Goal: Task Accomplishment & Management: Complete application form

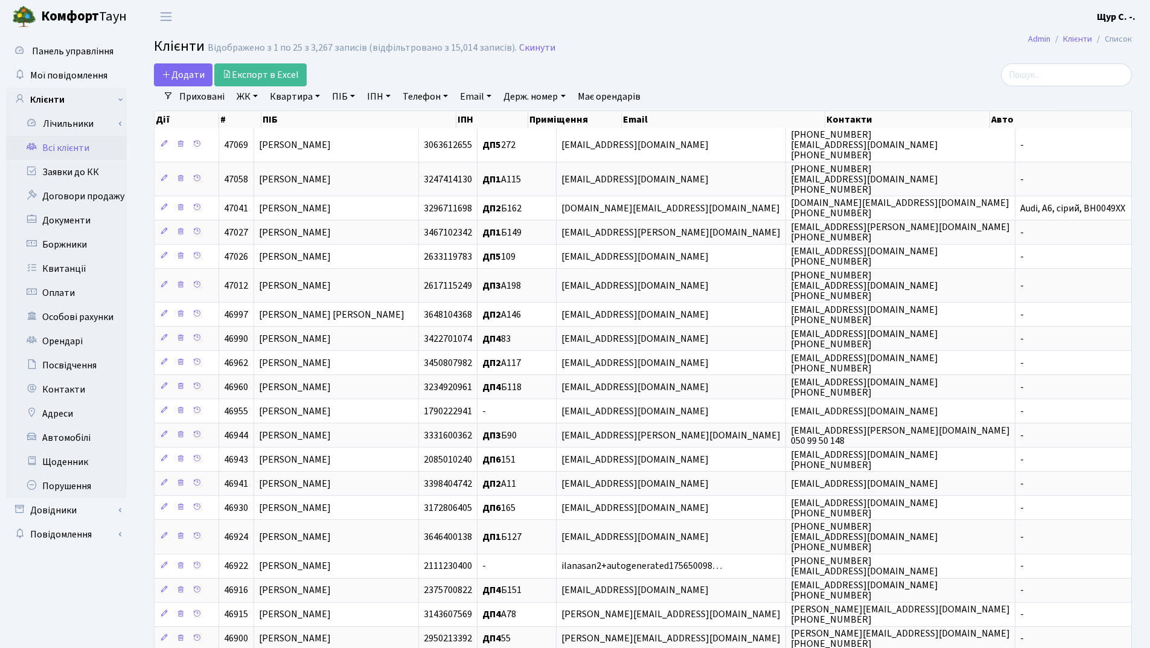
select select "25"
click at [95, 171] on link "Заявки до КК" at bounding box center [66, 172] width 121 height 24
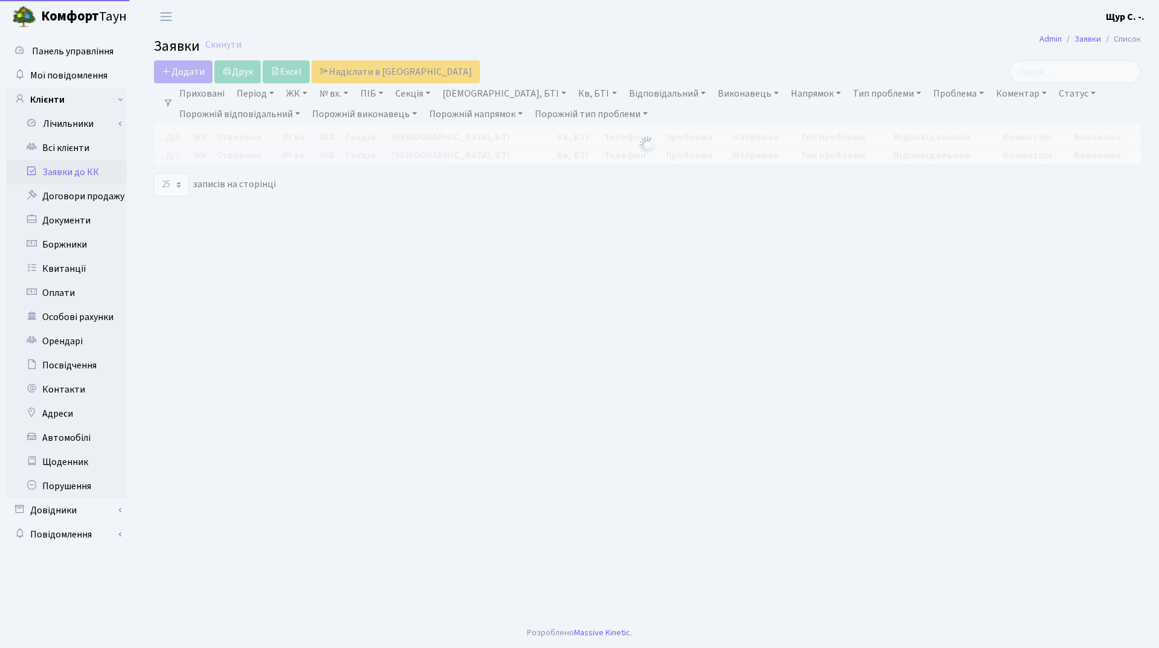
select select "25"
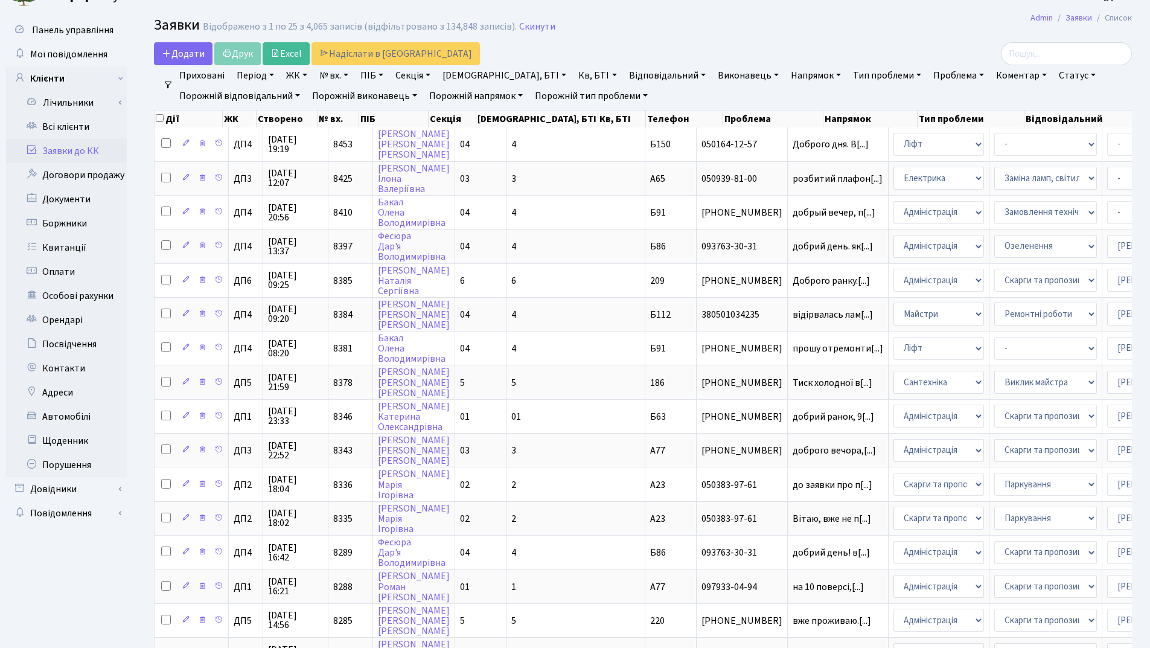
scroll to position [19, 0]
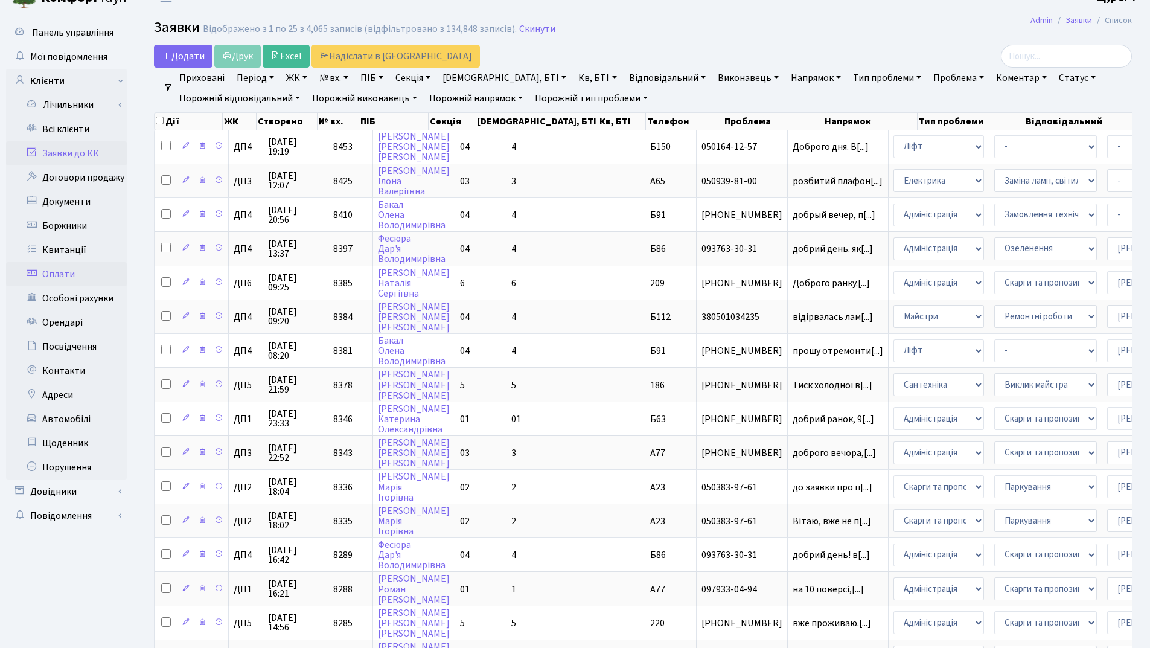
click at [50, 272] on link "Оплати" at bounding box center [66, 274] width 121 height 24
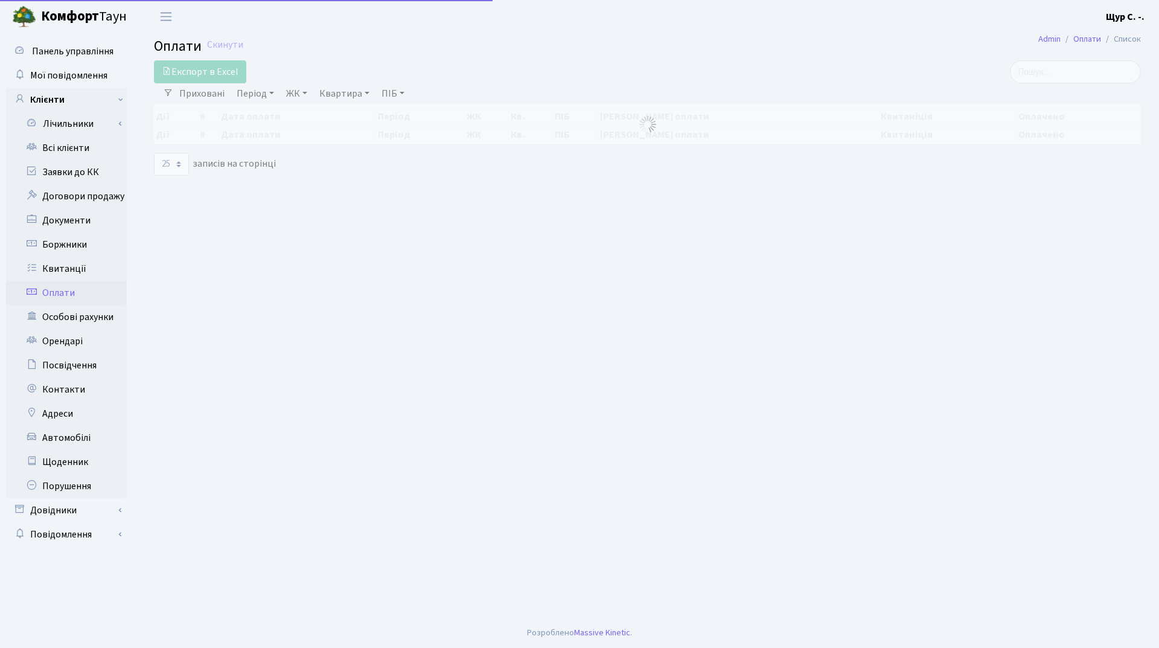
select select "25"
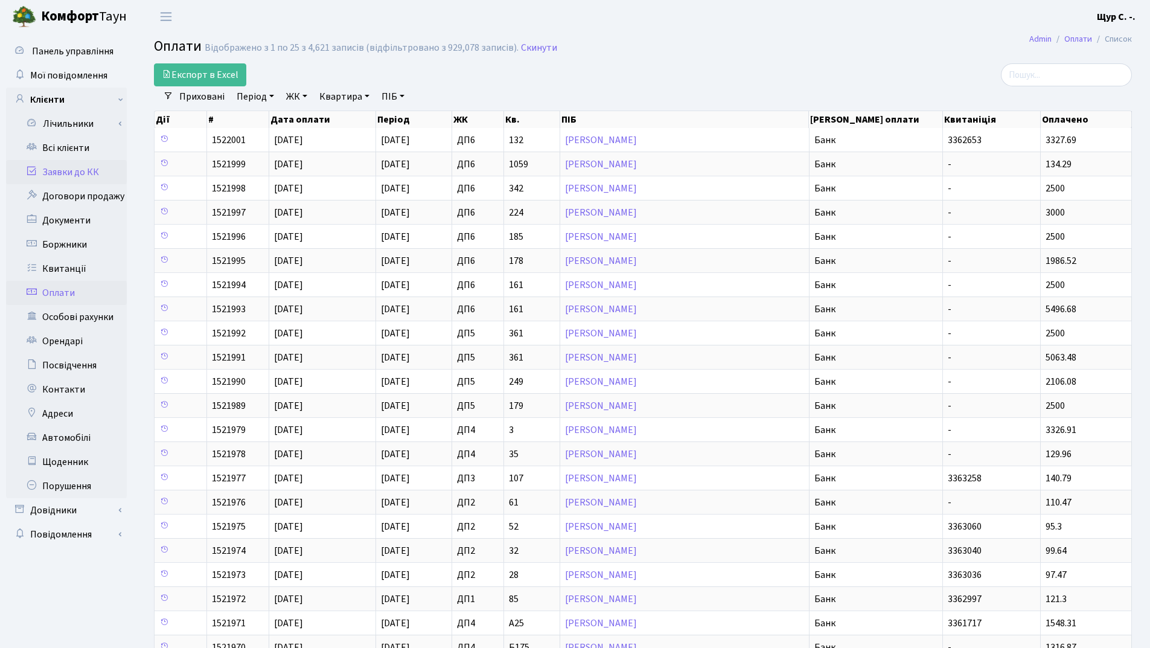
click at [79, 171] on link "Заявки до КК" at bounding box center [66, 172] width 121 height 24
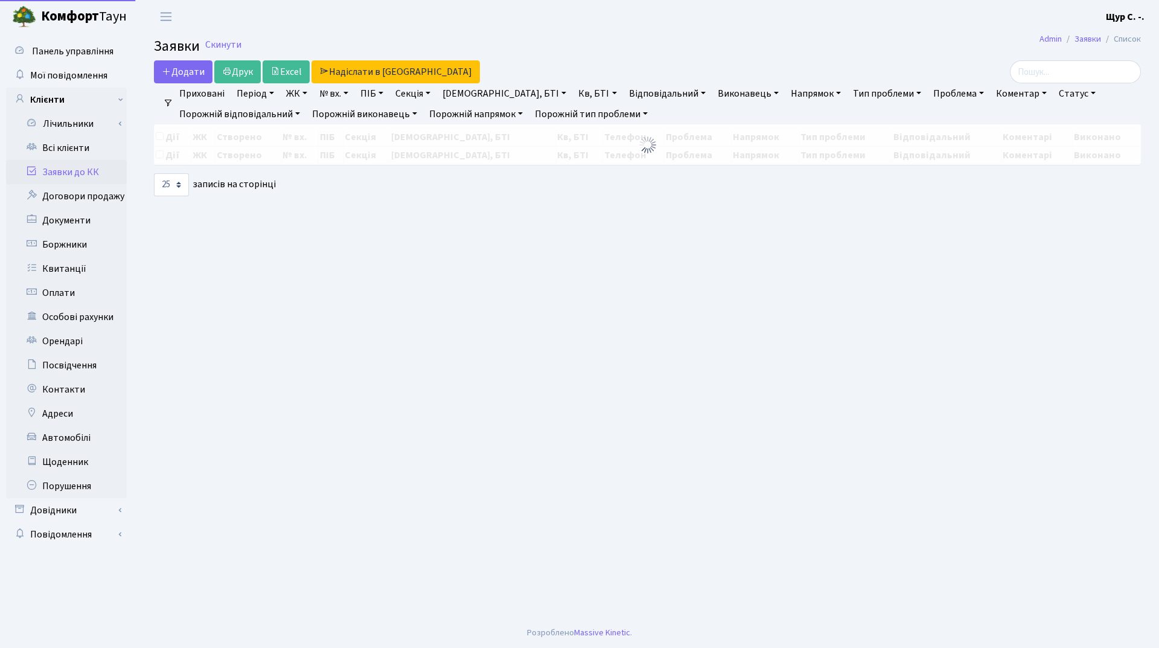
select select "25"
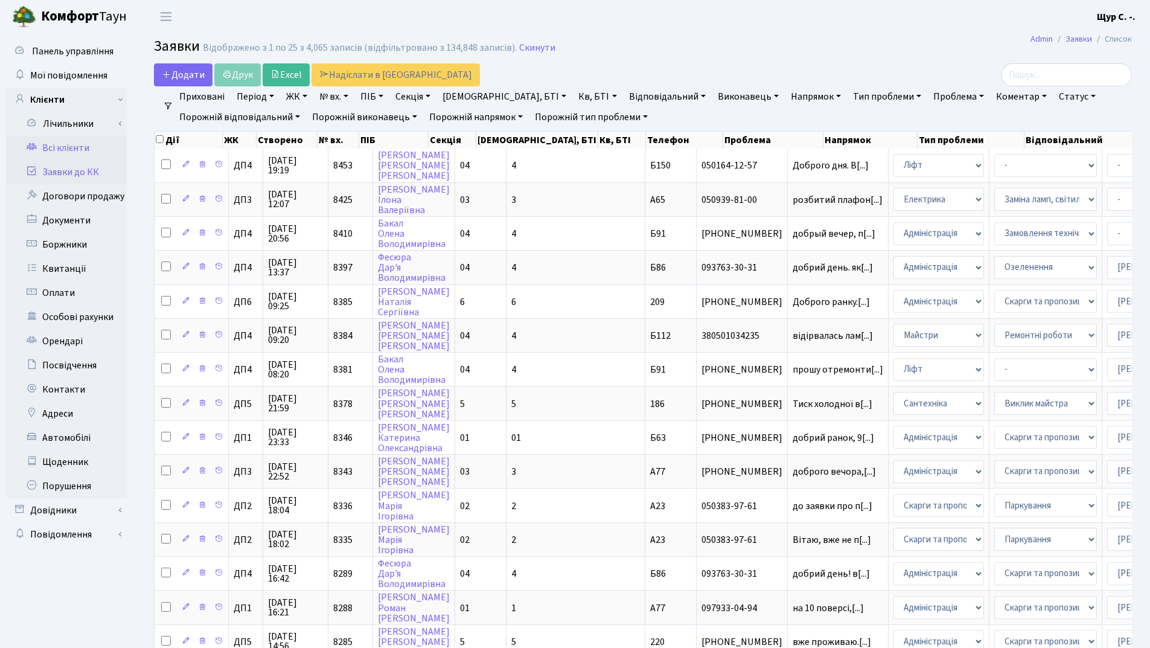
click at [58, 144] on link "Всі клієнти" at bounding box center [66, 148] width 121 height 24
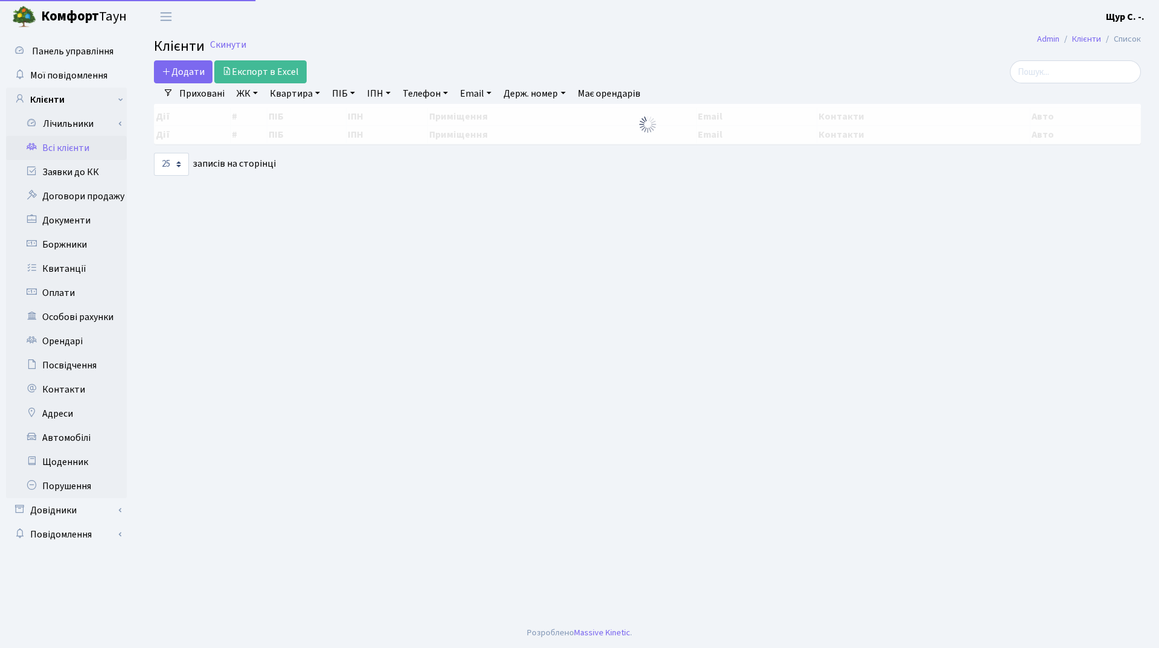
select select "25"
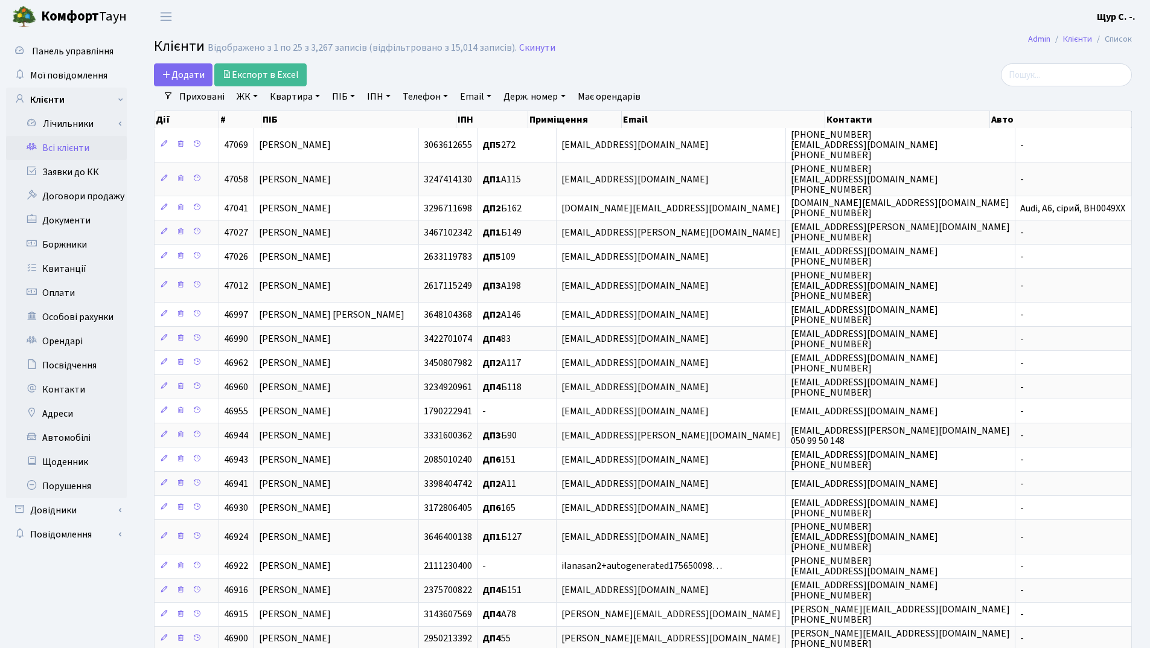
click at [289, 95] on link "Квартира" at bounding box center [295, 96] width 60 height 21
type input "410"
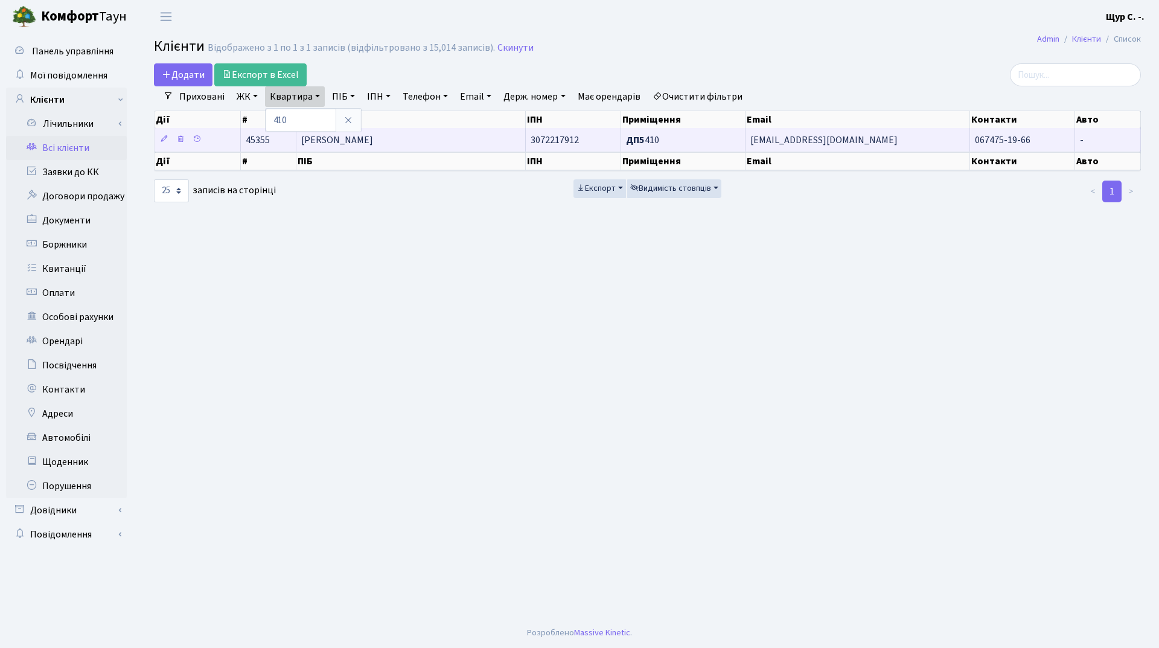
click at [373, 144] on span "Логоша Олександр Сергійович" at bounding box center [337, 139] width 72 height 13
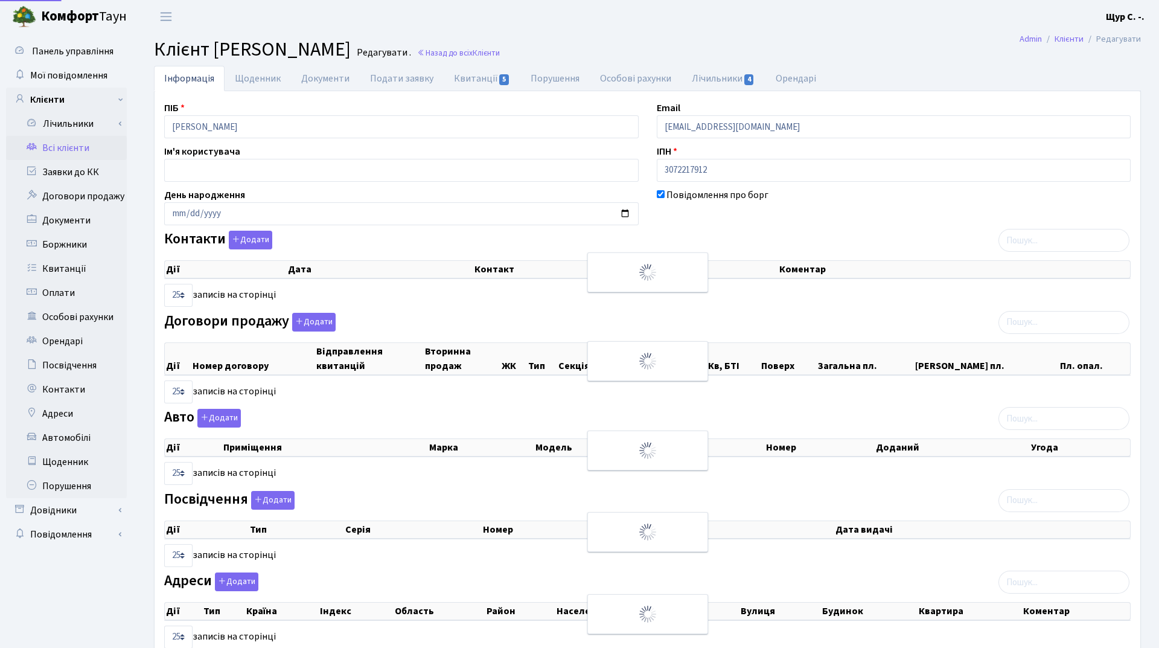
select select "25"
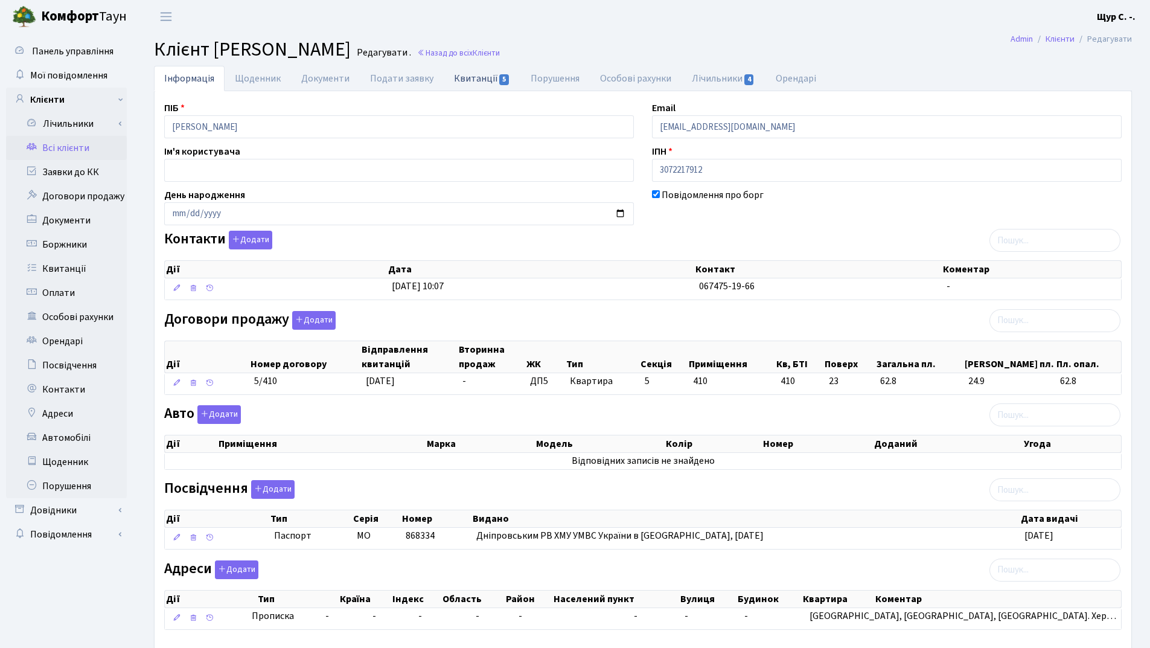
click at [476, 72] on link "Квитанції 5" at bounding box center [482, 78] width 77 height 25
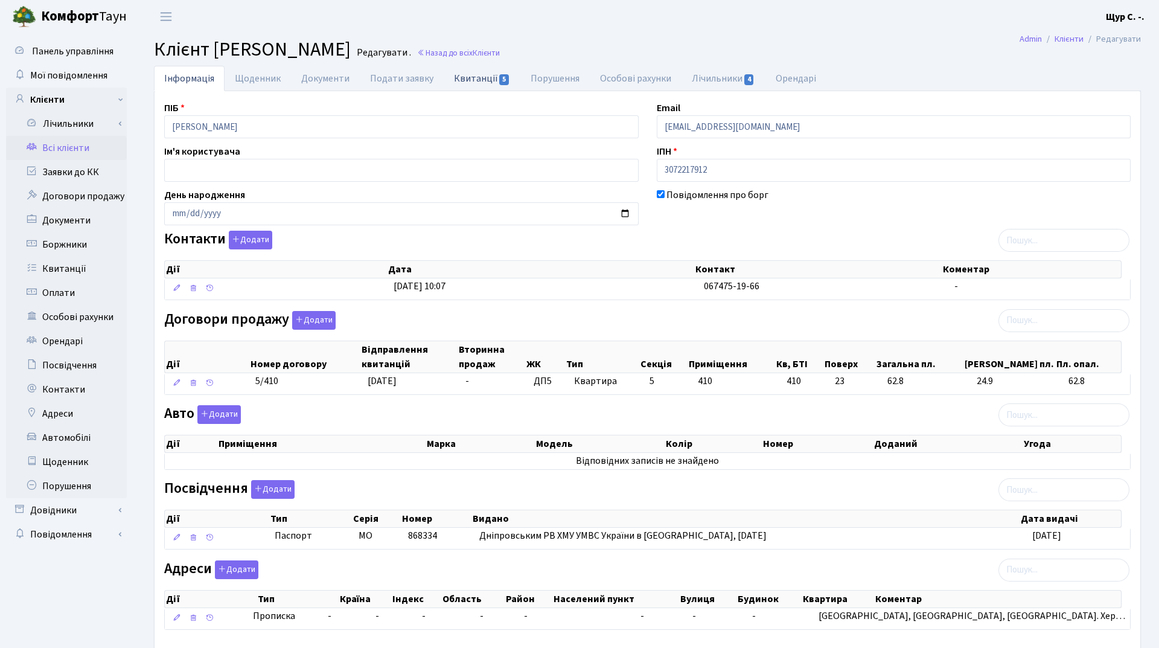
select select "25"
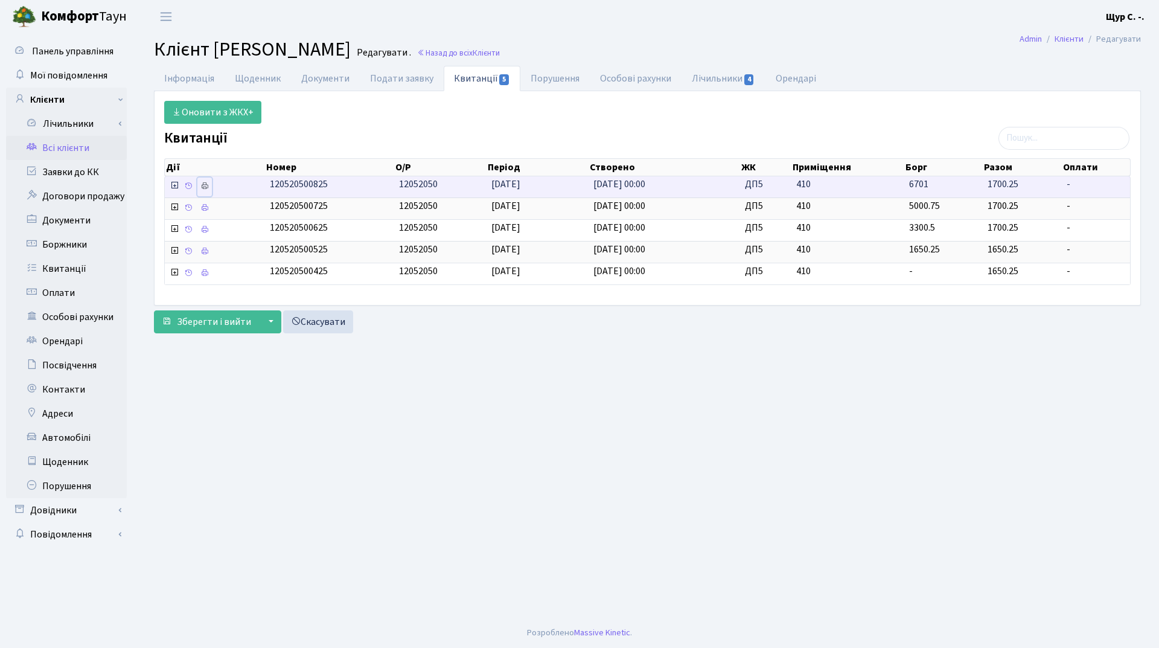
click at [205, 188] on icon at bounding box center [204, 186] width 8 height 8
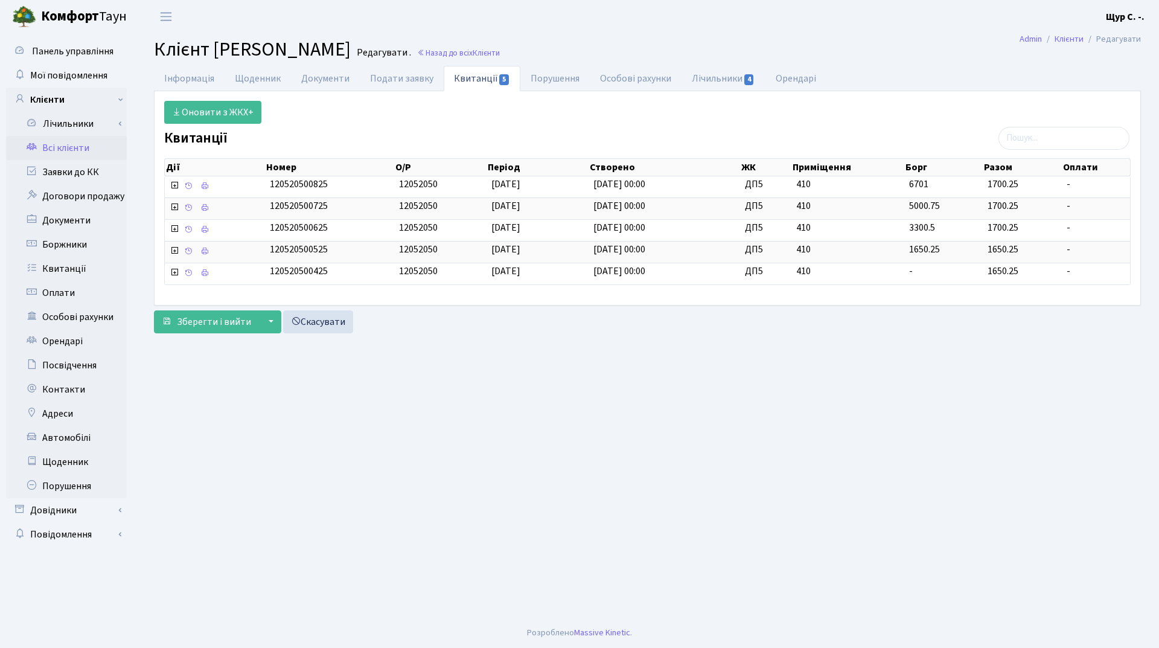
click at [83, 146] on link "Всі клієнти" at bounding box center [66, 148] width 121 height 24
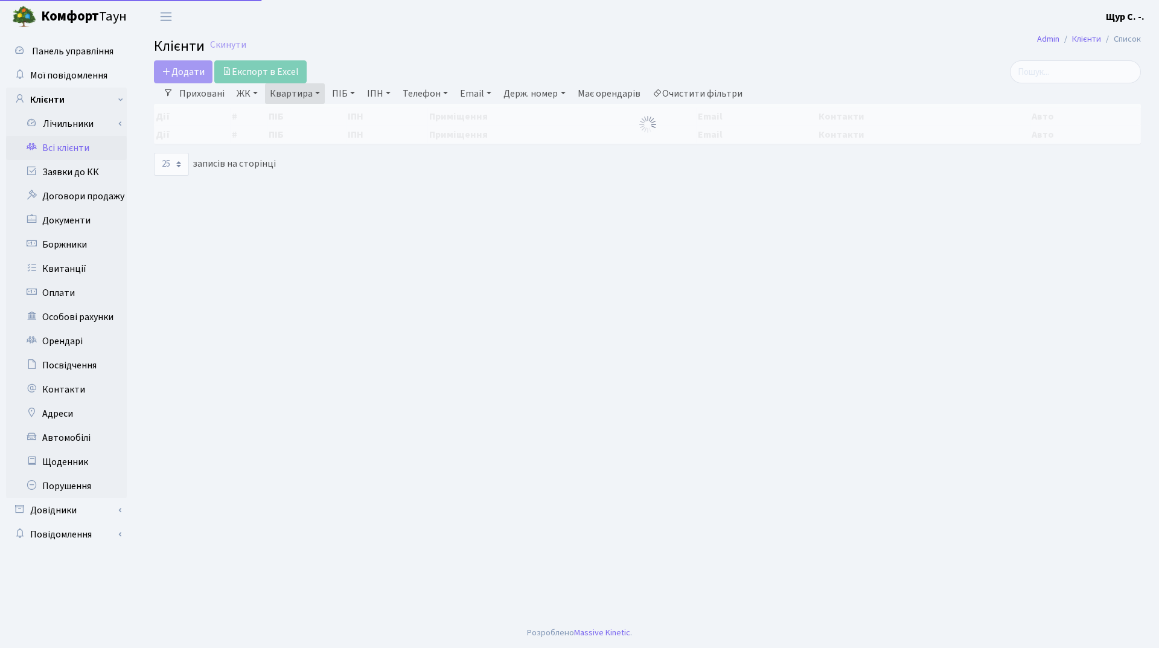
select select "25"
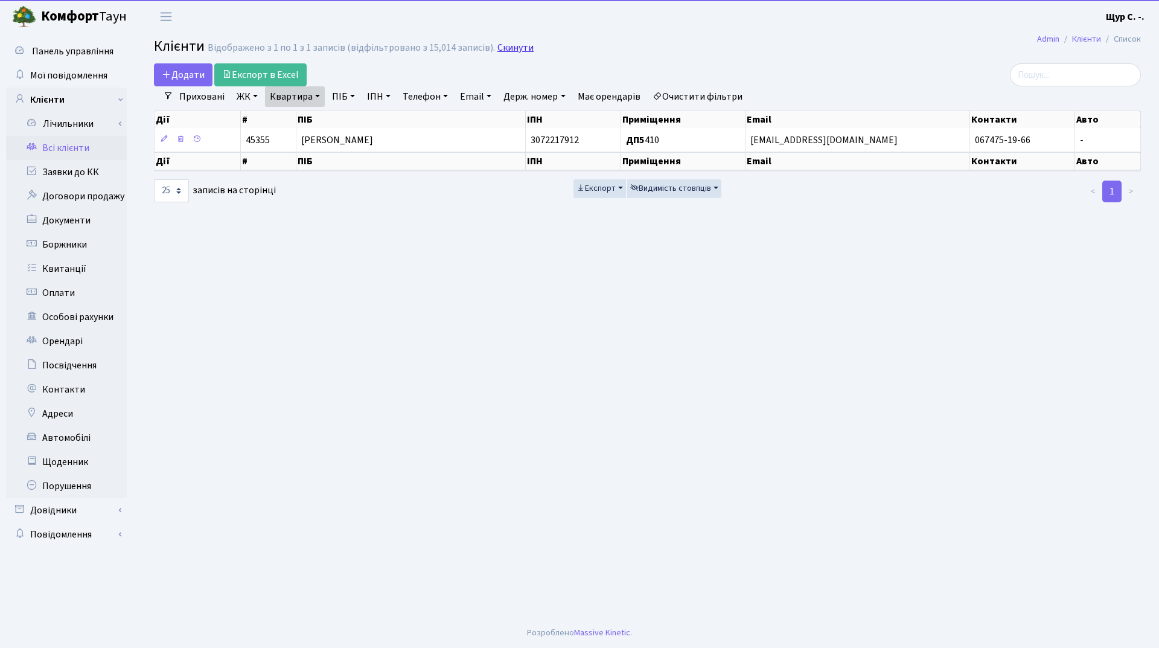
click at [501, 45] on link "Скинути" at bounding box center [516, 47] width 36 height 11
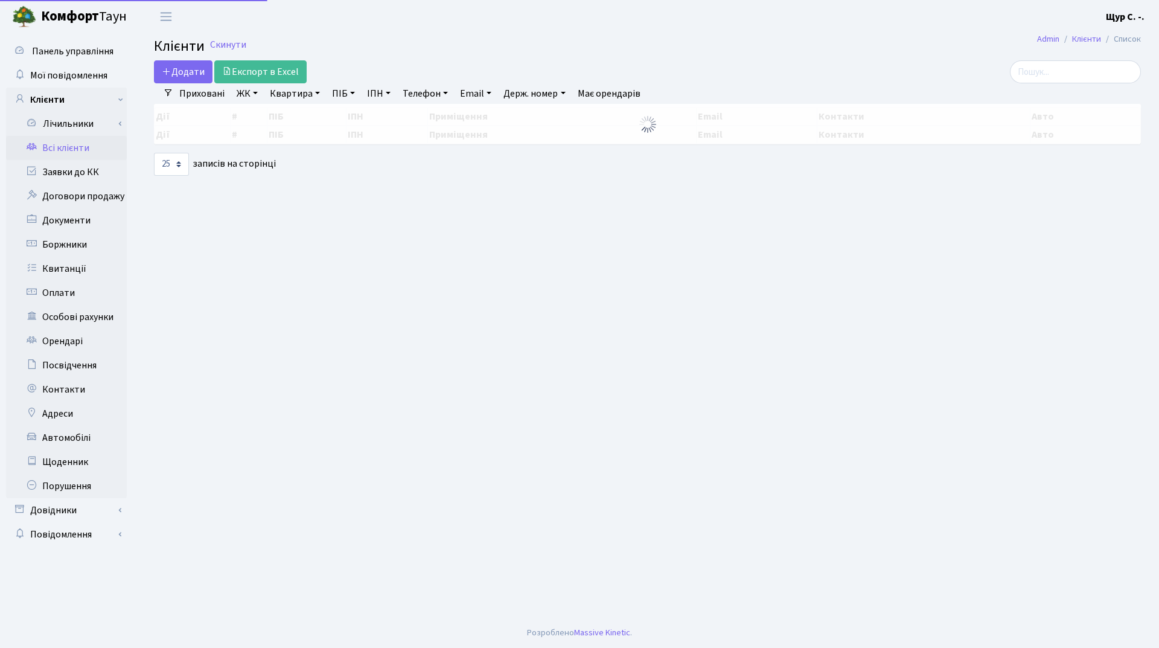
select select "25"
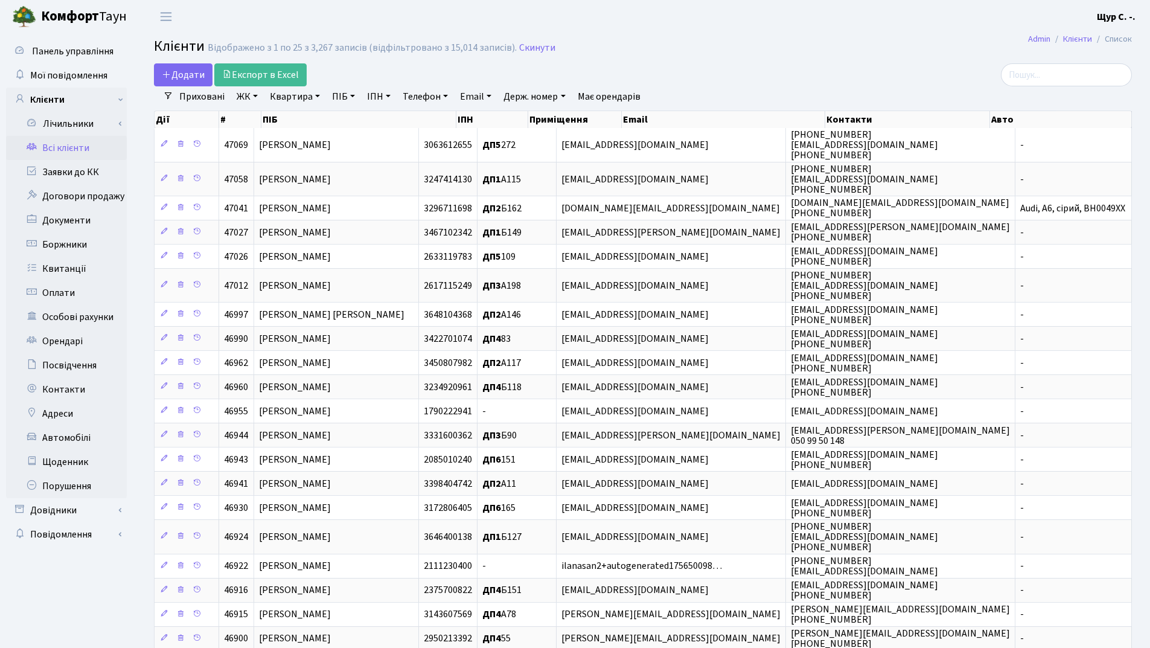
click at [293, 94] on link "Квартира" at bounding box center [295, 96] width 60 height 21
type input "а"
type input "б170"
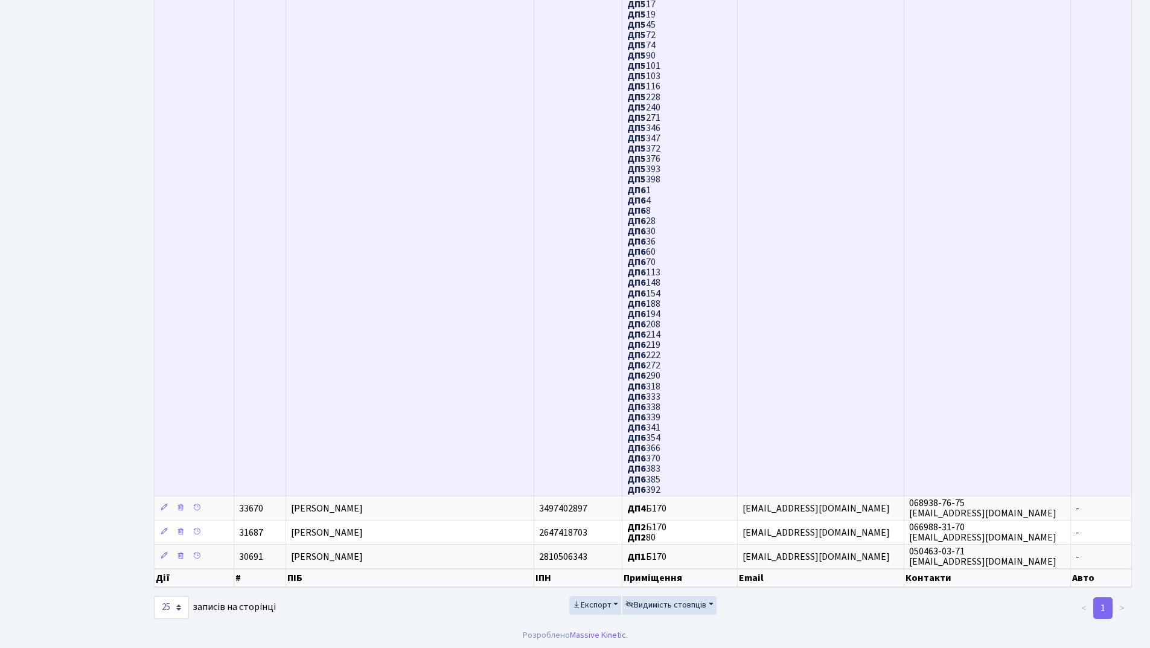
scroll to position [732, 0]
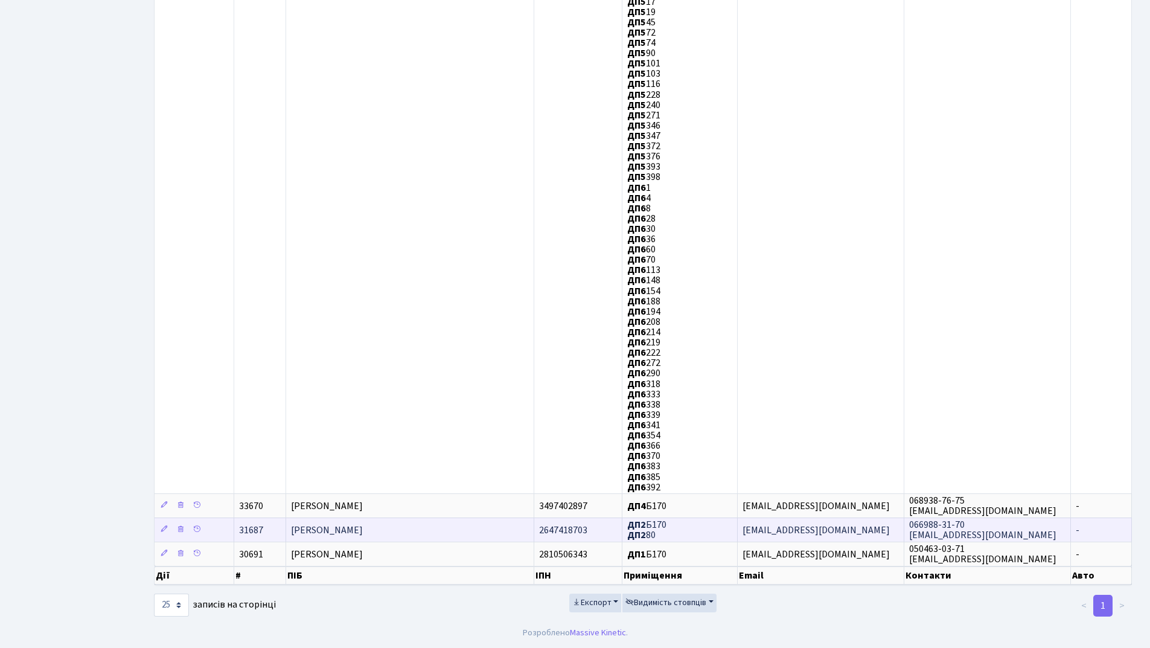
click at [363, 528] on span "Кудрявцева Алла Георгіївна" at bounding box center [327, 530] width 72 height 13
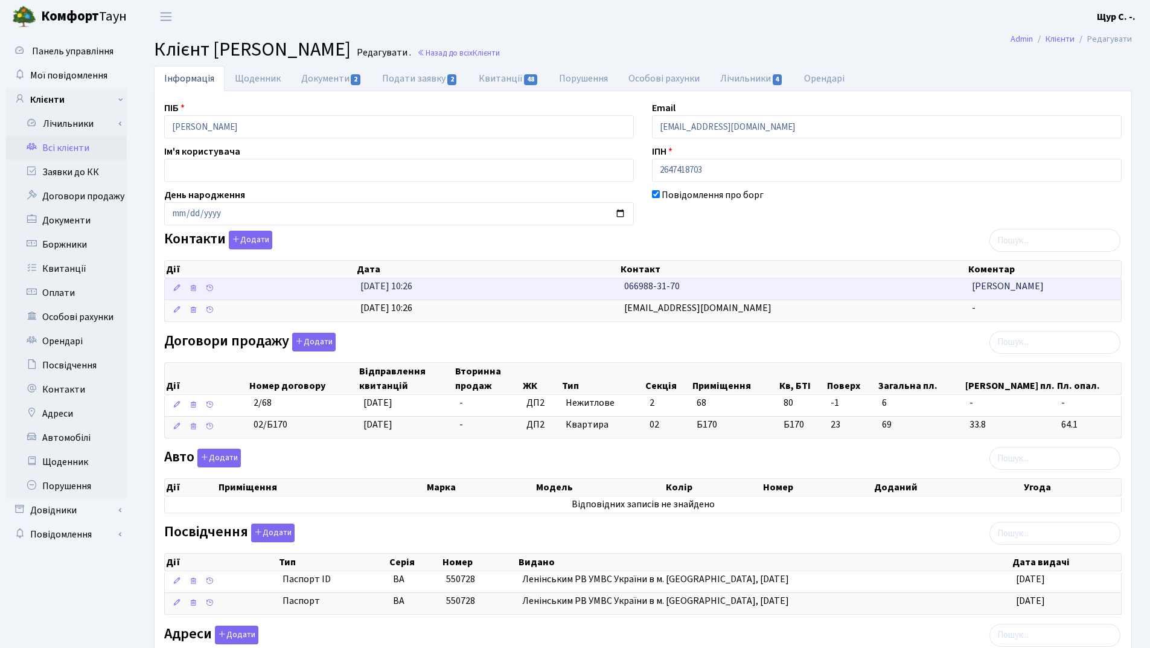
click at [653, 292] on span "066988-31-70" at bounding box center [652, 286] width 56 height 13
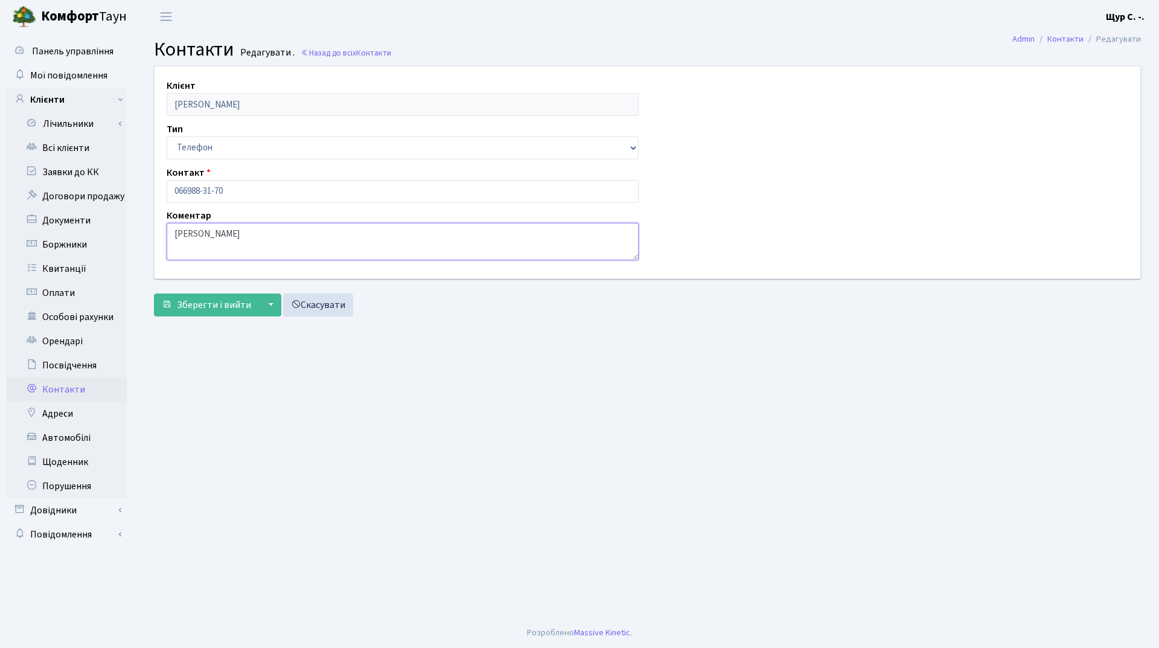
click at [179, 231] on textarea "[PERSON_NAME]" at bounding box center [403, 241] width 472 height 37
type textarea "Руслан"
click at [197, 308] on span "Зберегти і вийти" at bounding box center [214, 304] width 74 height 13
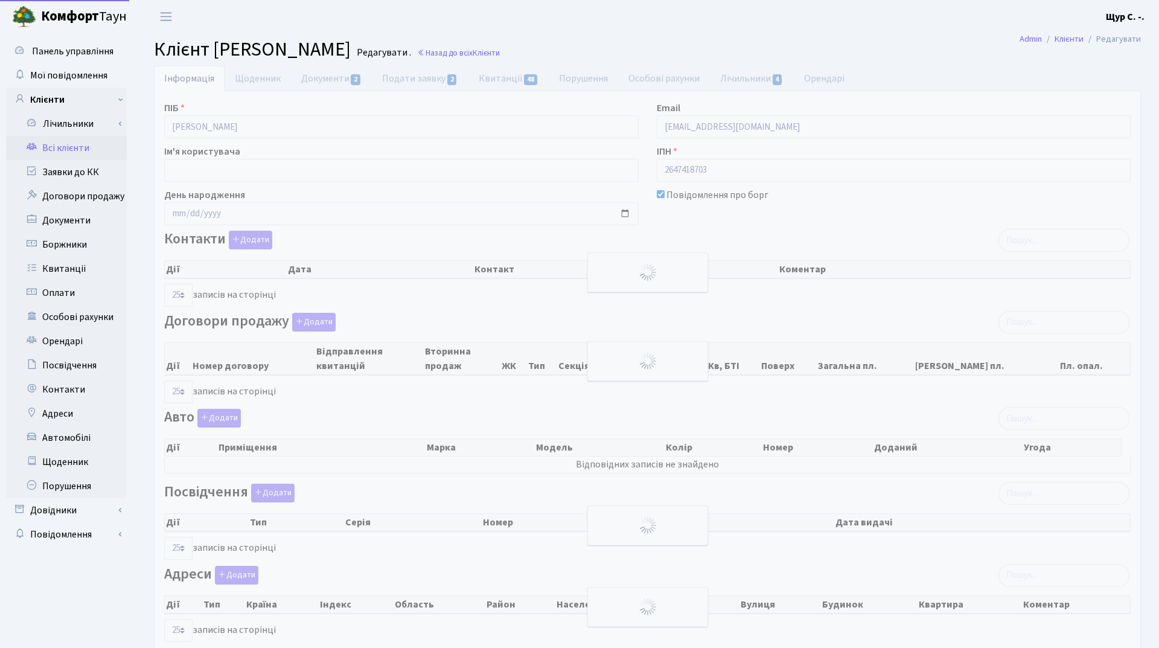
select select "25"
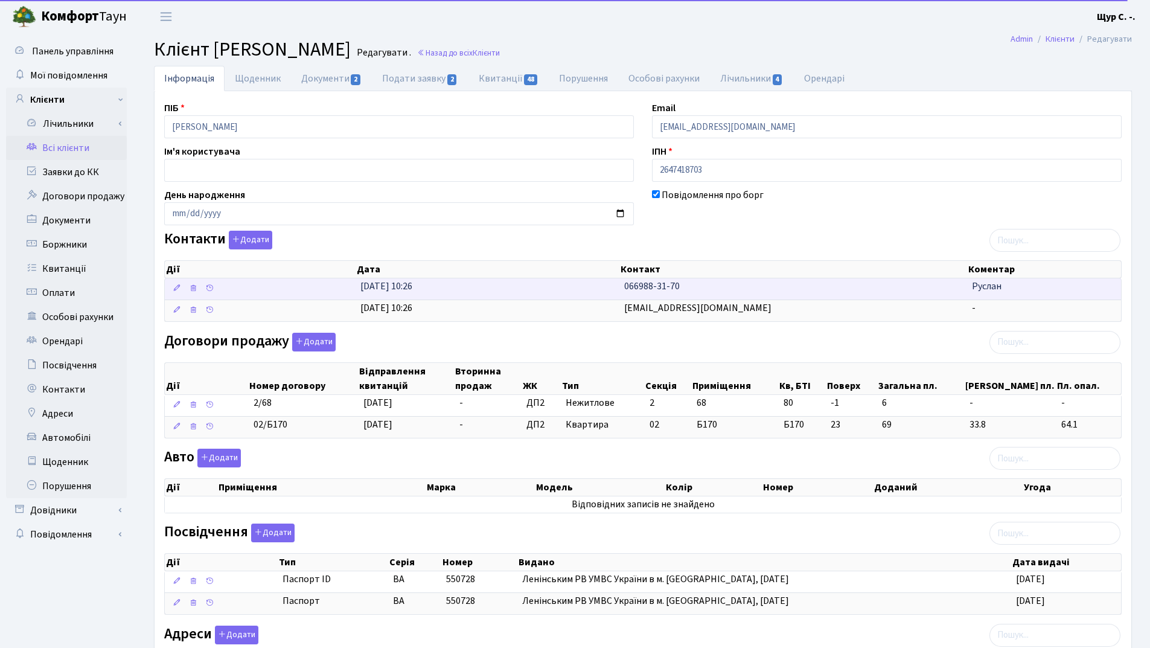
click at [527, 287] on td "05.09.2023, 10:26" at bounding box center [488, 288] width 264 height 21
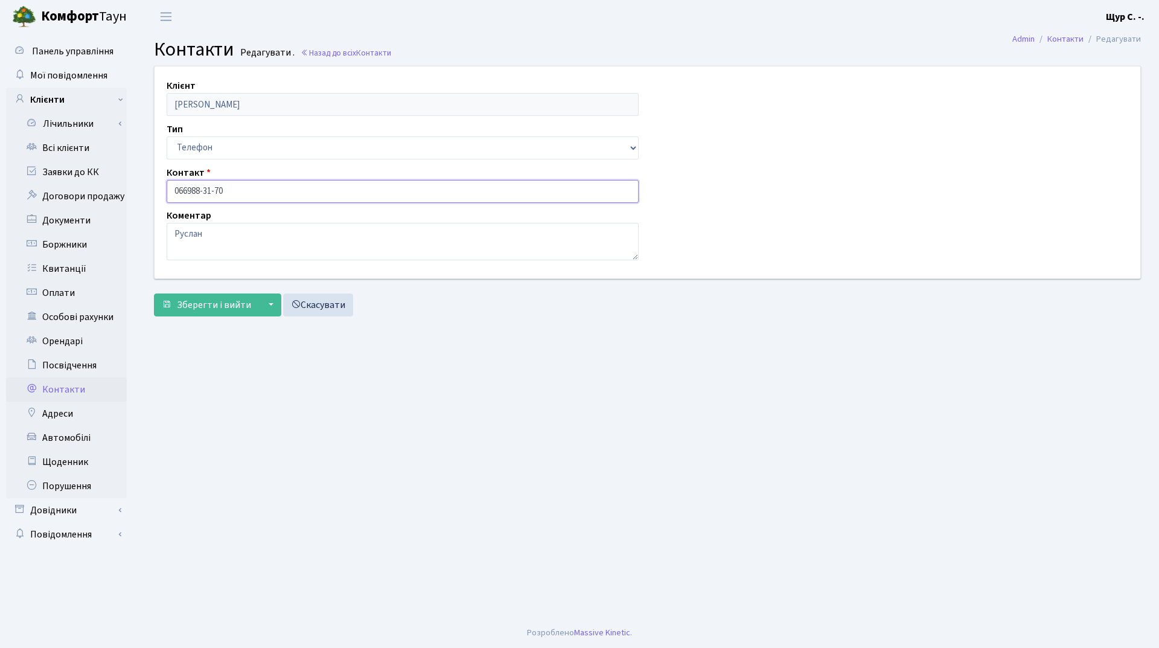
click at [187, 187] on input "066988-31-70" at bounding box center [403, 191] width 472 height 23
type input "[PHONE_NUMBER]"
click at [202, 300] on span "Зберегти і вийти" at bounding box center [214, 304] width 74 height 13
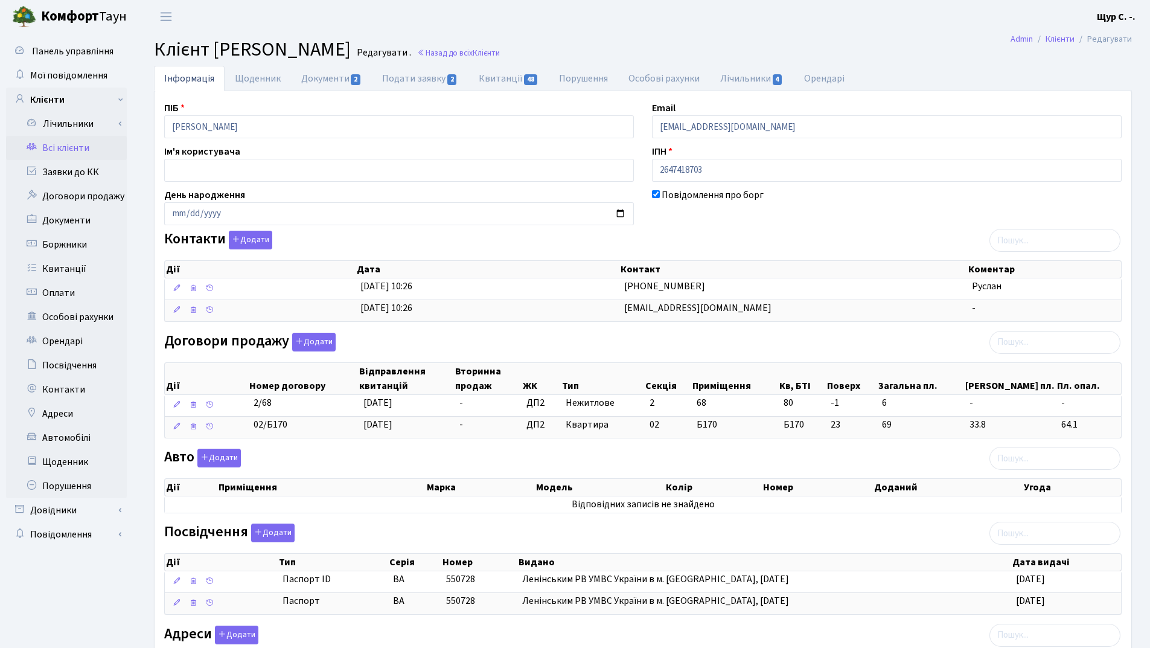
click at [88, 153] on link "Всі клієнти" at bounding box center [66, 148] width 121 height 24
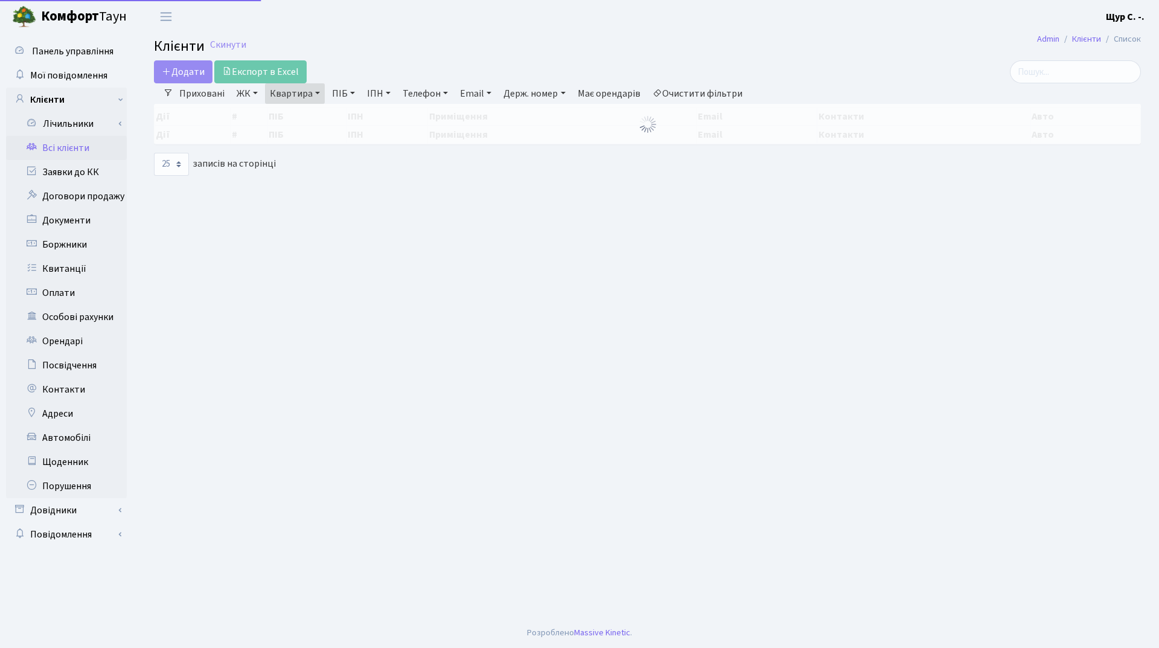
select select "25"
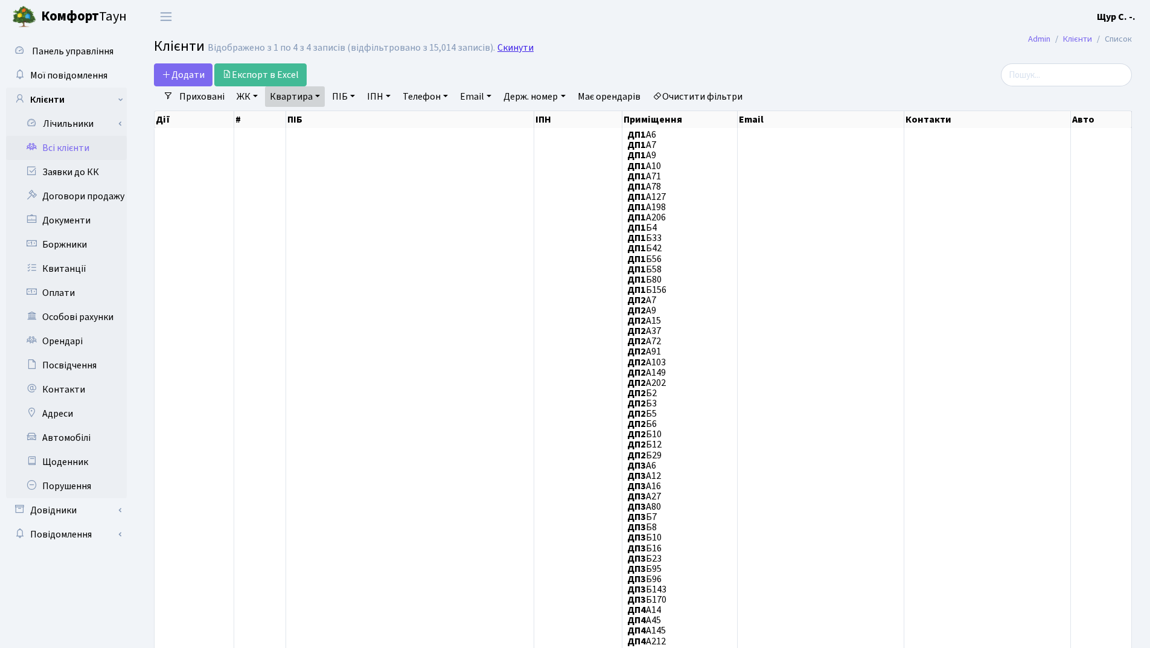
click at [506, 48] on link "Скинути" at bounding box center [516, 47] width 36 height 11
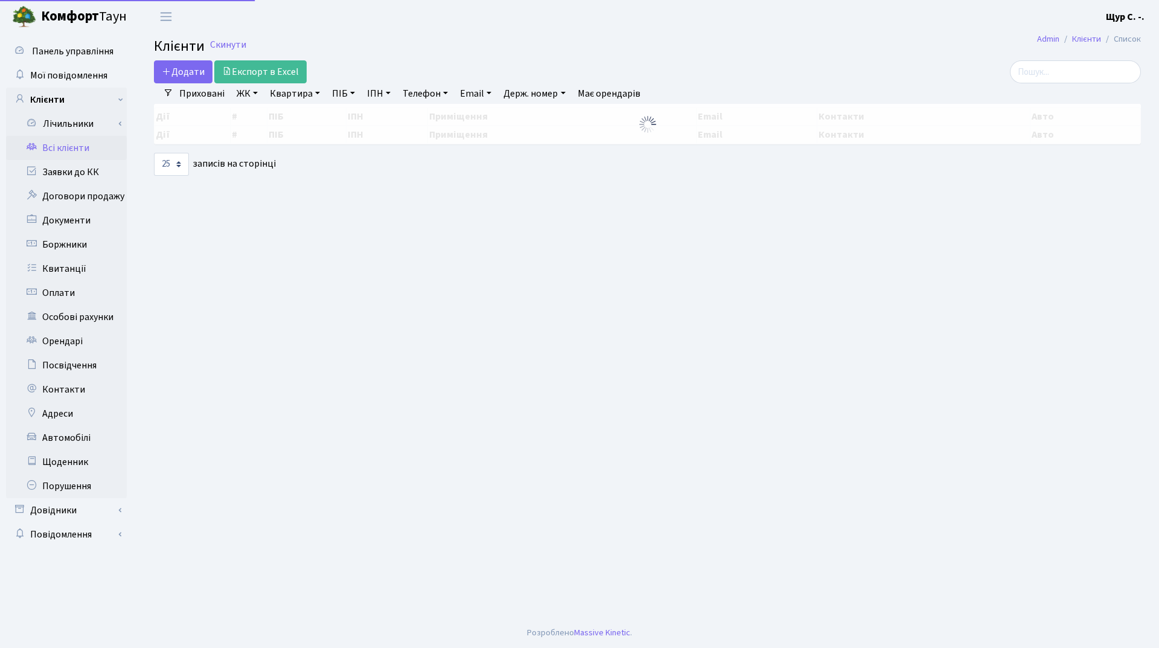
select select "25"
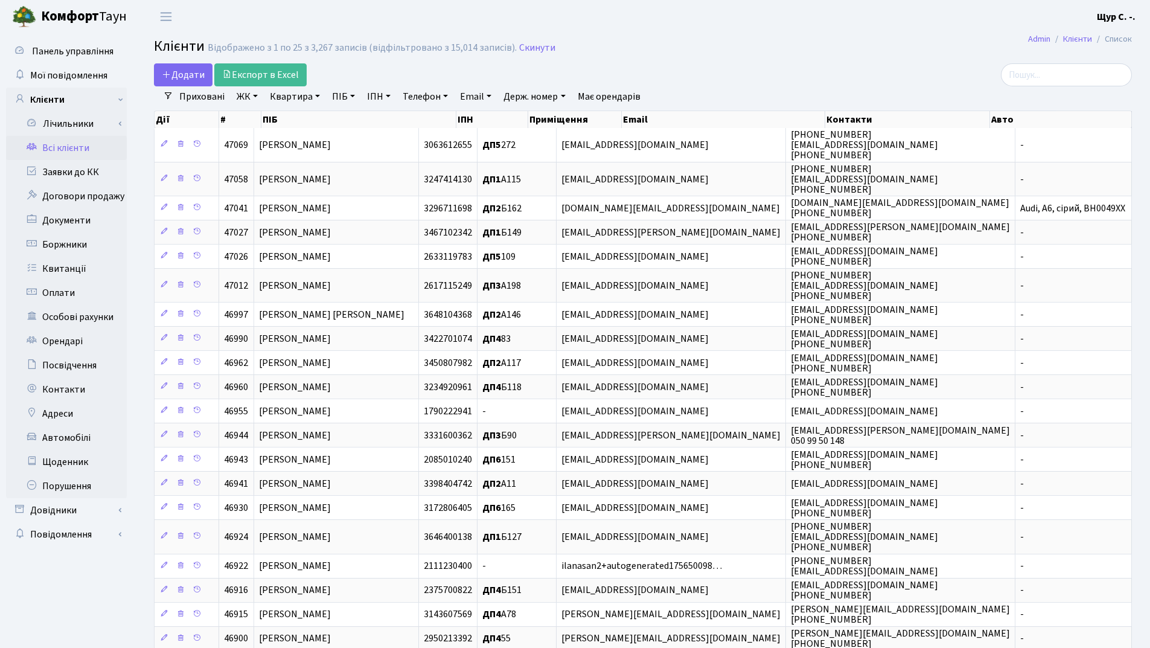
click at [276, 92] on link "Квартира" at bounding box center [295, 96] width 60 height 21
type input "а35"
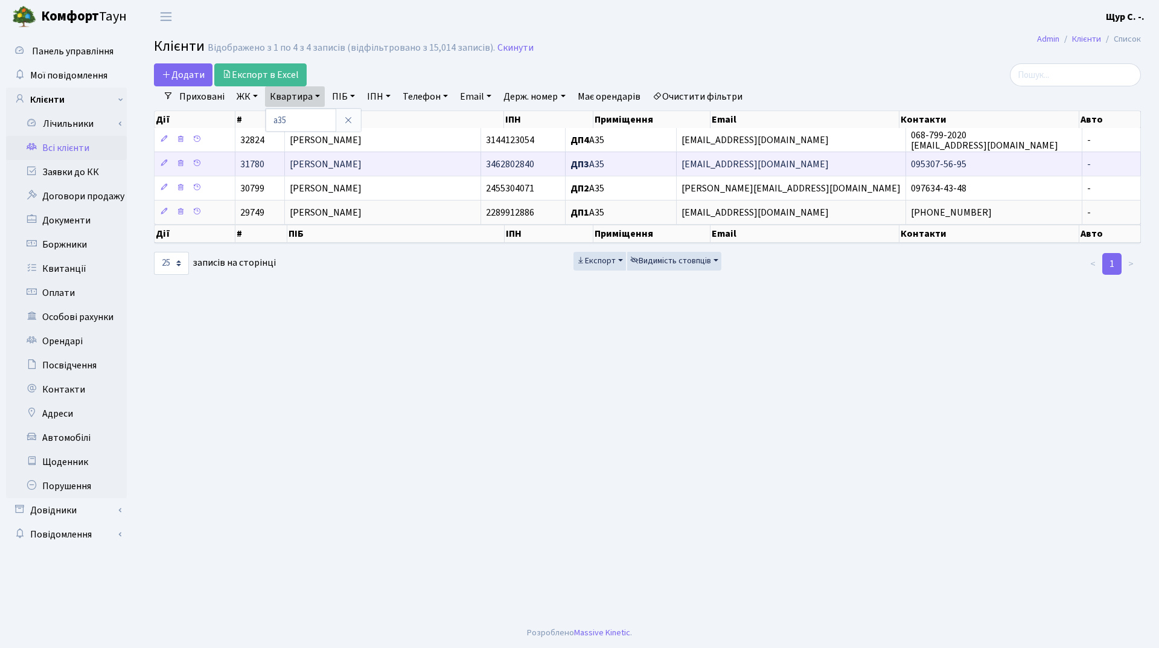
click at [362, 162] on span "Ярмола Ольга Вікторівна" at bounding box center [326, 164] width 72 height 13
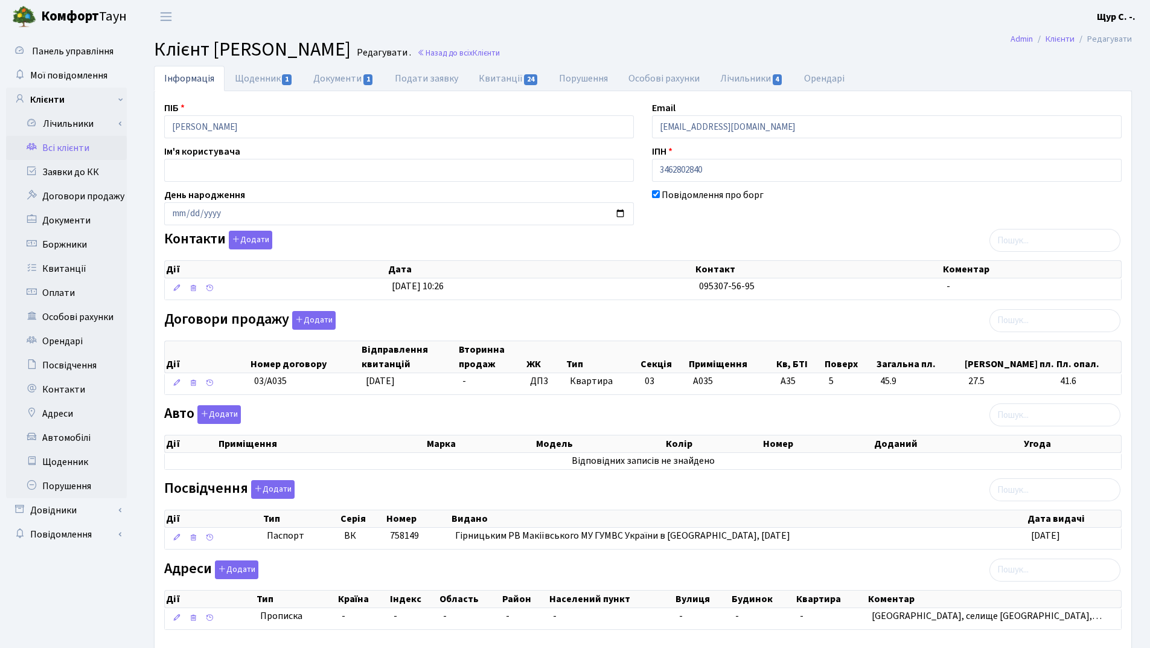
click at [71, 153] on link "Всі клієнти" at bounding box center [66, 148] width 121 height 24
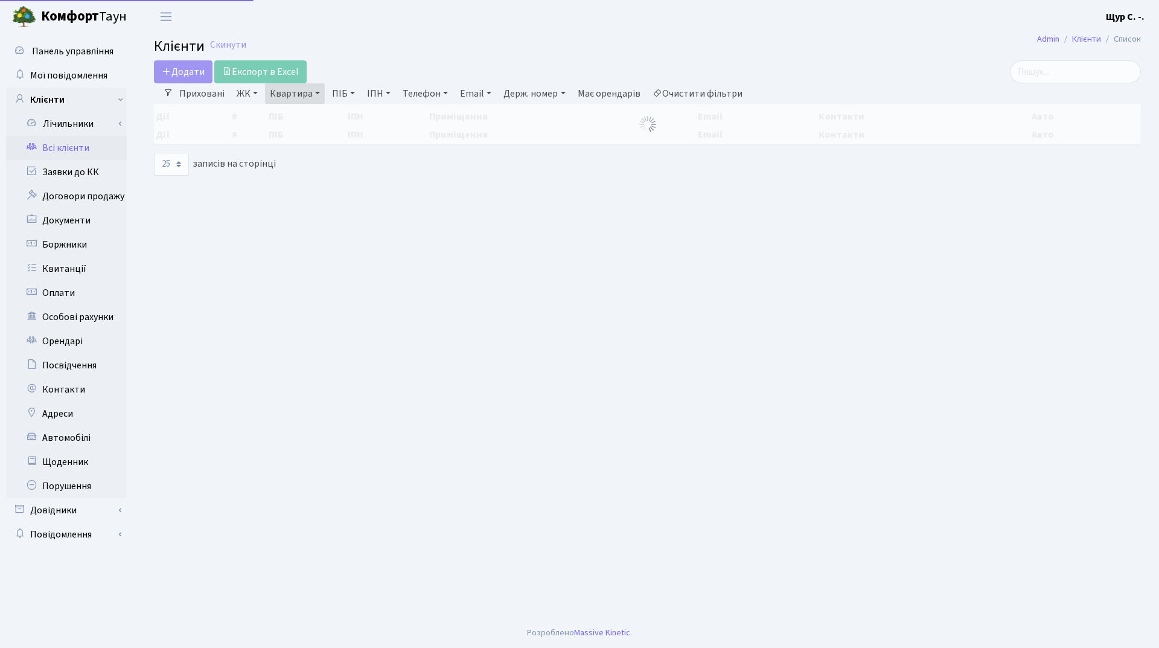
select select "25"
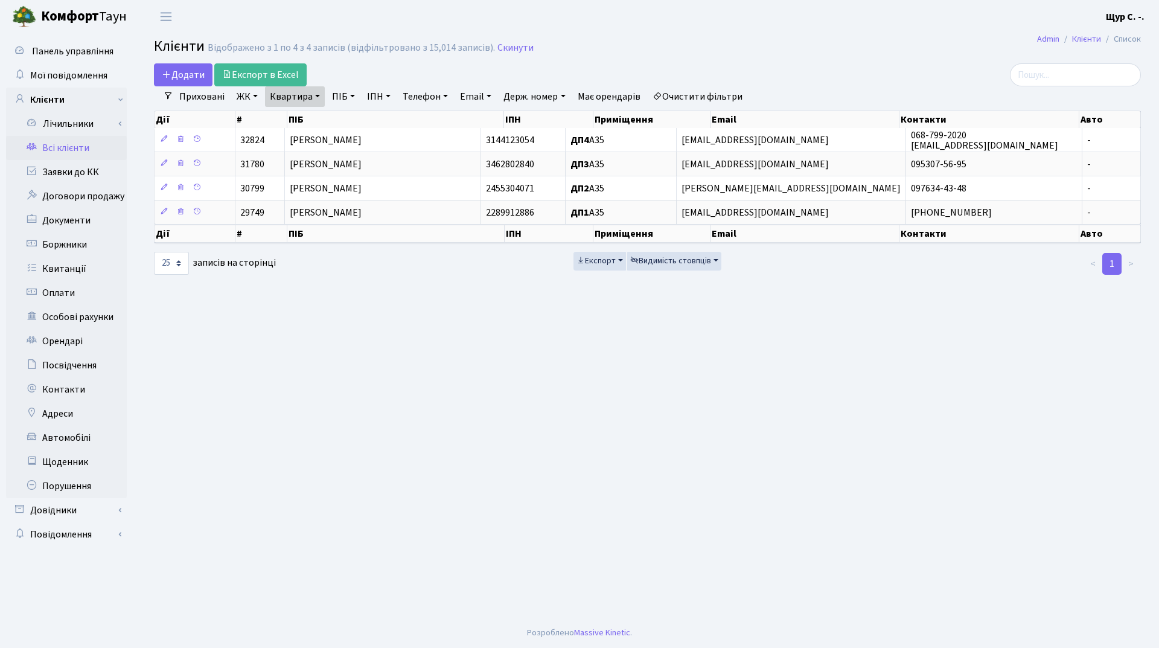
click at [317, 95] on link "Квартира" at bounding box center [295, 96] width 60 height 21
click at [313, 114] on input "а35" at bounding box center [301, 120] width 71 height 23
type input "[PERSON_NAME]"
type input "б9"
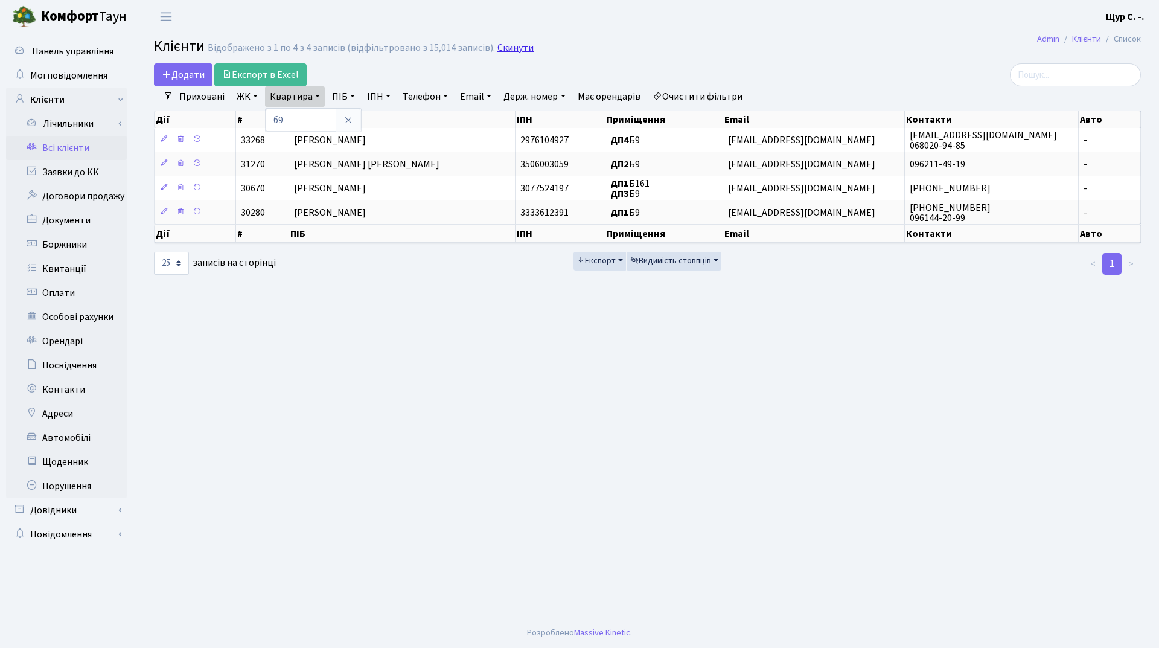
click at [514, 43] on link "Скинути" at bounding box center [516, 47] width 36 height 11
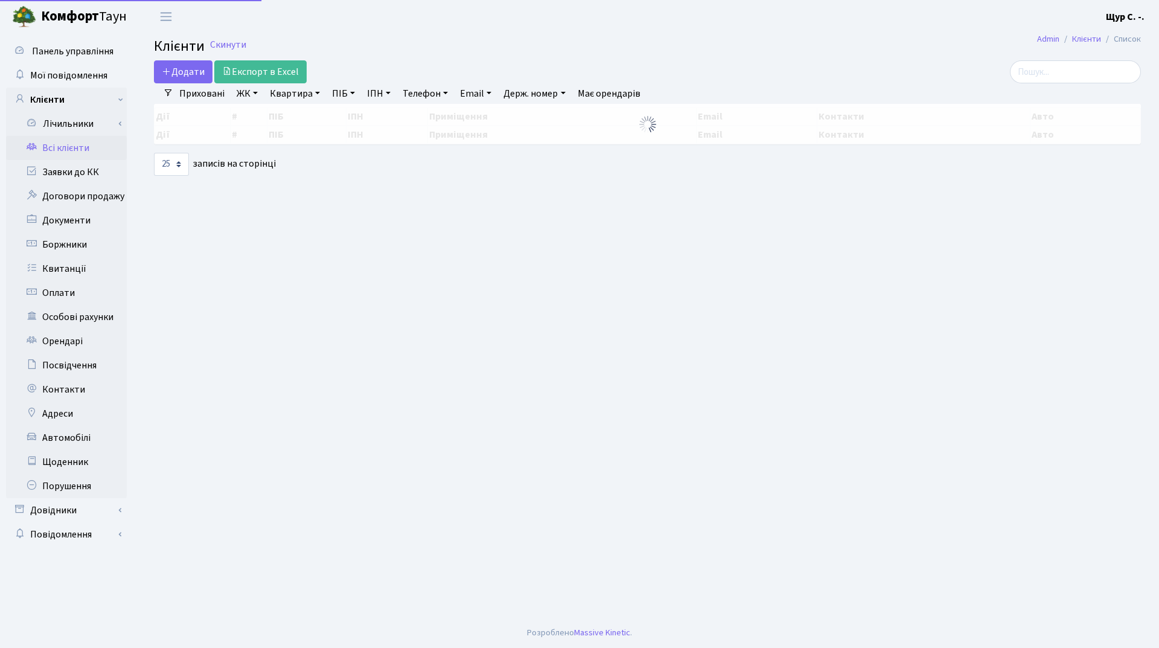
select select "25"
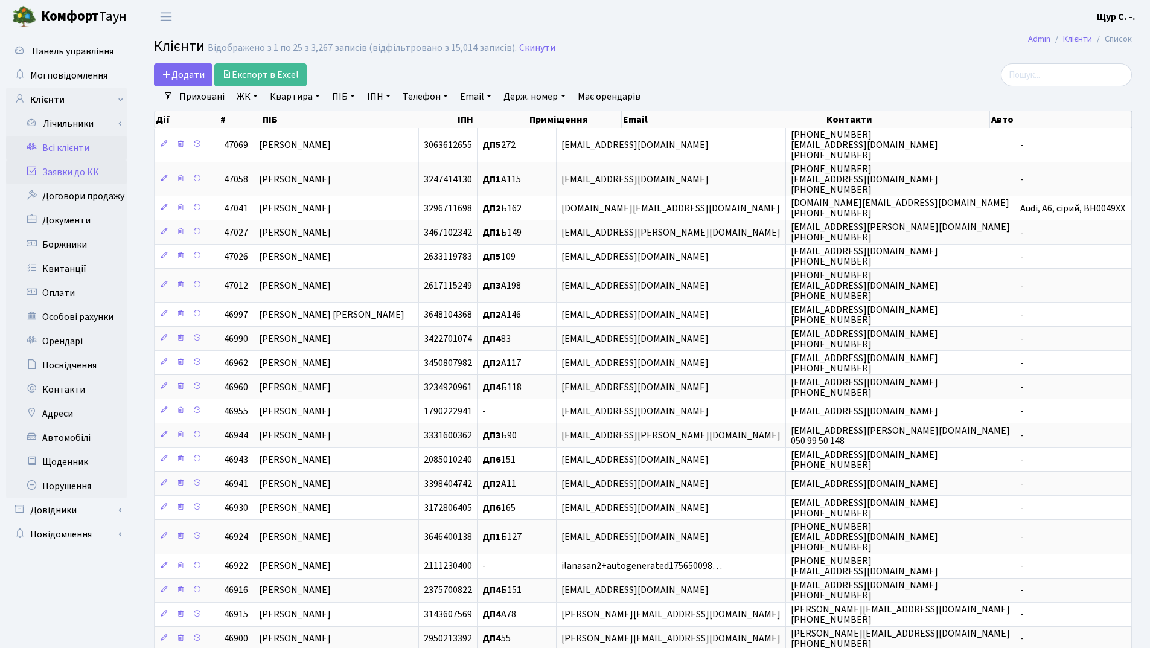
click at [74, 173] on link "Заявки до КК" at bounding box center [66, 172] width 121 height 24
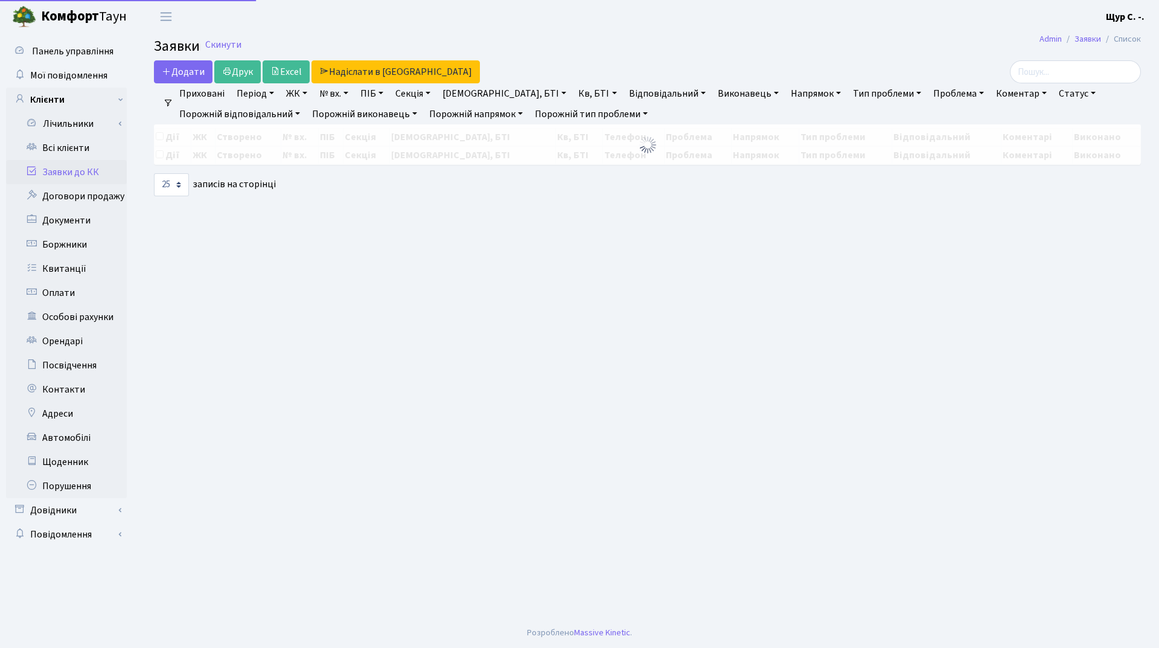
select select "25"
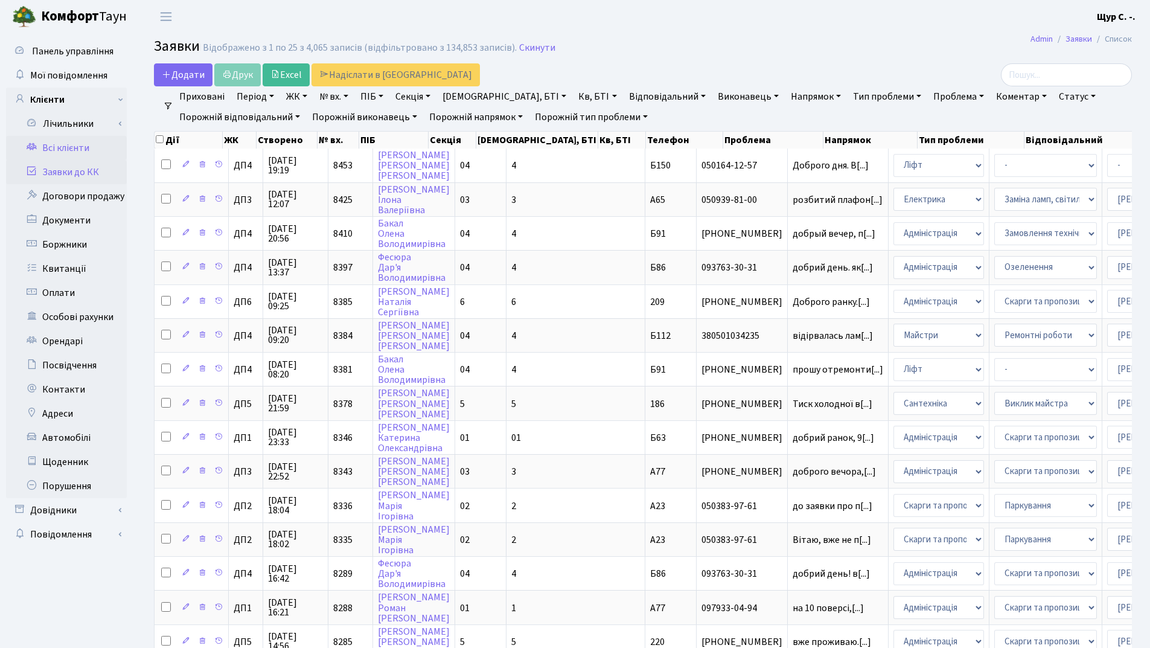
click at [58, 147] on link "Всі клієнти" at bounding box center [66, 148] width 121 height 24
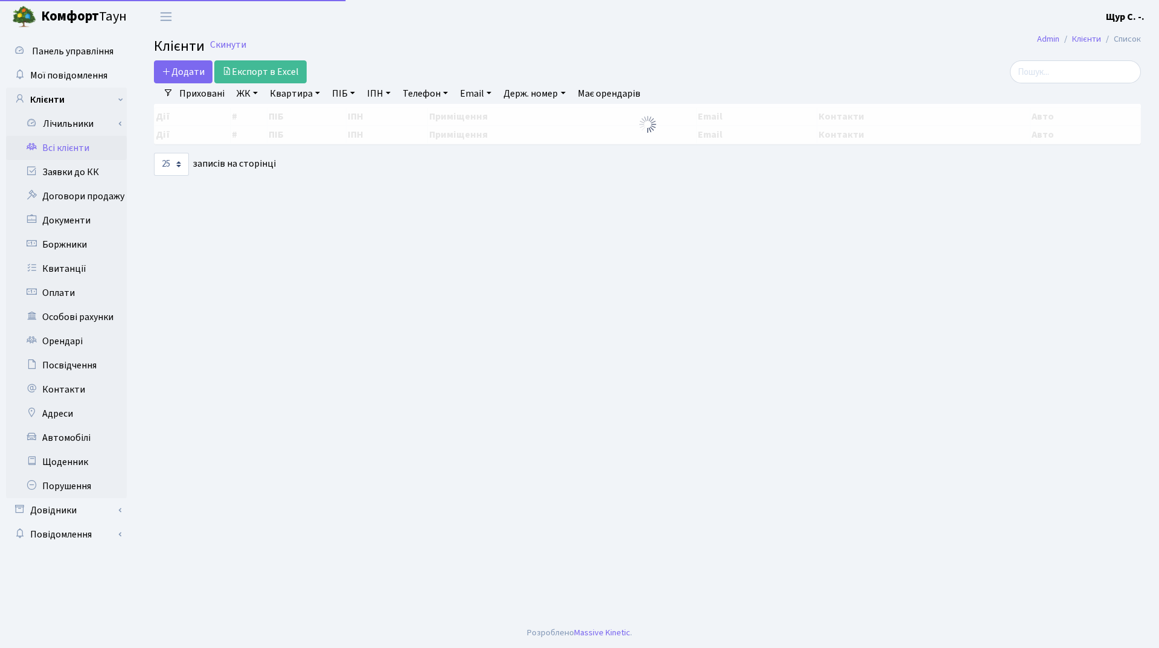
select select "25"
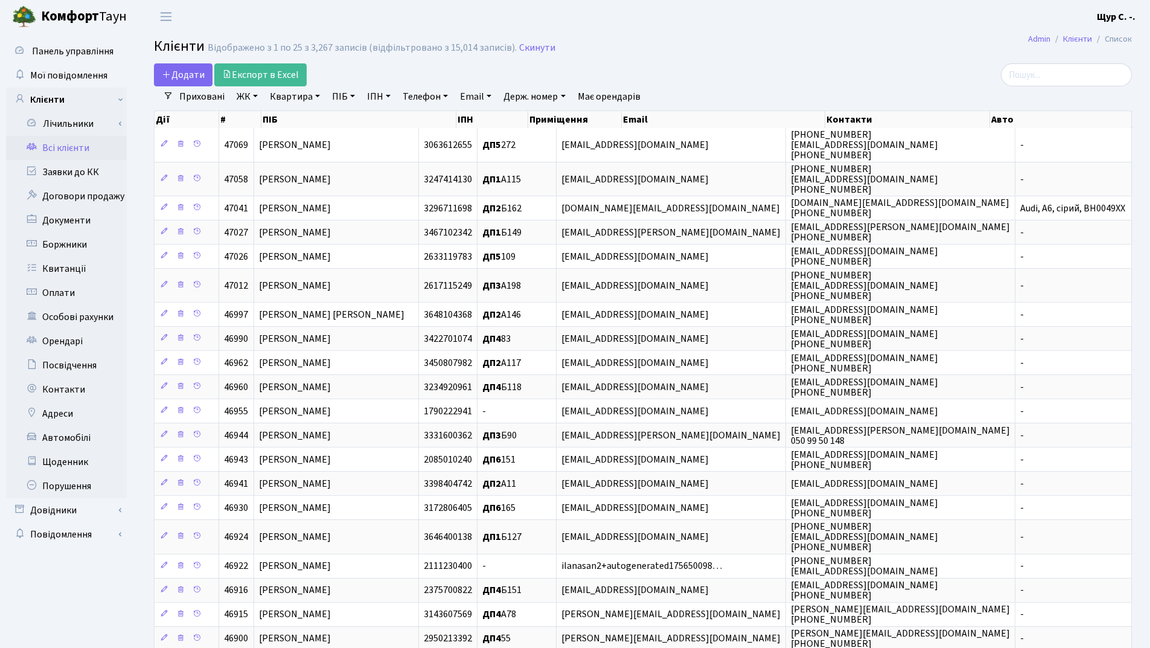
click at [280, 94] on link "Квартира" at bounding box center [295, 96] width 60 height 21
type input "89"
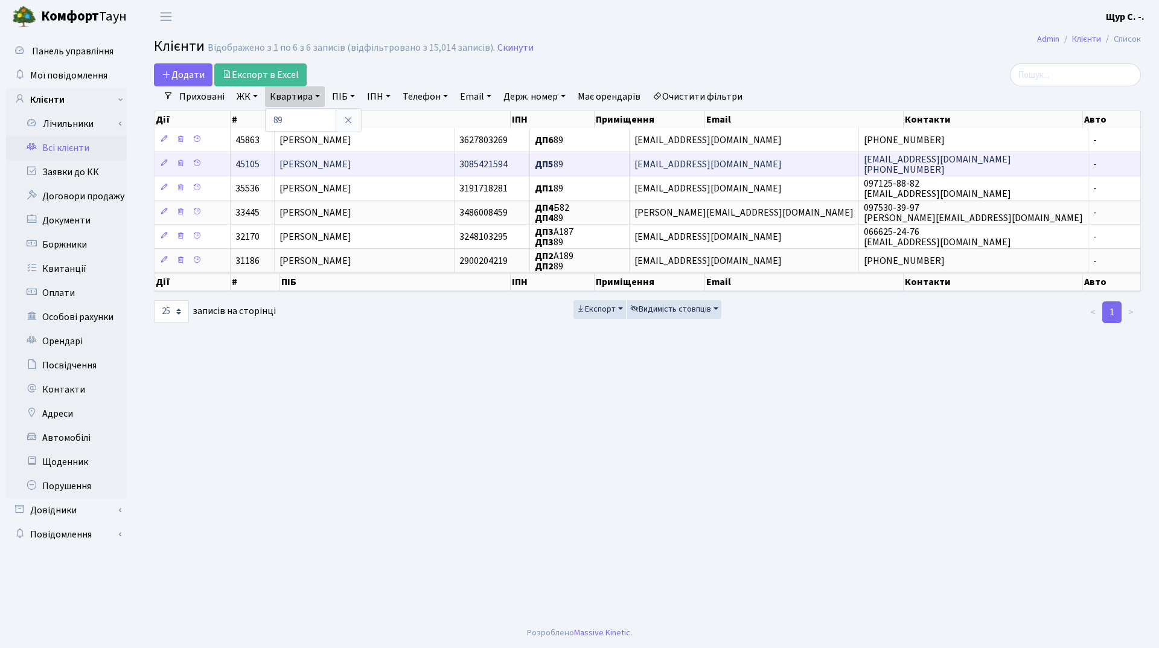
click at [351, 164] on span "[PERSON_NAME]" at bounding box center [316, 164] width 72 height 13
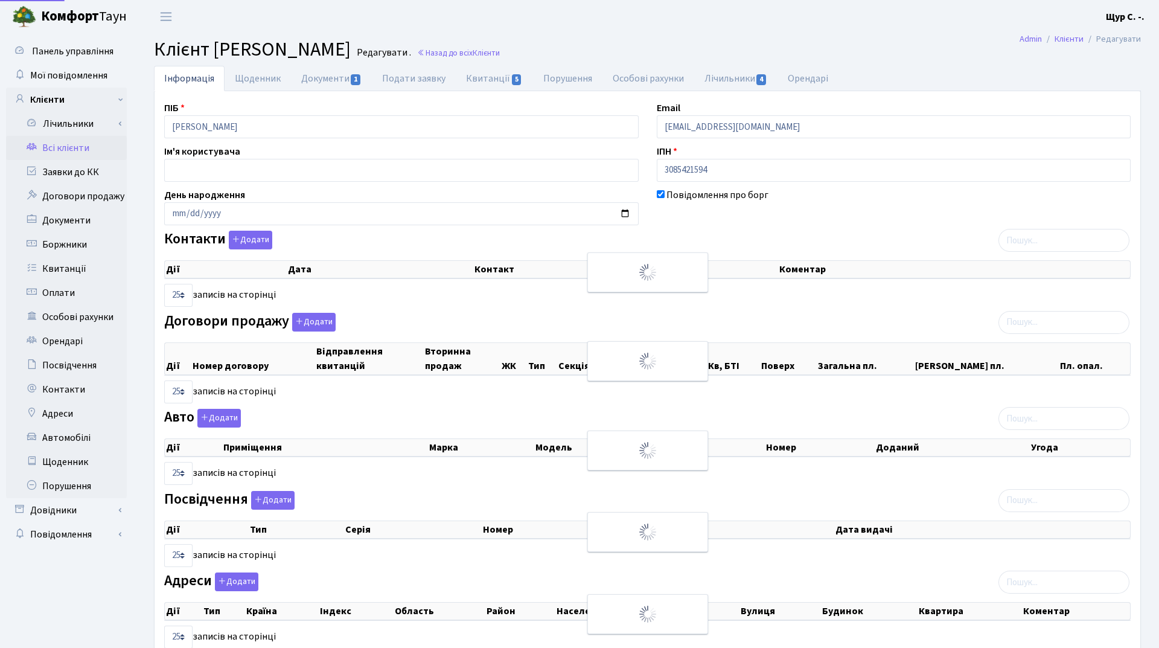
select select "25"
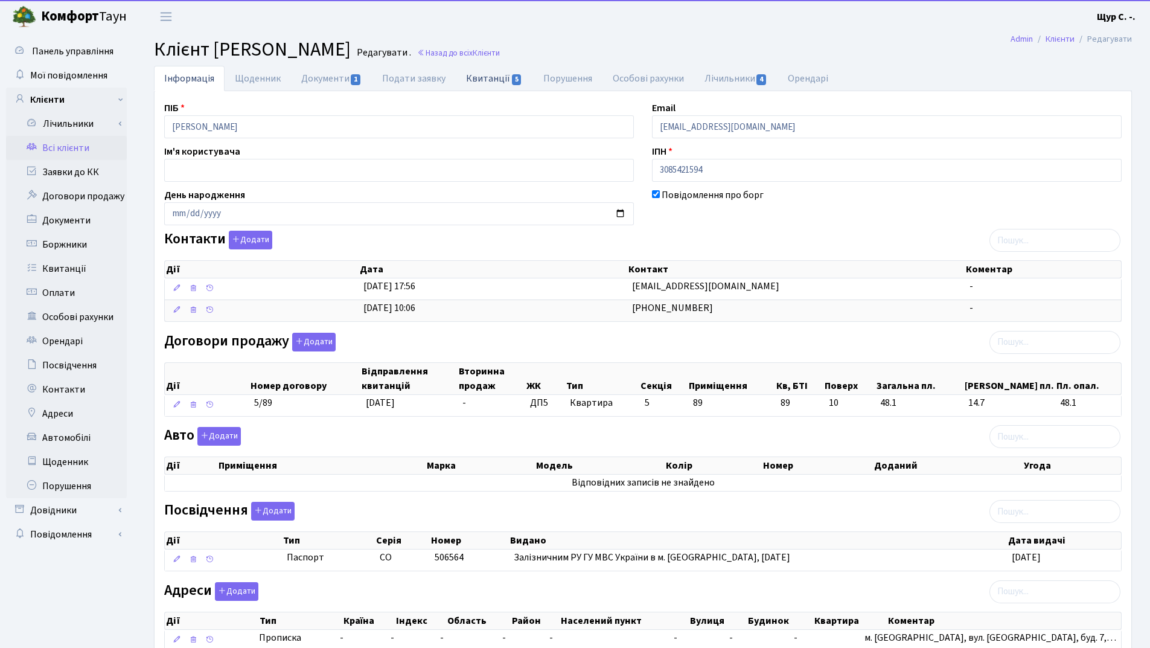
click at [494, 80] on link "Квитанції 5" at bounding box center [494, 78] width 77 height 25
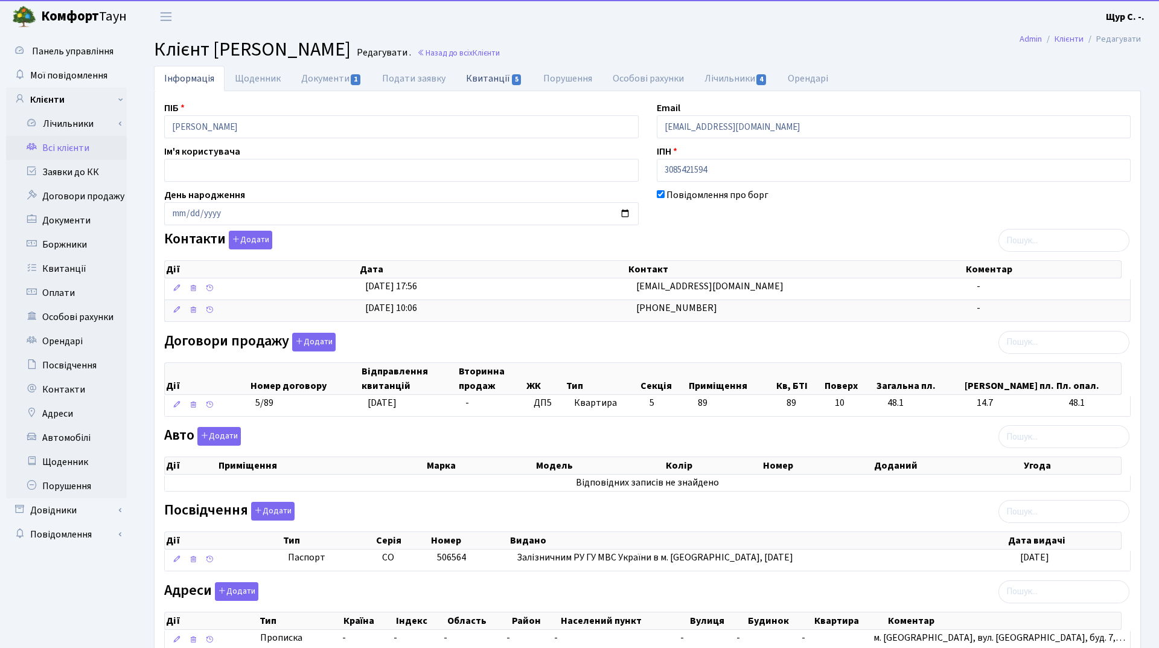
select select "25"
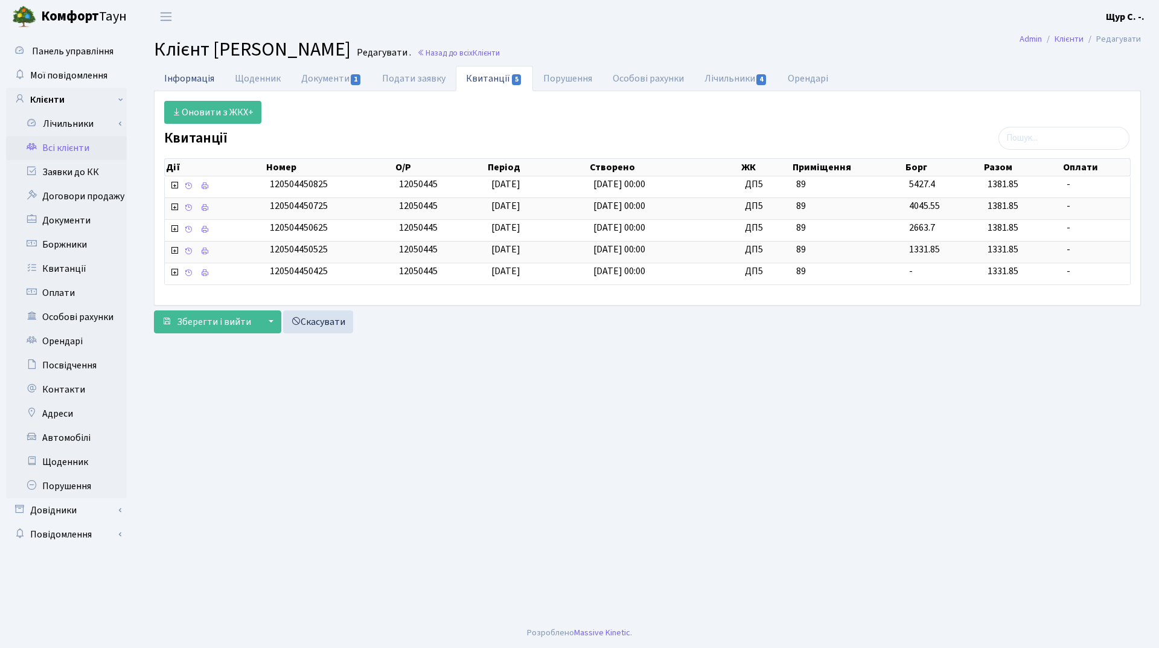
click at [171, 77] on link "Інформація" at bounding box center [189, 78] width 71 height 25
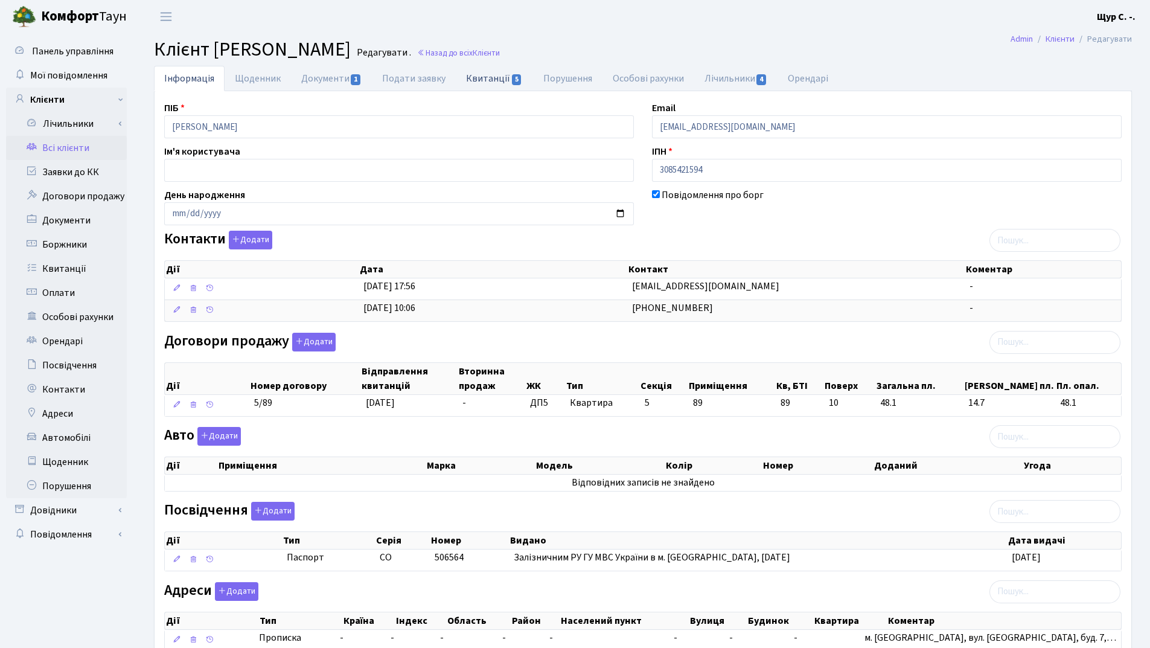
click at [487, 82] on link "Квитанції 5" at bounding box center [494, 78] width 77 height 25
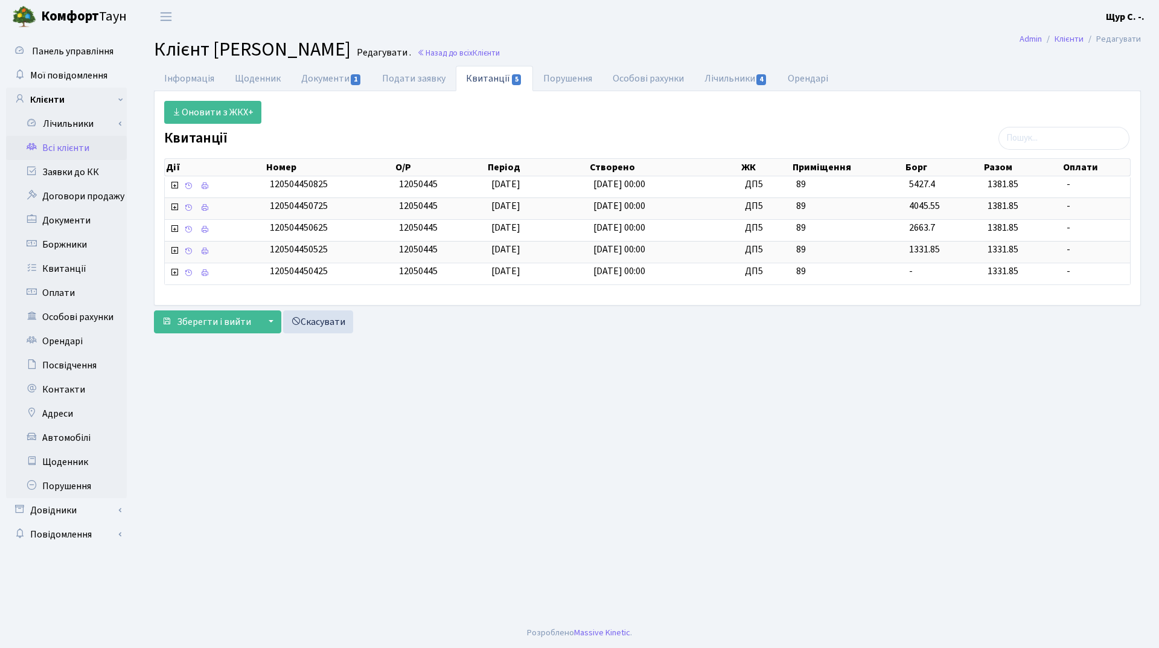
click at [59, 142] on link "Всі клієнти" at bounding box center [66, 148] width 121 height 24
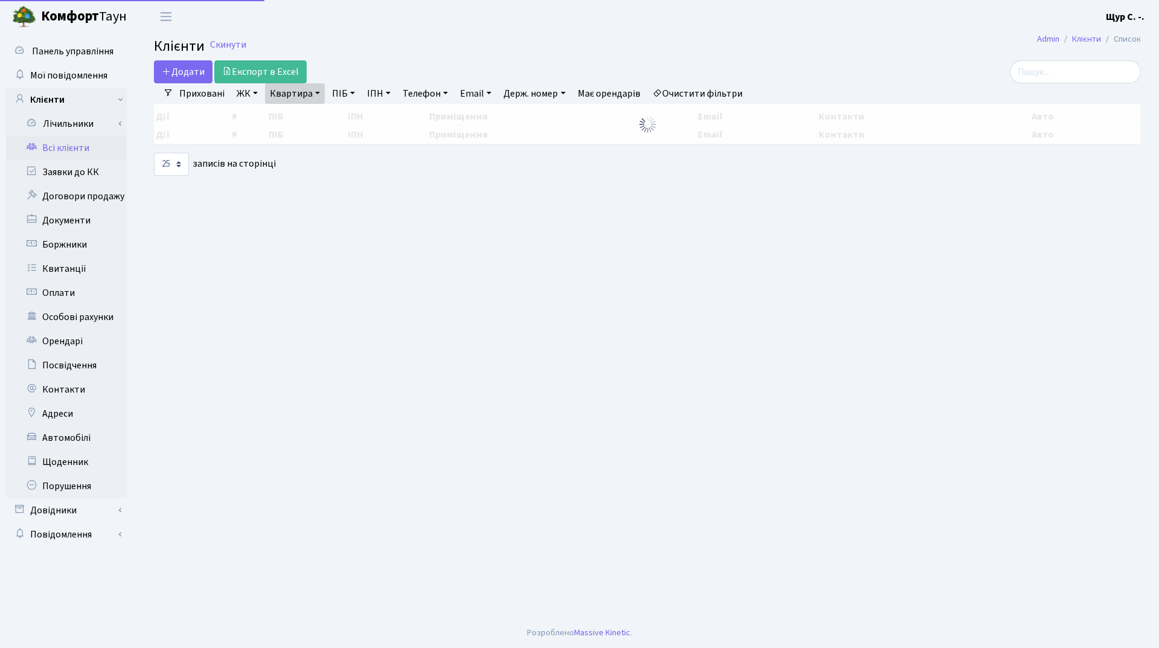
select select "25"
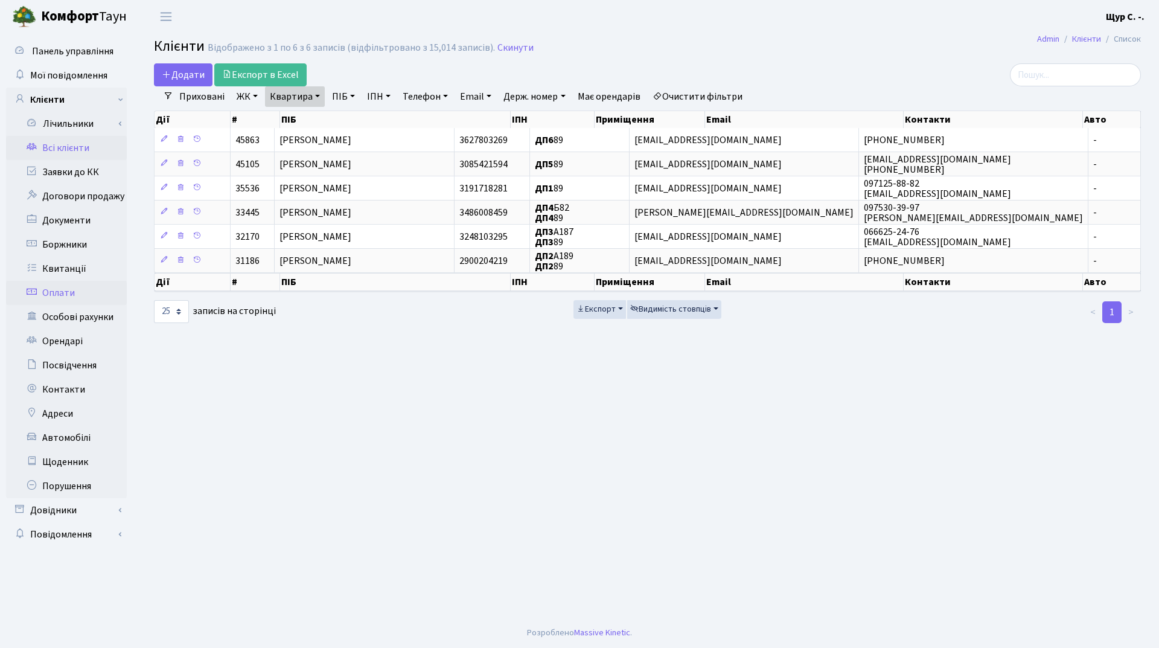
click at [57, 292] on link "Оплати" at bounding box center [66, 293] width 121 height 24
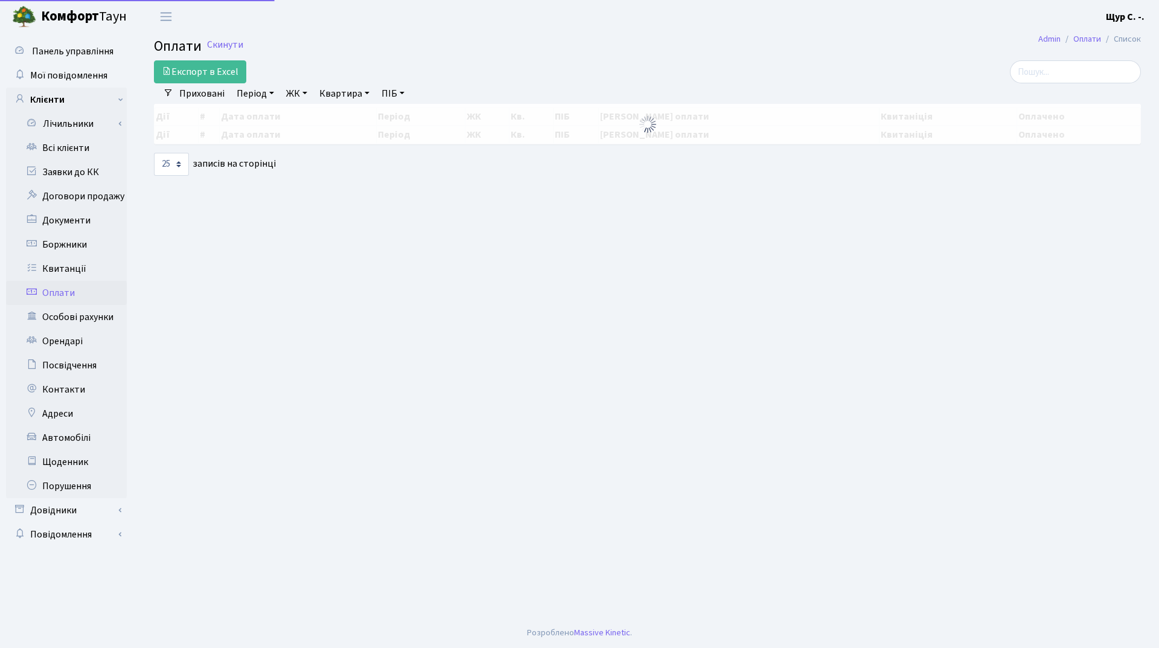
select select "25"
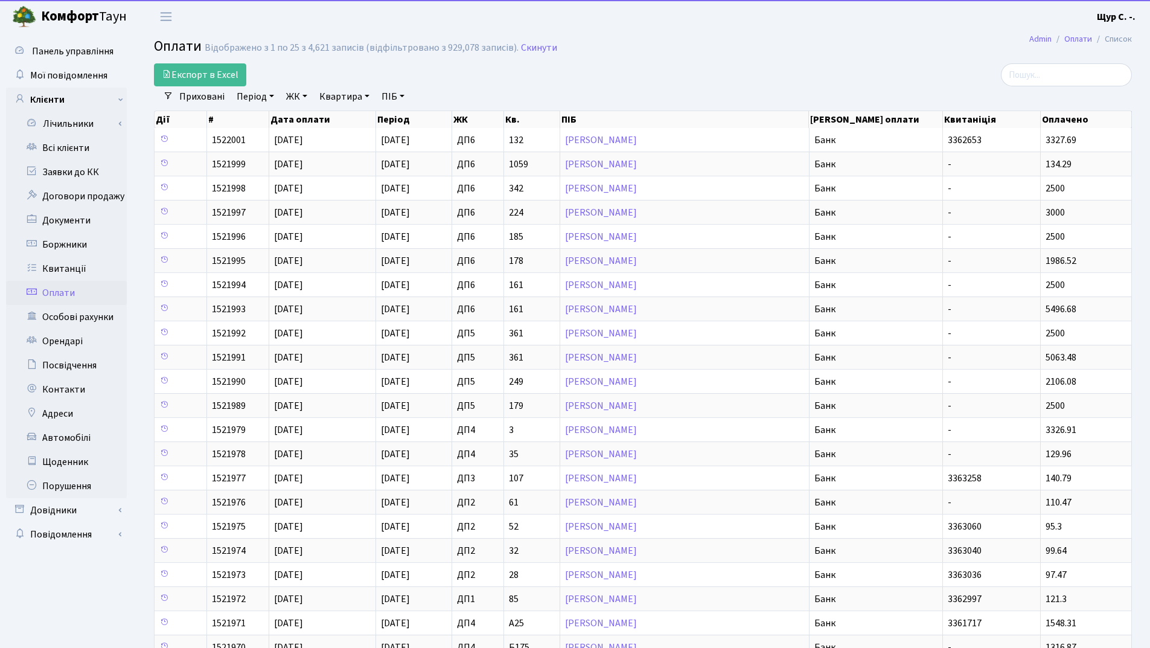
click at [336, 96] on link "Квартира" at bounding box center [345, 96] width 60 height 21
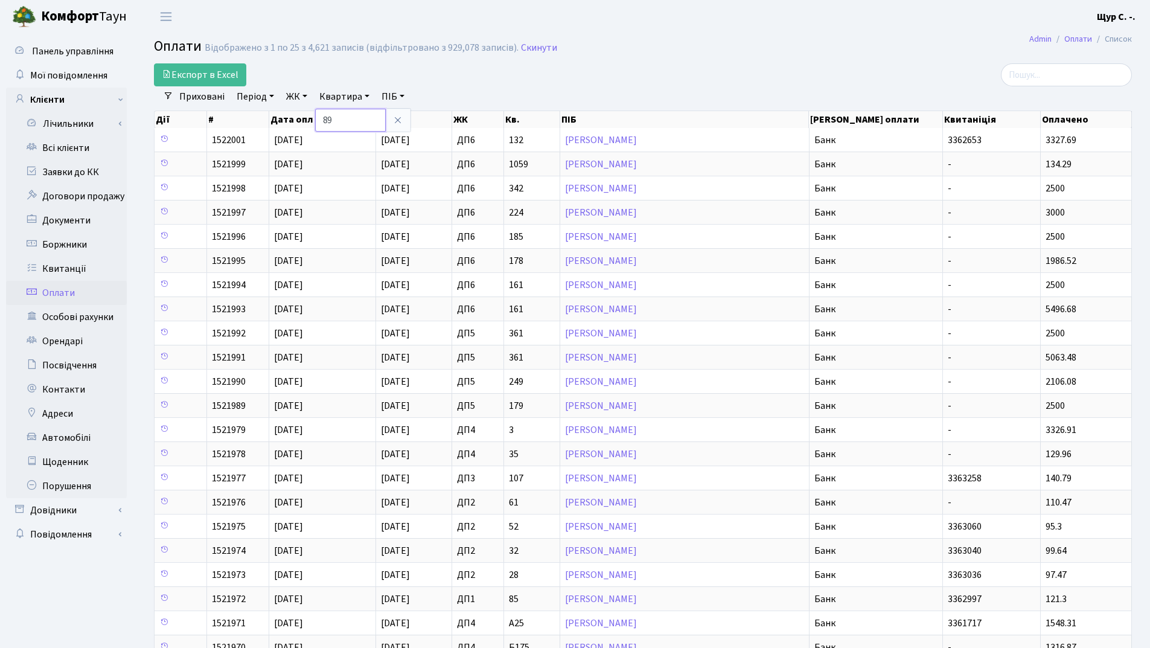
type input "89"
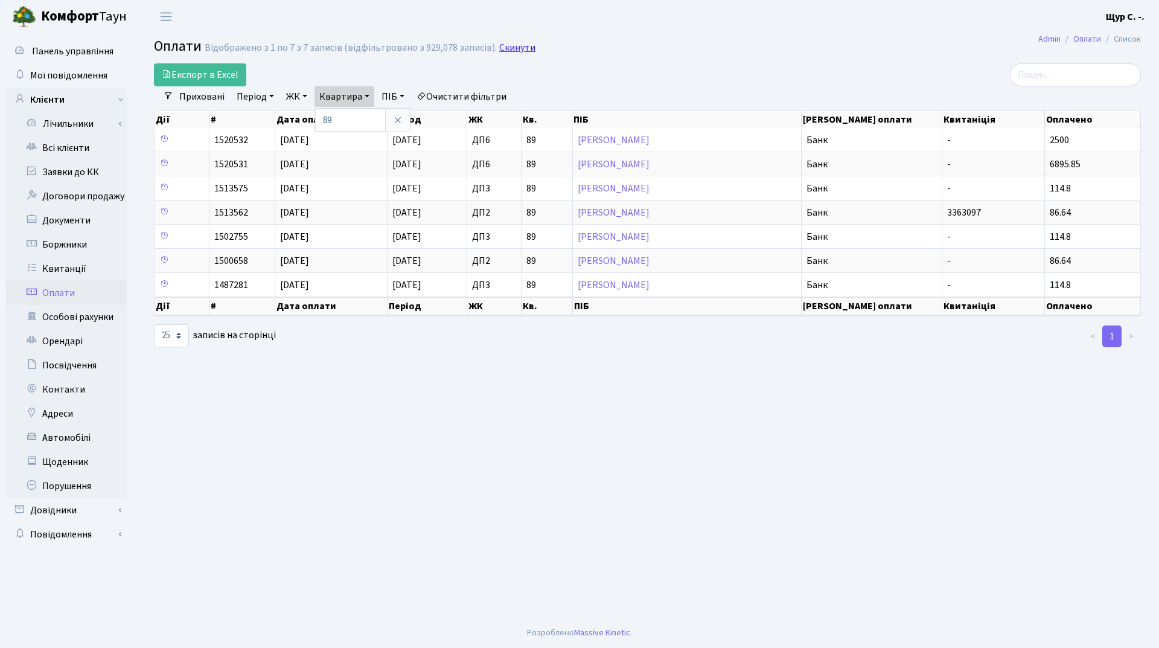
click at [508, 45] on link "Скинути" at bounding box center [517, 47] width 36 height 11
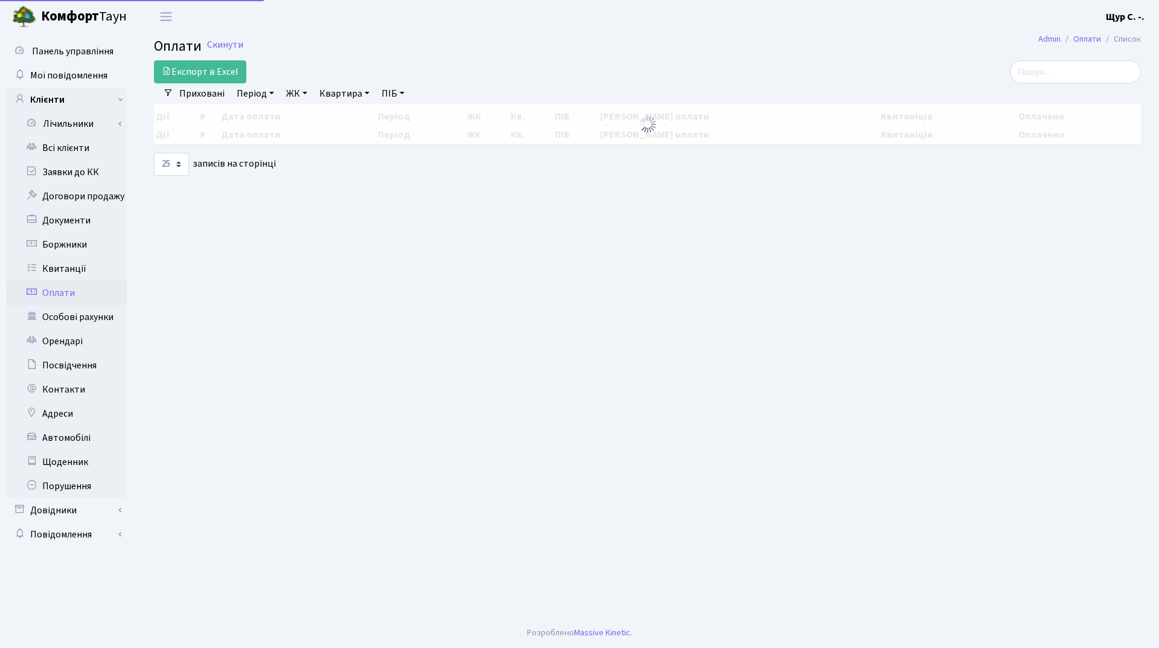
select select "25"
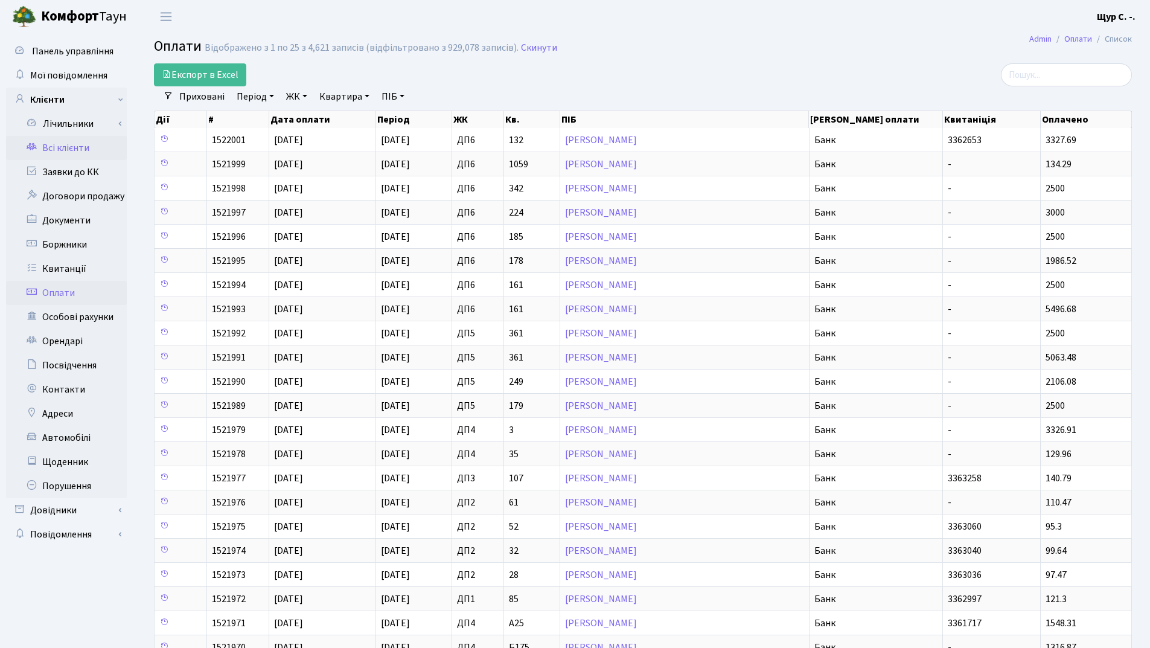
click at [76, 143] on link "Всі клієнти" at bounding box center [66, 148] width 121 height 24
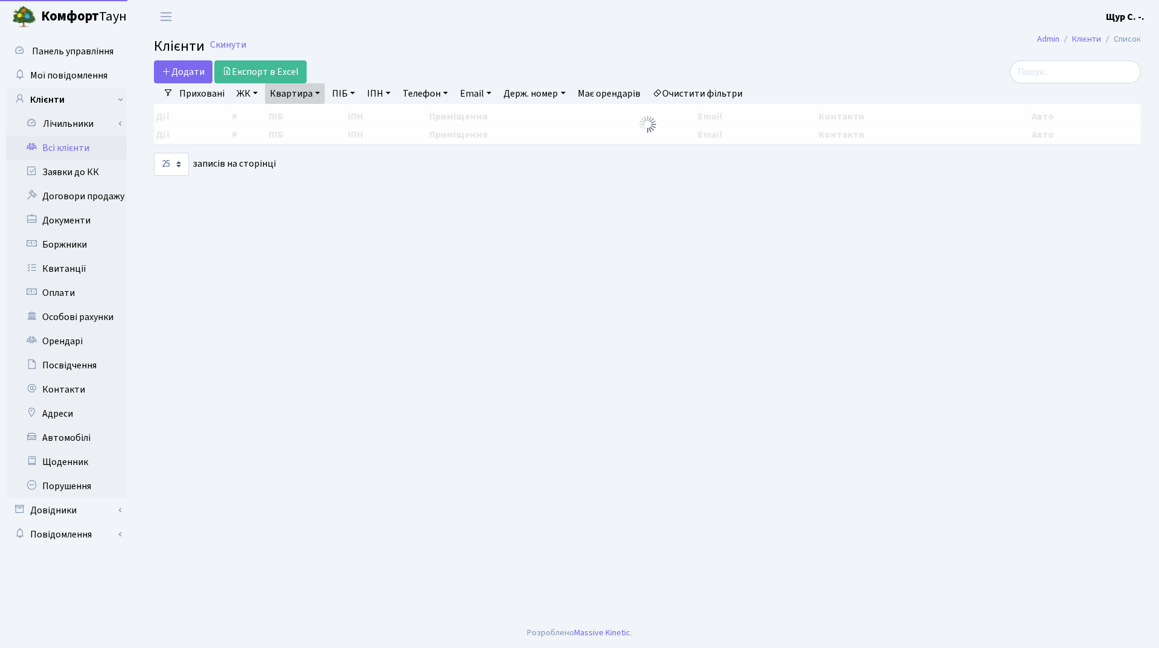
select select "25"
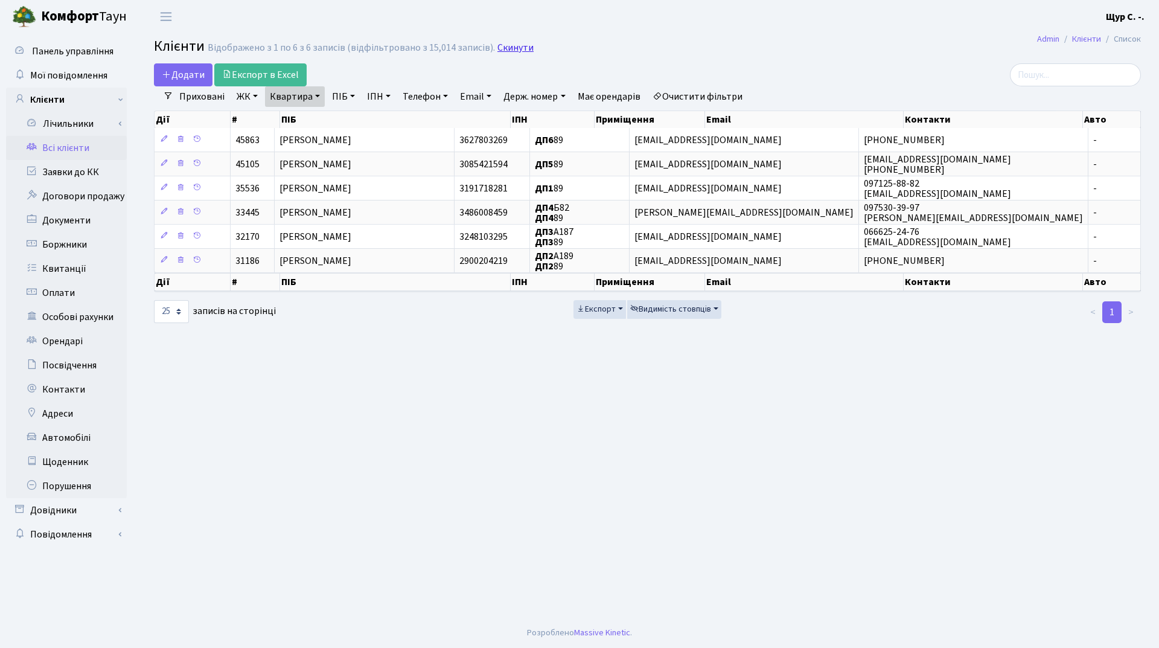
click at [502, 45] on link "Скинути" at bounding box center [516, 47] width 36 height 11
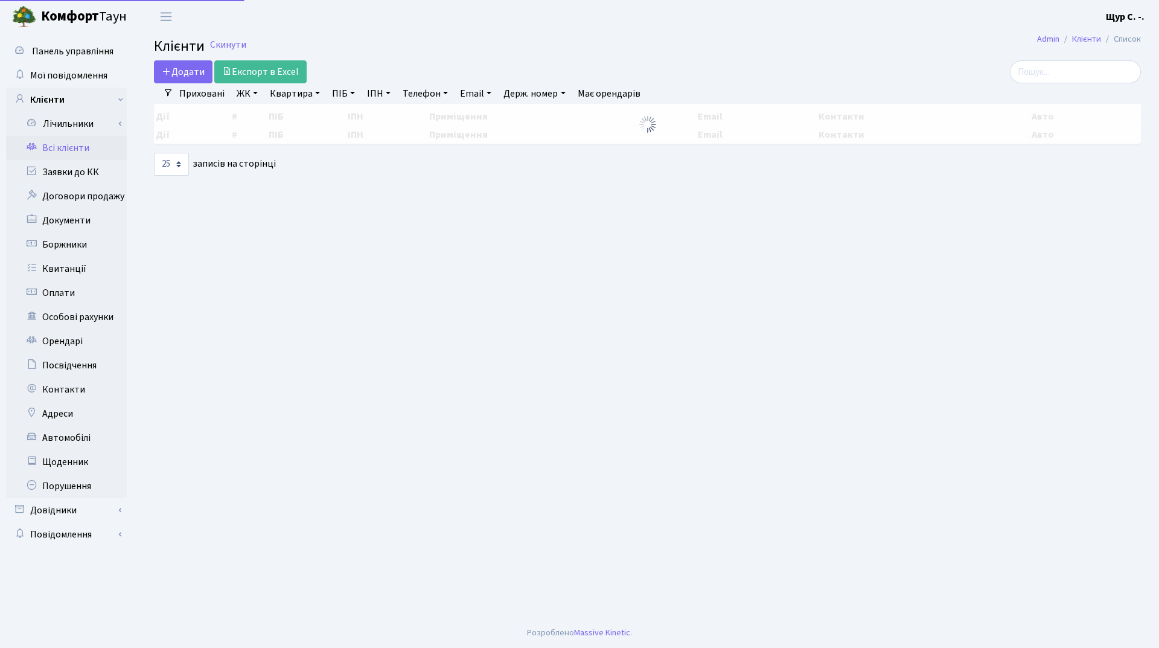
select select "25"
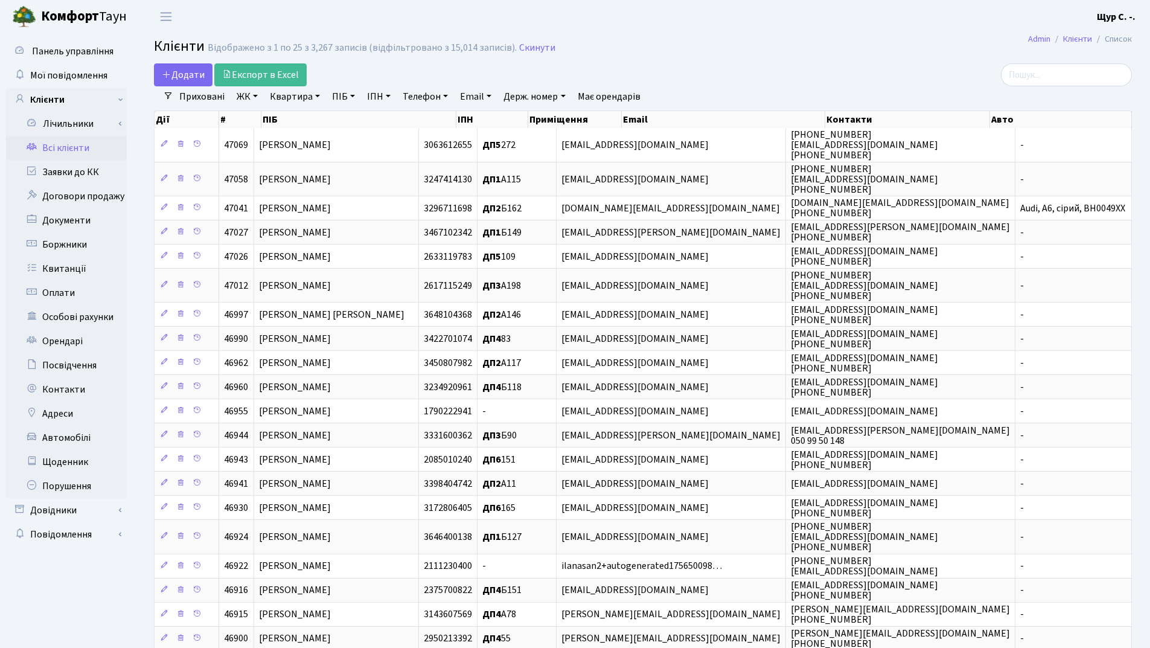
click at [280, 97] on link "Квартира" at bounding box center [295, 96] width 60 height 21
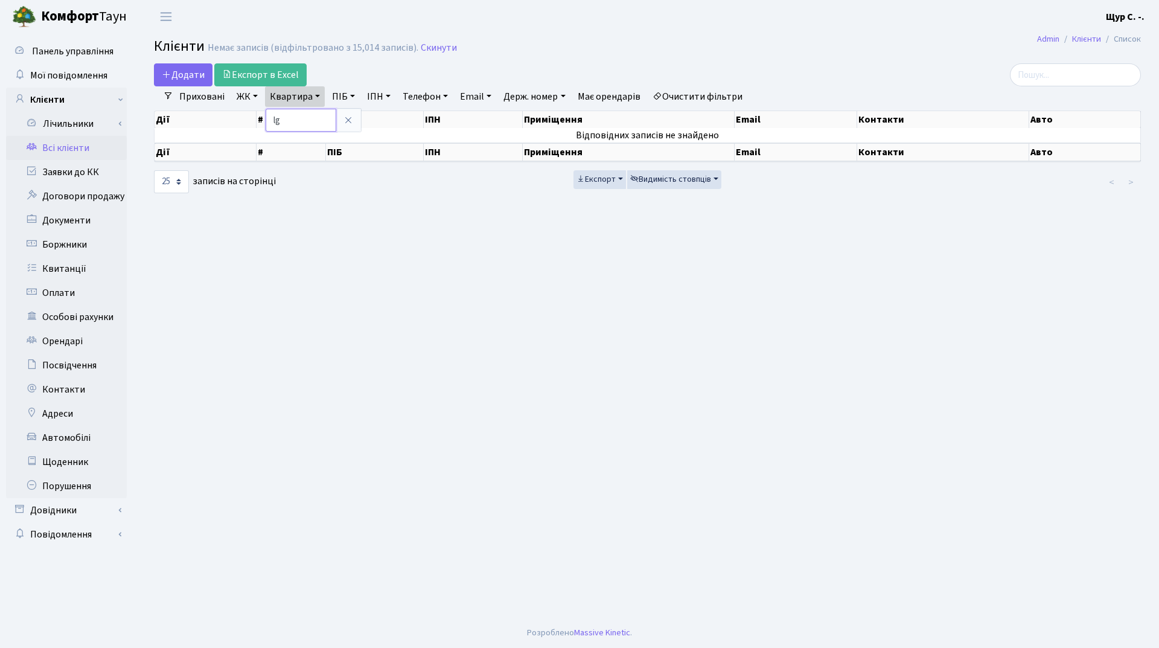
type input "l"
type input "д"
click at [348, 118] on icon at bounding box center [349, 120] width 10 height 10
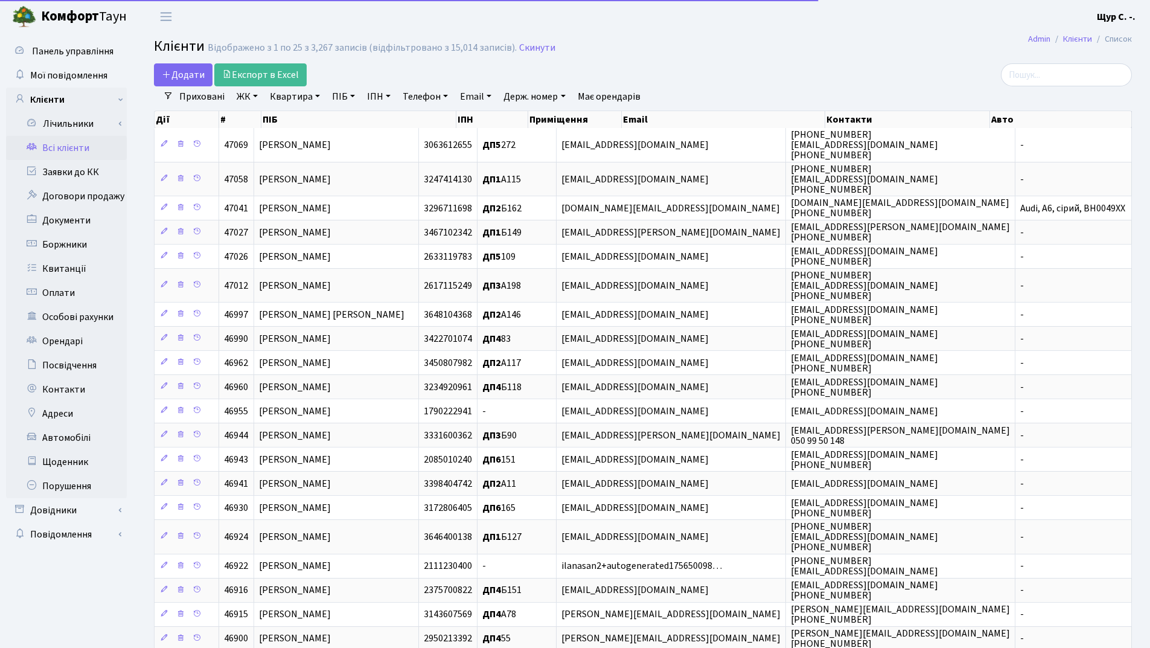
click at [332, 101] on link "ПІБ" at bounding box center [343, 96] width 33 height 21
type input "дп"
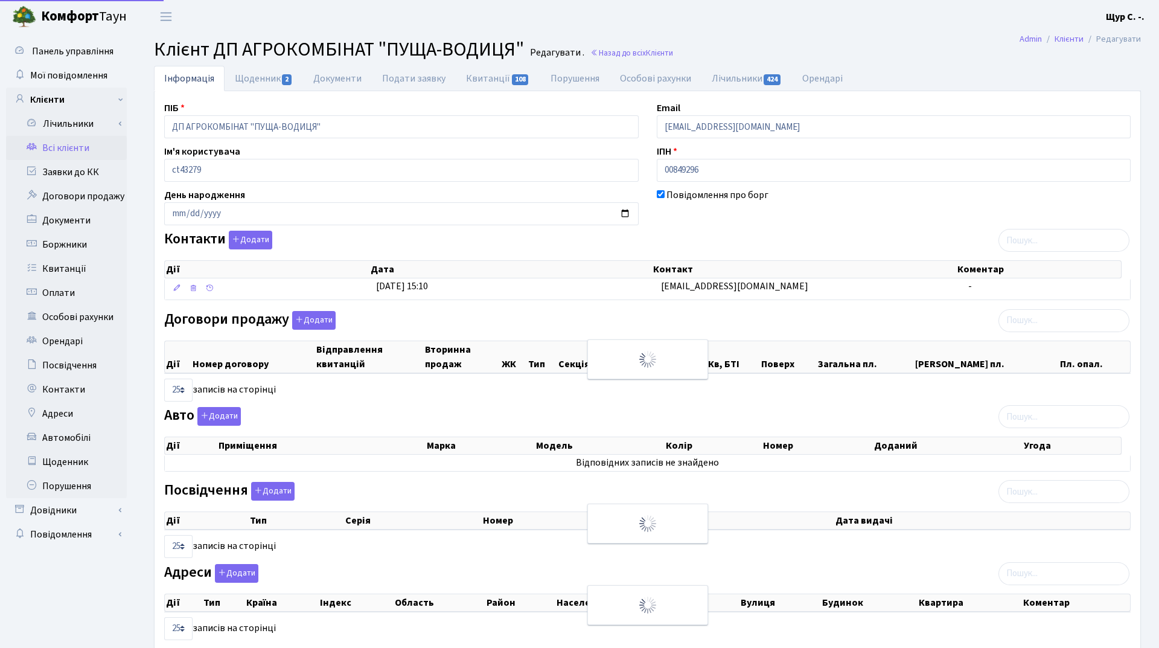
select select "25"
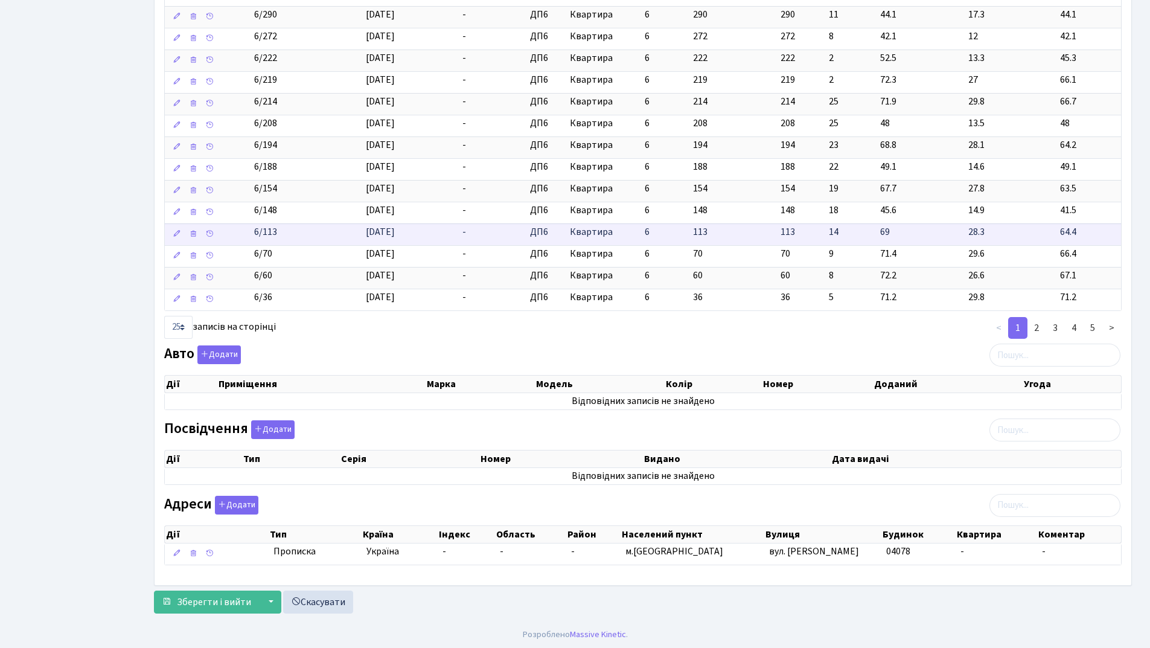
scroll to position [607, 0]
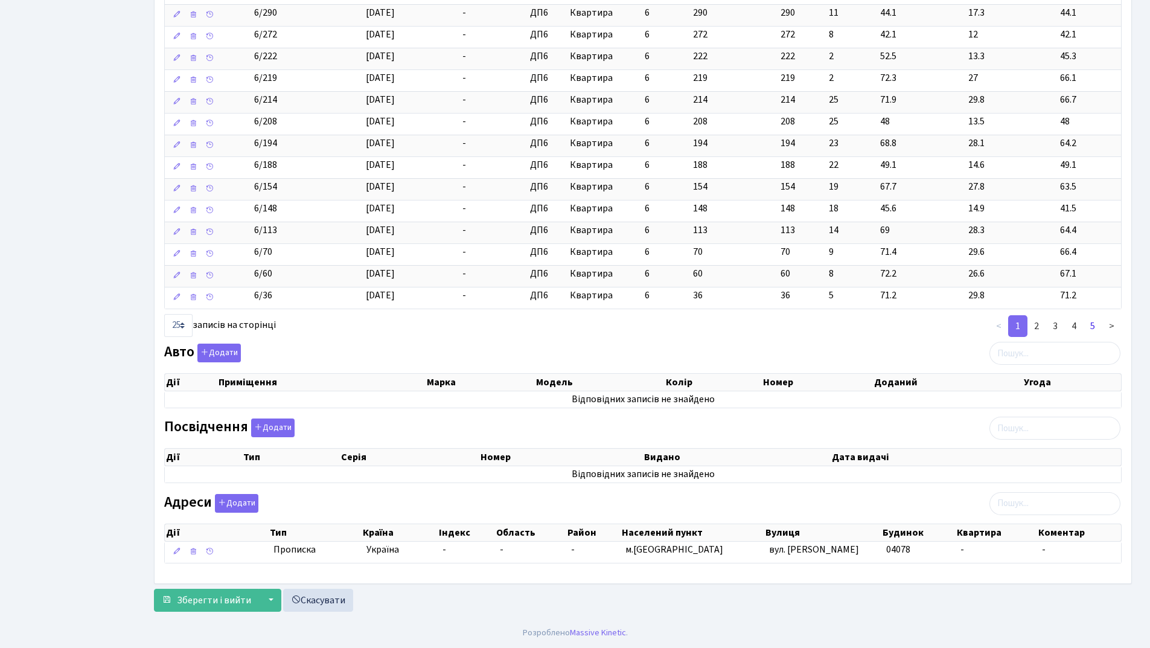
click at [1094, 325] on link "5" at bounding box center [1092, 326] width 19 height 22
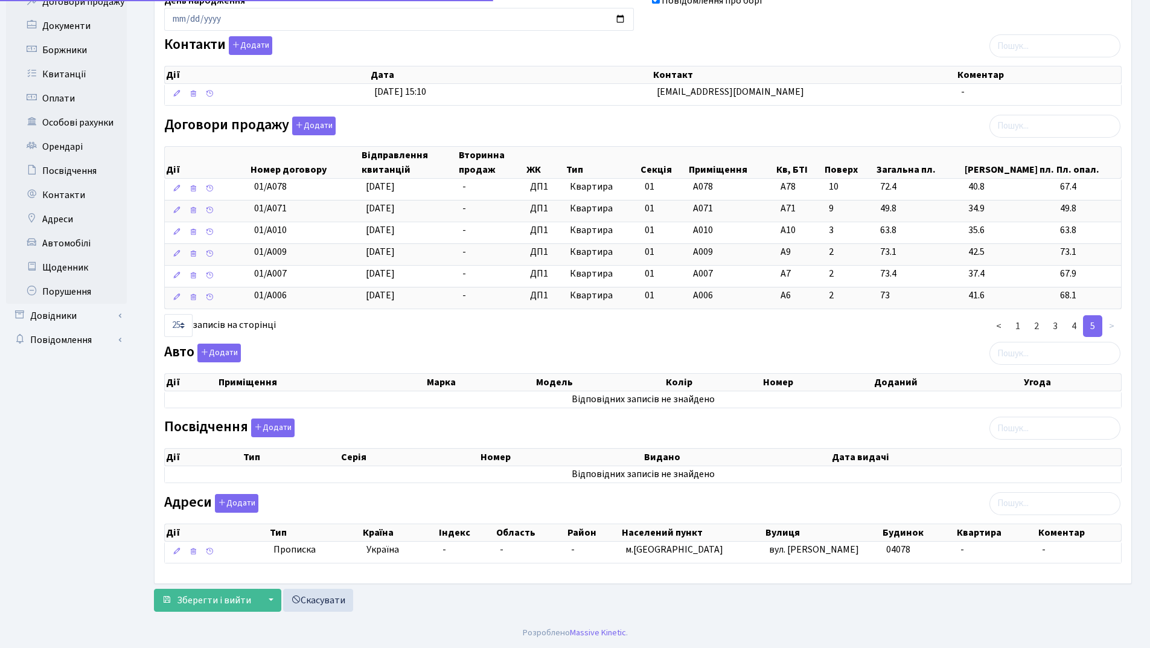
scroll to position [194, 0]
click at [1078, 328] on link "4" at bounding box center [1074, 326] width 19 height 22
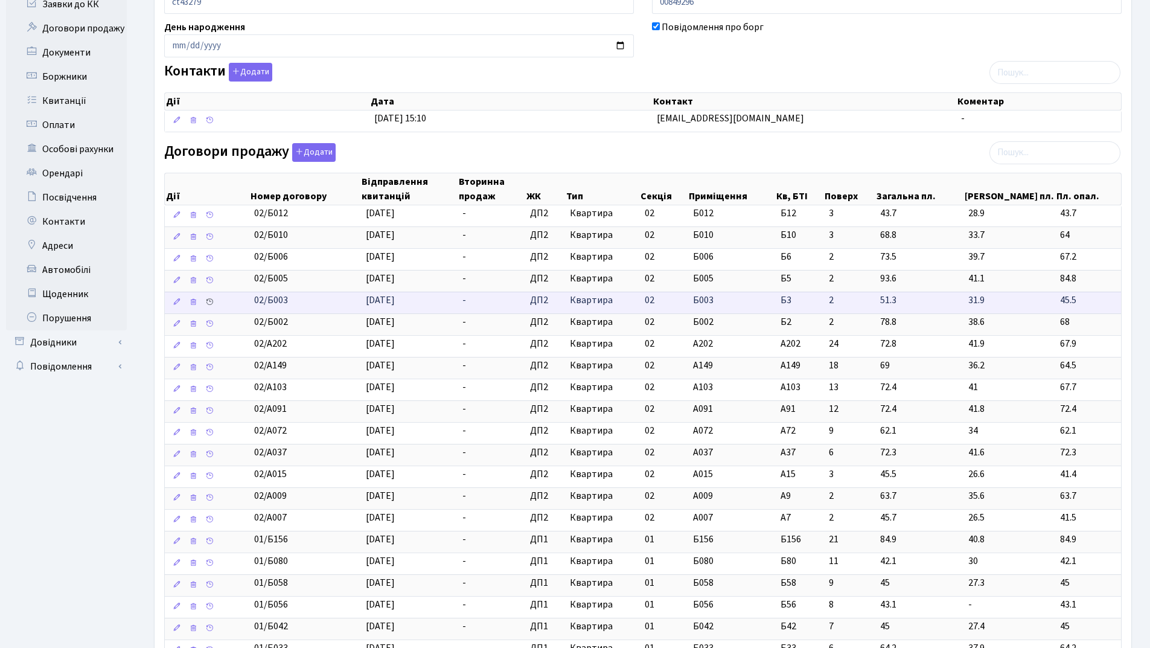
scroll to position [0, 0]
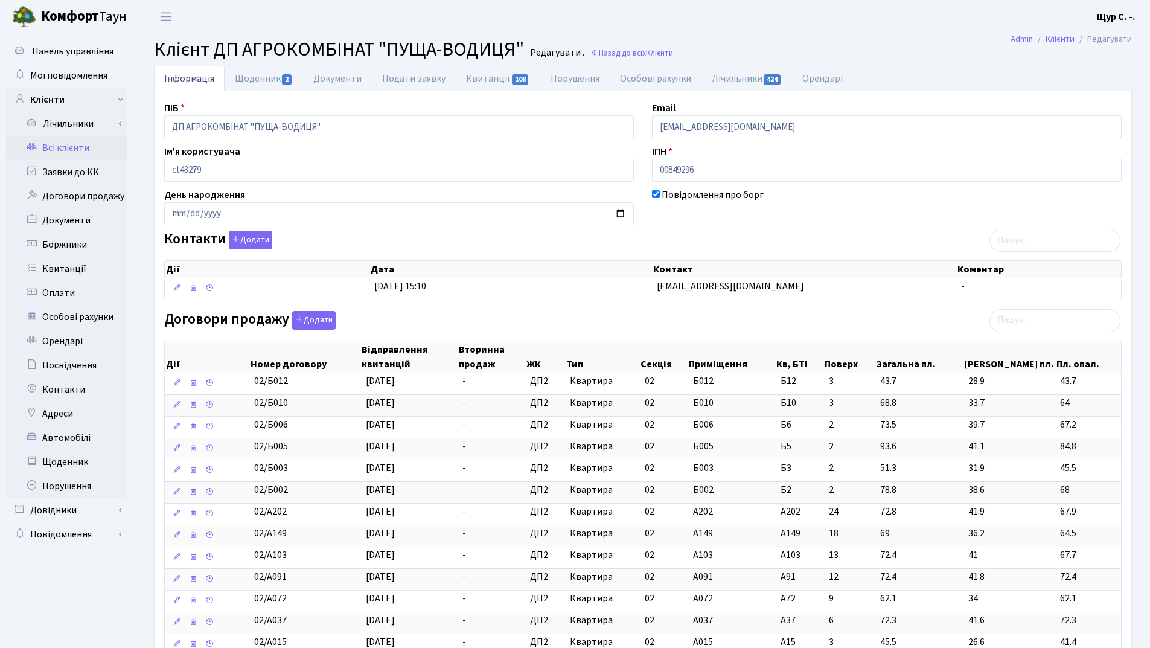
click at [78, 150] on link "Всі клієнти" at bounding box center [66, 148] width 121 height 24
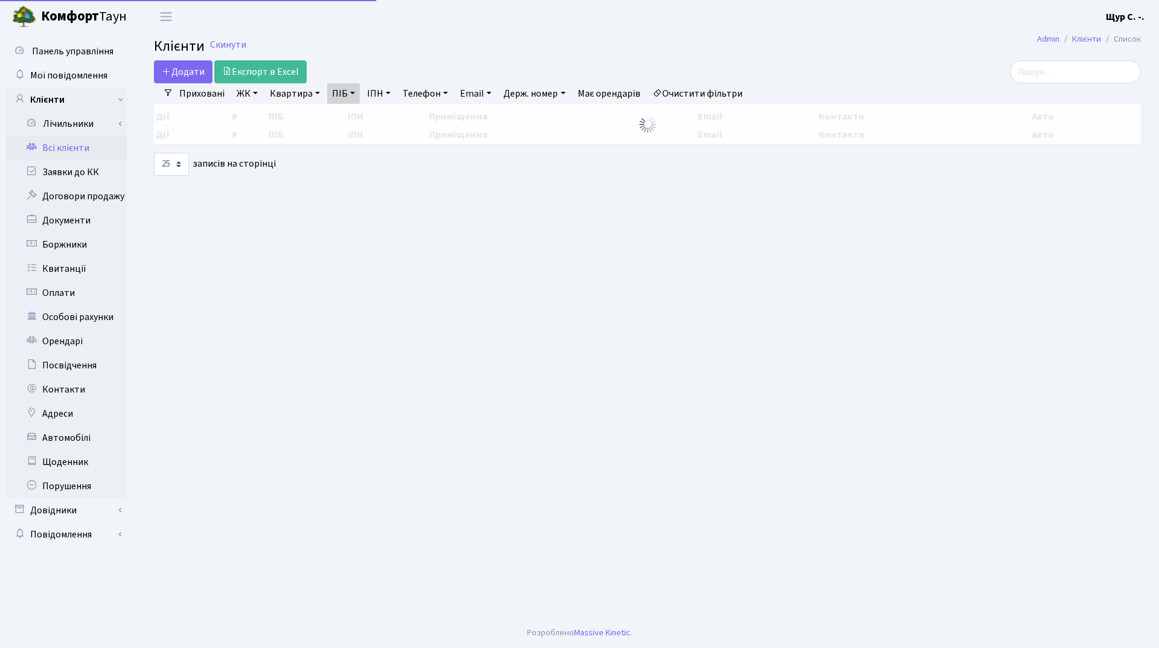
select select "25"
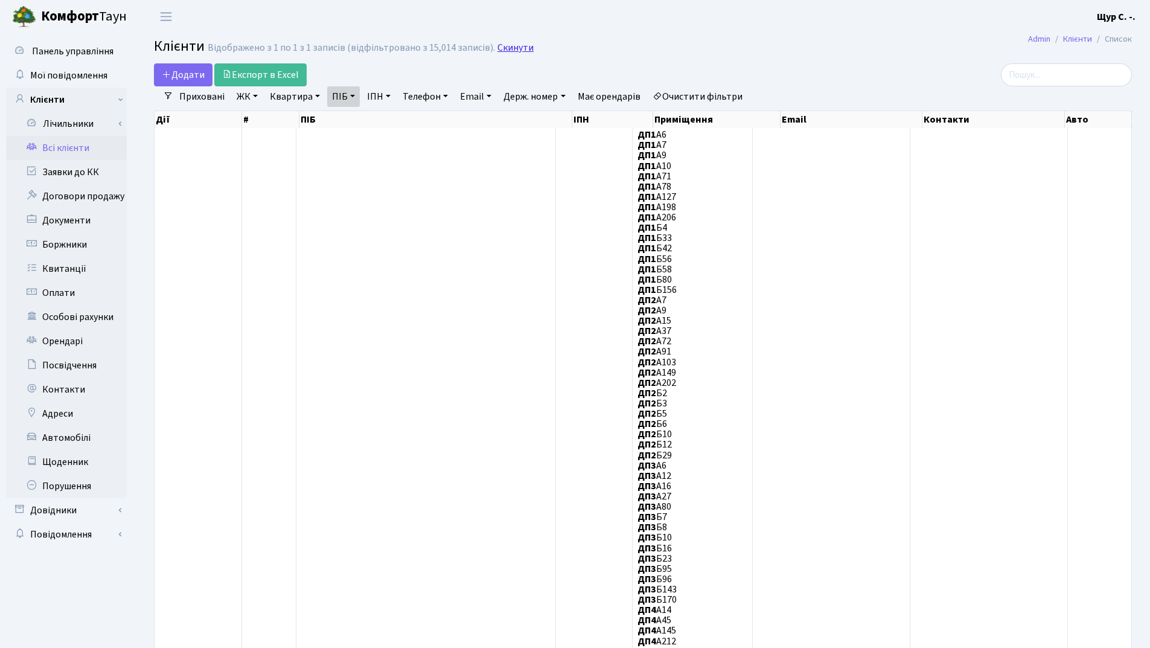
click at [513, 42] on link "Скинути" at bounding box center [516, 47] width 36 height 11
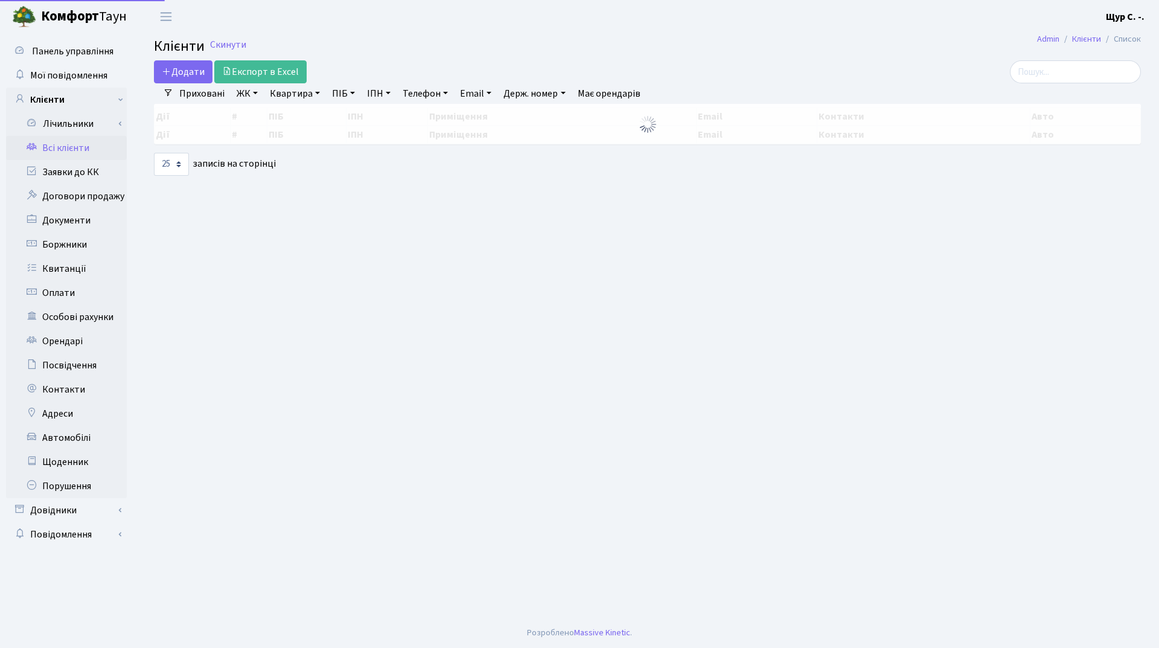
select select "25"
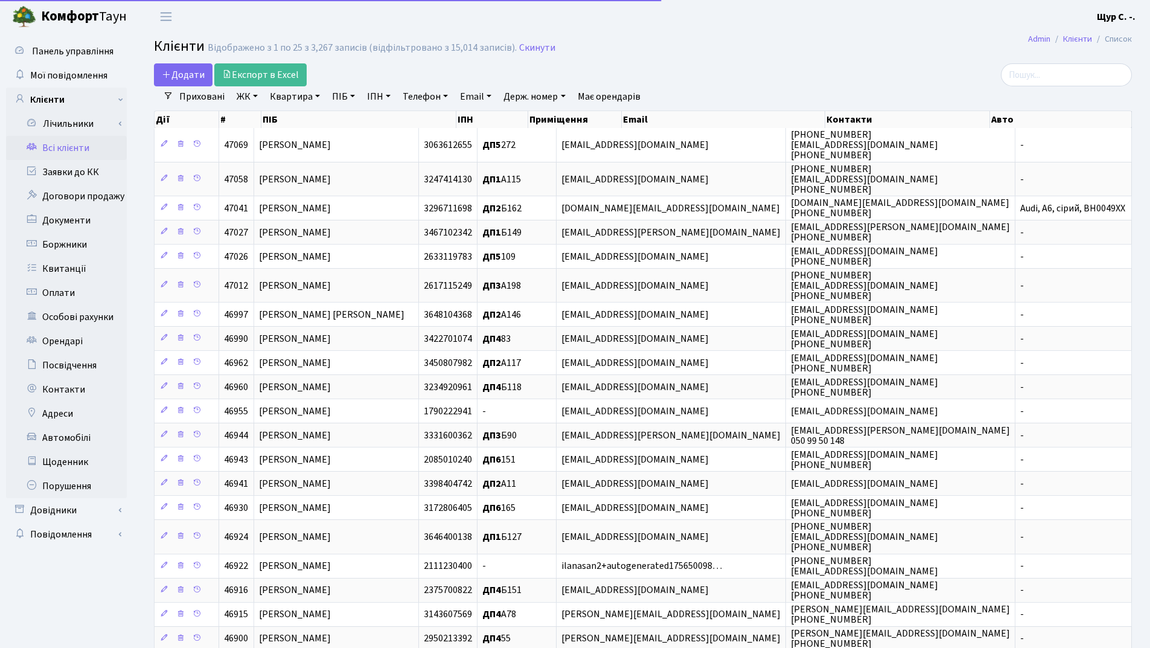
click at [291, 98] on link "Квартира" at bounding box center [295, 96] width 60 height 21
type input "а22"
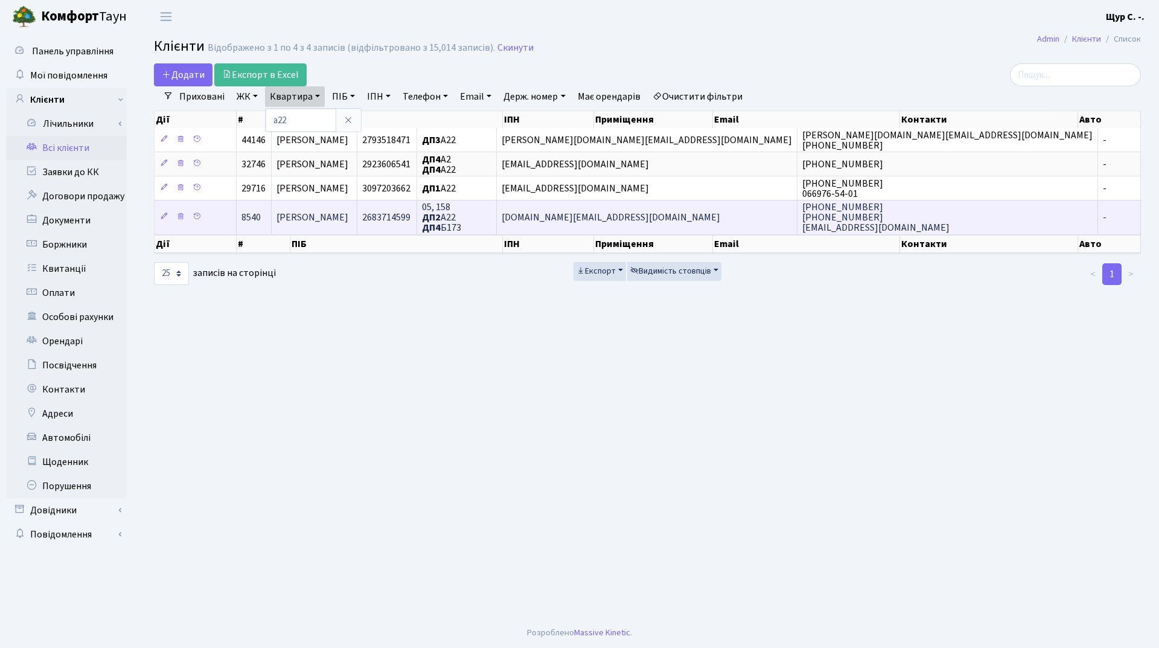
click at [348, 224] on span "[PERSON_NAME]" at bounding box center [313, 217] width 72 height 13
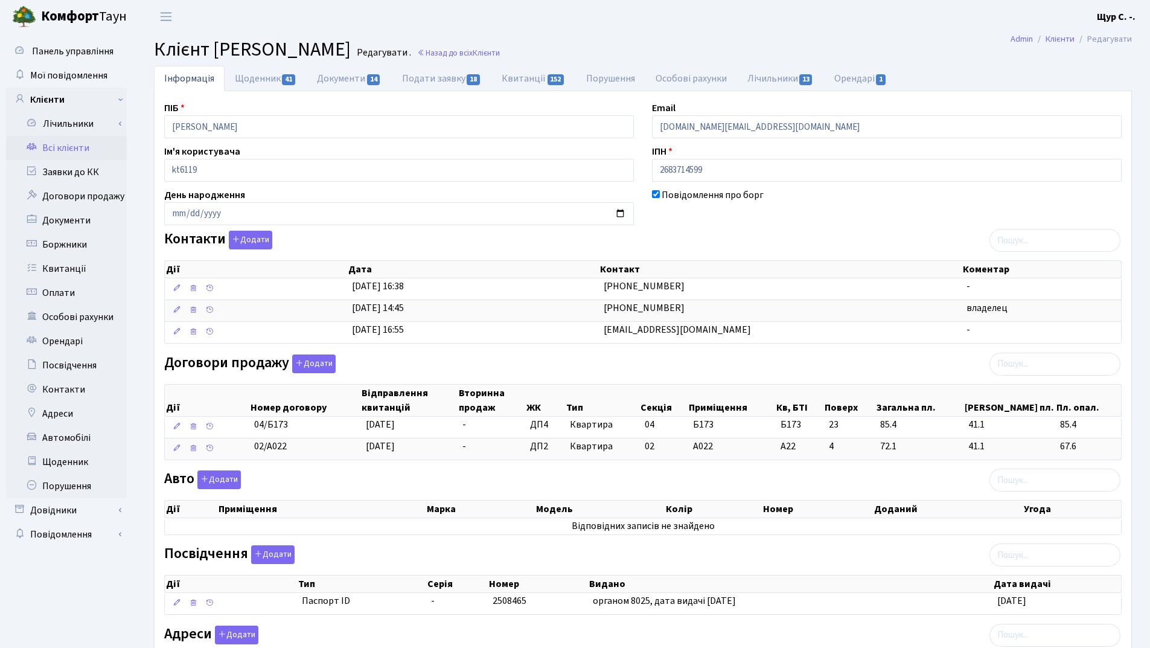
click at [85, 145] on link "Всі клієнти" at bounding box center [66, 148] width 121 height 24
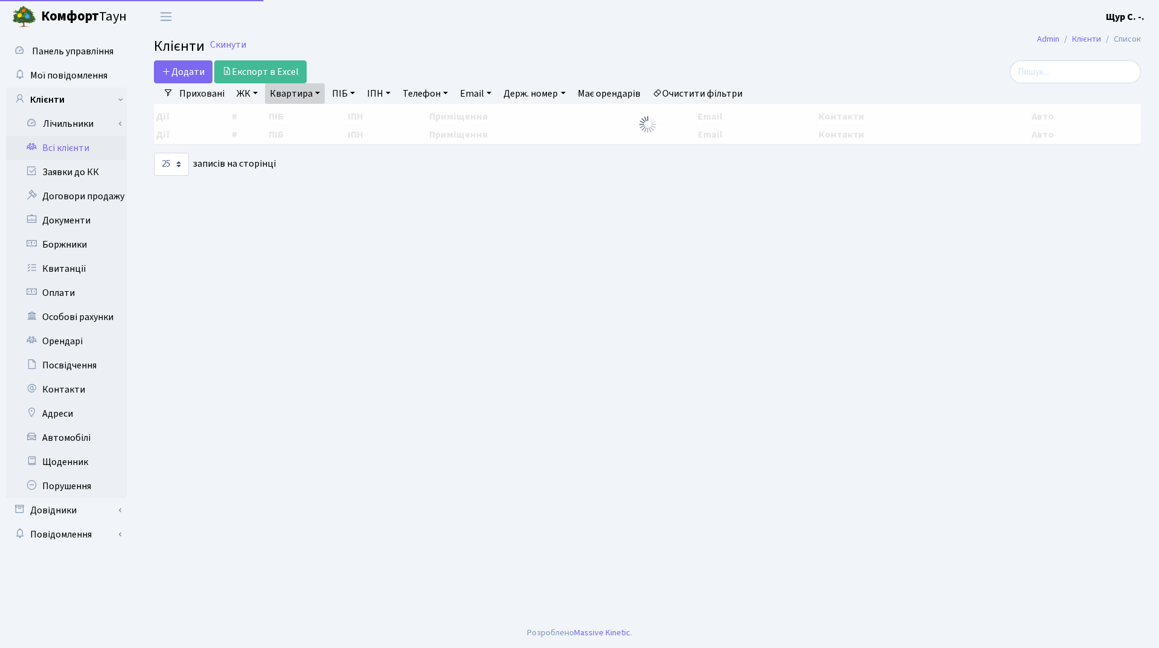
select select "25"
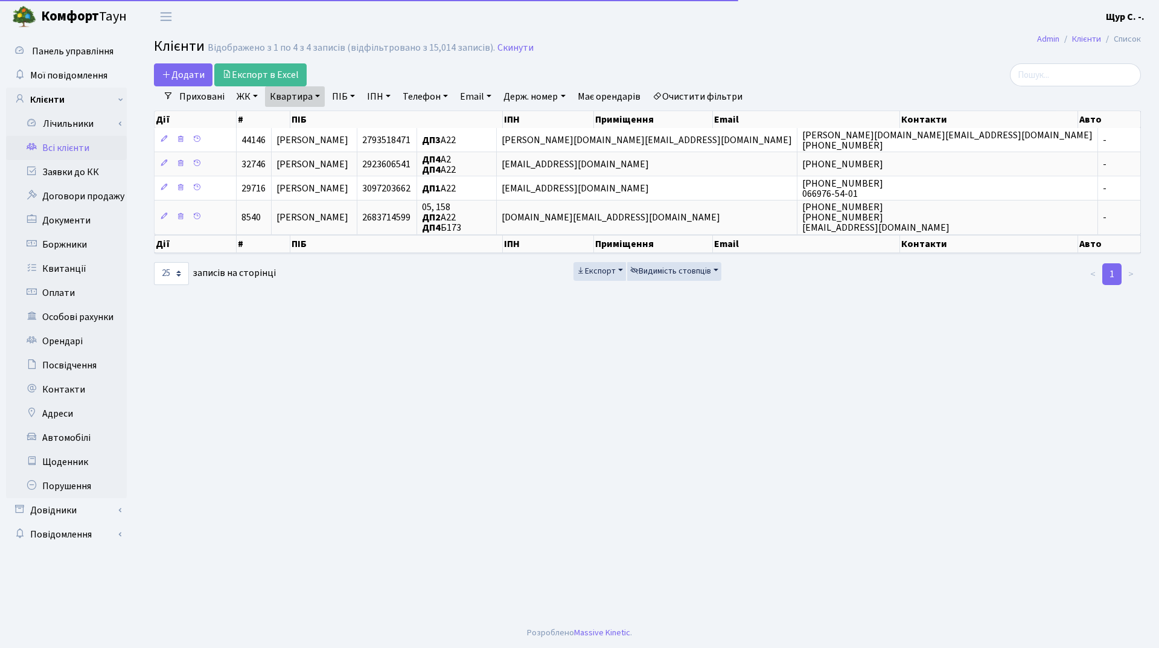
click at [315, 93] on link "Квартира" at bounding box center [295, 96] width 60 height 21
click at [310, 121] on input "а22" at bounding box center [301, 120] width 71 height 23
type input "а"
type input "б26"
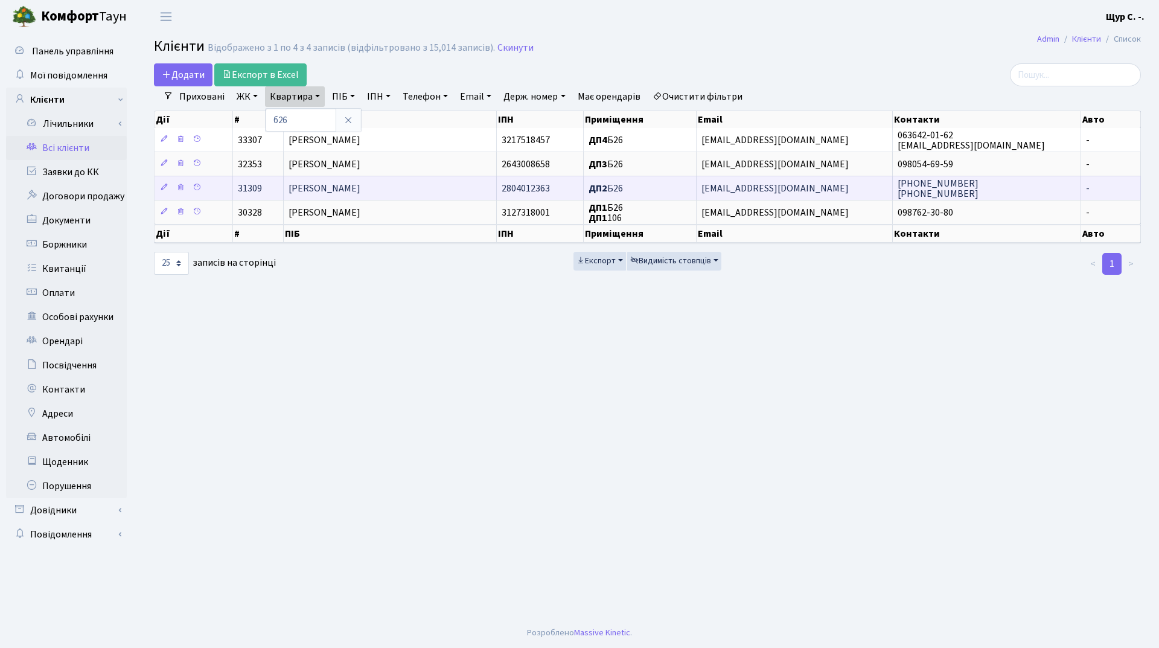
click at [345, 187] on span "Красінська Оксана Миколаївна" at bounding box center [325, 188] width 72 height 13
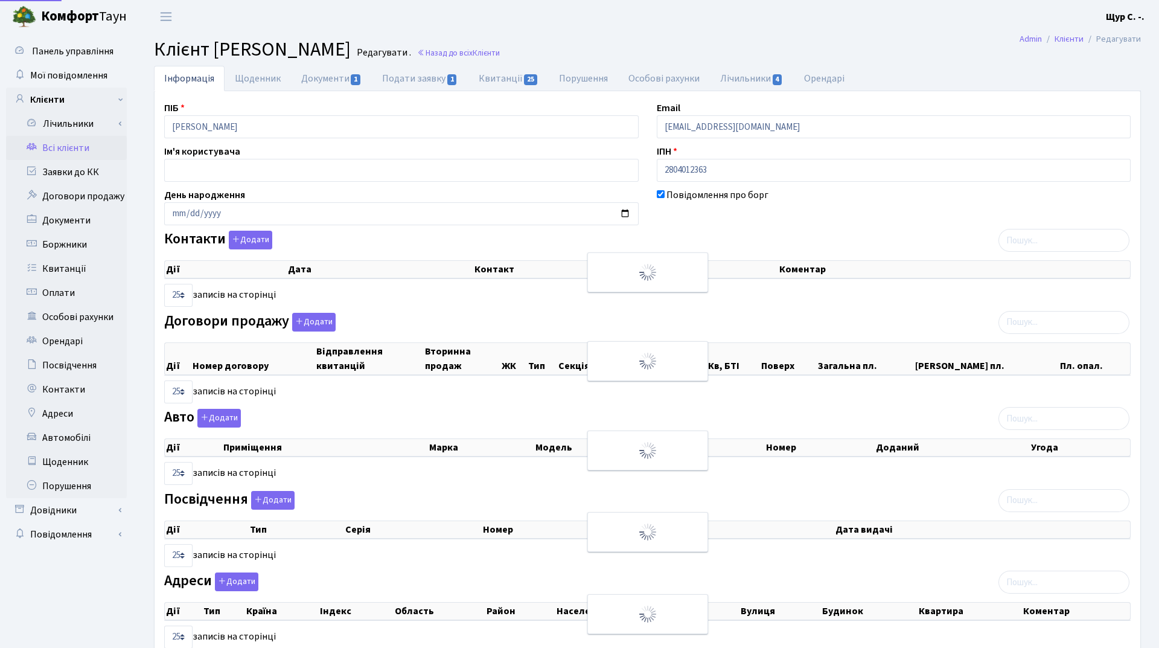
select select "25"
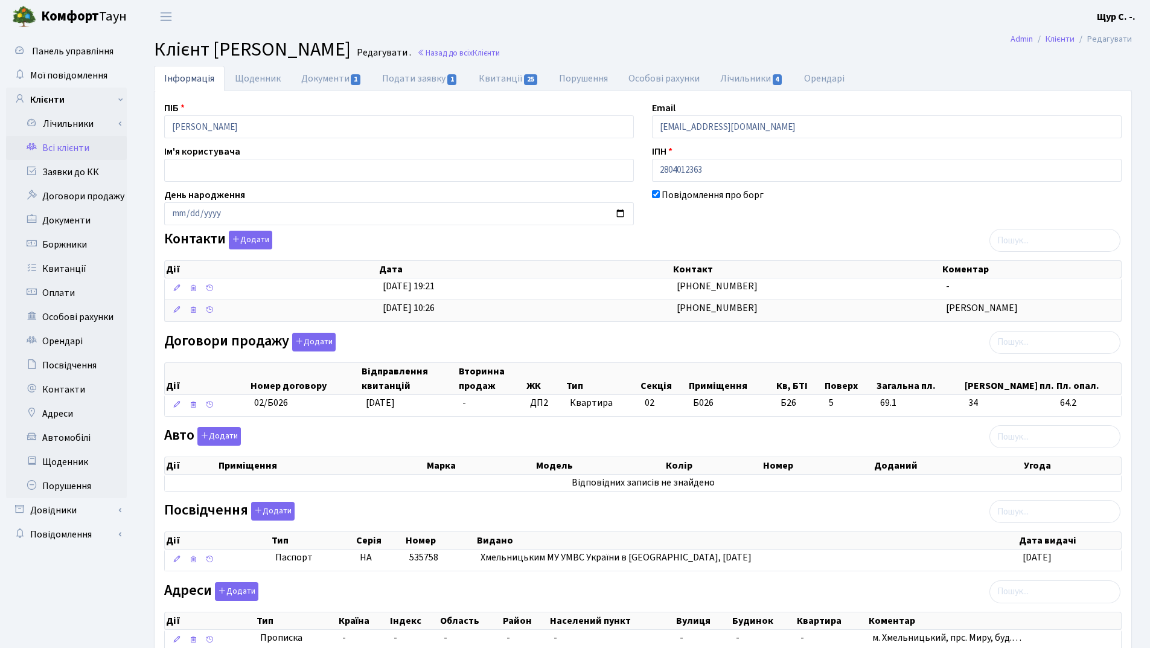
click at [96, 150] on link "Всі клієнти" at bounding box center [66, 148] width 121 height 24
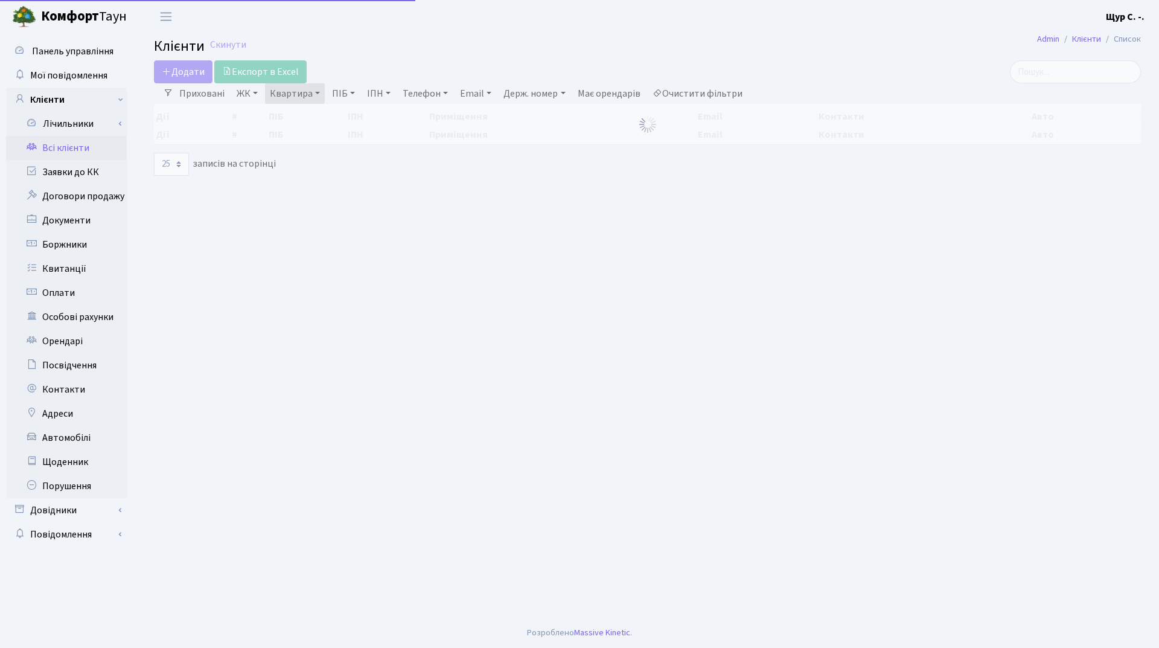
select select "25"
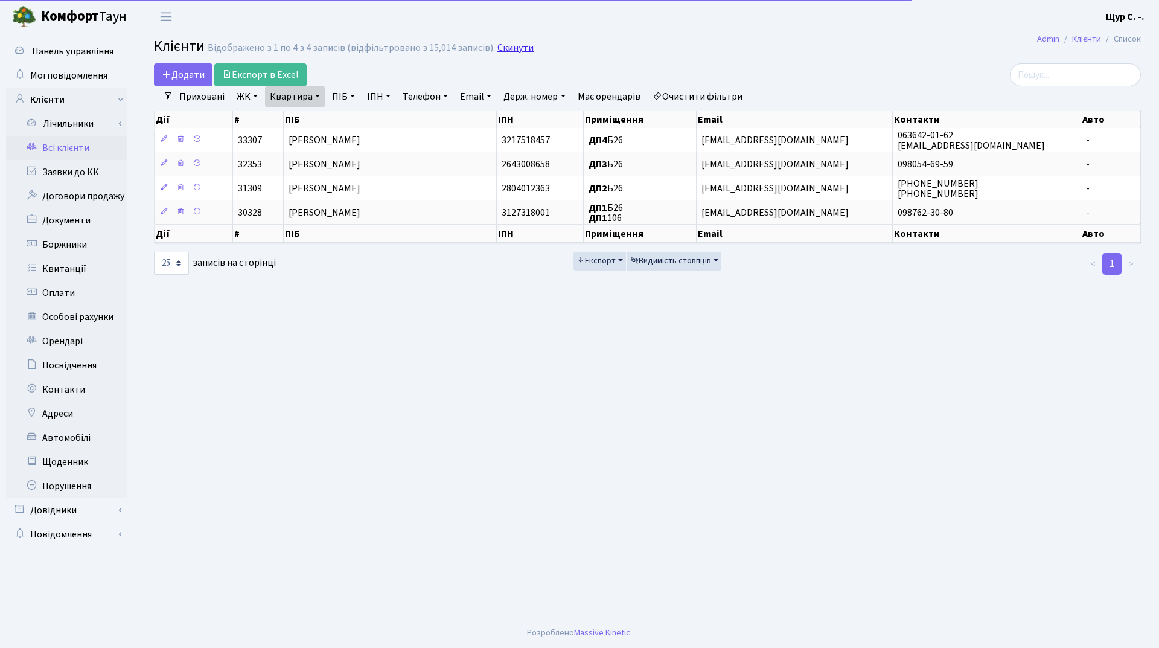
click at [504, 45] on link "Скинути" at bounding box center [516, 47] width 36 height 11
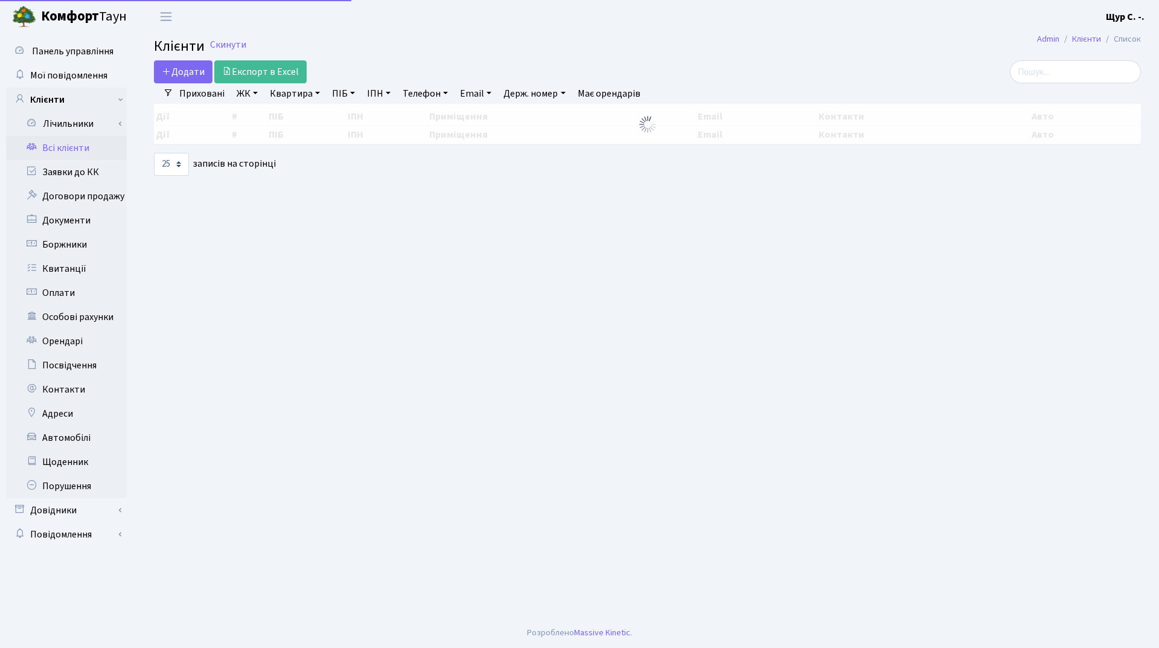
select select "25"
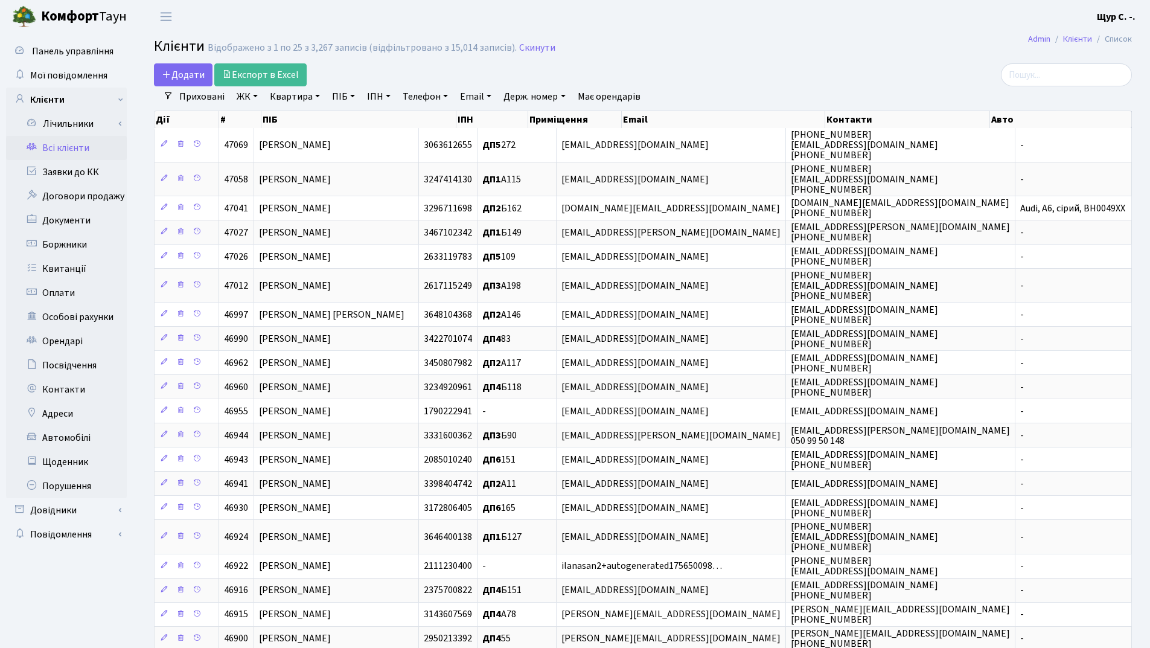
click at [338, 100] on link "ПІБ" at bounding box center [343, 96] width 33 height 21
type input "дп"
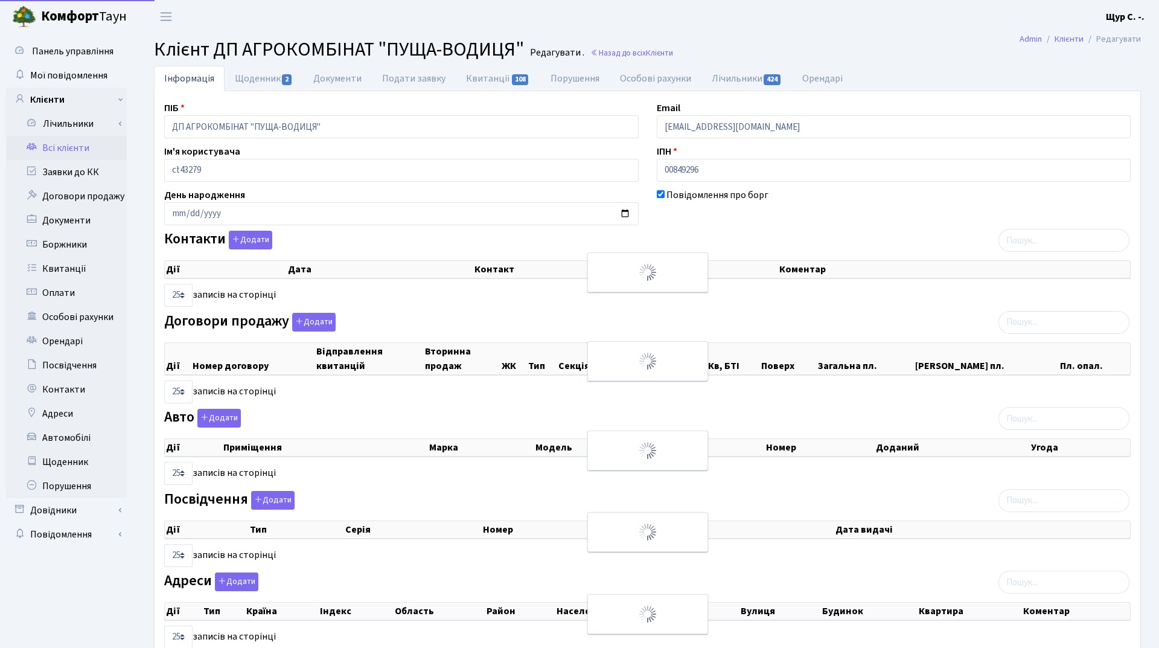
select select "25"
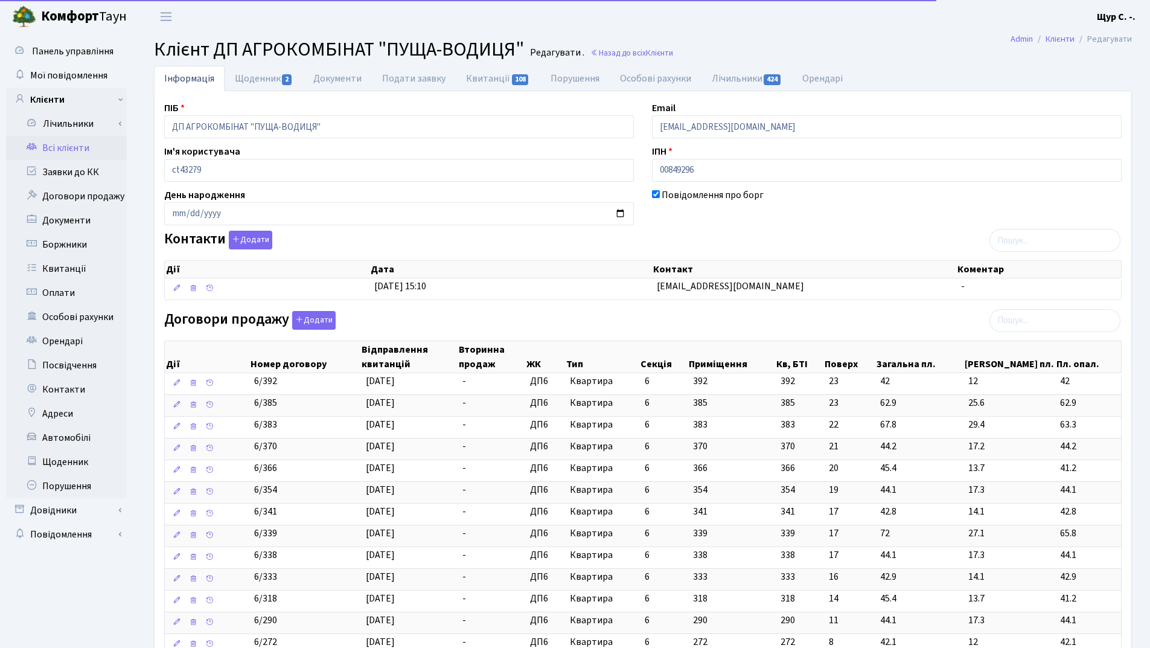
scroll to position [362, 0]
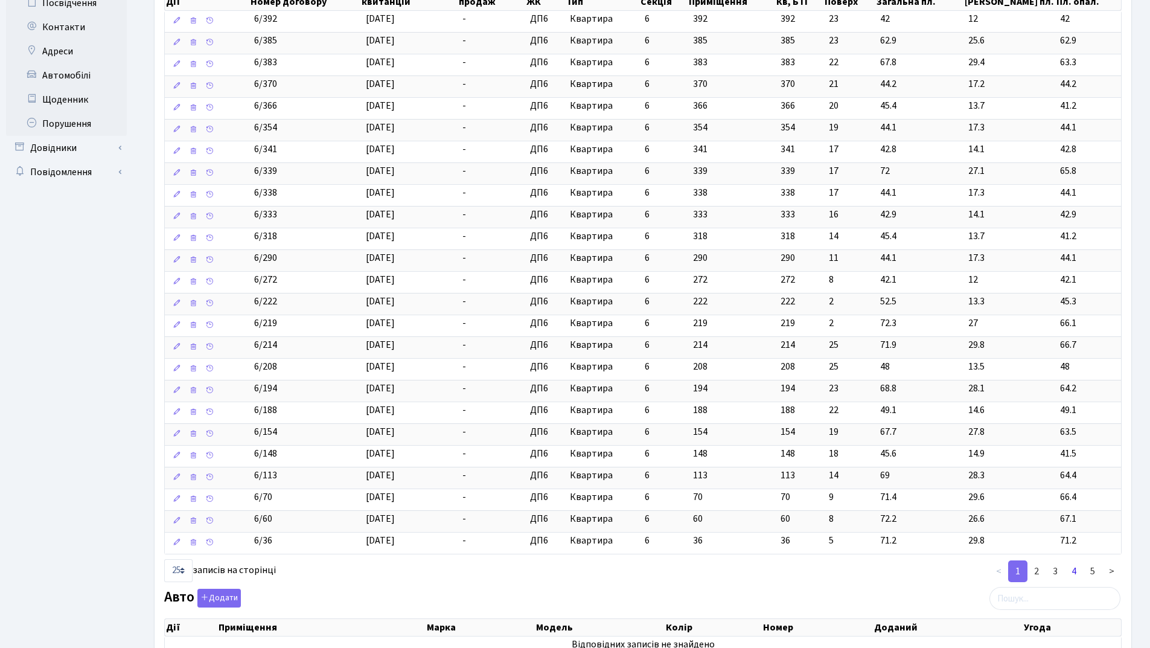
click at [1071, 571] on link "4" at bounding box center [1074, 571] width 19 height 22
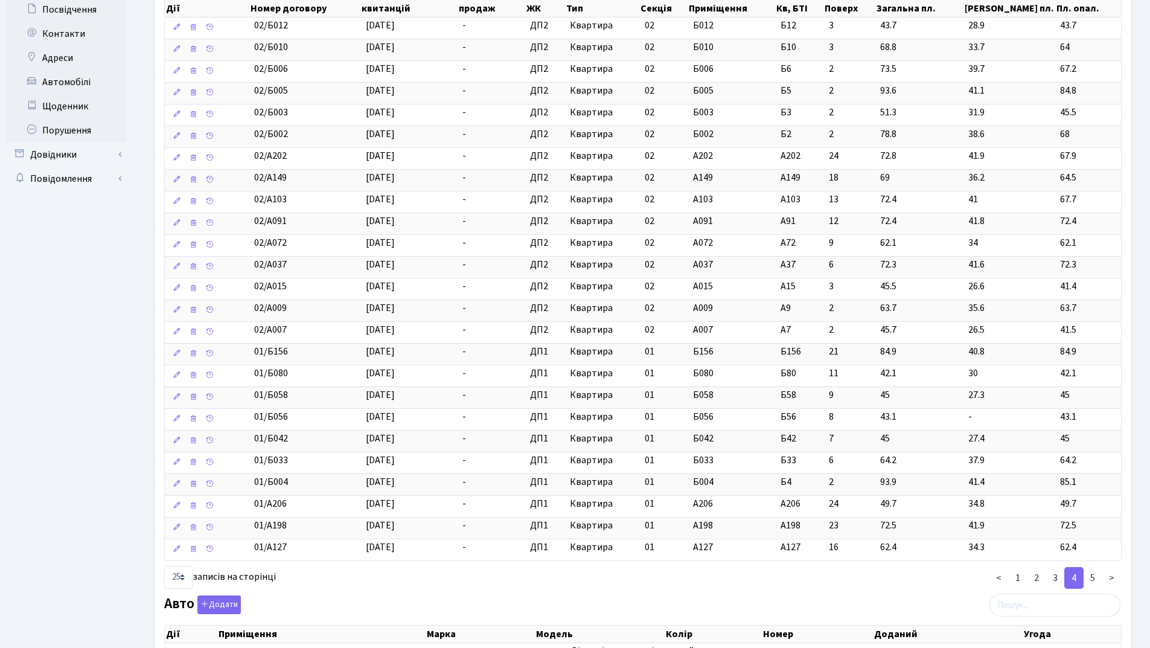
scroll to position [543, 0]
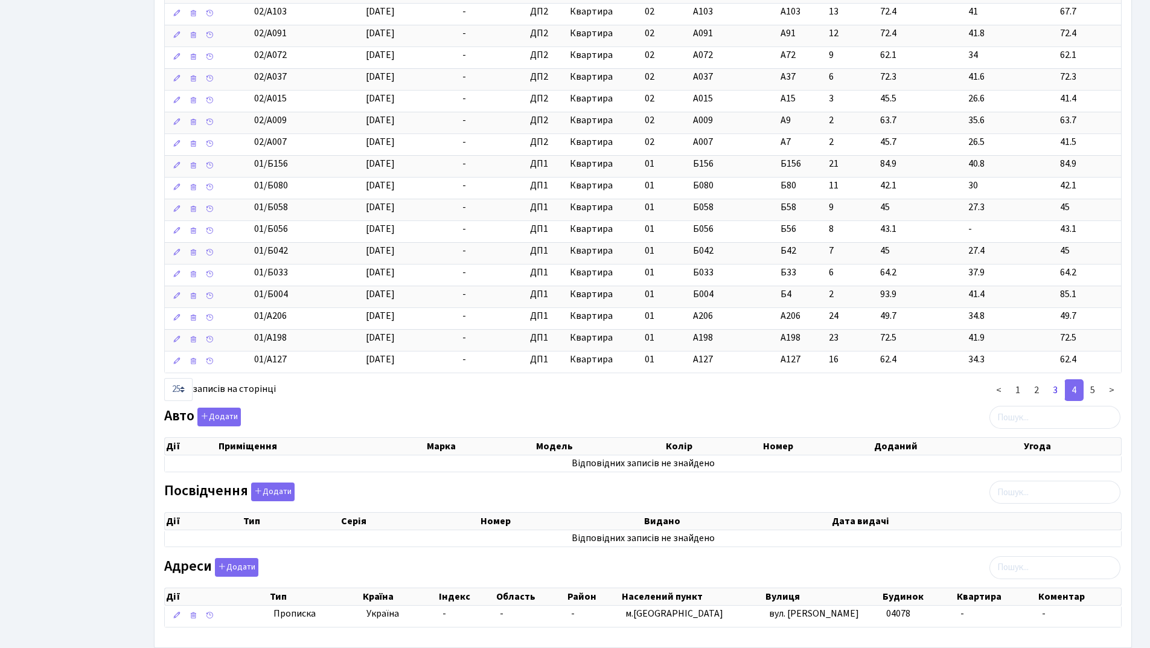
click at [1059, 388] on link "3" at bounding box center [1055, 390] width 19 height 22
click at [1076, 390] on link "4" at bounding box center [1074, 390] width 19 height 22
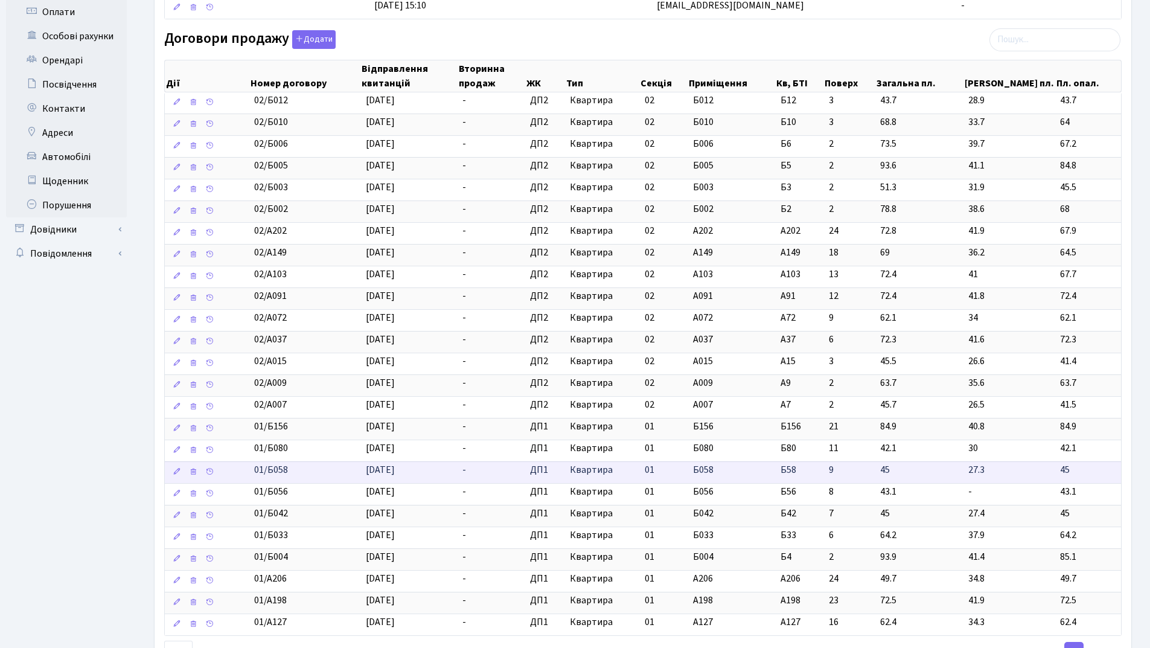
scroll to position [302, 0]
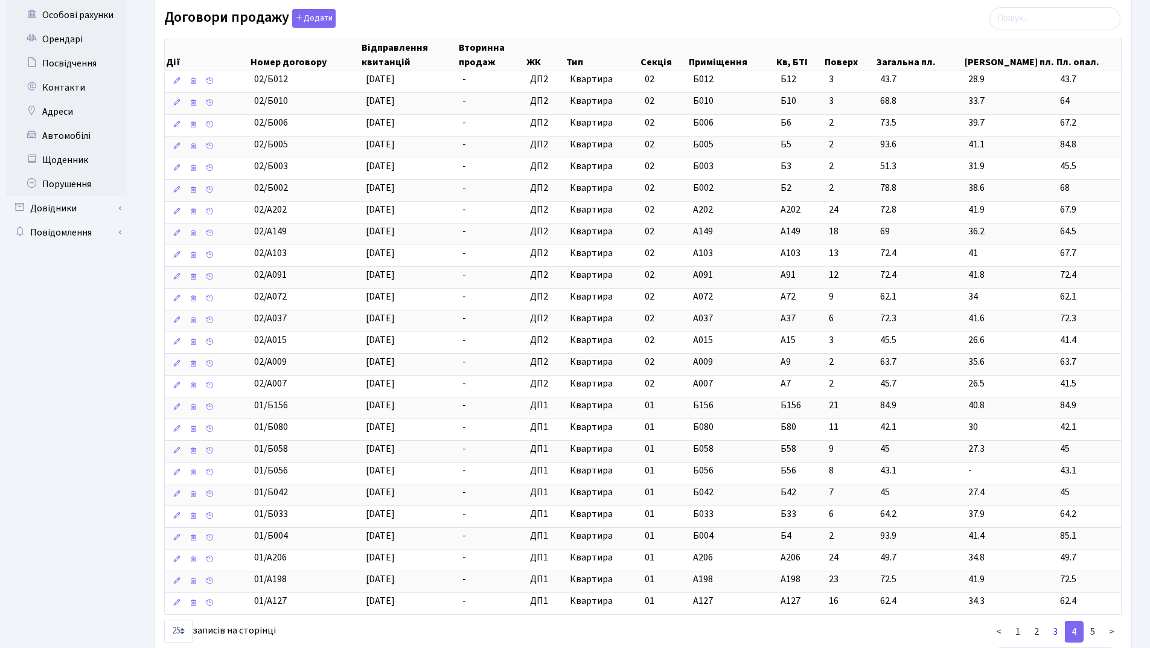
click at [1055, 633] on link "3" at bounding box center [1055, 632] width 19 height 22
click at [1072, 632] on link "4" at bounding box center [1074, 632] width 19 height 22
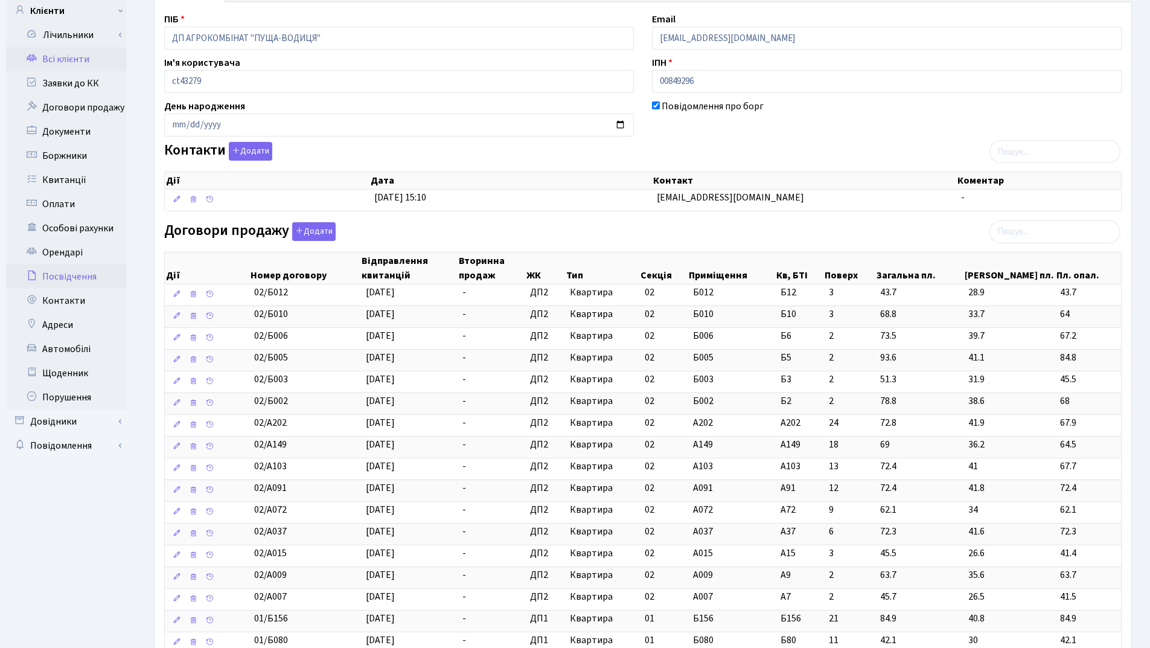
scroll to position [0, 0]
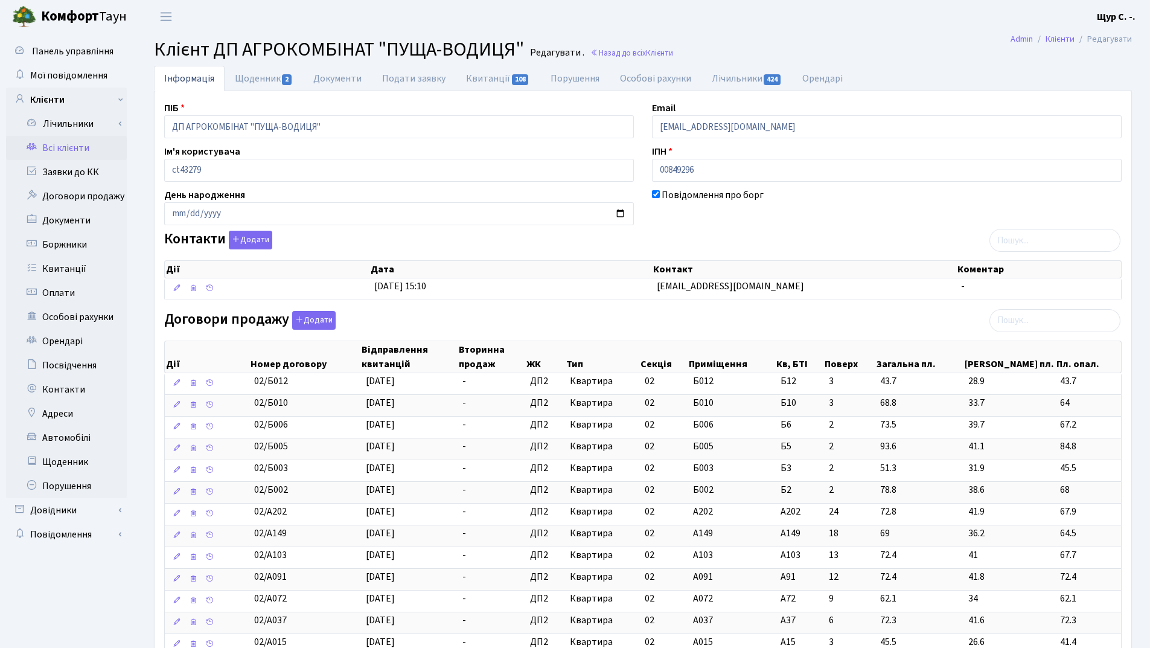
click at [84, 143] on link "Всі клієнти" at bounding box center [66, 148] width 121 height 24
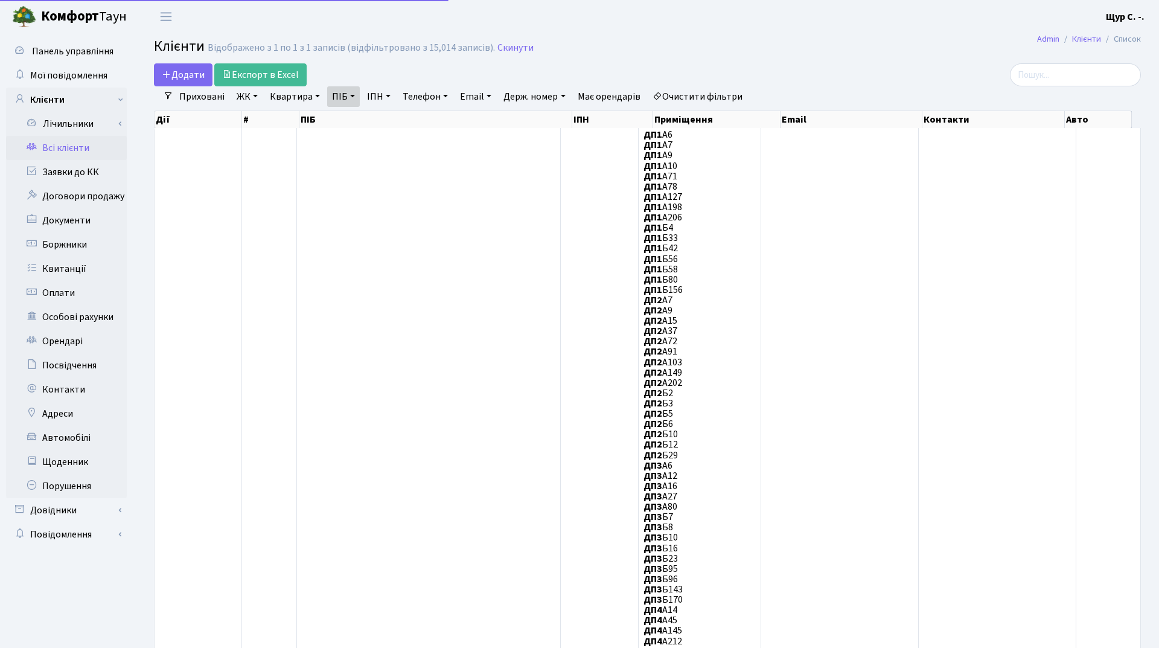
select select "25"
click at [510, 44] on link "Скинути" at bounding box center [516, 47] width 36 height 11
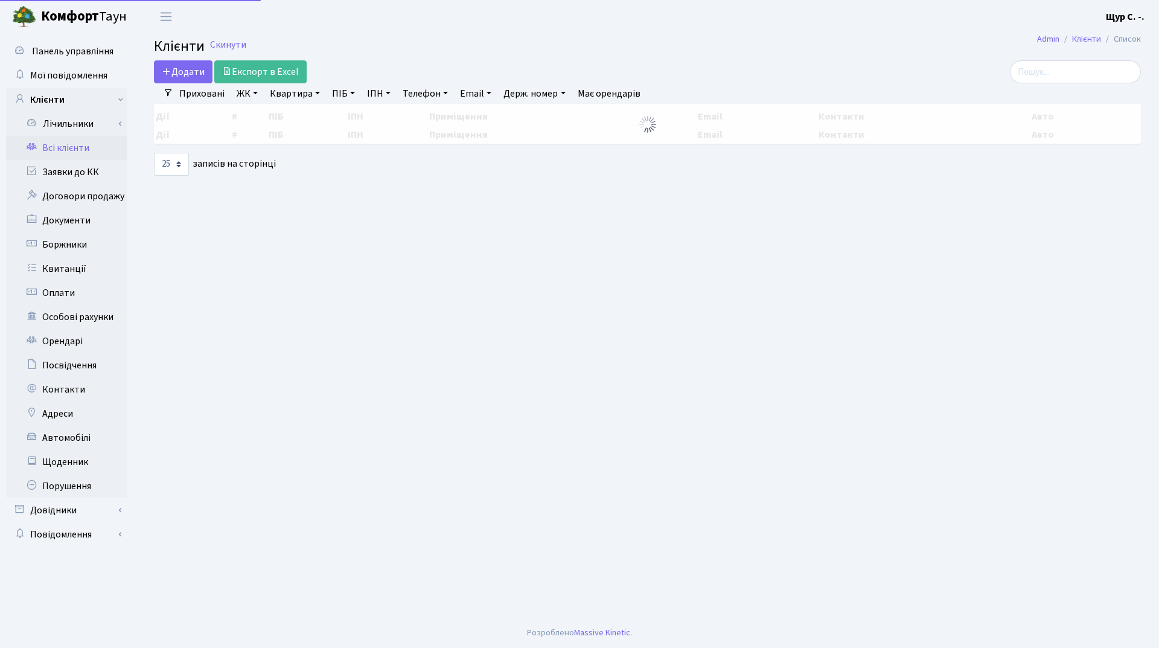
select select "25"
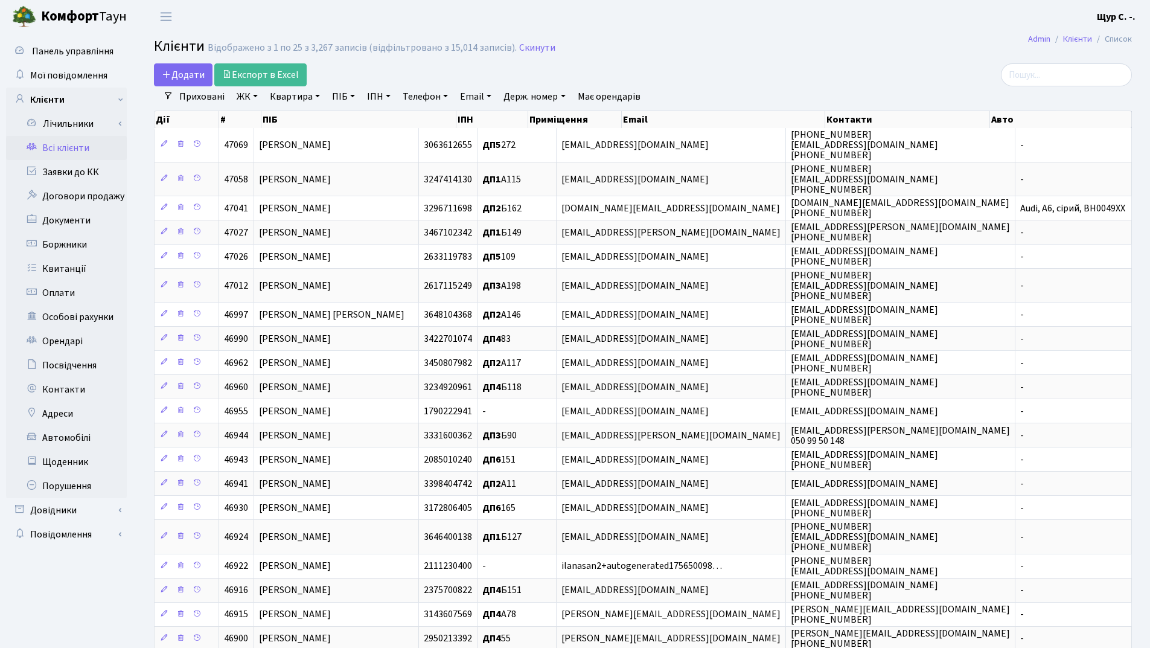
click at [277, 96] on link "Квартира" at bounding box center [295, 96] width 60 height 21
type input "249"
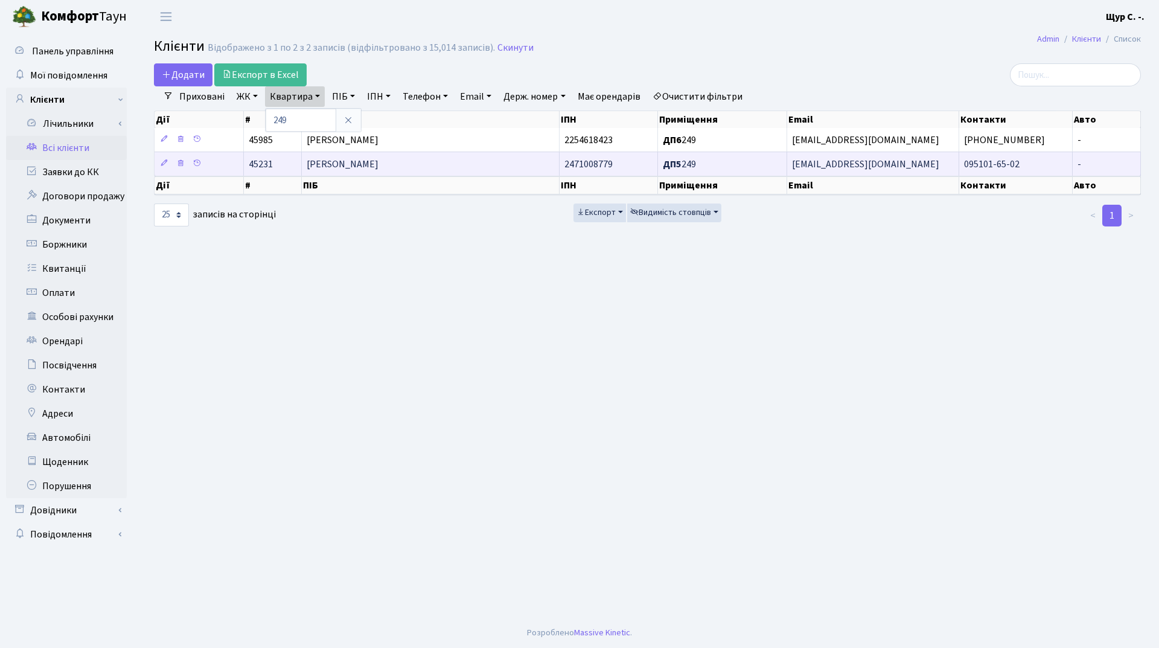
click at [379, 167] on span "[PERSON_NAME]" at bounding box center [343, 164] width 72 height 13
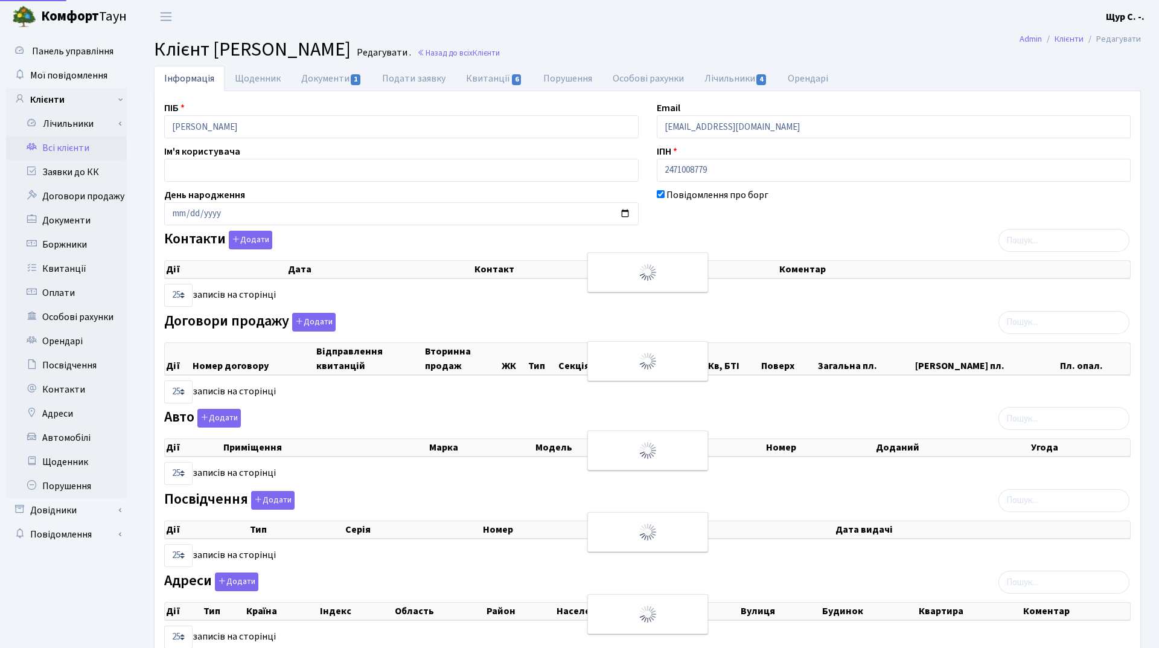
select select "25"
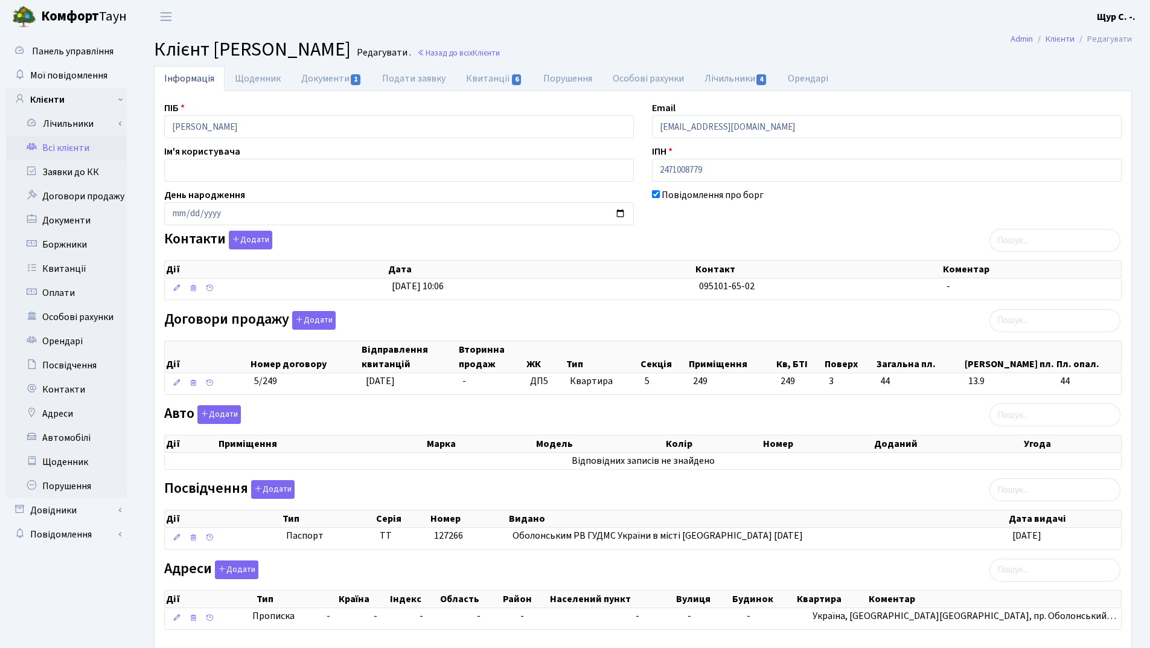
click at [76, 143] on link "Всі клієнти" at bounding box center [66, 148] width 121 height 24
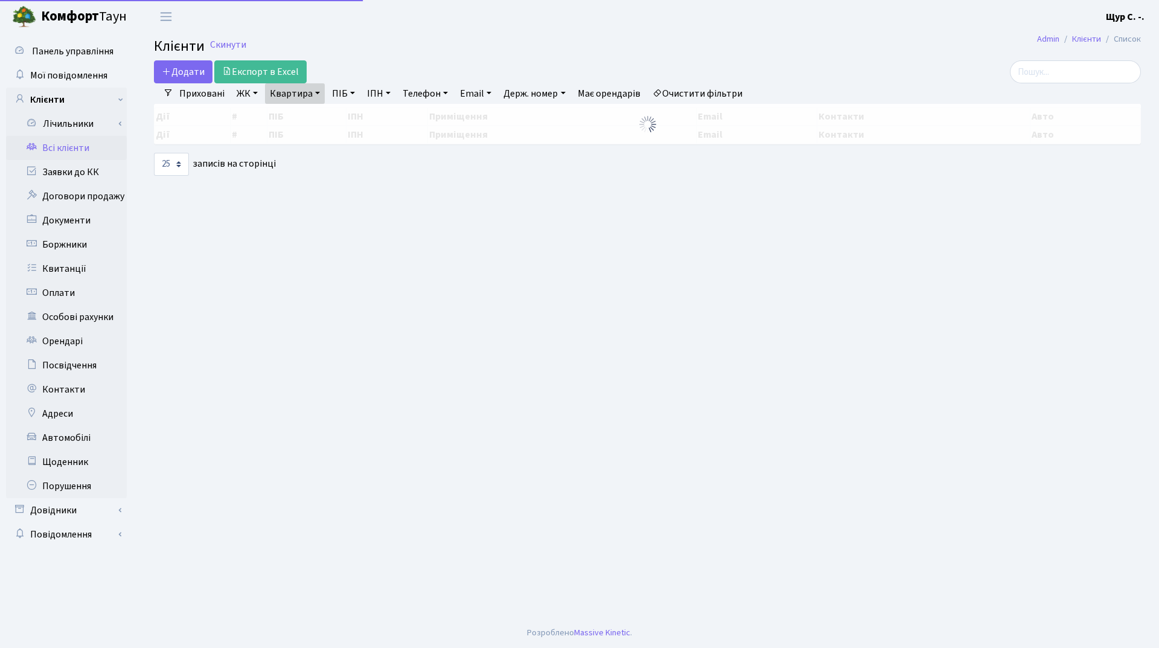
select select "25"
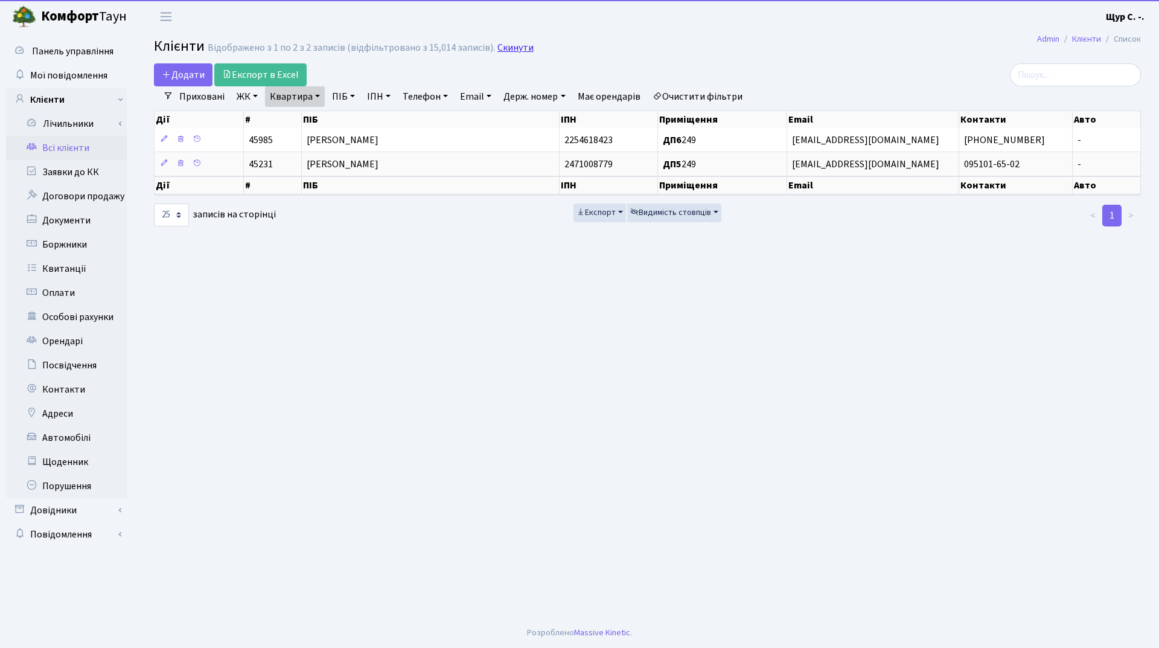
click at [508, 48] on link "Скинути" at bounding box center [516, 47] width 36 height 11
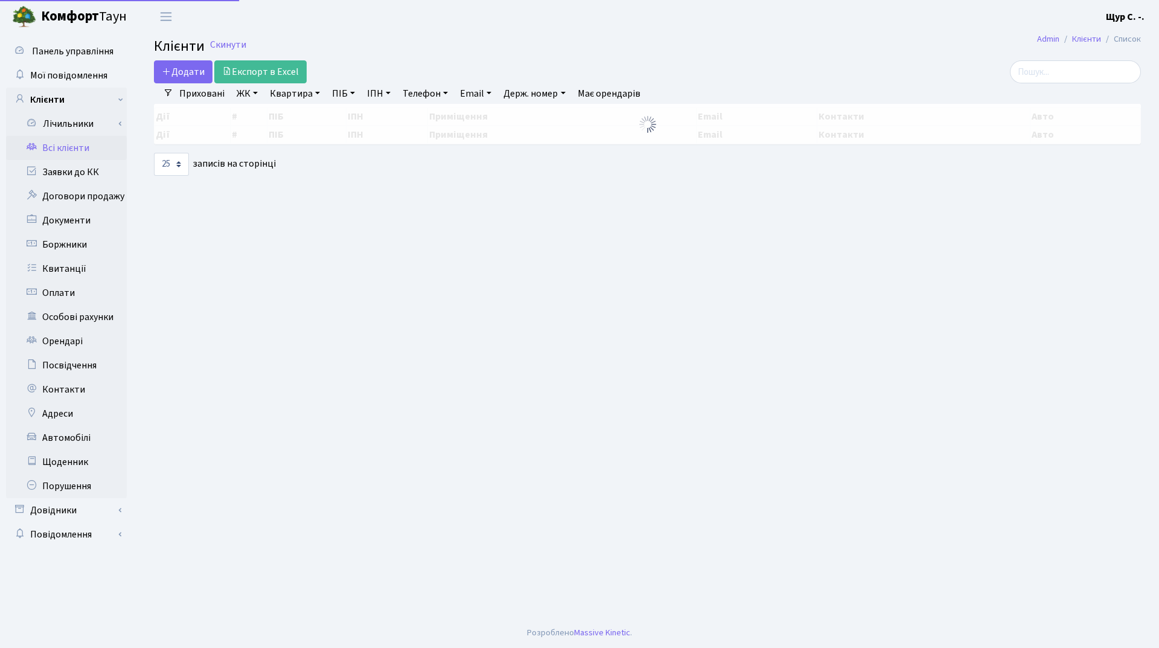
select select "25"
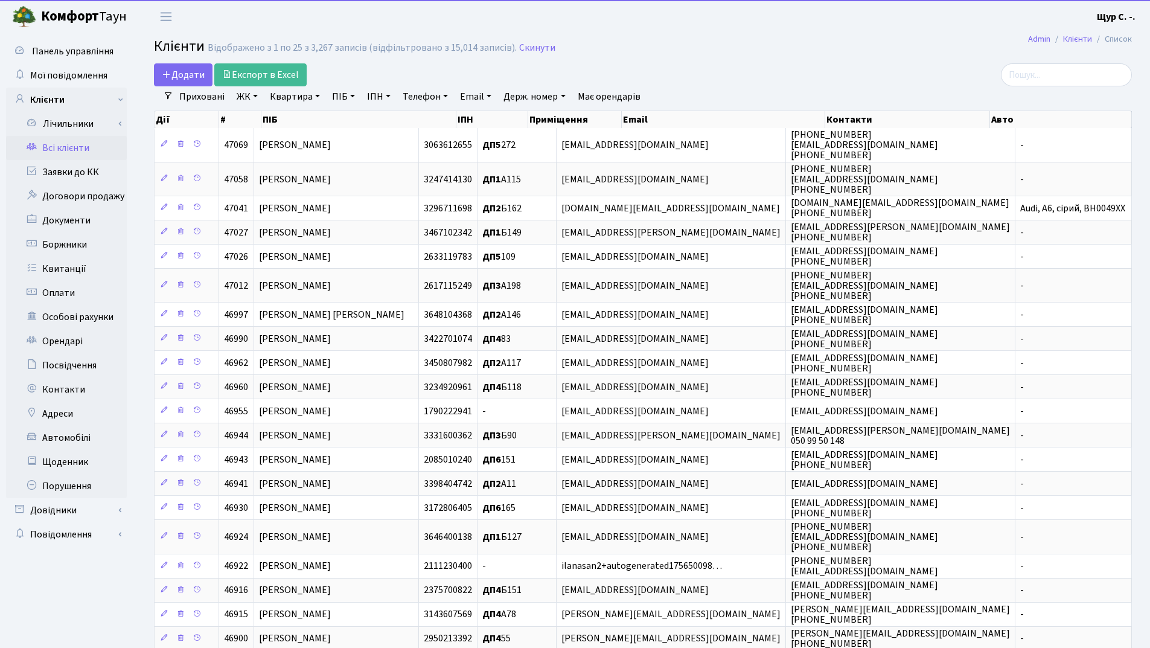
click at [73, 151] on link "Всі клієнти" at bounding box center [66, 148] width 121 height 24
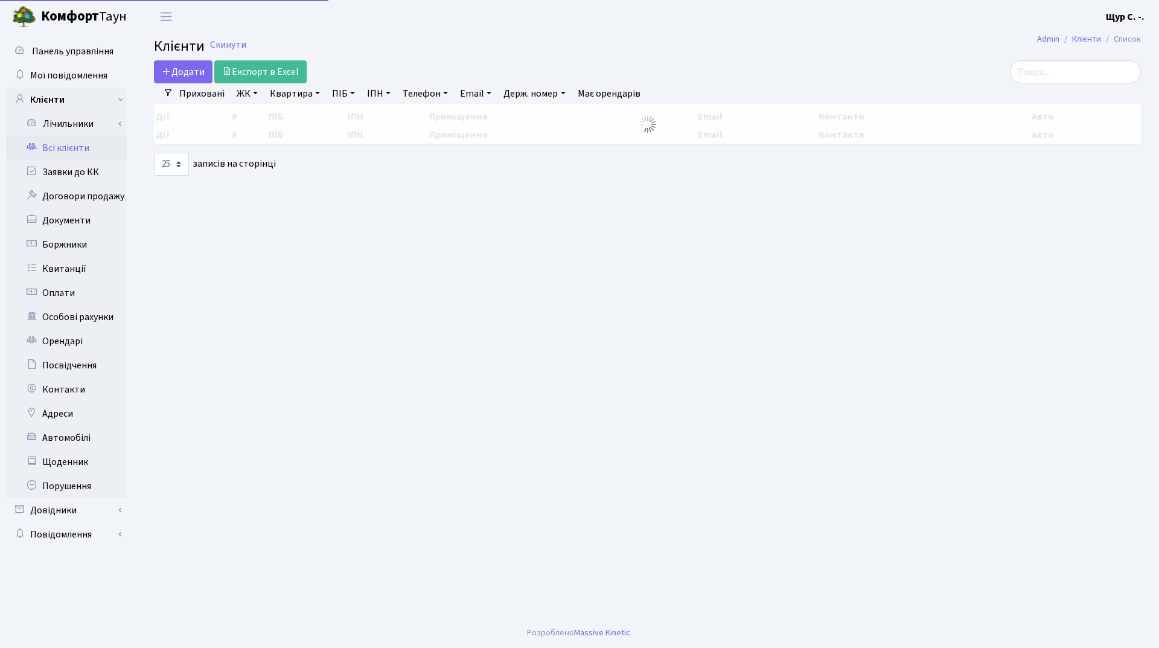
select select "25"
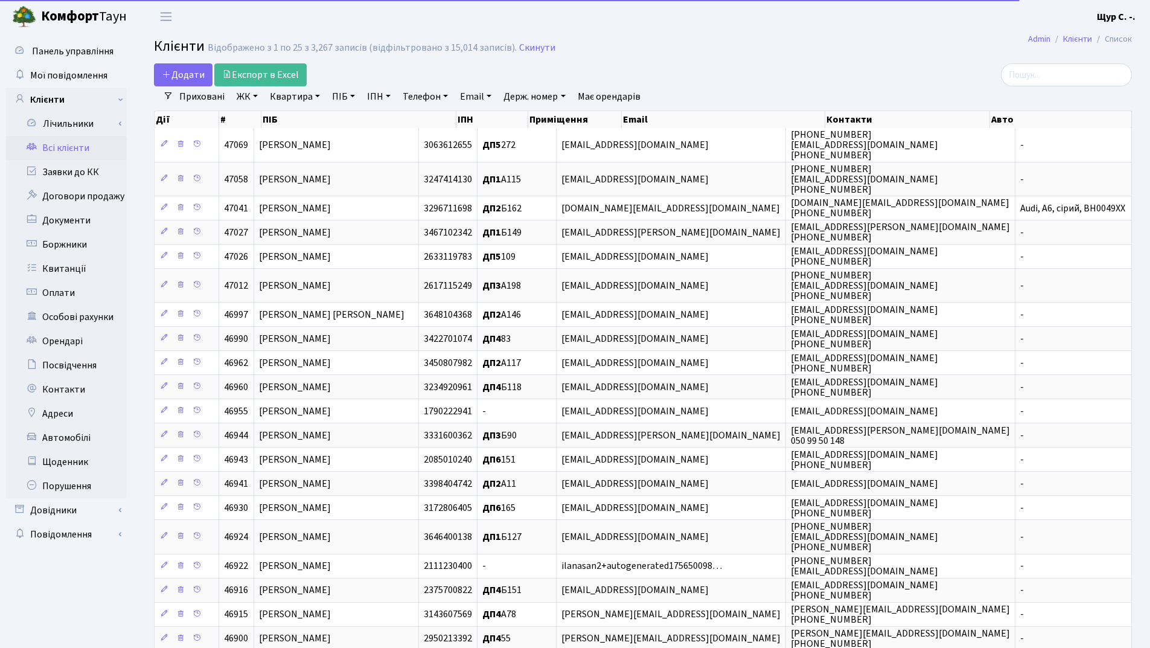
click at [283, 100] on link "Квартира" at bounding box center [295, 96] width 60 height 21
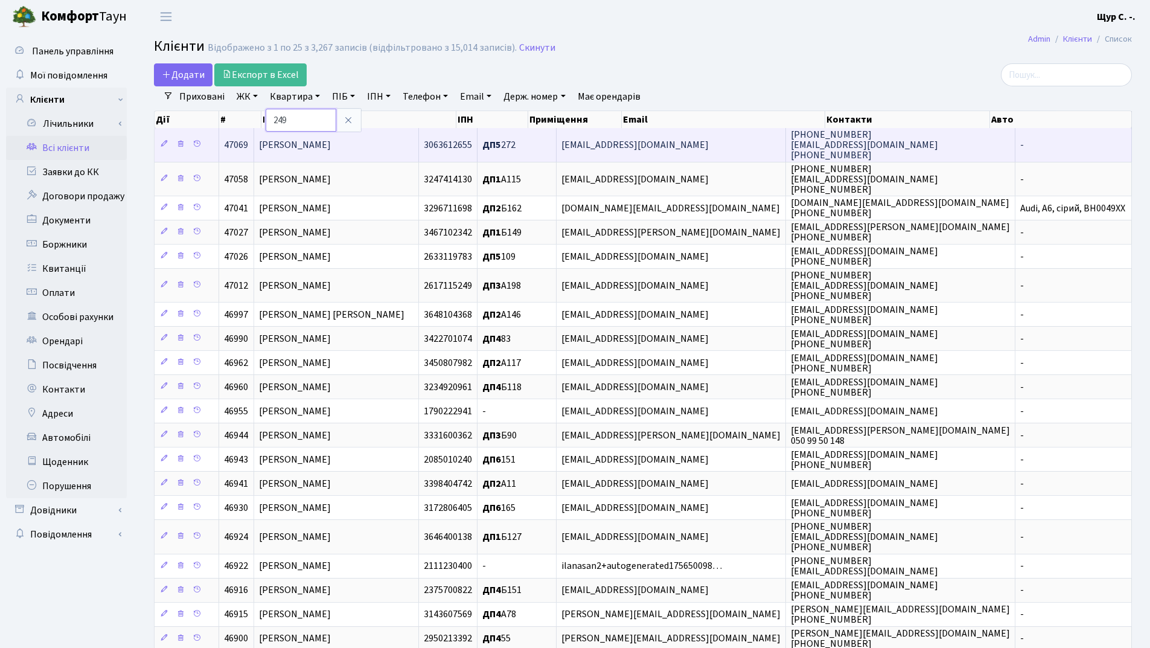
type input "249"
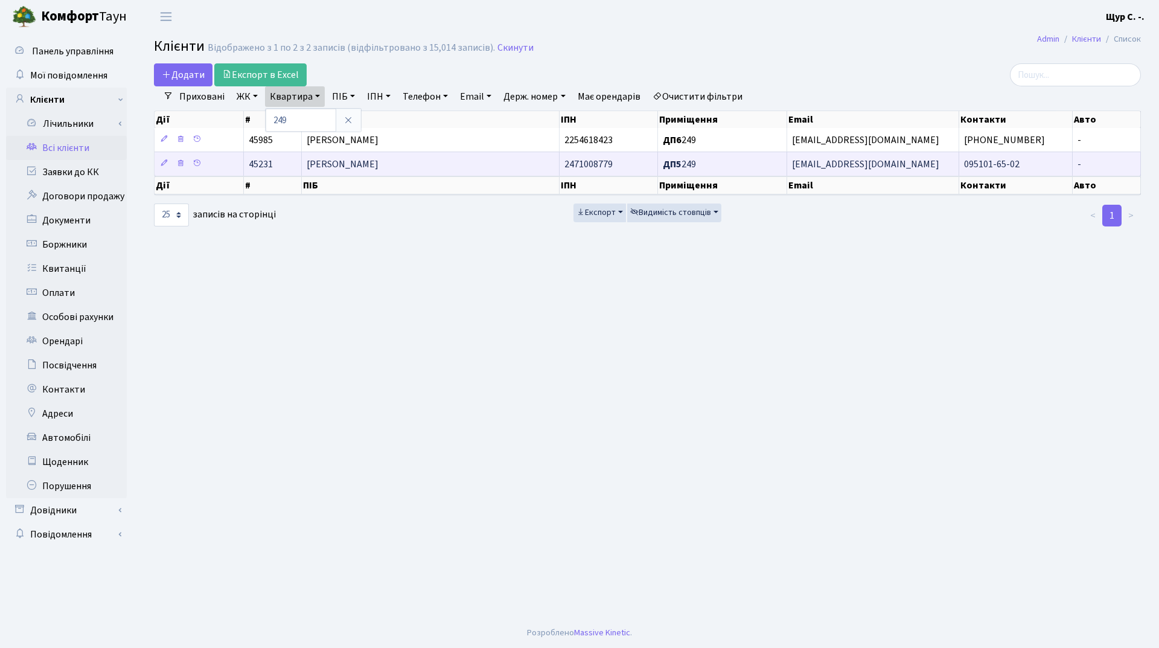
click at [457, 171] on td "Куць Олег Михайлович" at bounding box center [431, 164] width 258 height 24
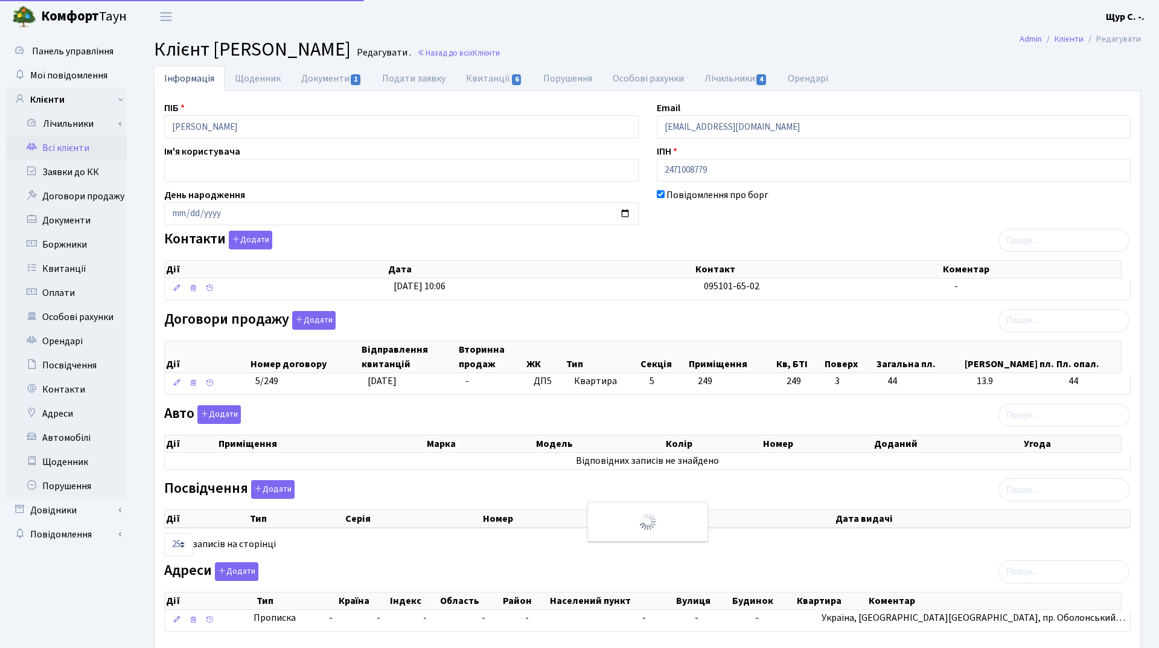
select select "25"
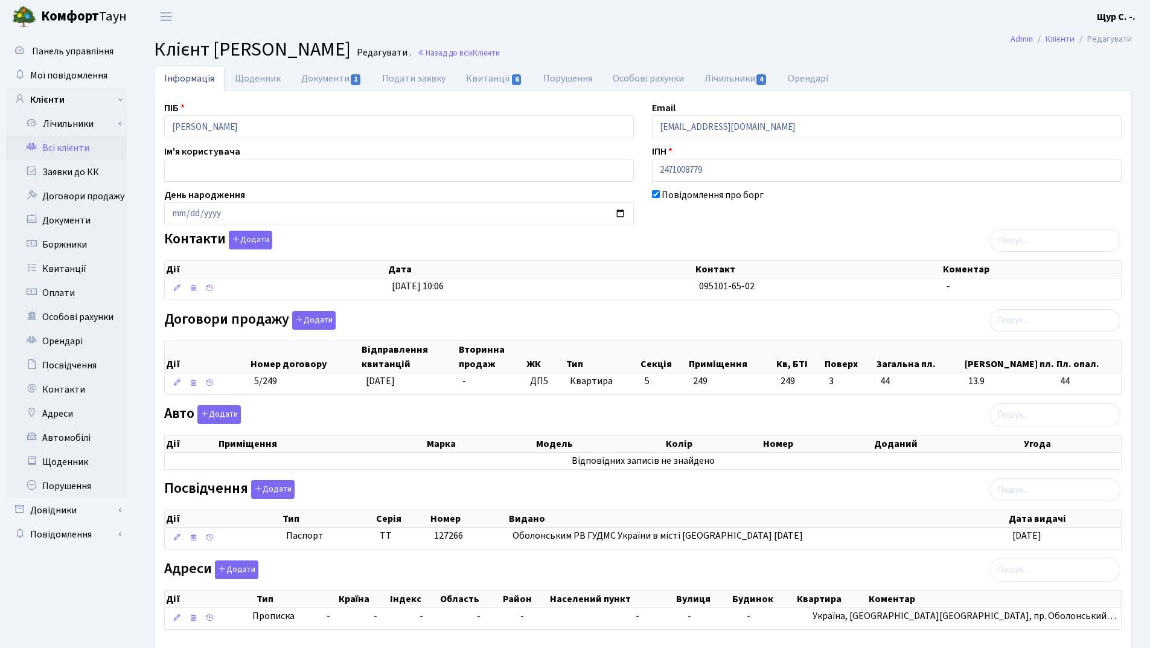
click at [83, 146] on link "Всі клієнти" at bounding box center [66, 148] width 121 height 24
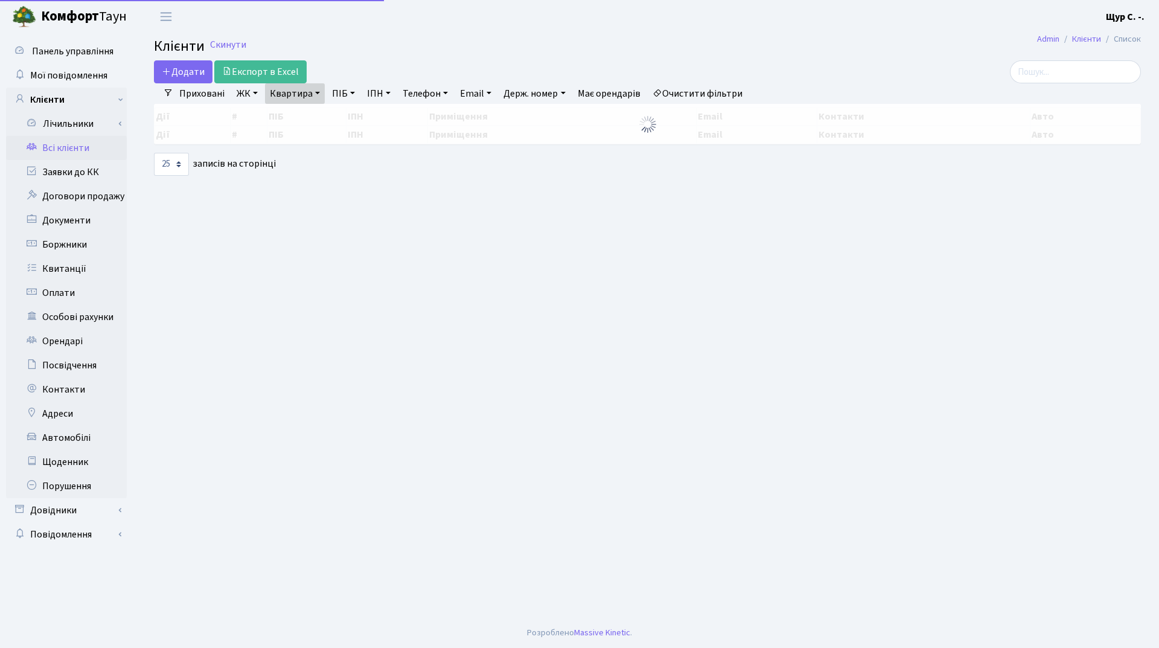
select select "25"
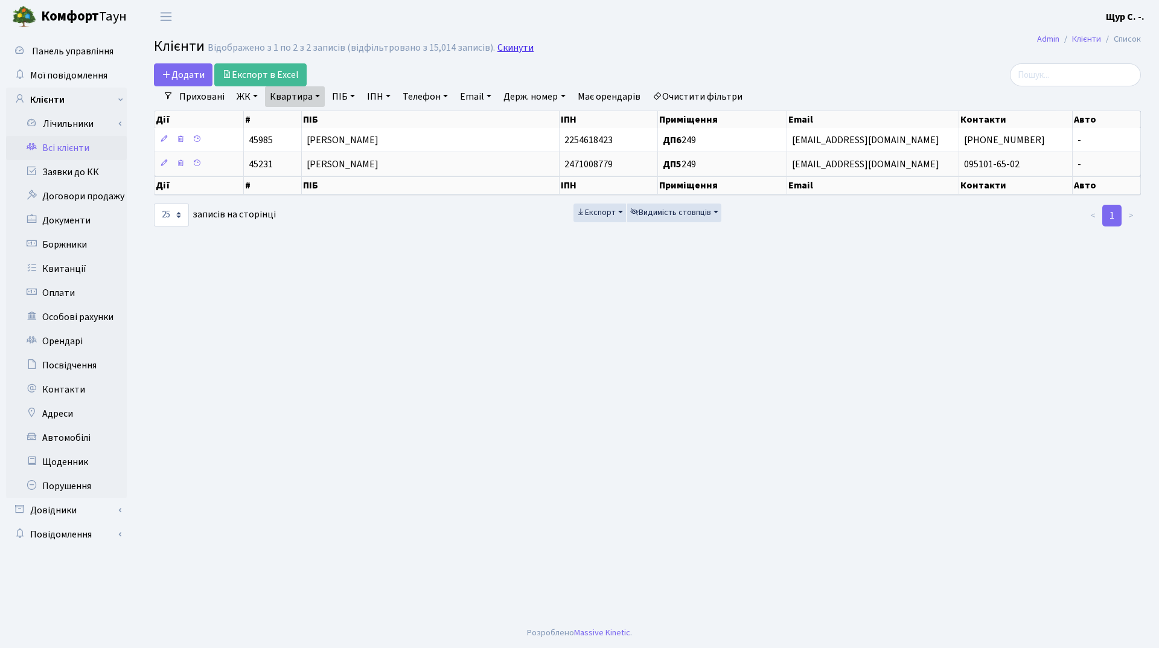
click at [499, 48] on link "Скинути" at bounding box center [516, 47] width 36 height 11
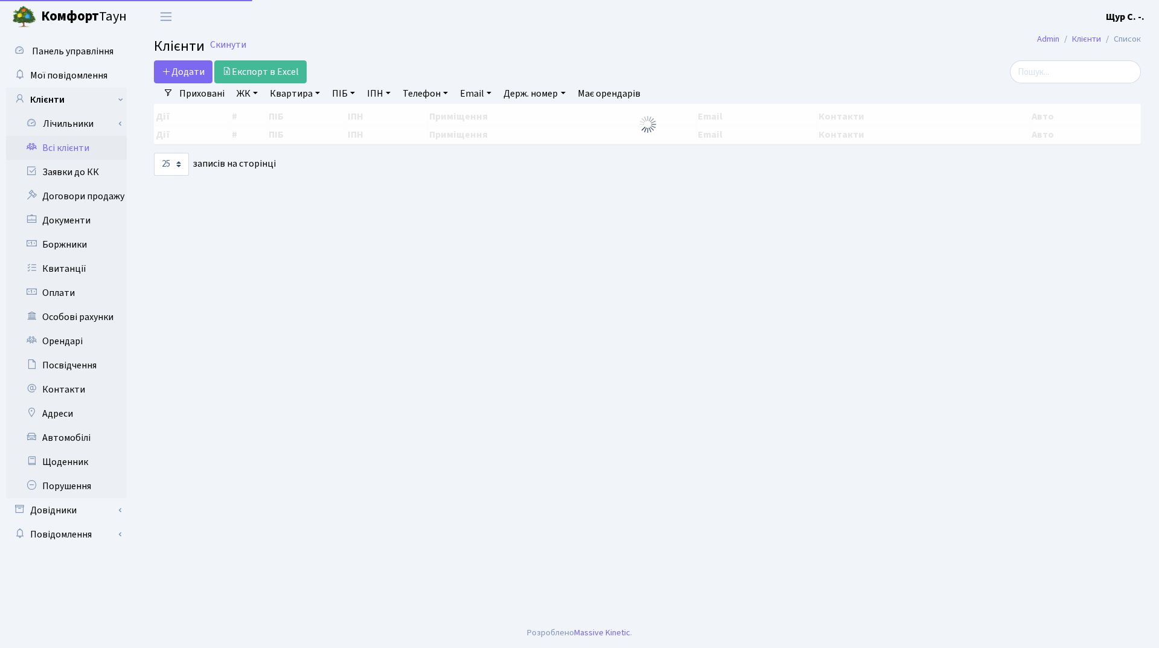
select select "25"
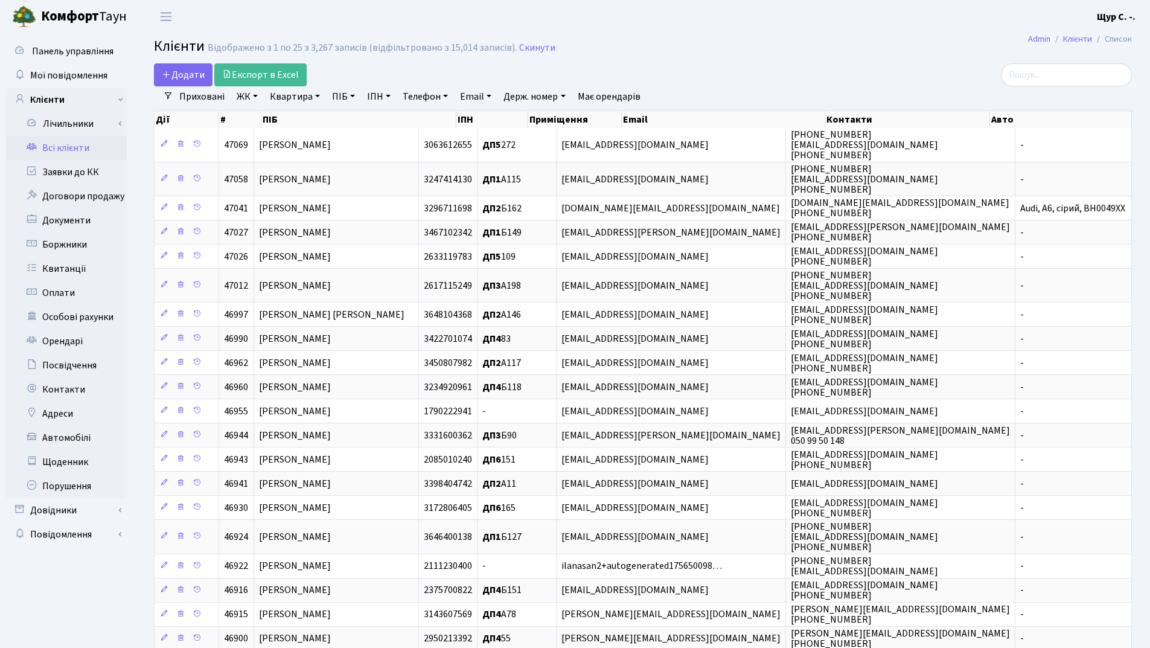
click at [375, 97] on link "ІПН" at bounding box center [378, 96] width 33 height 21
type input "дп"
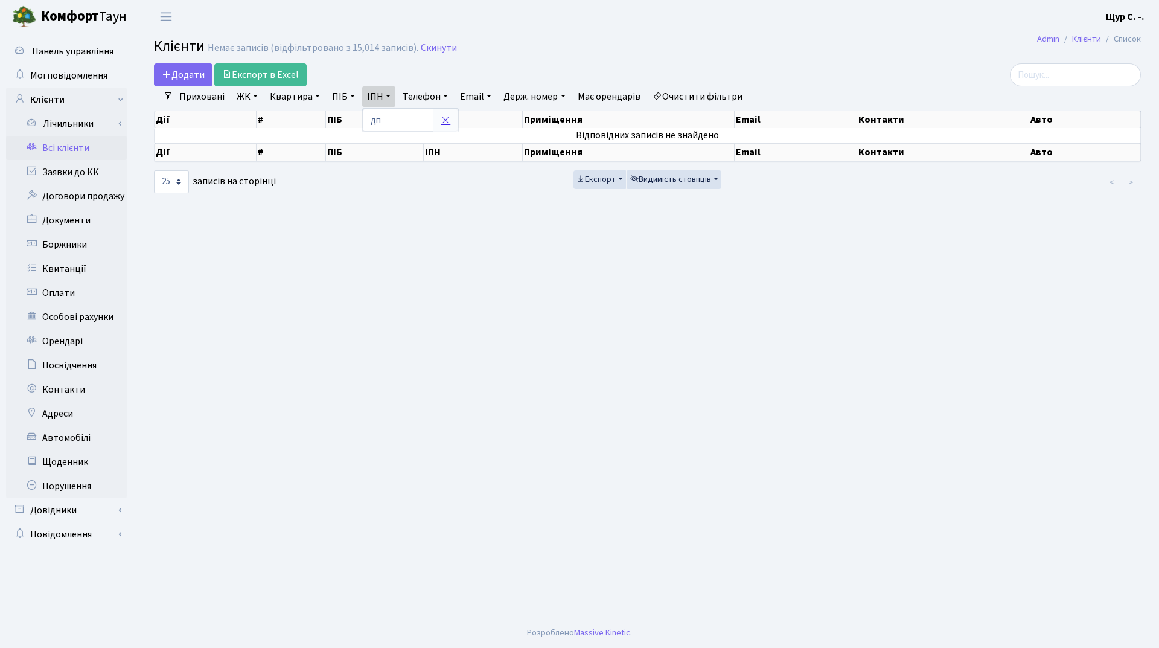
click at [449, 124] on icon at bounding box center [446, 120] width 10 height 10
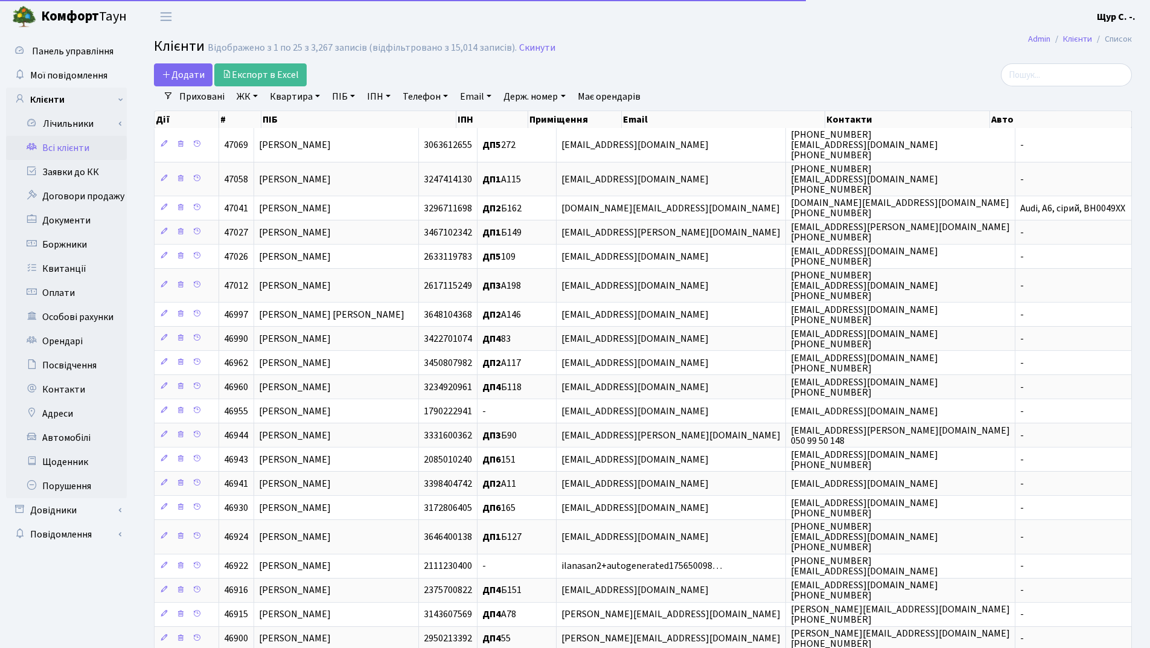
click at [343, 96] on link "ПІБ" at bounding box center [343, 96] width 33 height 21
type input "дп"
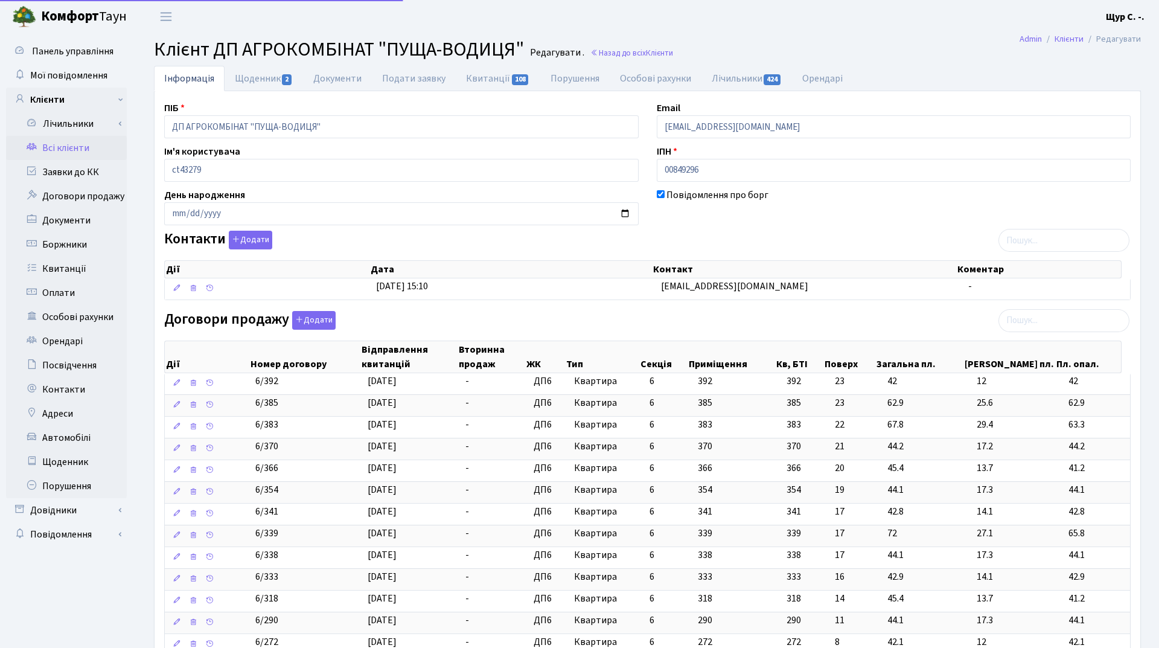
select select "25"
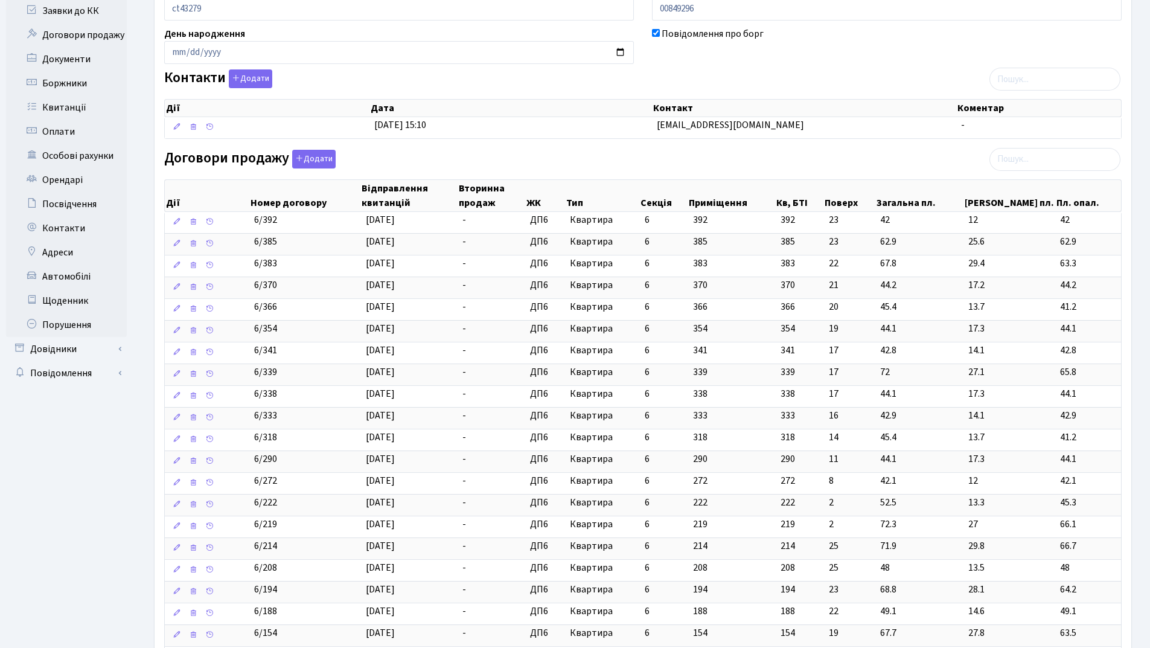
scroll to position [543, 0]
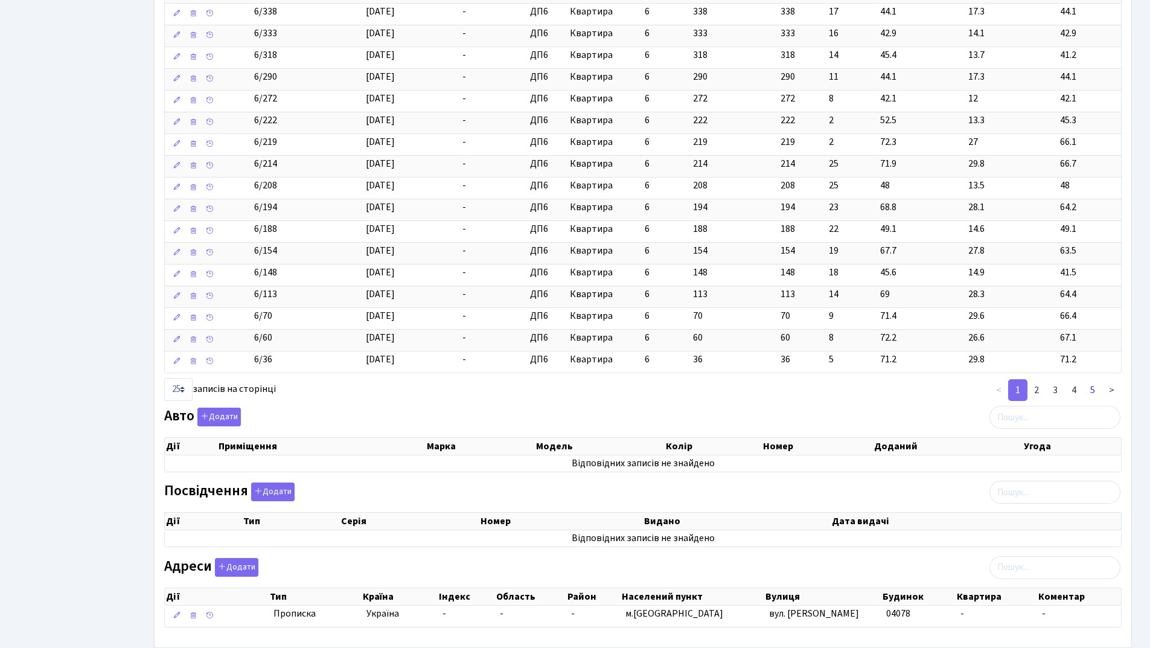
click at [1091, 389] on link "5" at bounding box center [1092, 390] width 19 height 22
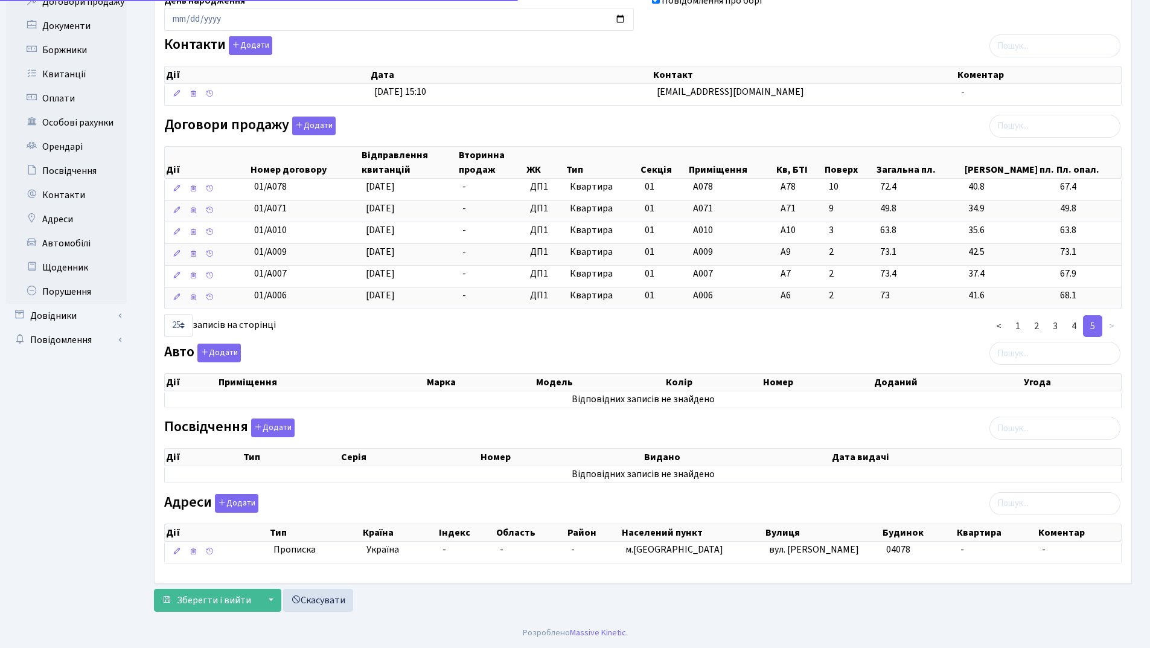
scroll to position [194, 0]
click at [1072, 325] on link "4" at bounding box center [1074, 326] width 19 height 22
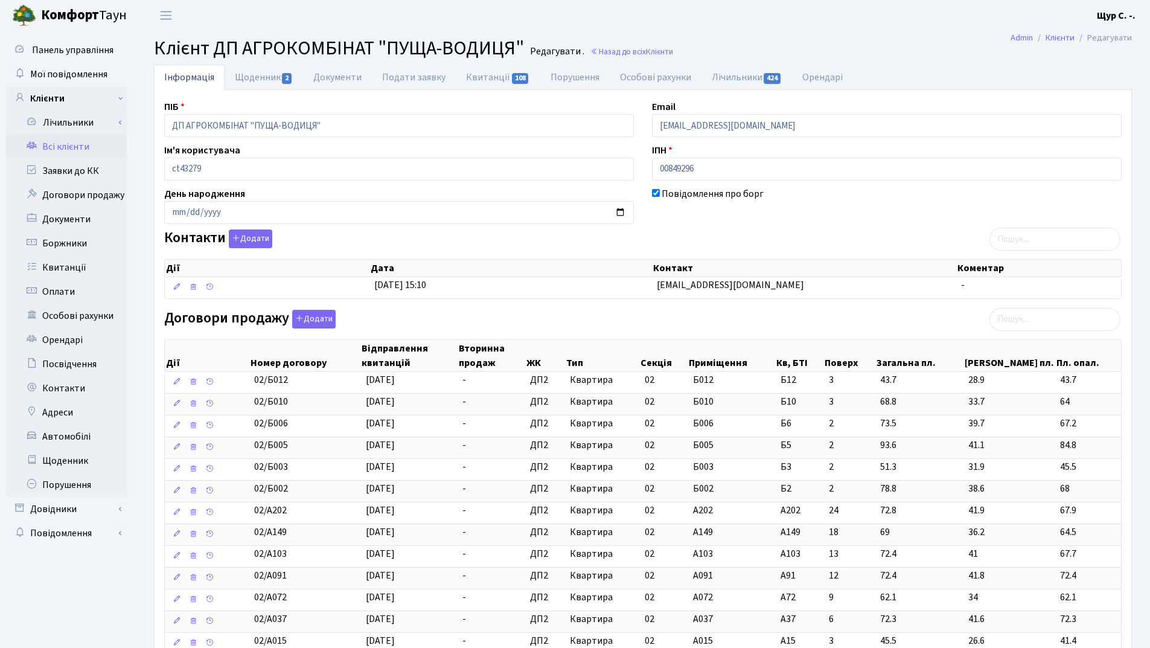
scroll to position [0, 0]
click at [80, 147] on link "Всі клієнти" at bounding box center [66, 148] width 121 height 24
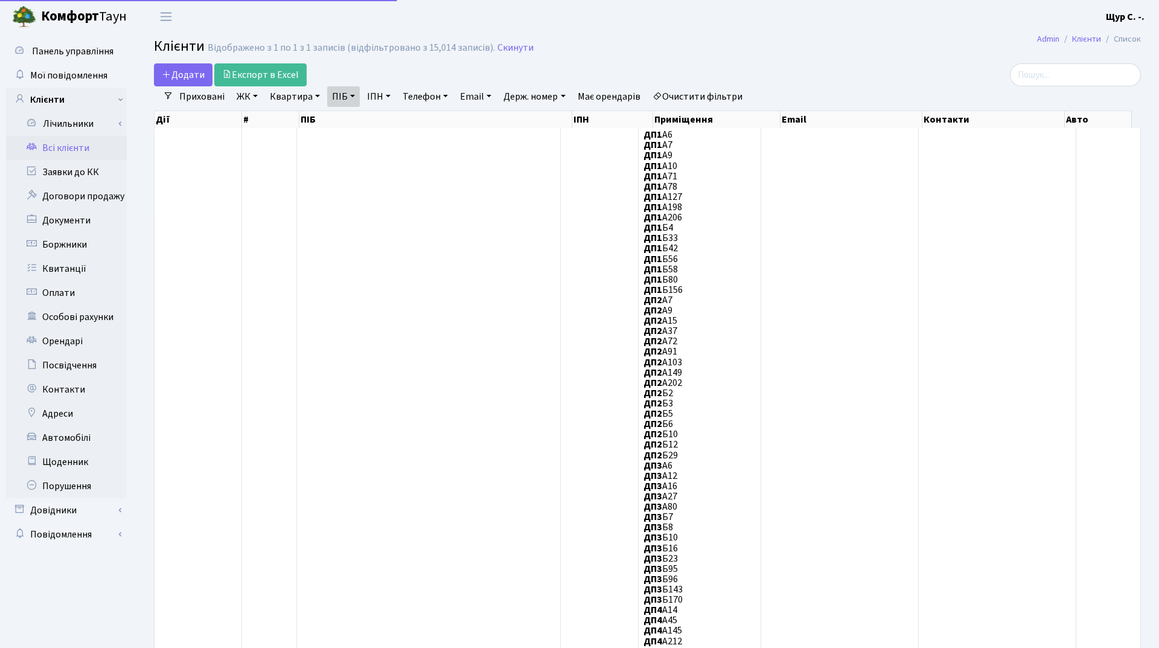
select select "25"
click at [515, 43] on link "Скинути" at bounding box center [516, 47] width 36 height 11
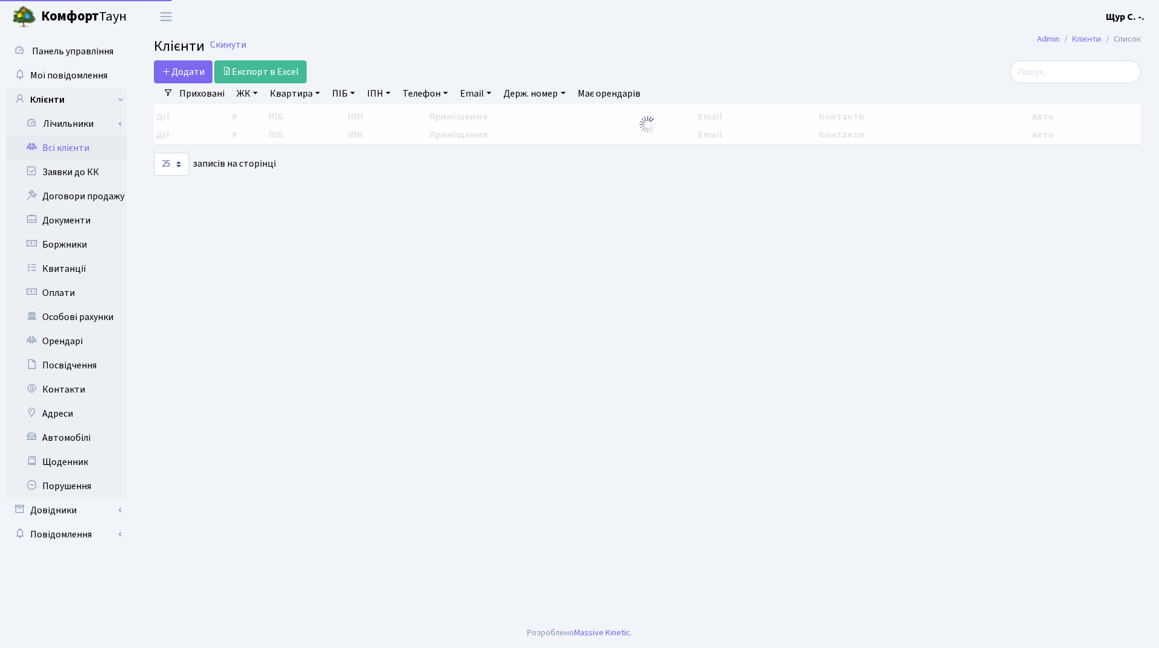
select select "25"
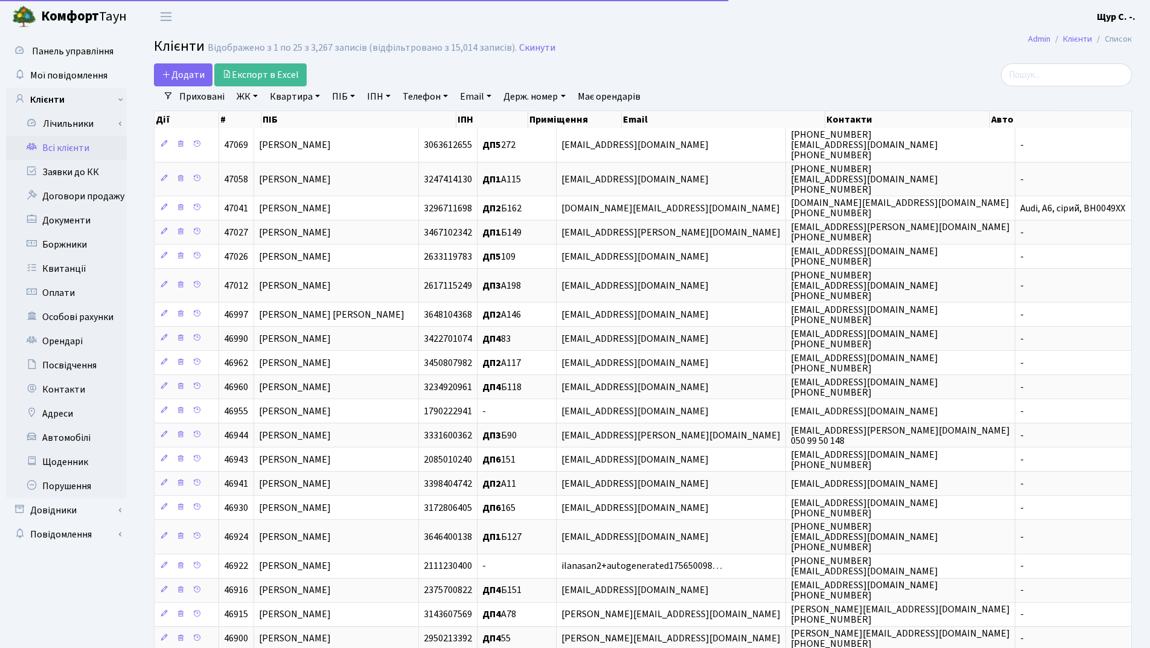
click at [284, 95] on link "Квартира" at bounding box center [295, 96] width 60 height 21
type input "б101"
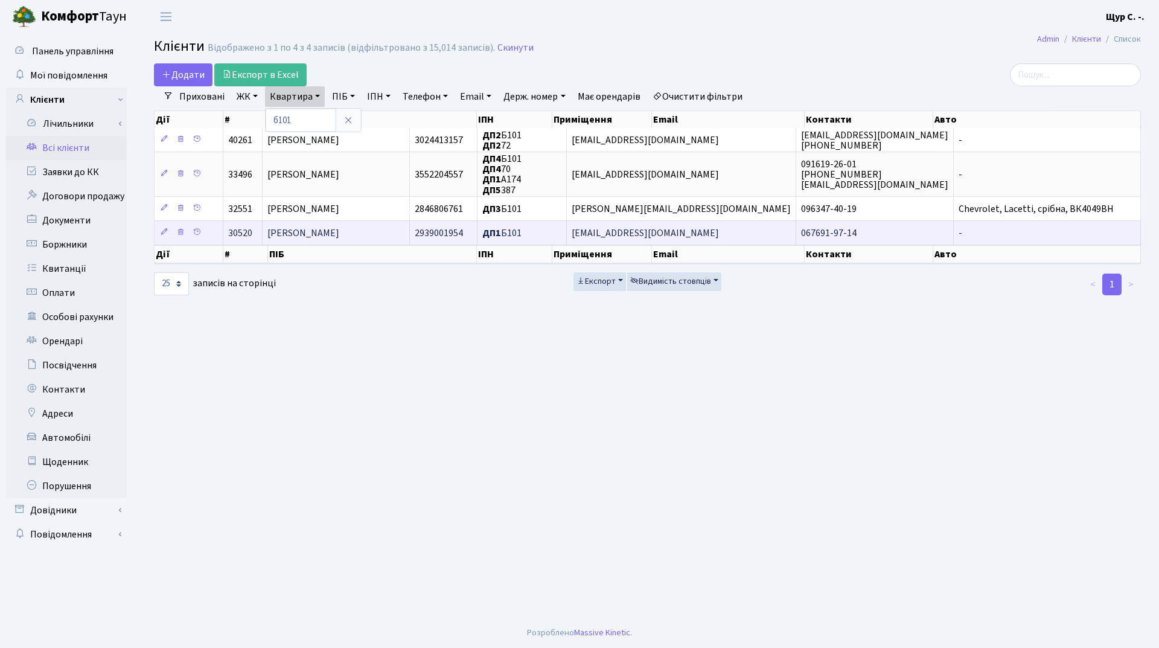
click at [410, 237] on td "[PERSON_NAME]" at bounding box center [336, 232] width 147 height 24
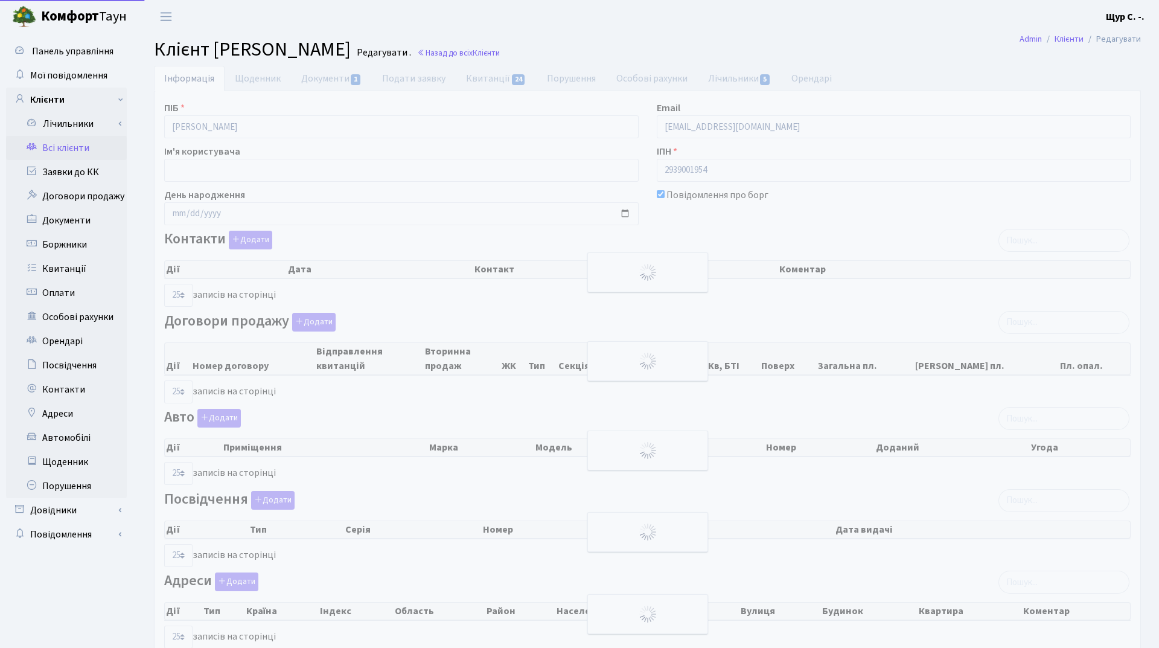
select select "25"
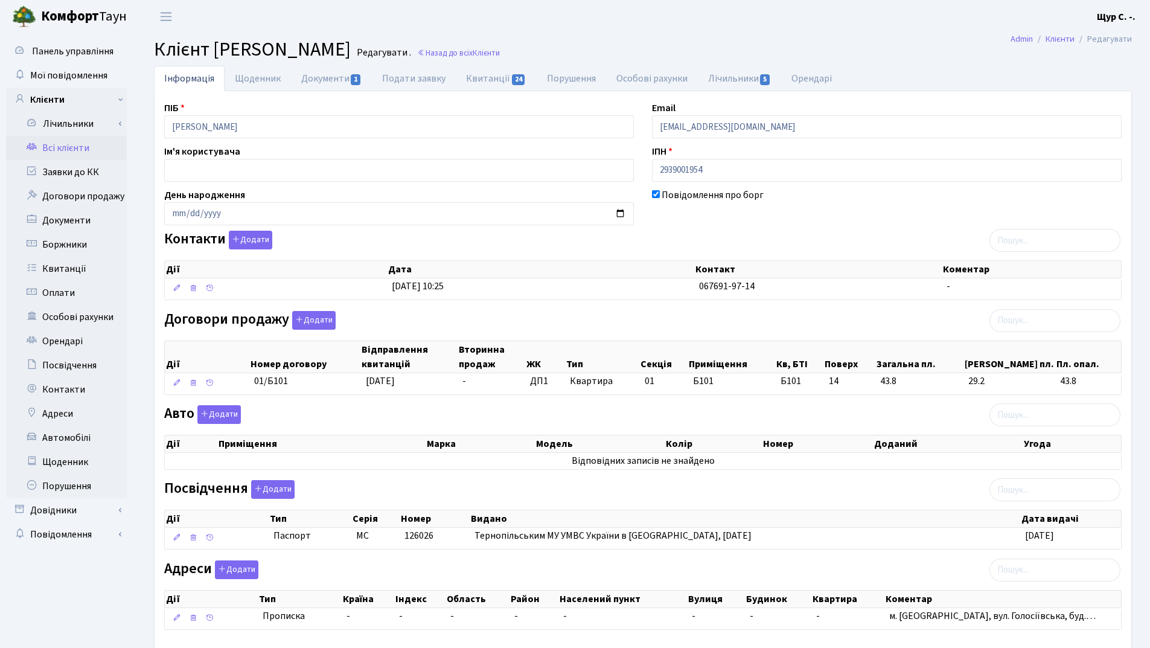
click at [92, 148] on link "Всі клієнти" at bounding box center [66, 148] width 121 height 24
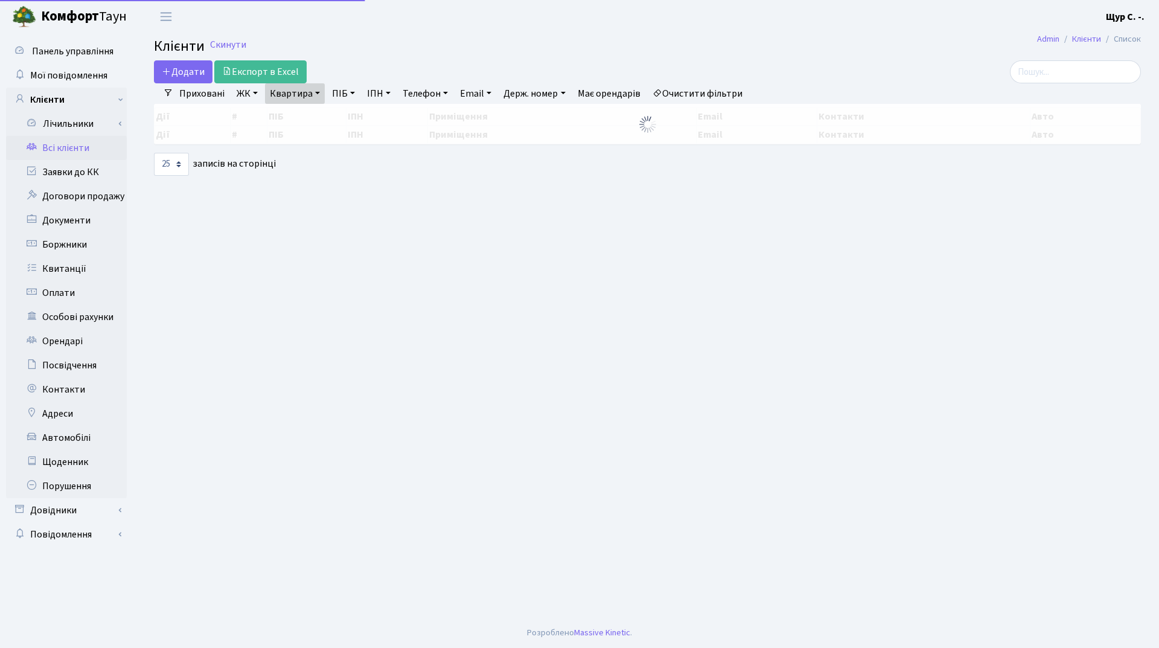
select select "25"
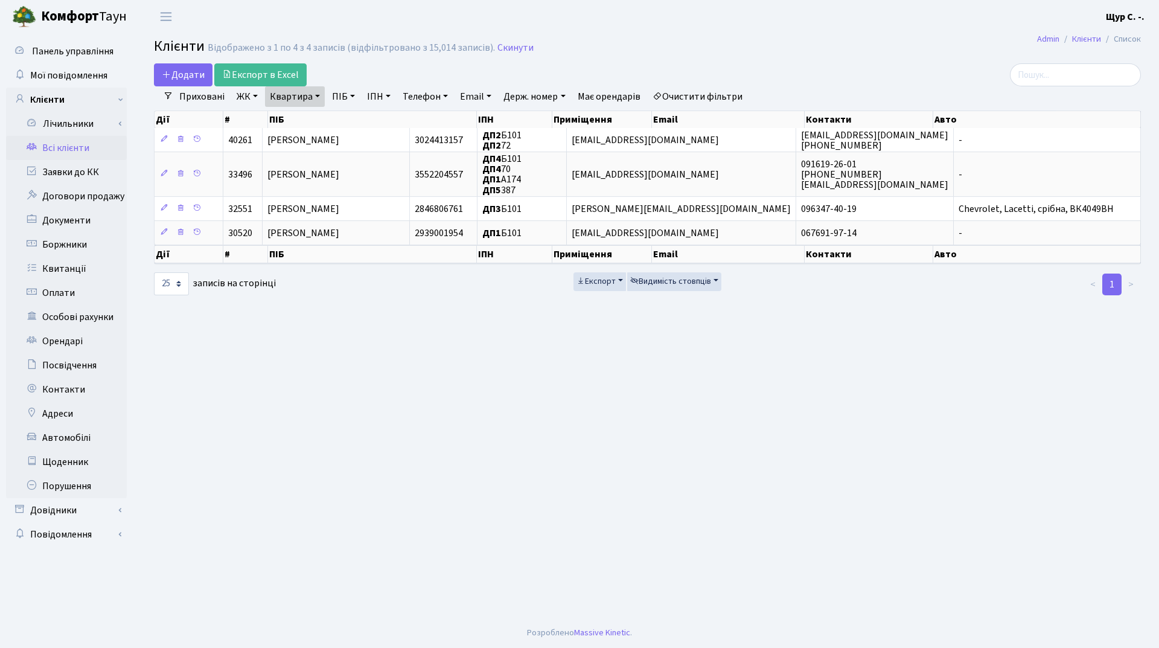
click at [321, 95] on link "Квартира" at bounding box center [295, 96] width 60 height 21
click at [318, 119] on input "б101" at bounding box center [301, 120] width 71 height 23
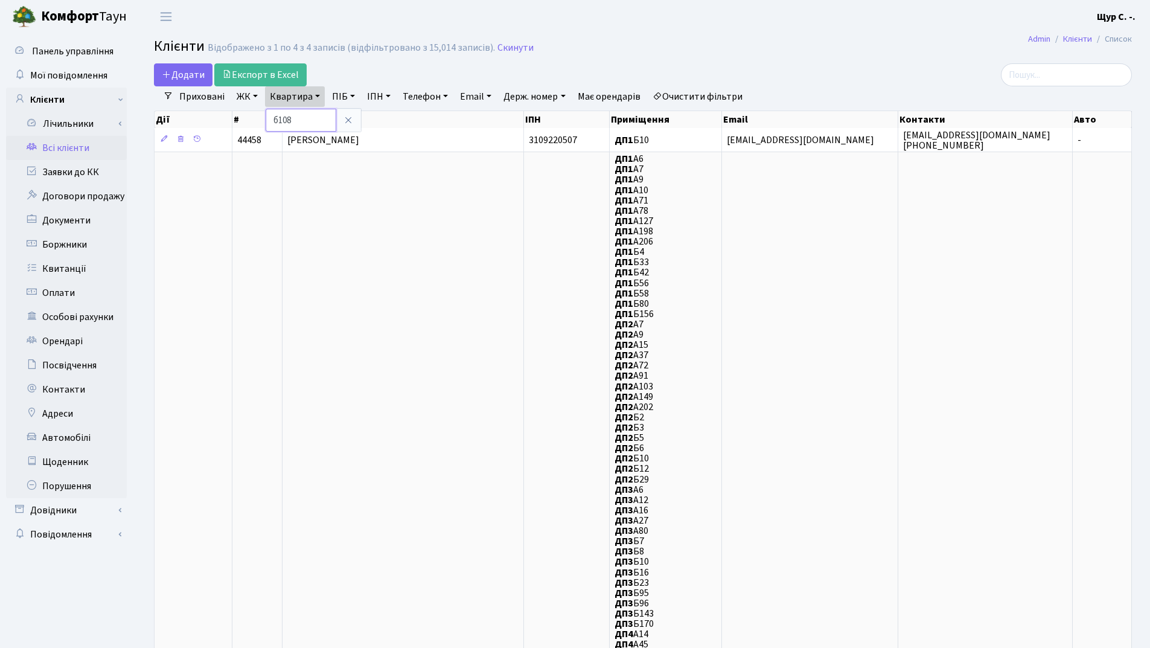
type input "б108"
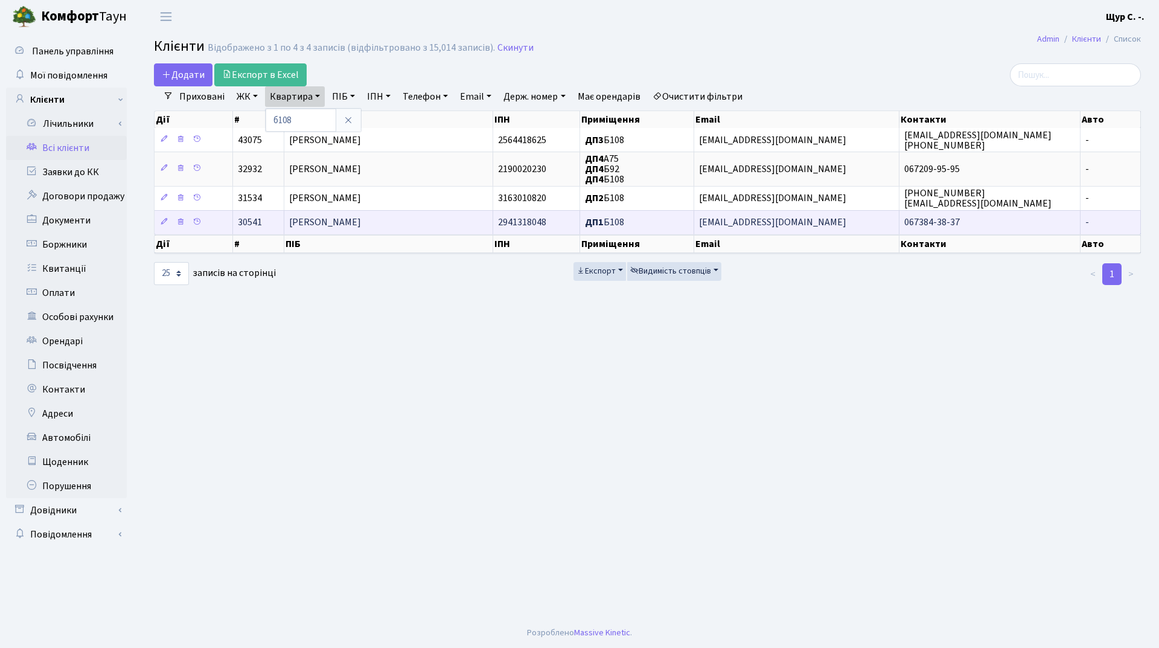
click at [361, 226] on span "Кордиш Марія Олександрівна" at bounding box center [325, 222] width 72 height 13
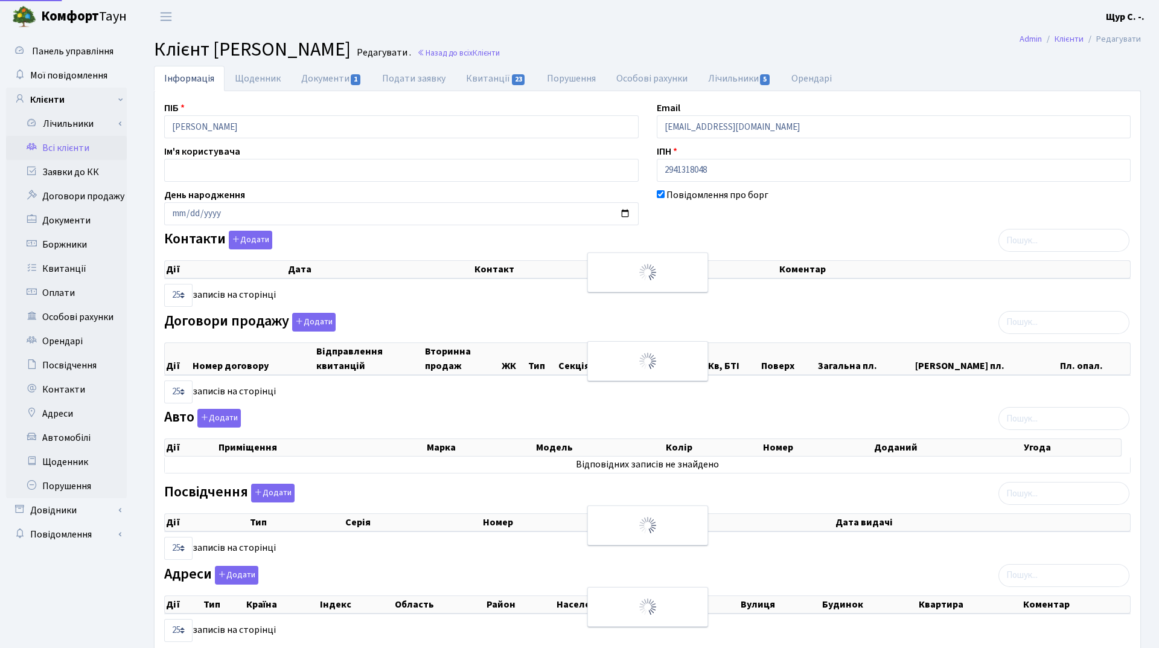
select select "25"
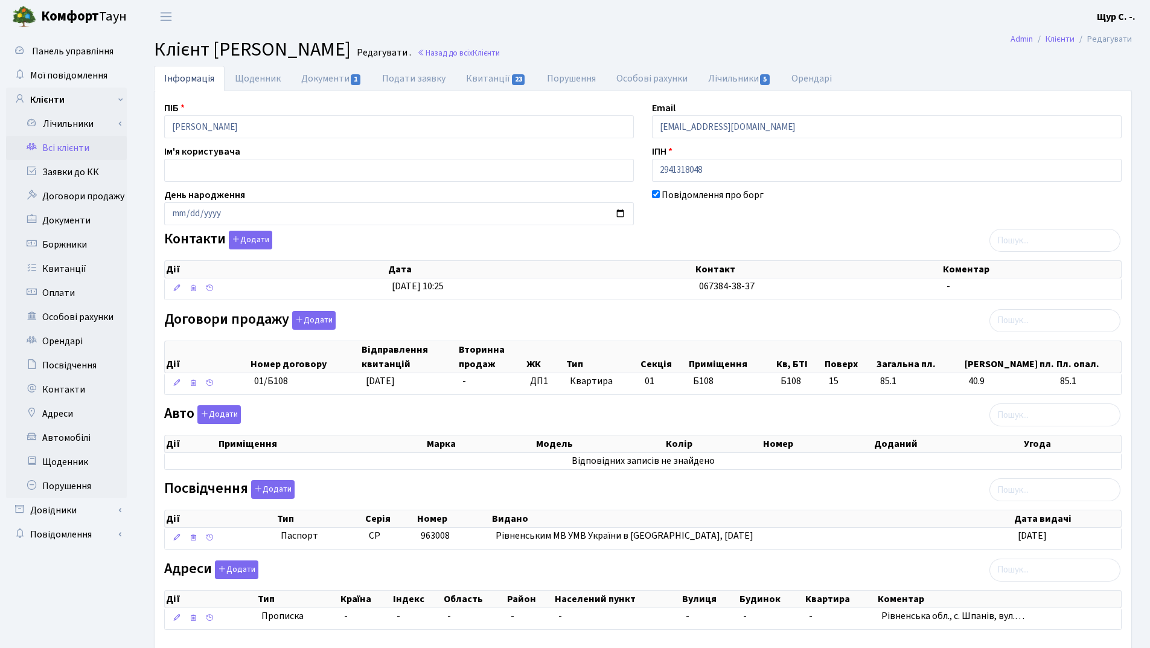
click at [66, 150] on link "Всі клієнти" at bounding box center [66, 148] width 121 height 24
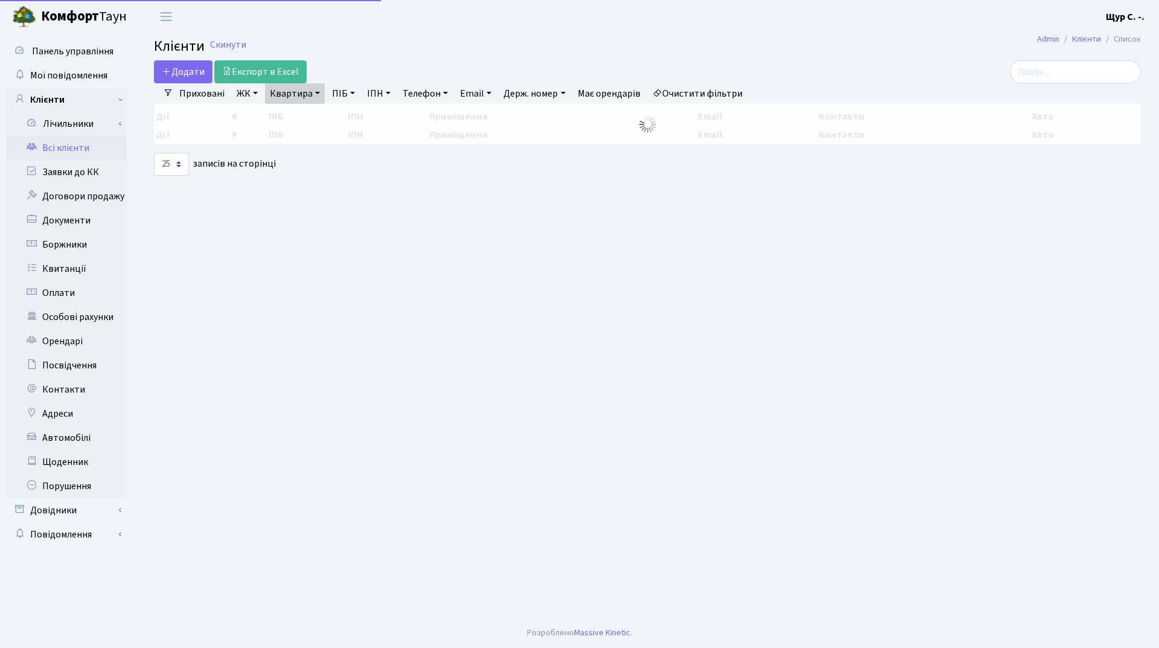
select select "25"
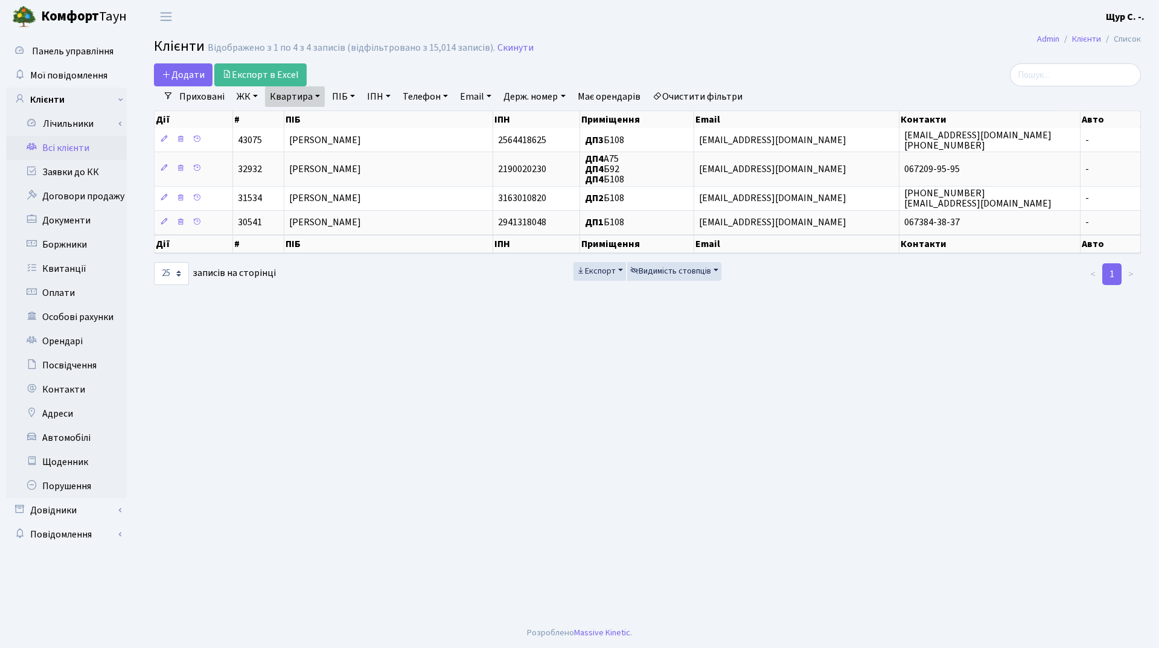
click at [318, 92] on link "Квартира" at bounding box center [295, 96] width 60 height 21
click at [309, 116] on input "б108" at bounding box center [301, 120] width 71 height 23
type input "б124"
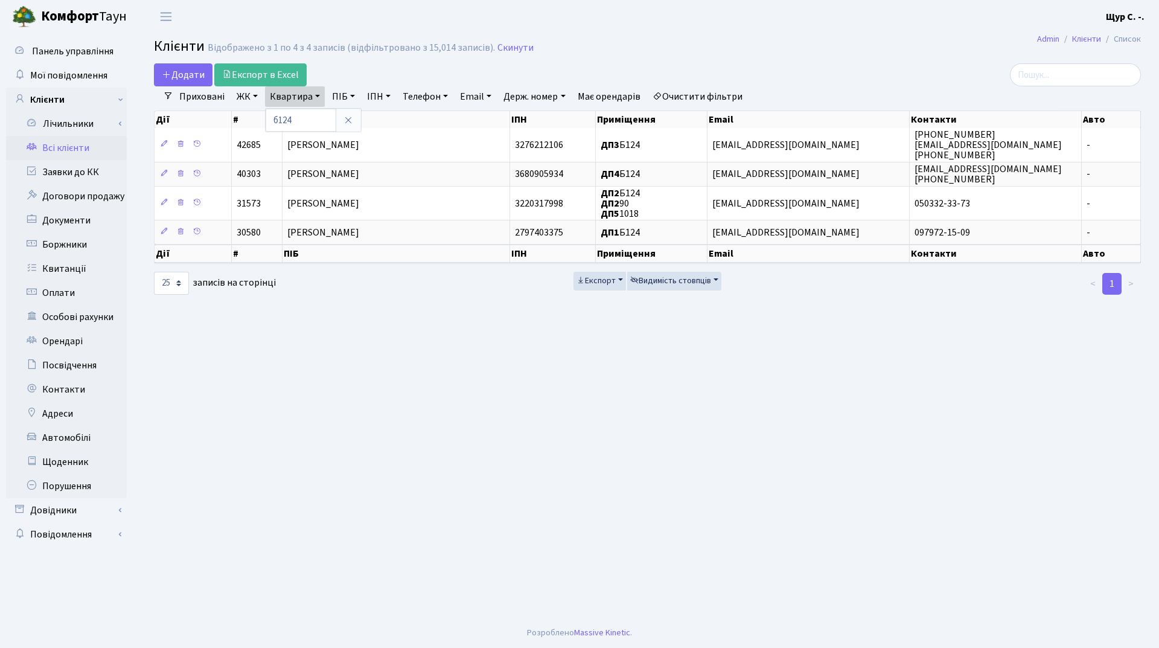
click at [378, 245] on th "ПІБ" at bounding box center [397, 254] width 228 height 18
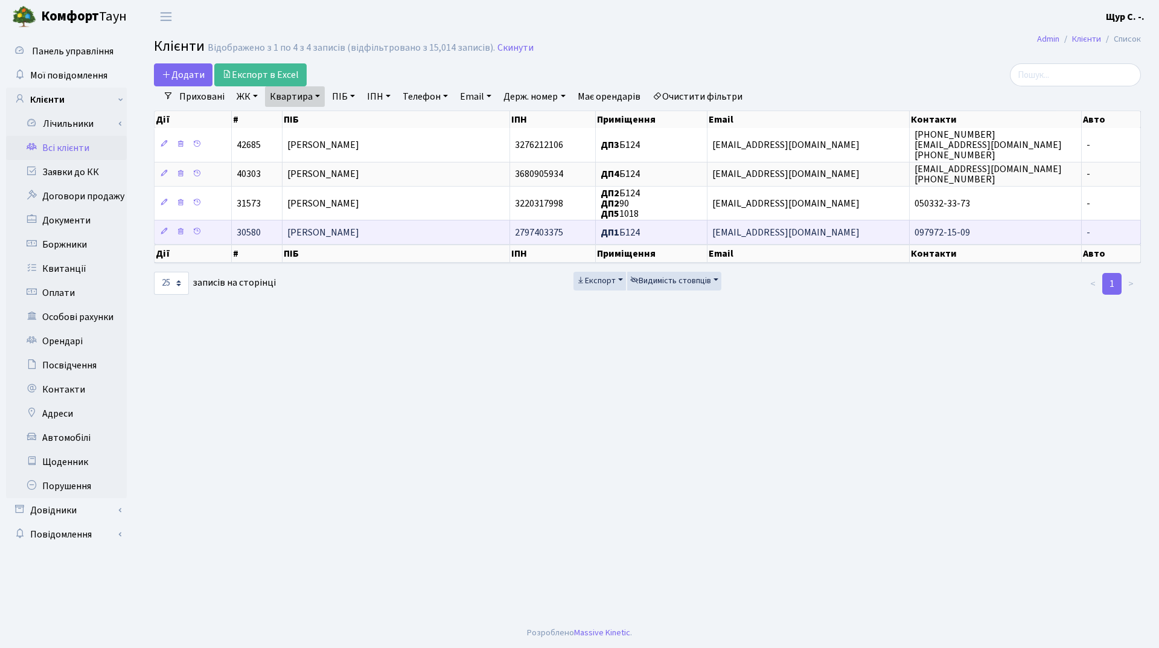
click at [359, 231] on span "Осипенко Едуард Володимирович" at bounding box center [323, 232] width 72 height 13
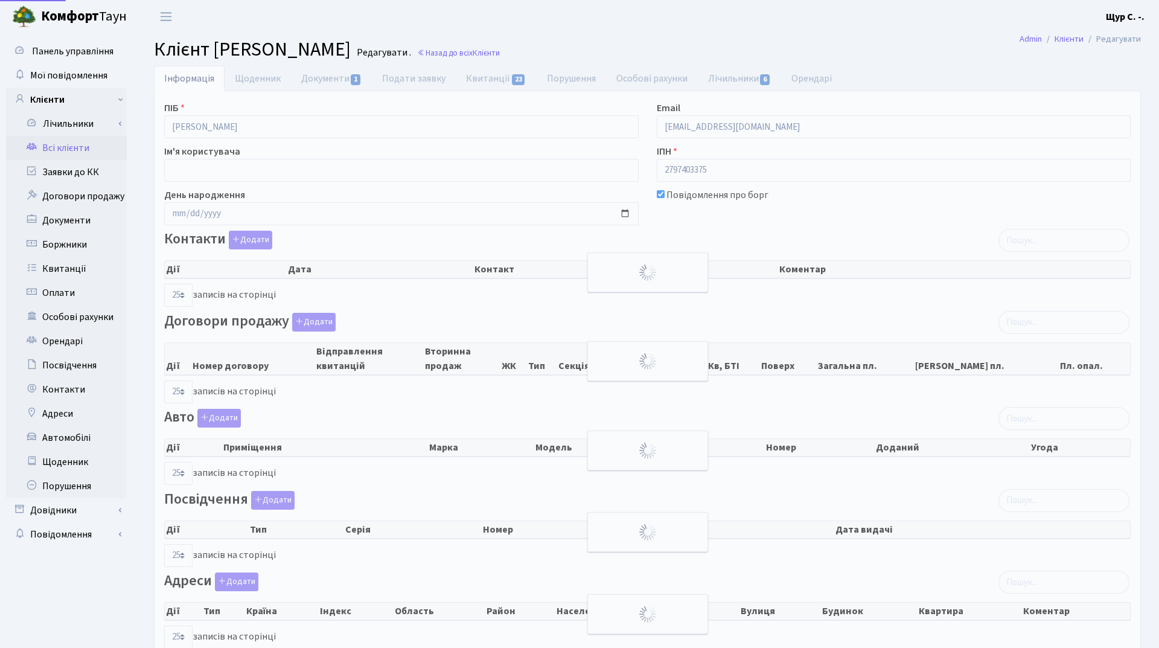
select select "25"
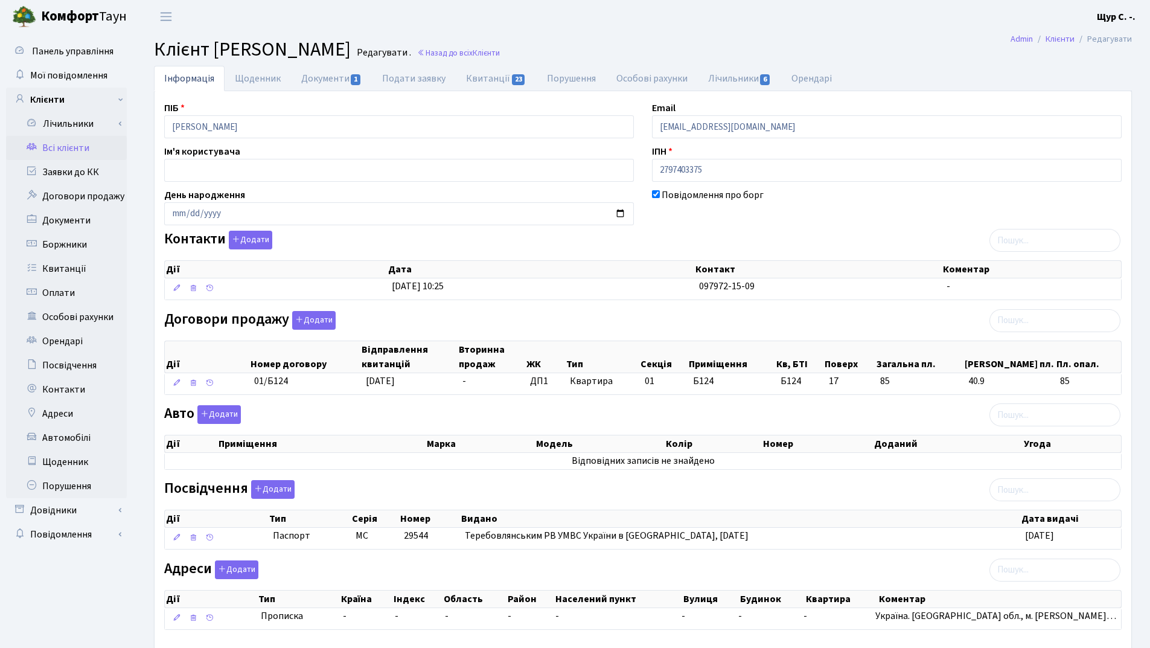
click at [81, 148] on link "Всі клієнти" at bounding box center [66, 148] width 121 height 24
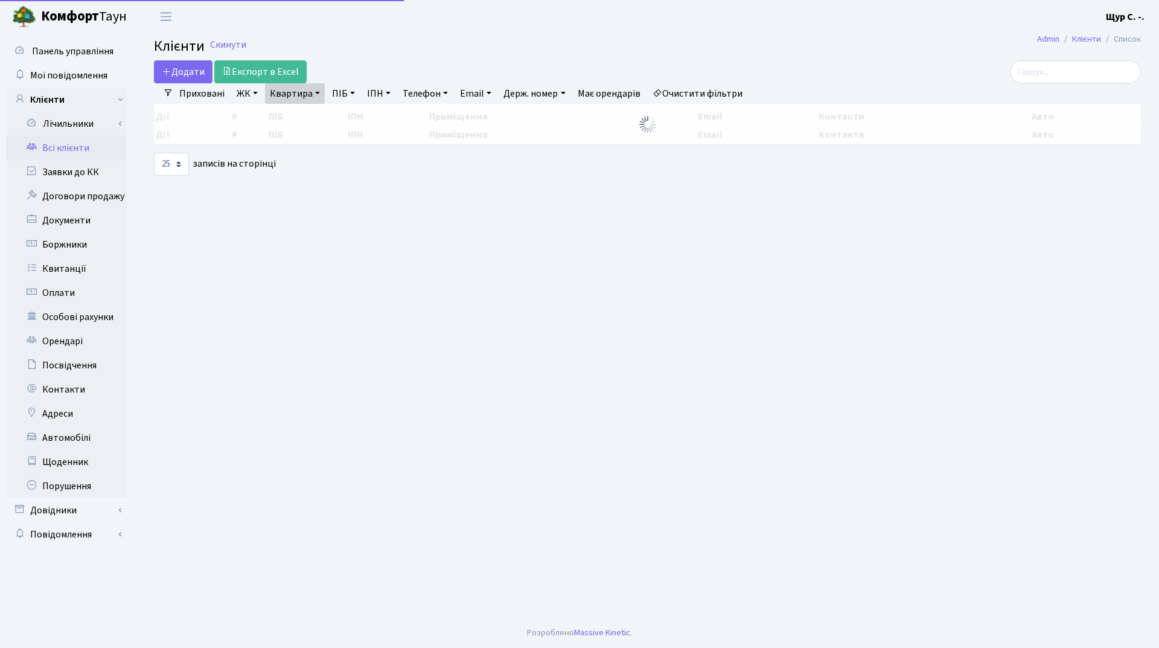
select select "25"
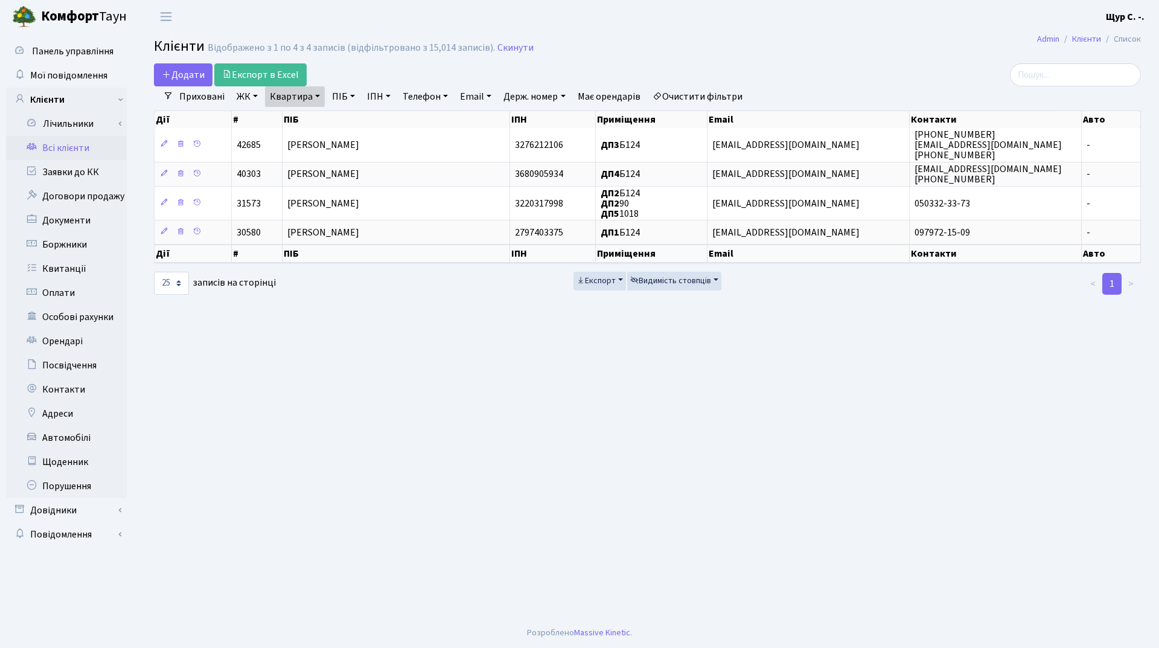
click at [317, 94] on link "Квартира" at bounding box center [295, 96] width 60 height 21
click at [313, 121] on input "б124" at bounding box center [301, 120] width 71 height 23
type input "б156"
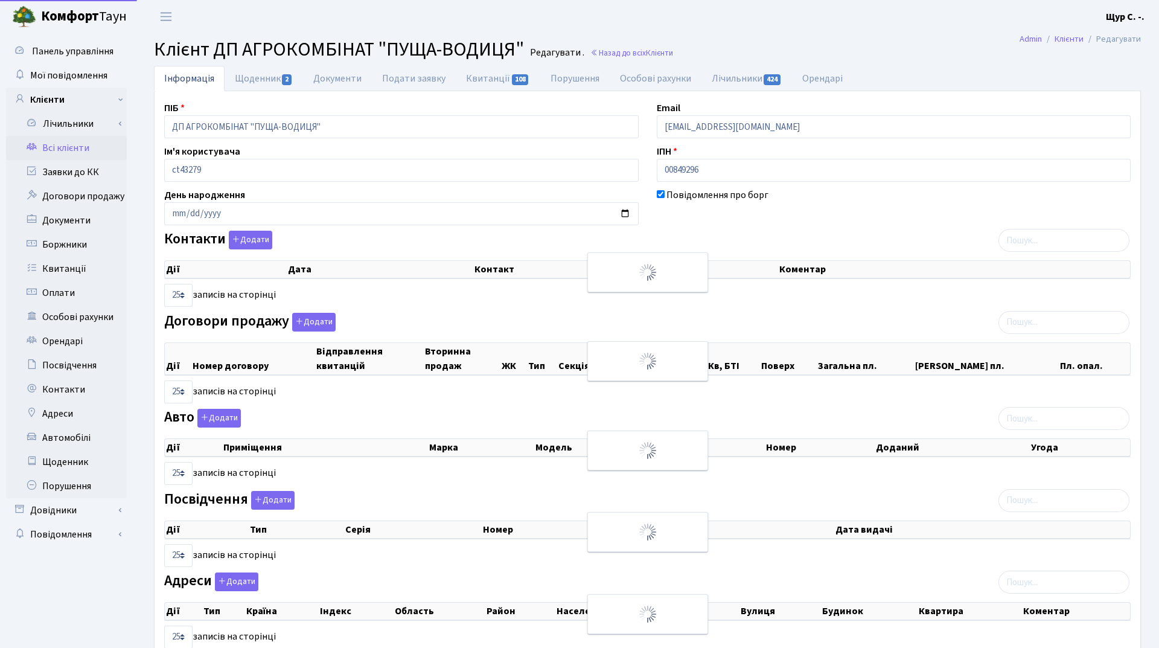
select select "25"
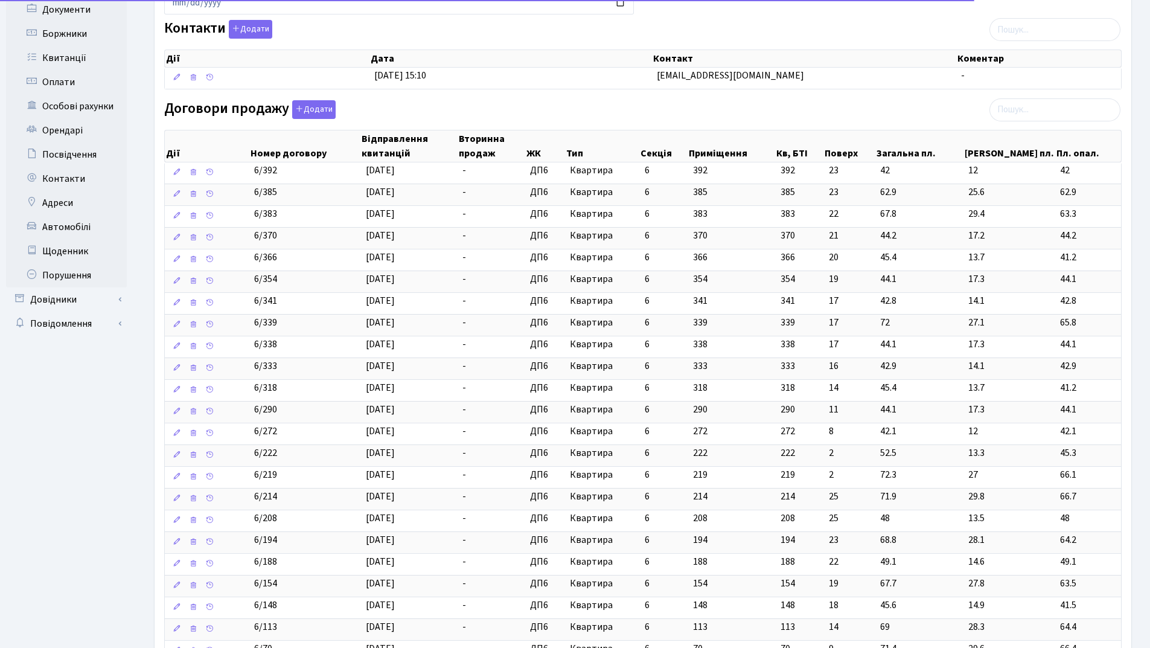
scroll to position [483, 0]
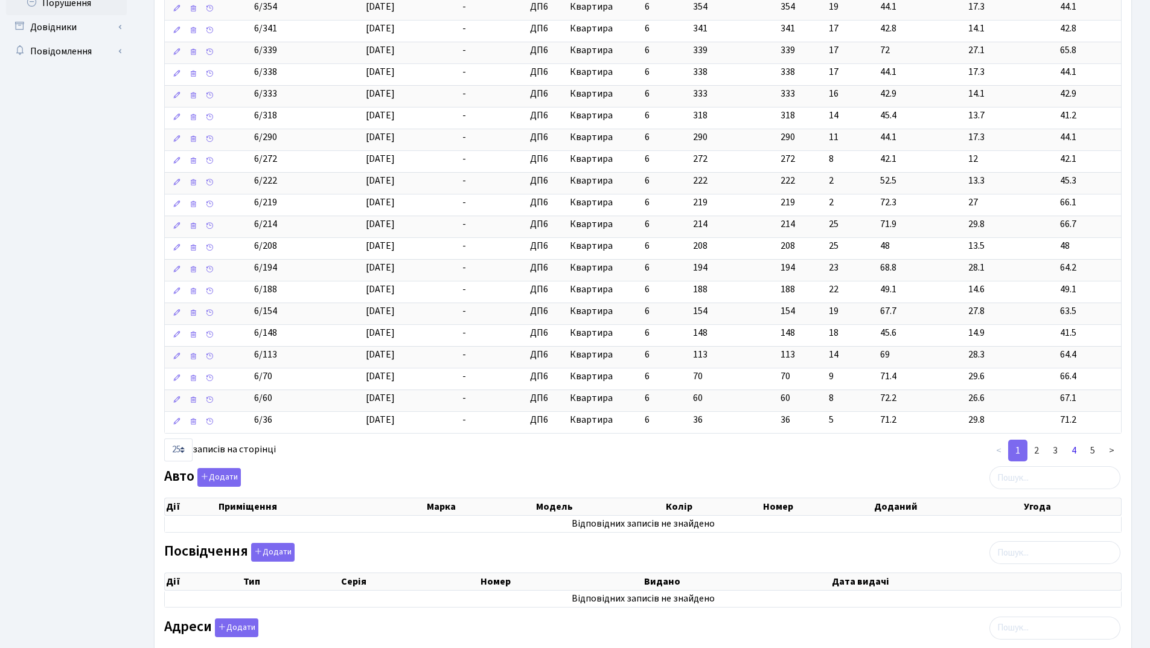
click at [1071, 451] on link "4" at bounding box center [1074, 451] width 19 height 22
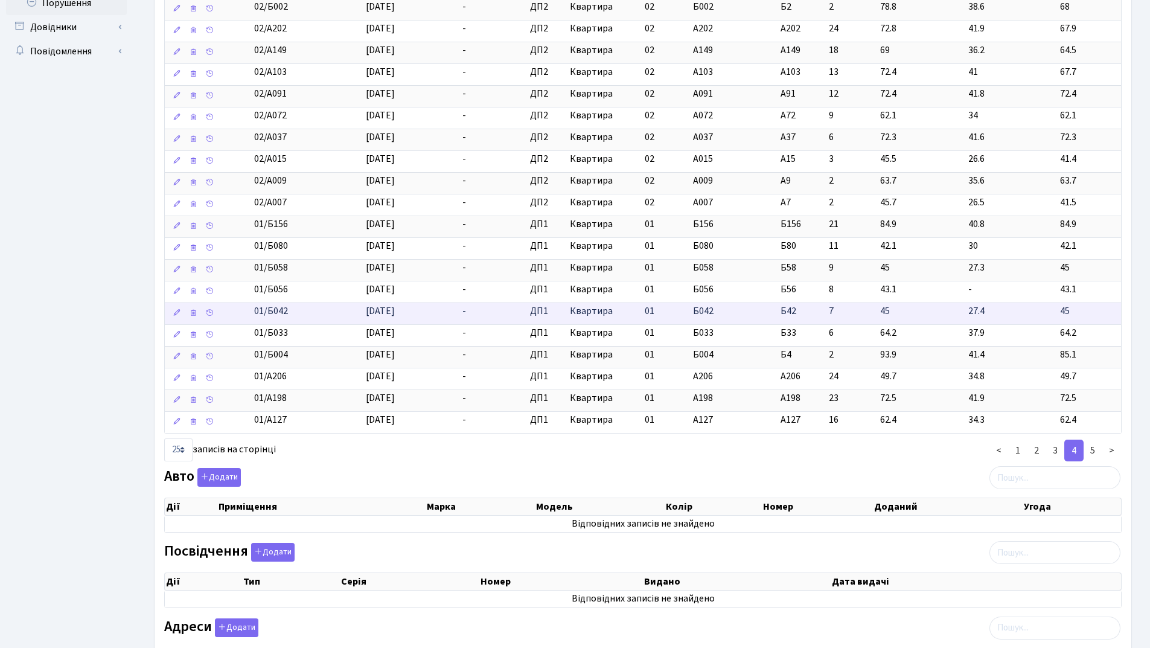
scroll to position [0, 0]
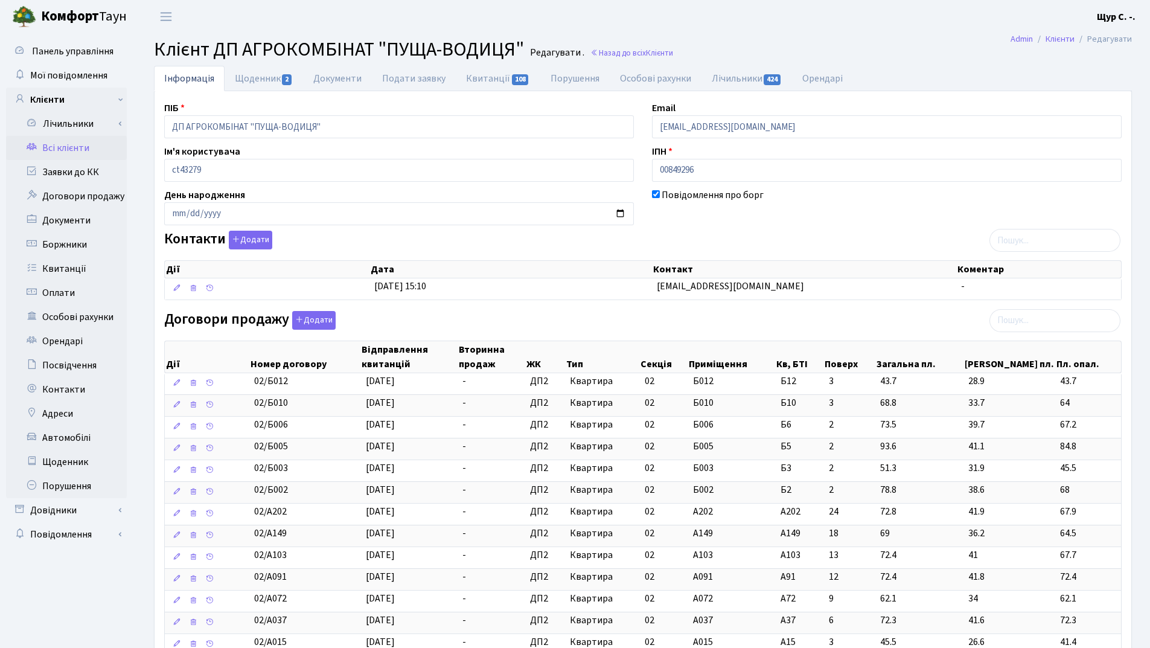
click at [62, 152] on link "Всі клієнти" at bounding box center [66, 148] width 121 height 24
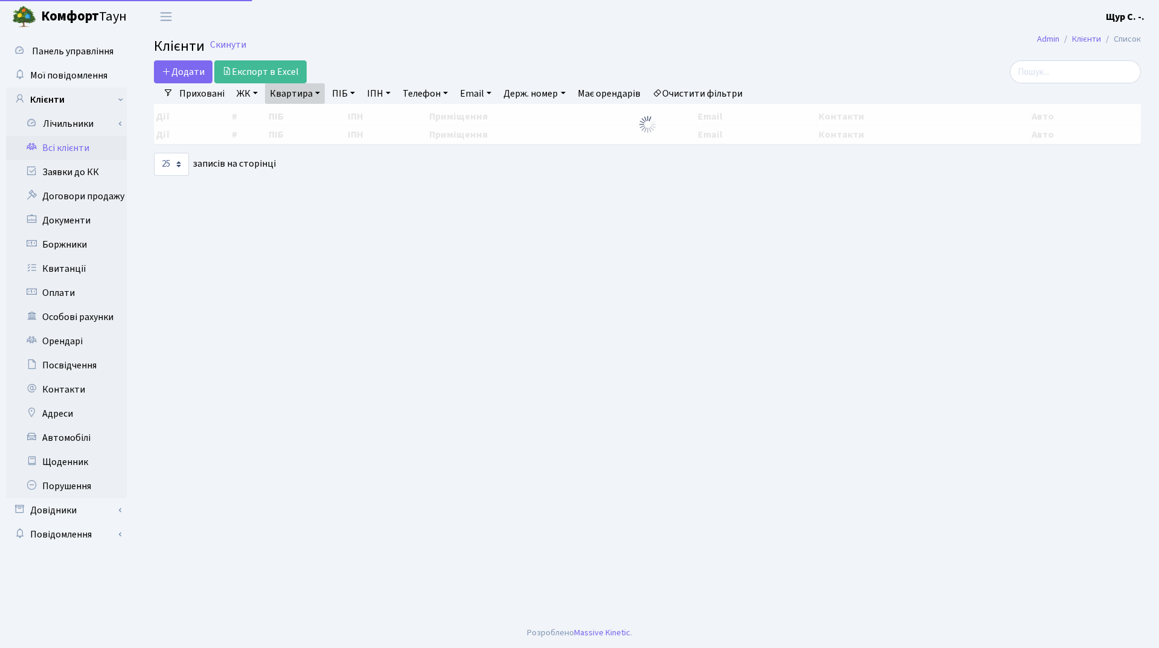
select select "25"
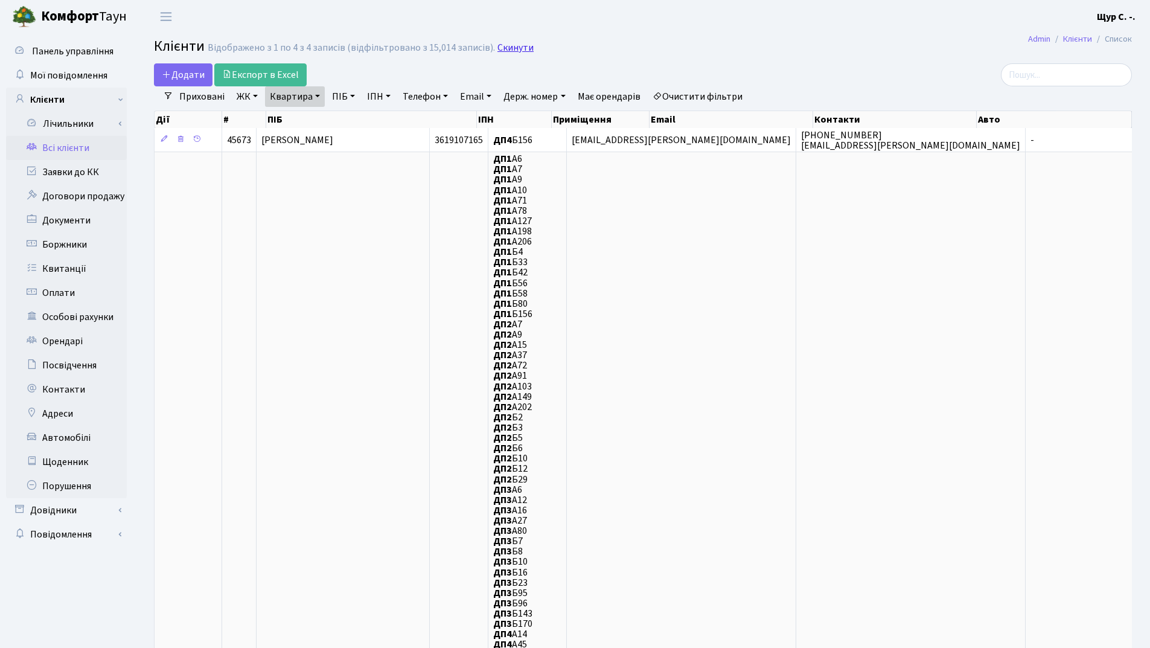
click at [510, 48] on link "Скинути" at bounding box center [516, 47] width 36 height 11
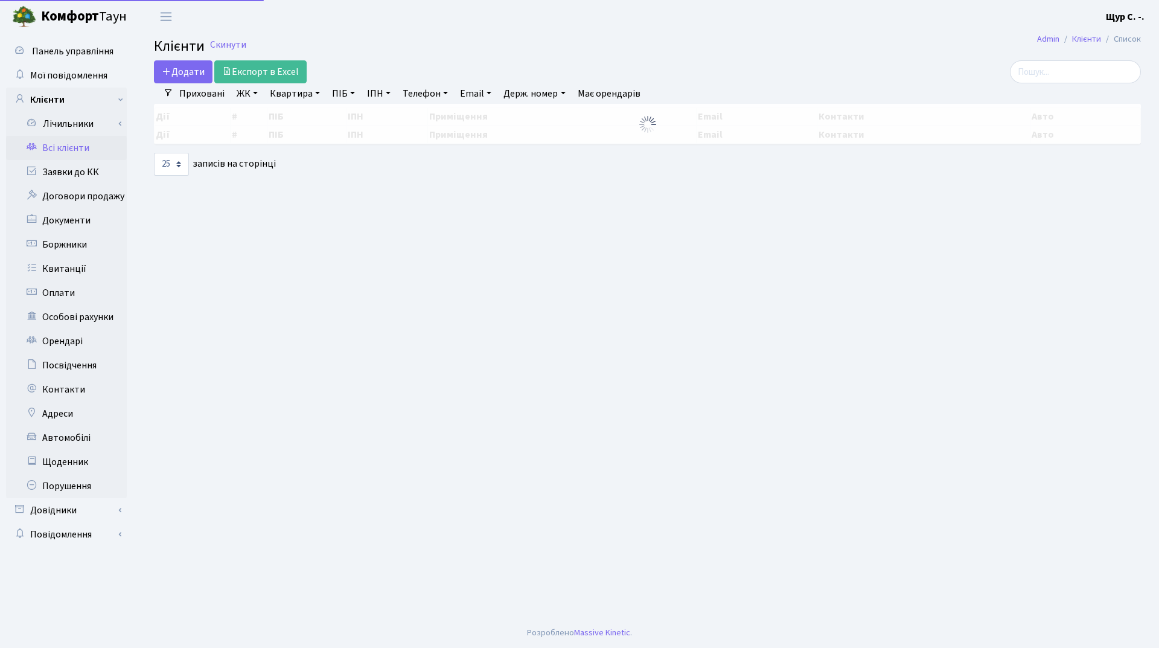
select select "25"
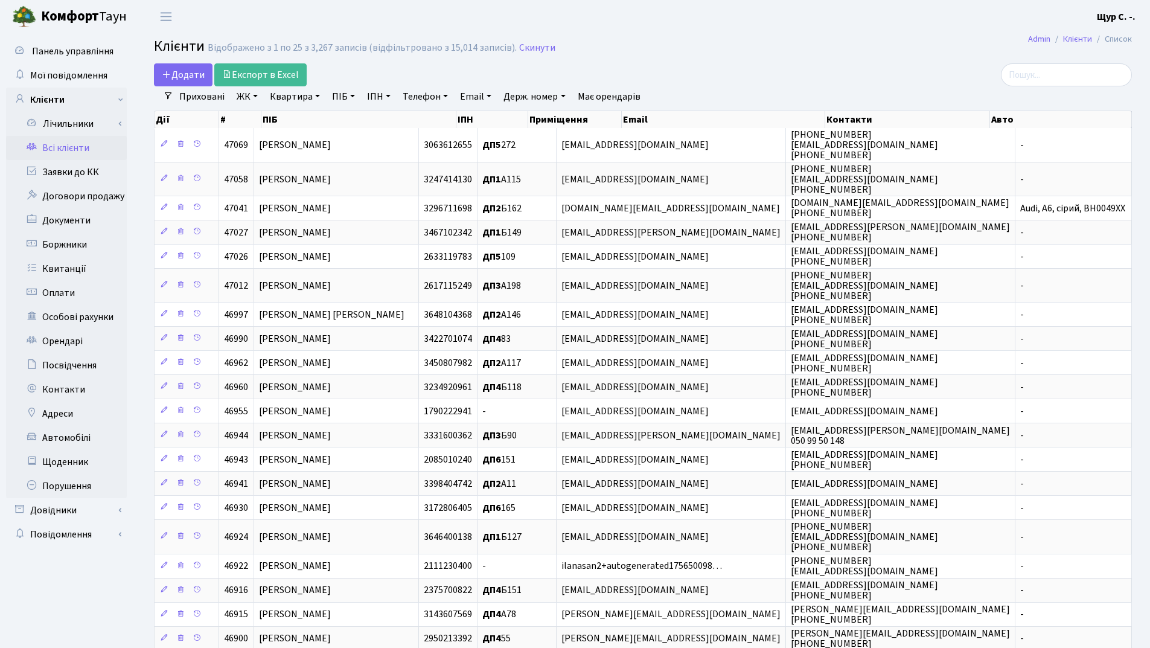
click at [296, 100] on link "Квартира" at bounding box center [295, 96] width 60 height 21
click at [252, 96] on link "ЖК" at bounding box center [247, 96] width 31 height 21
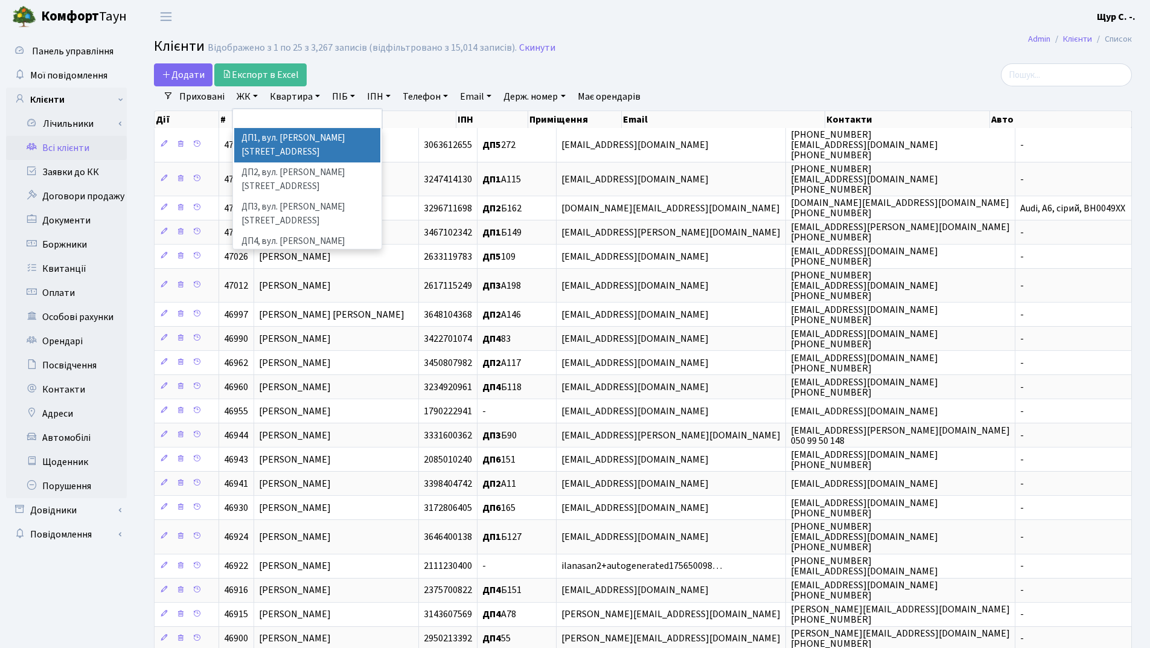
click at [272, 141] on li "ДП1, вул. [PERSON_NAME][STREET_ADDRESS]" at bounding box center [307, 145] width 146 height 34
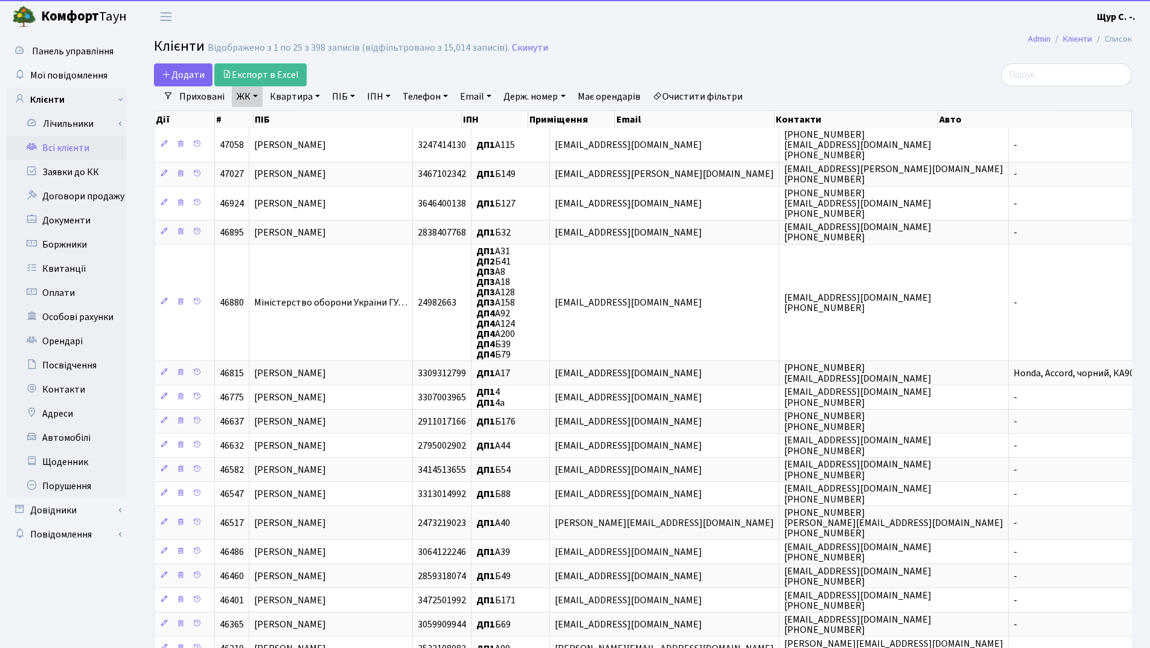
click at [290, 100] on link "Квартира" at bounding box center [295, 96] width 60 height 21
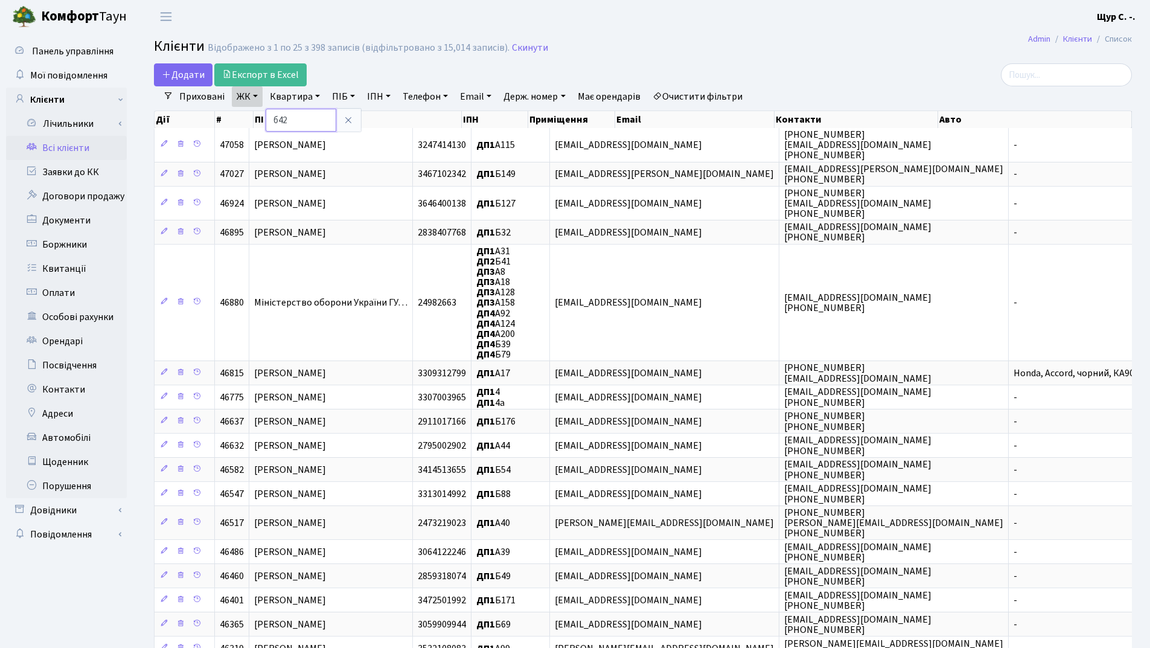
type input "б42"
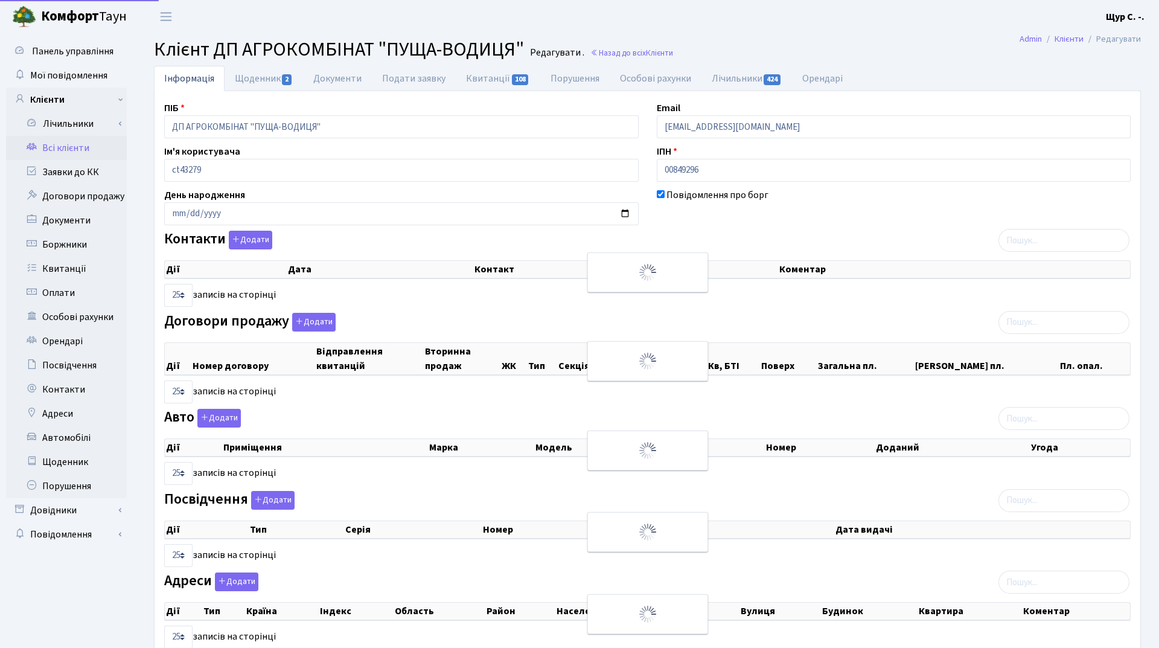
select select "25"
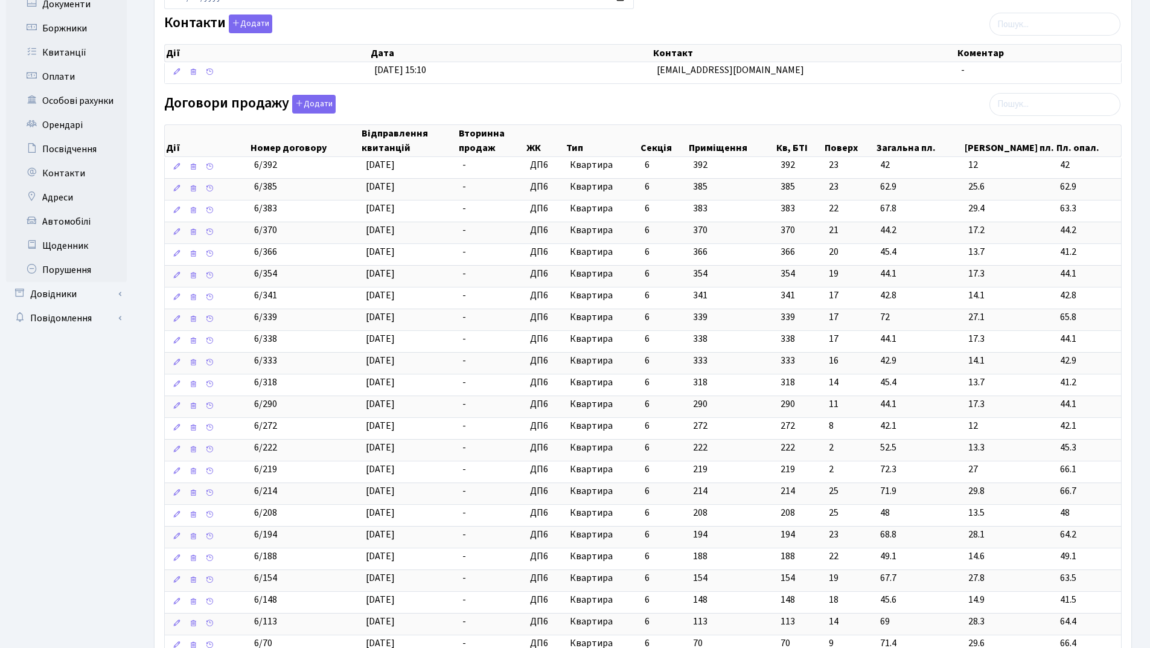
scroll to position [483, 0]
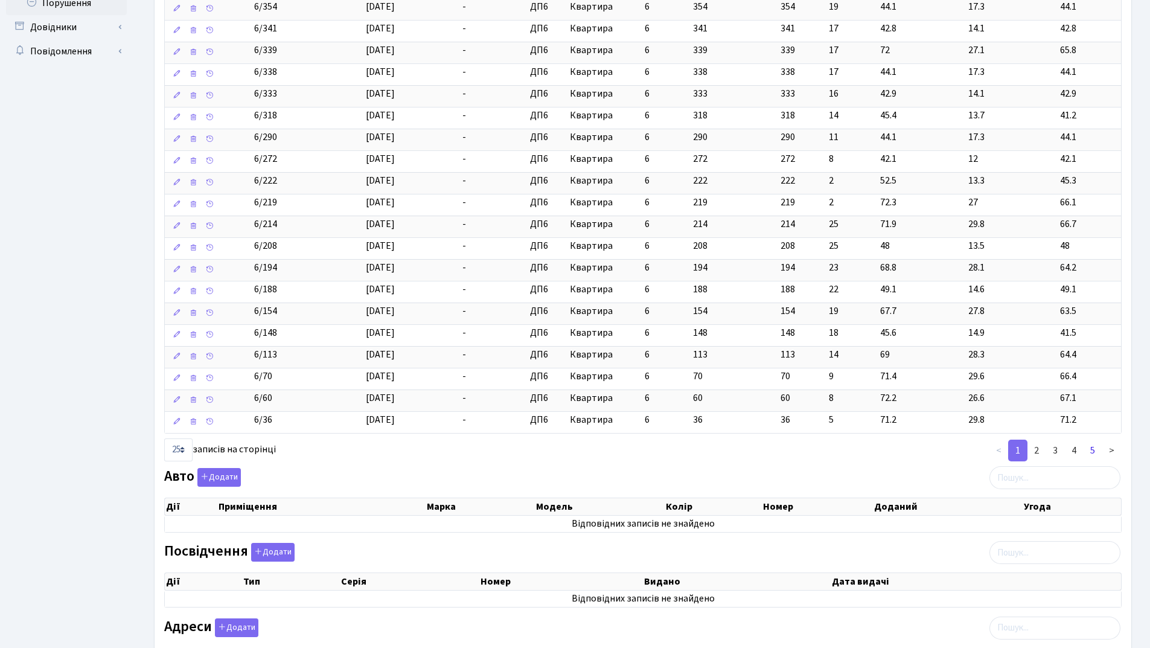
click at [1093, 452] on link "5" at bounding box center [1092, 451] width 19 height 22
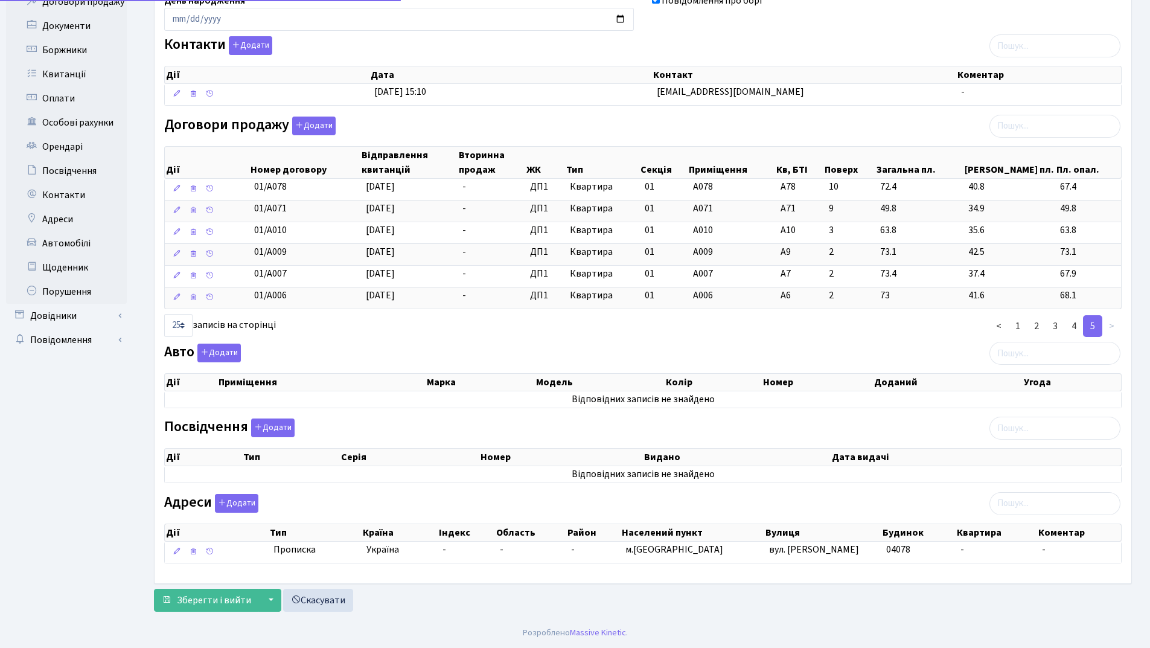
scroll to position [194, 0]
click at [1076, 325] on link "4" at bounding box center [1074, 326] width 19 height 22
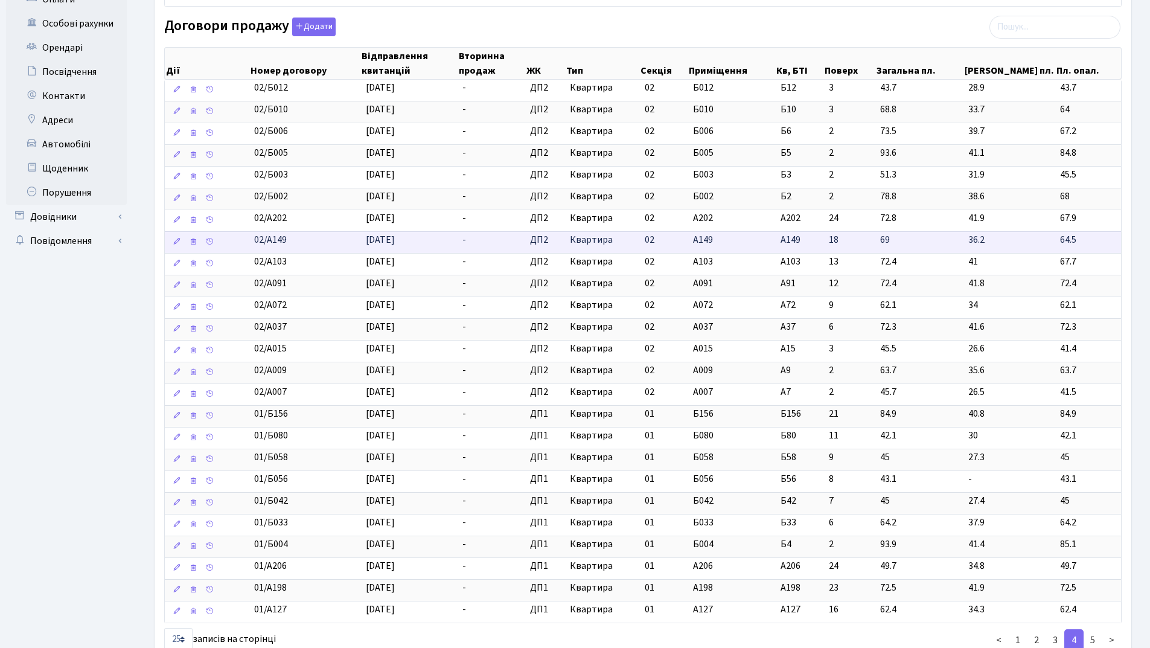
scroll to position [487, 0]
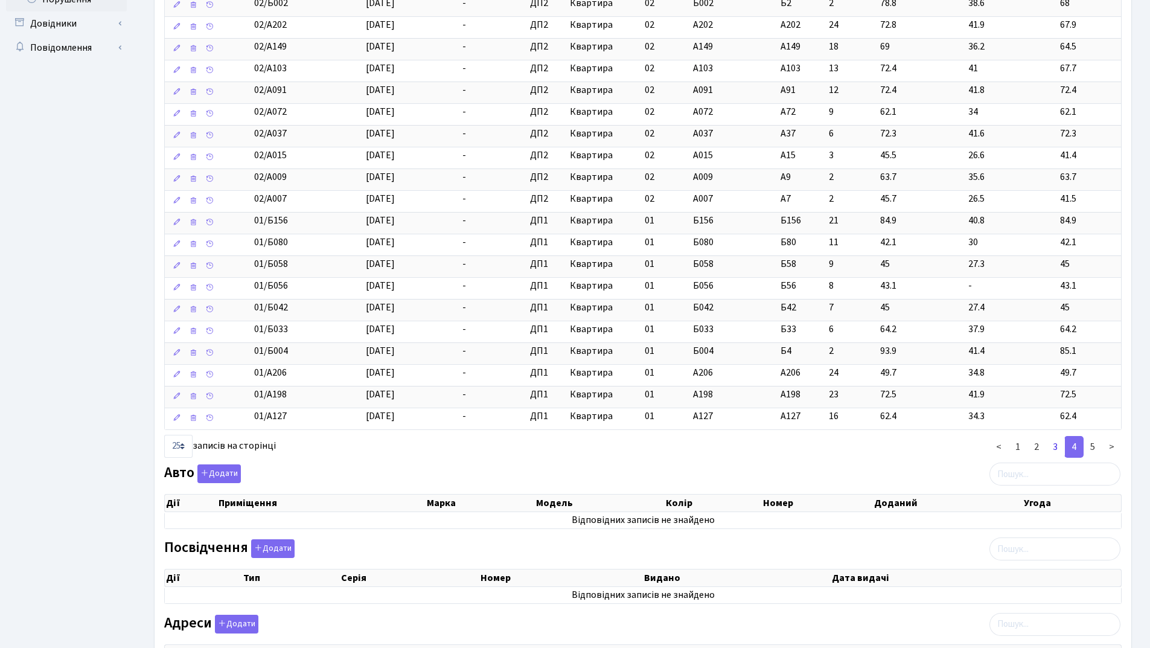
click at [1057, 447] on link "3" at bounding box center [1055, 447] width 19 height 22
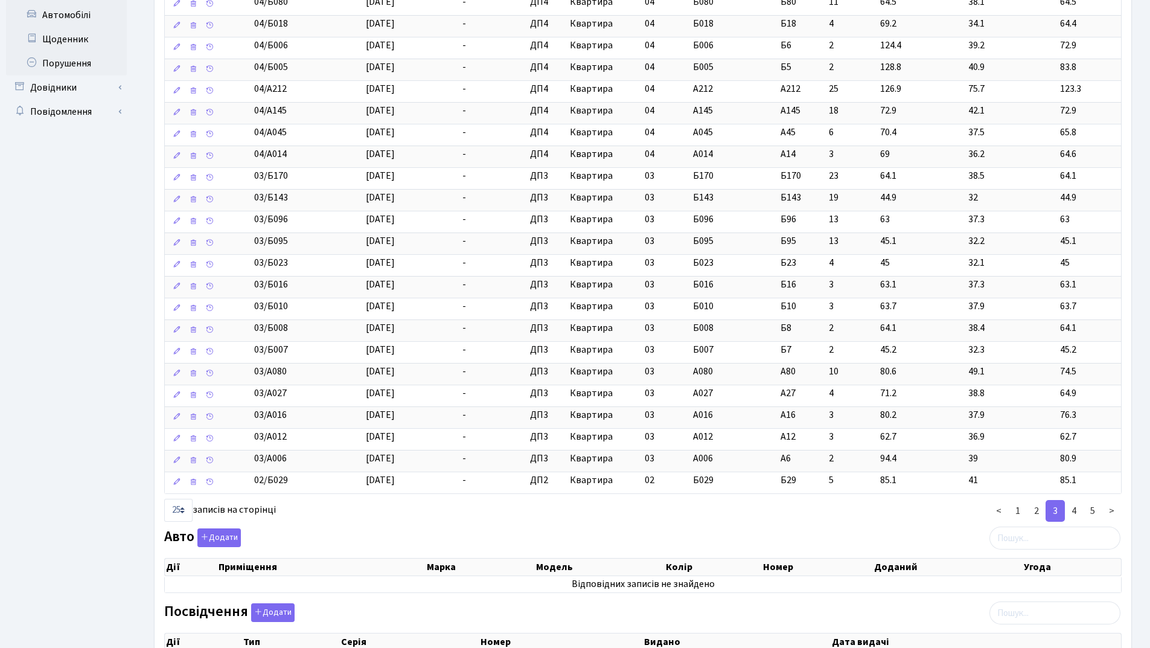
scroll to position [426, 0]
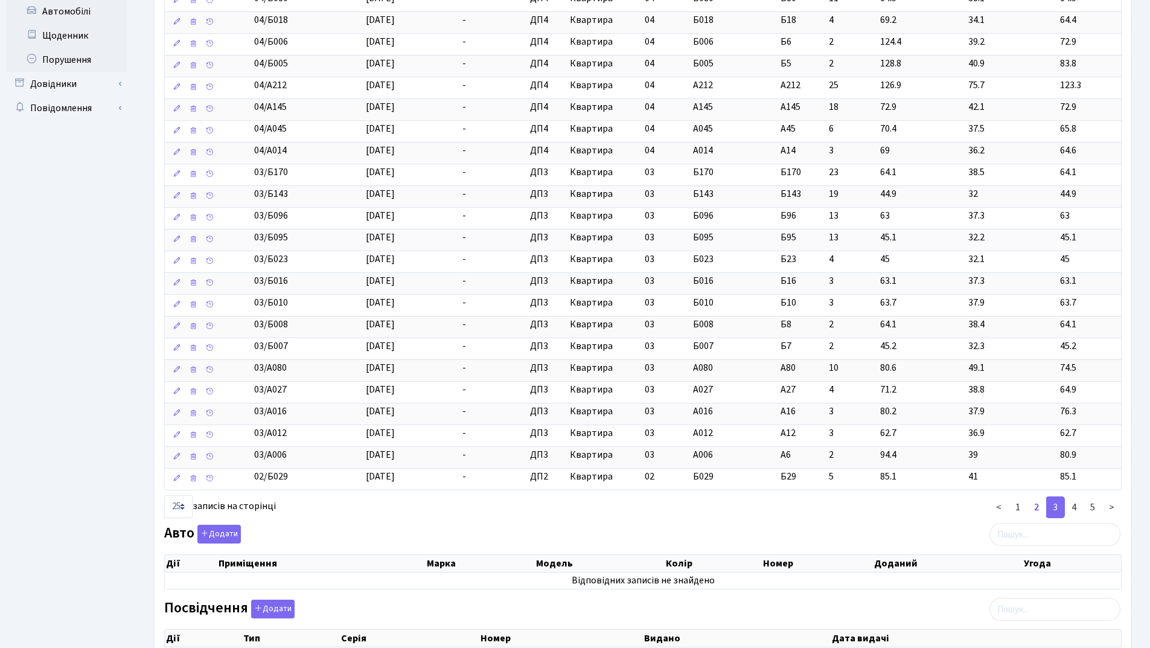
click at [1037, 507] on link "2" at bounding box center [1036, 507] width 19 height 22
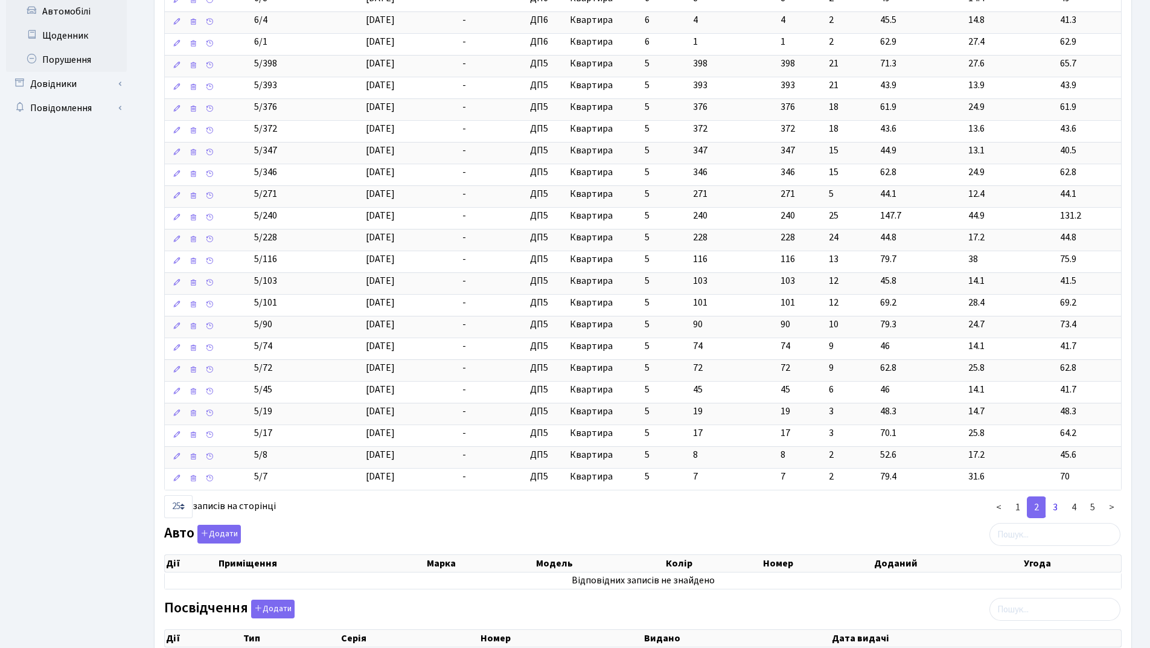
click at [1057, 505] on link "3" at bounding box center [1055, 507] width 19 height 22
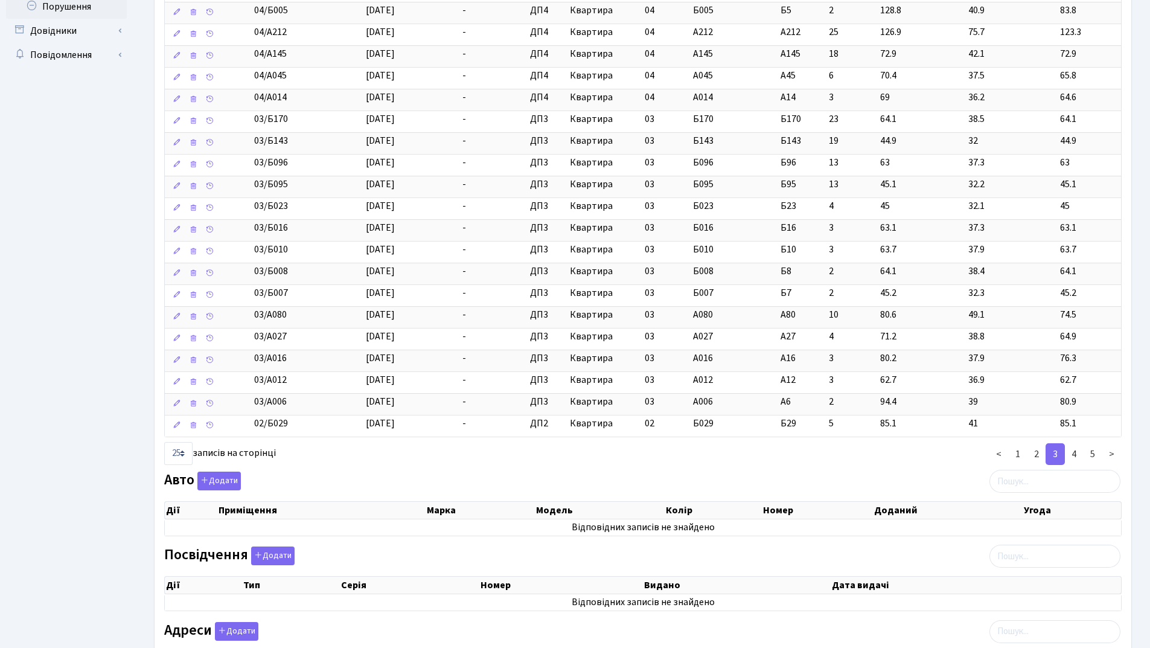
scroll to position [543, 0]
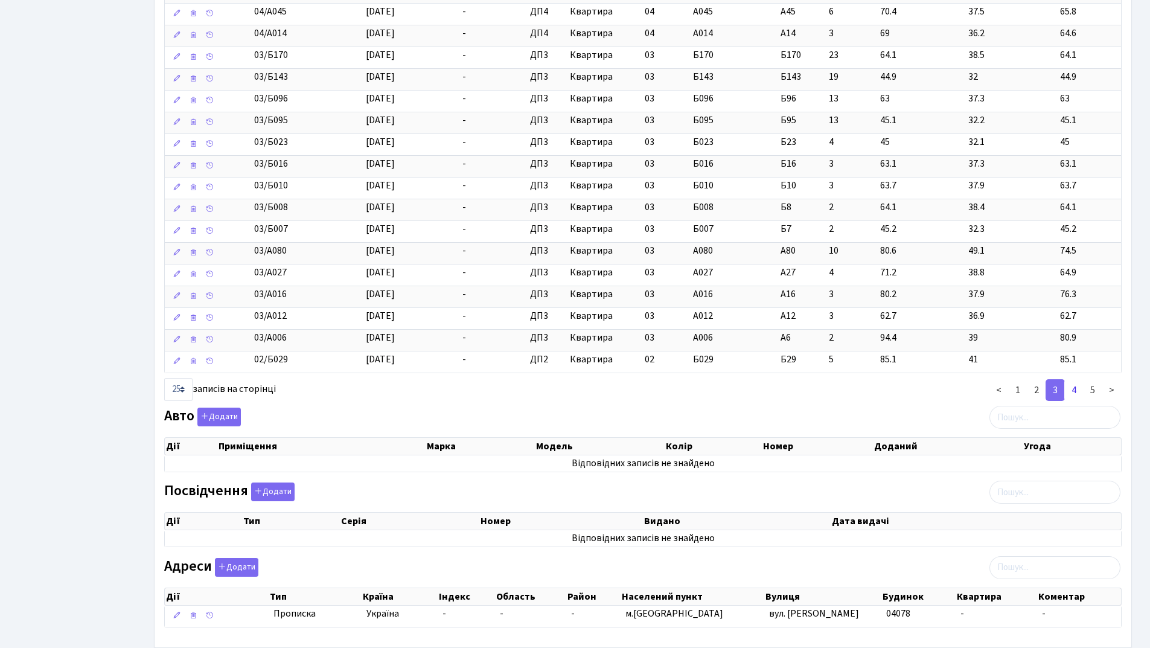
click at [1078, 390] on link "4" at bounding box center [1074, 390] width 19 height 22
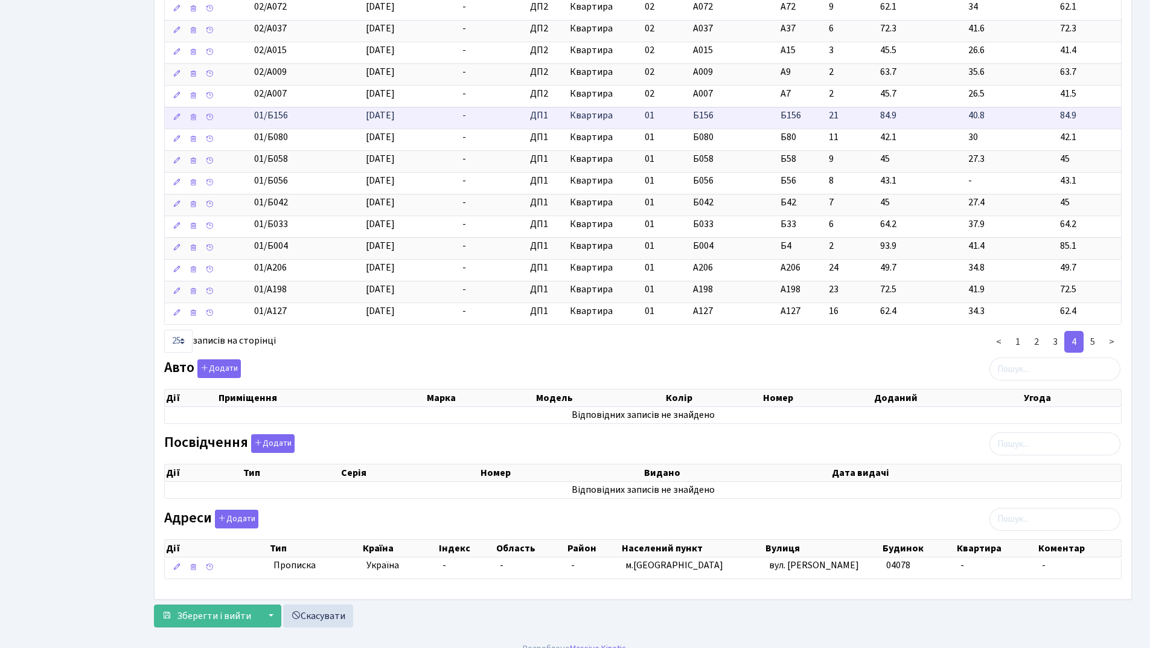
scroll to position [607, 0]
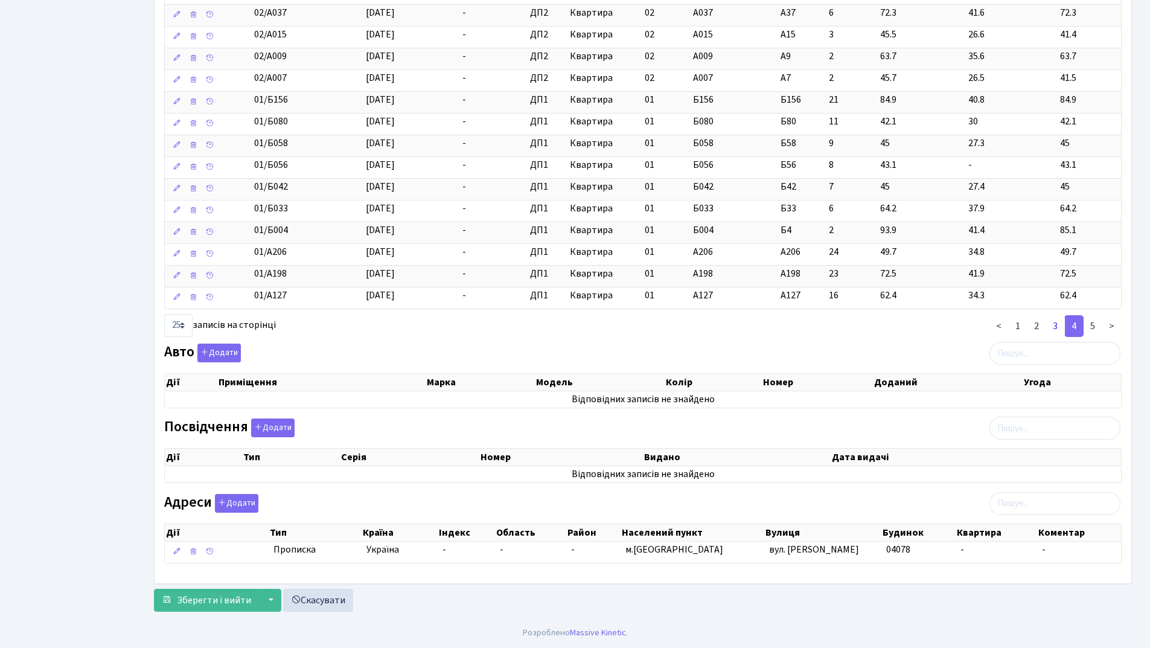
click at [1060, 324] on link "3" at bounding box center [1055, 326] width 19 height 22
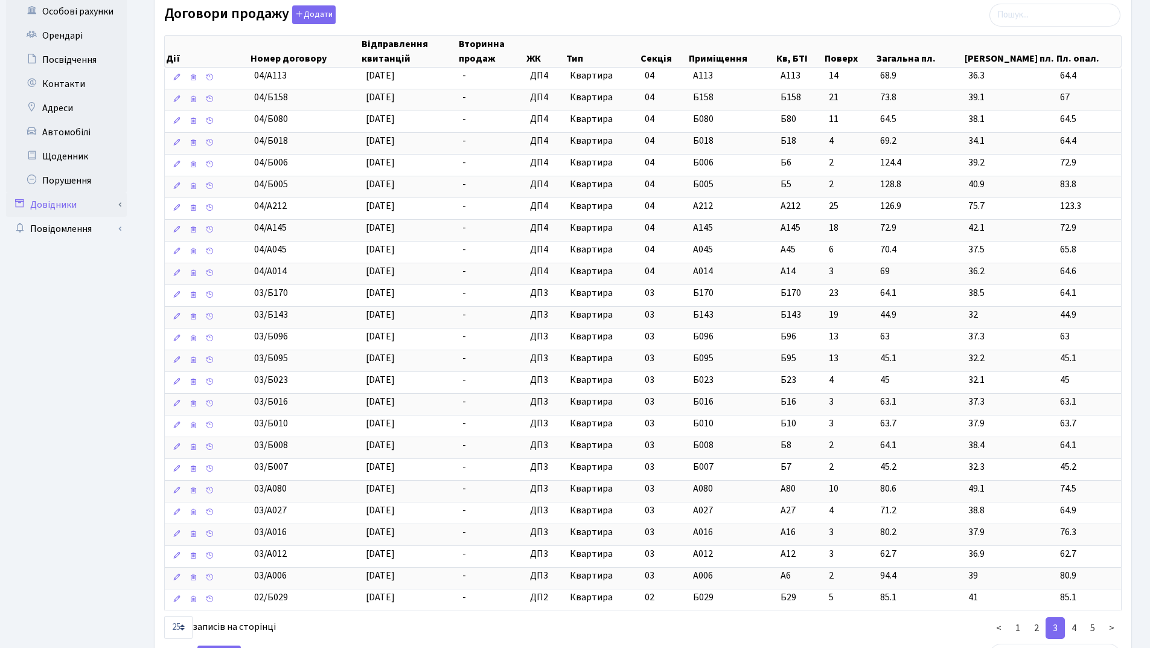
scroll to position [0, 0]
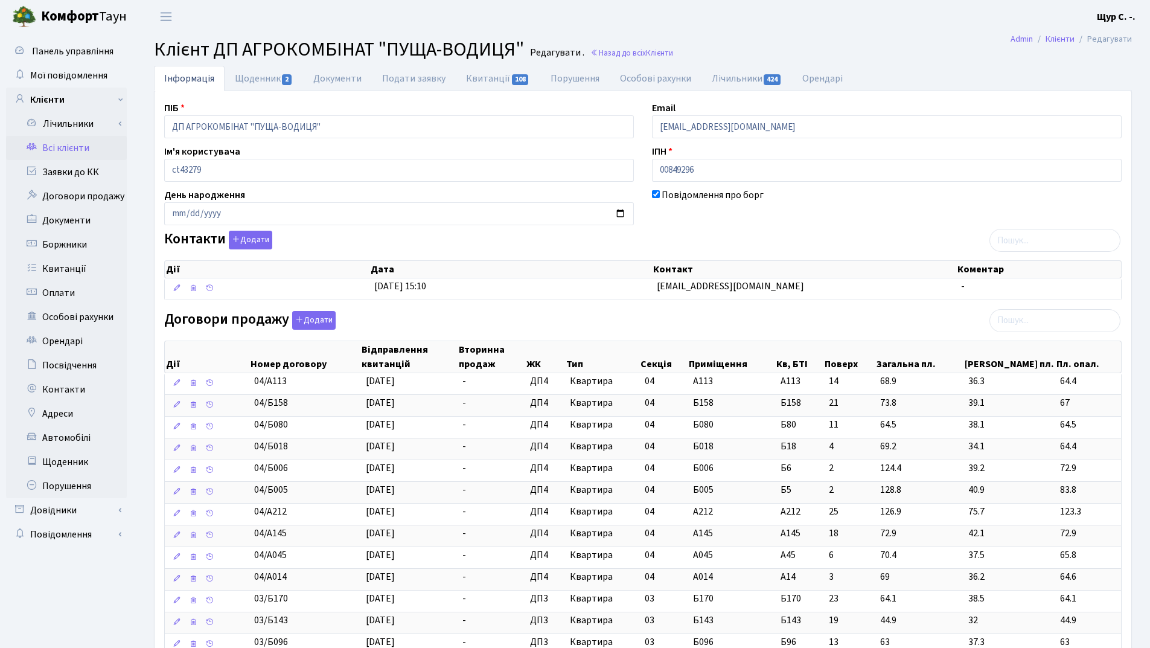
click at [78, 142] on link "Всі клієнти" at bounding box center [66, 148] width 121 height 24
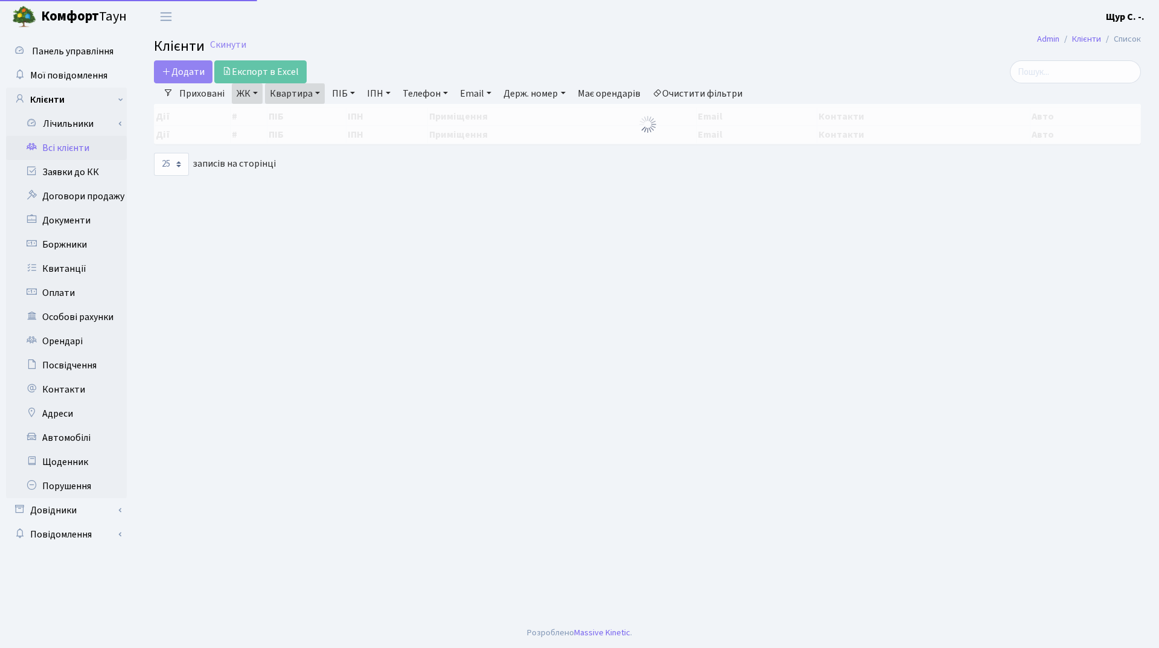
select select "25"
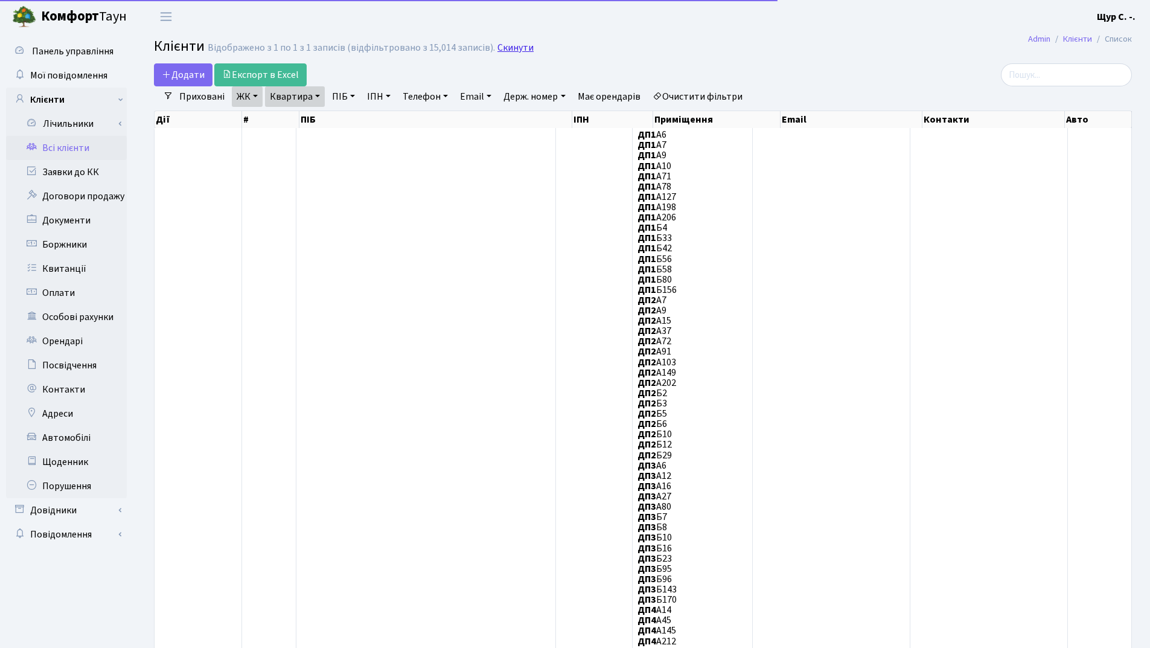
click at [513, 50] on link "Скинути" at bounding box center [516, 47] width 36 height 11
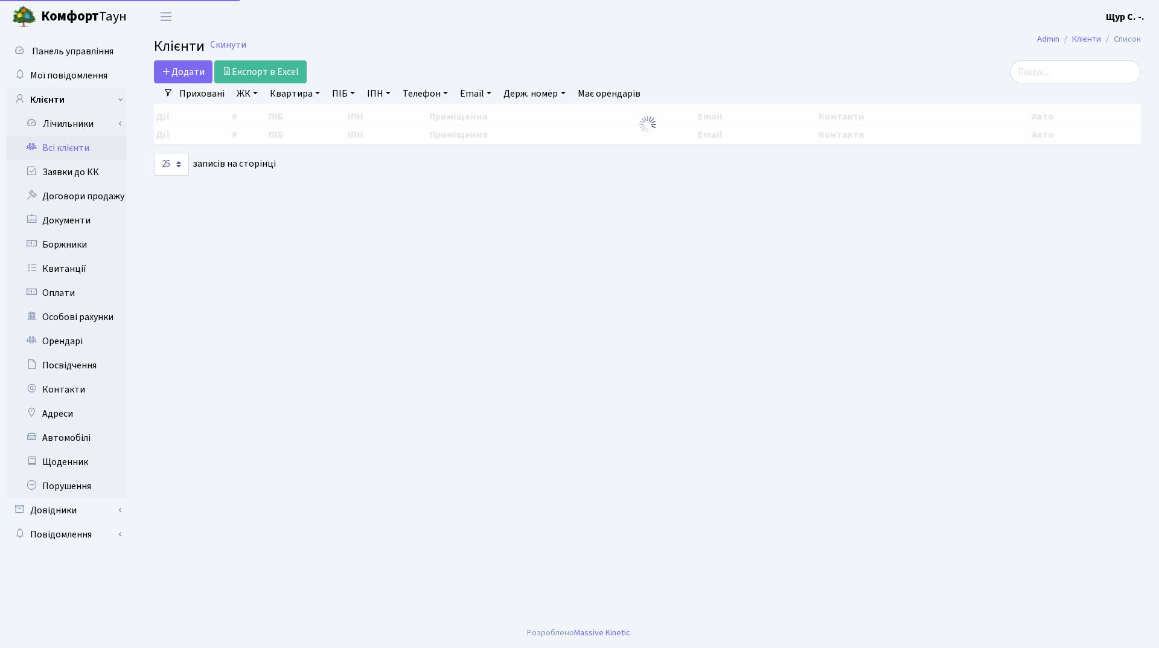
select select "25"
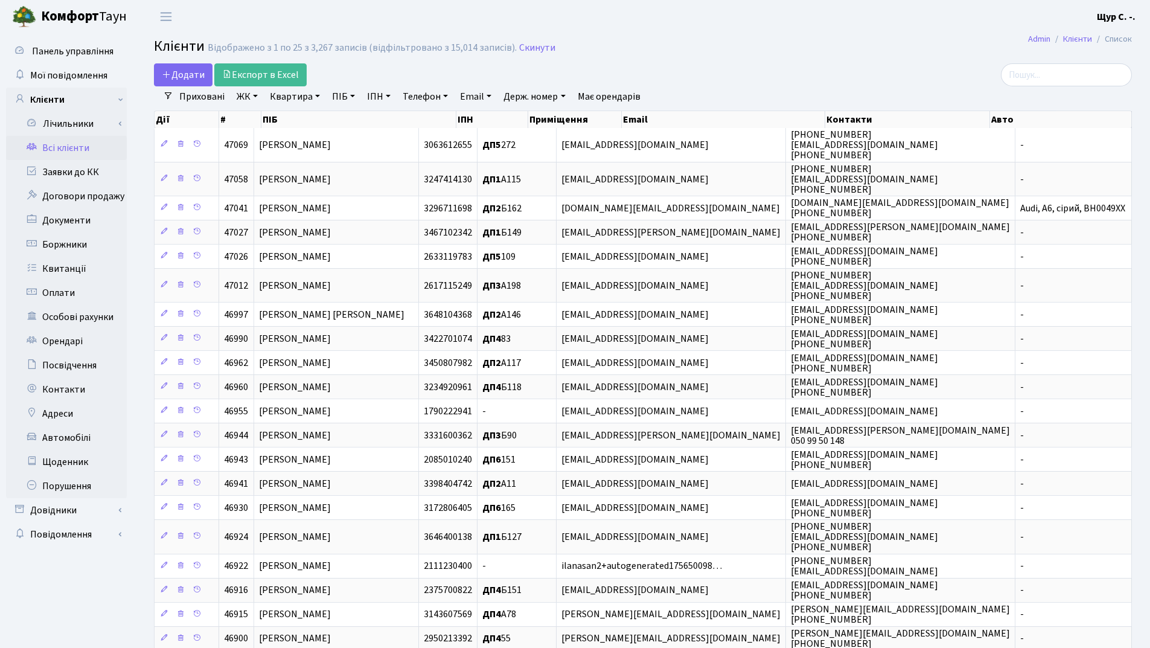
click at [287, 97] on link "Квартира" at bounding box center [295, 96] width 60 height 21
type input "а59"
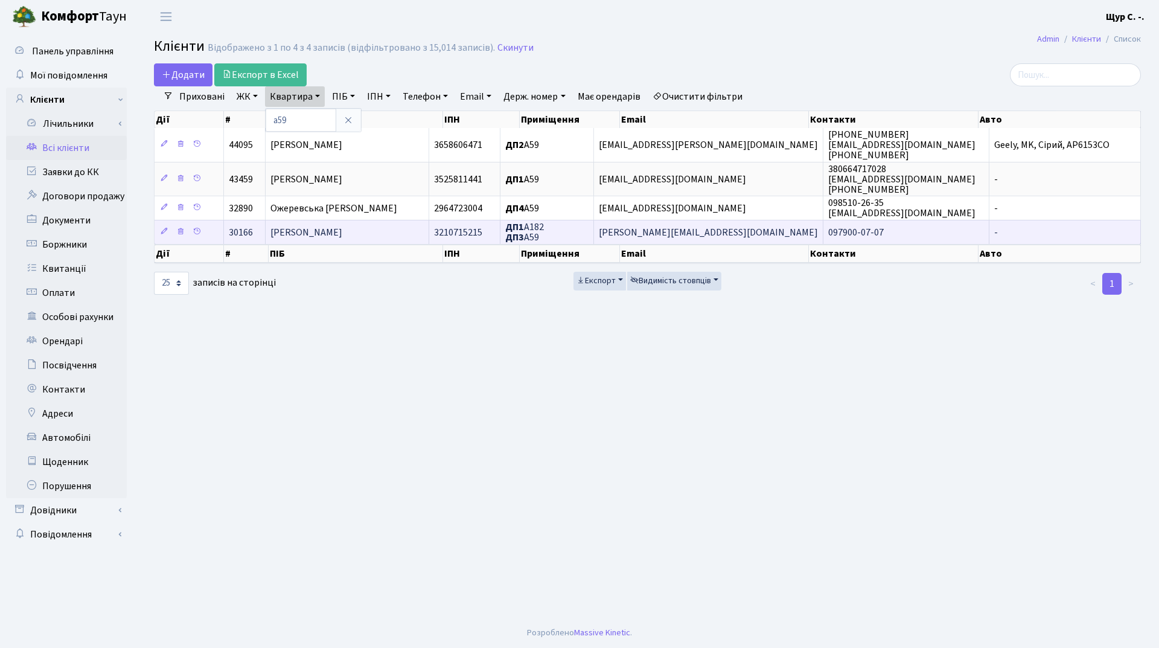
click at [406, 230] on td "[PERSON_NAME]" at bounding box center [348, 232] width 164 height 24
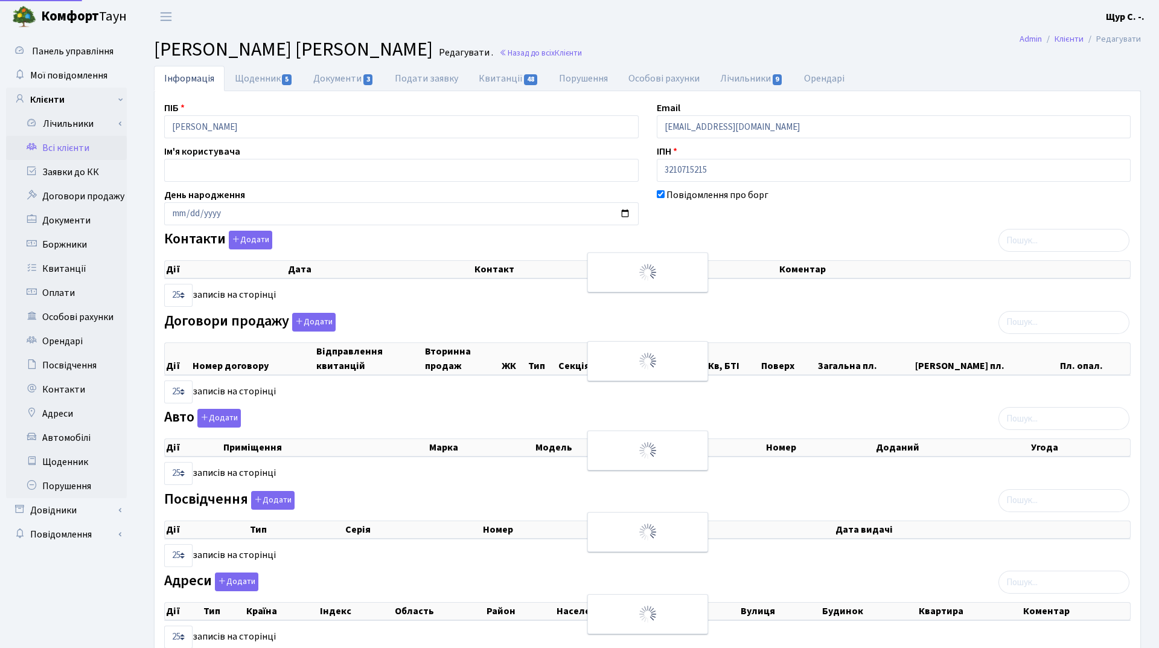
select select "25"
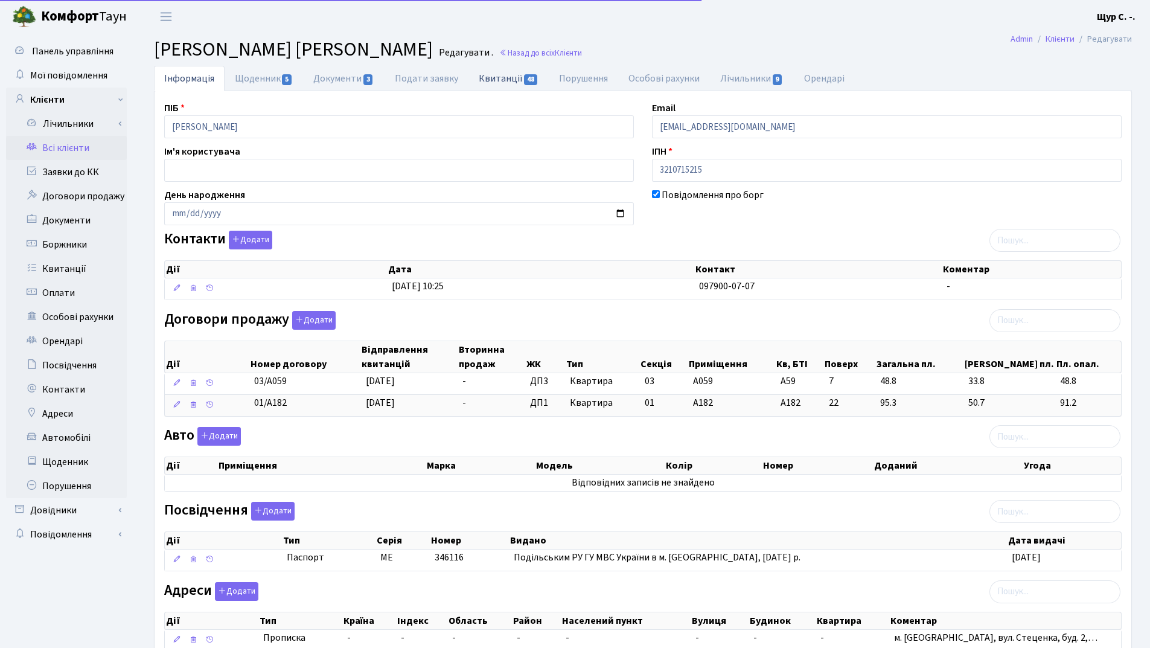
click at [511, 78] on link "Квитанції 48" at bounding box center [509, 78] width 80 height 25
select select "25"
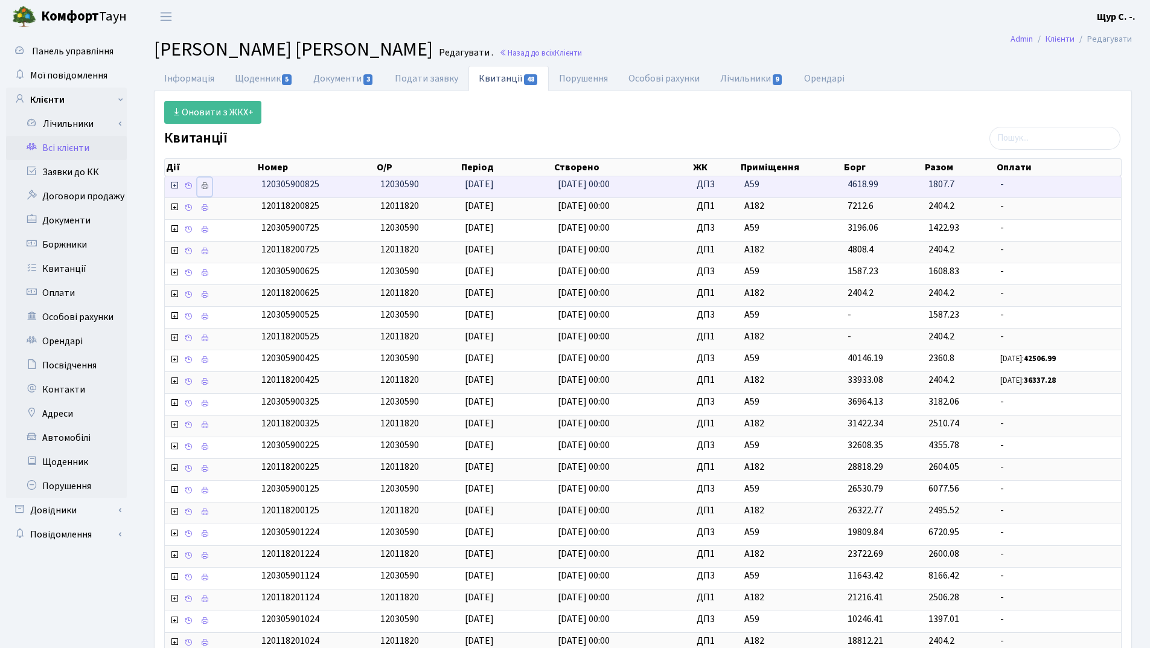
click at [202, 185] on icon at bounding box center [204, 186] width 8 height 8
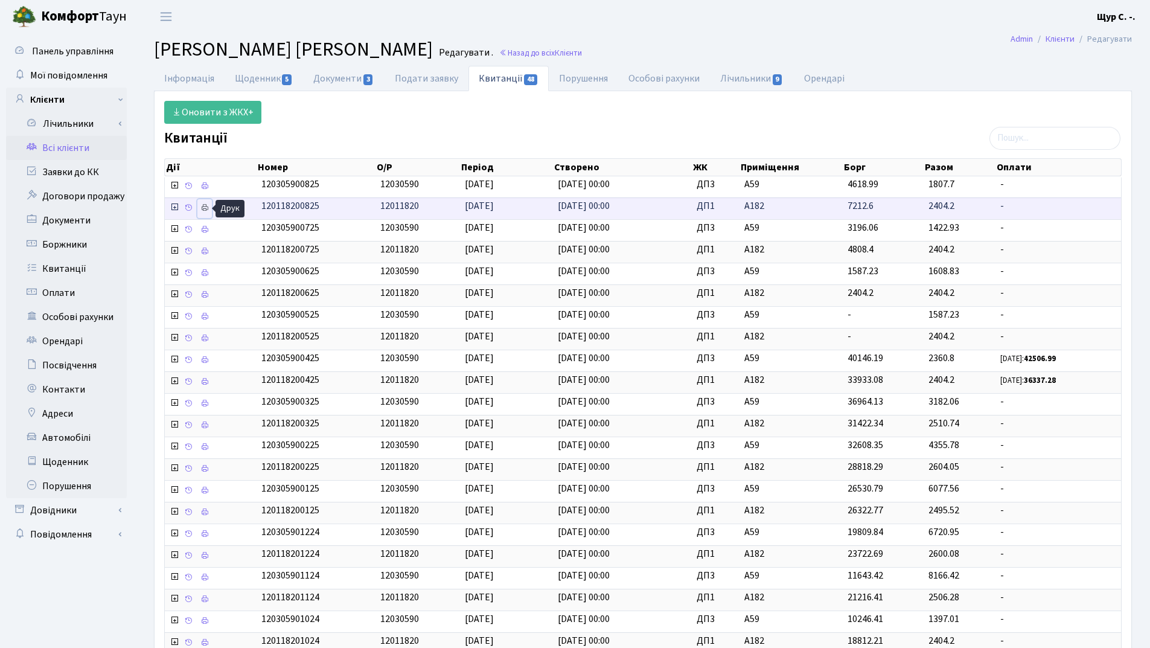
click at [203, 208] on icon at bounding box center [204, 207] width 8 height 8
click at [75, 148] on link "Всі клієнти" at bounding box center [66, 148] width 121 height 24
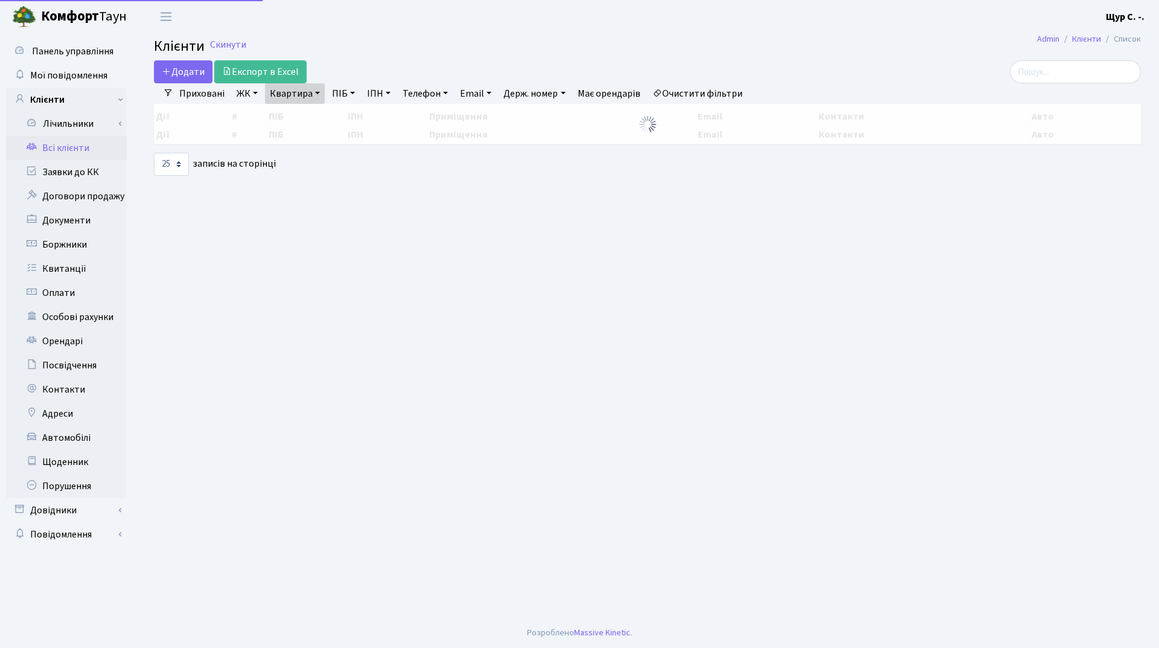
select select "25"
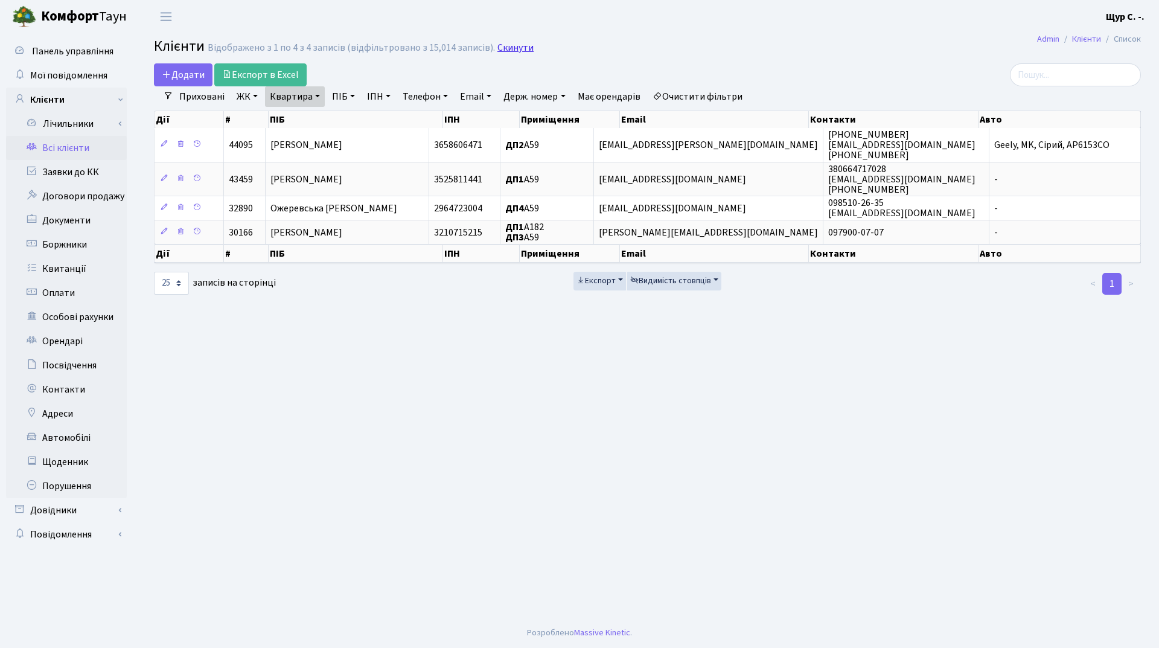
click at [502, 43] on link "Скинути" at bounding box center [516, 47] width 36 height 11
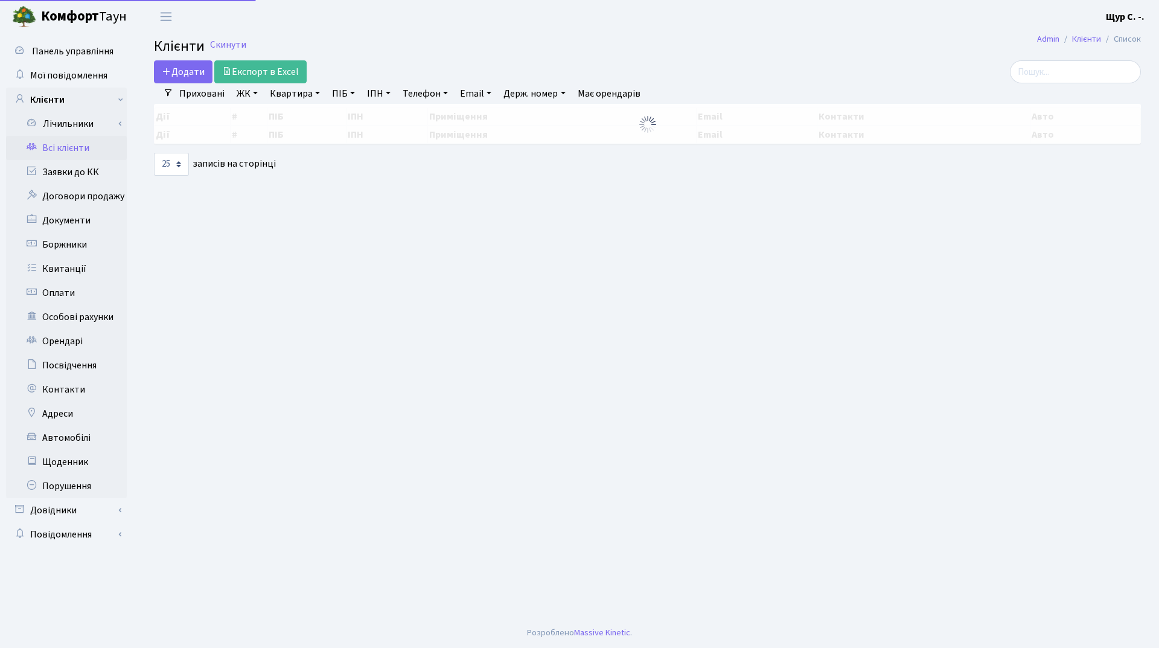
select select "25"
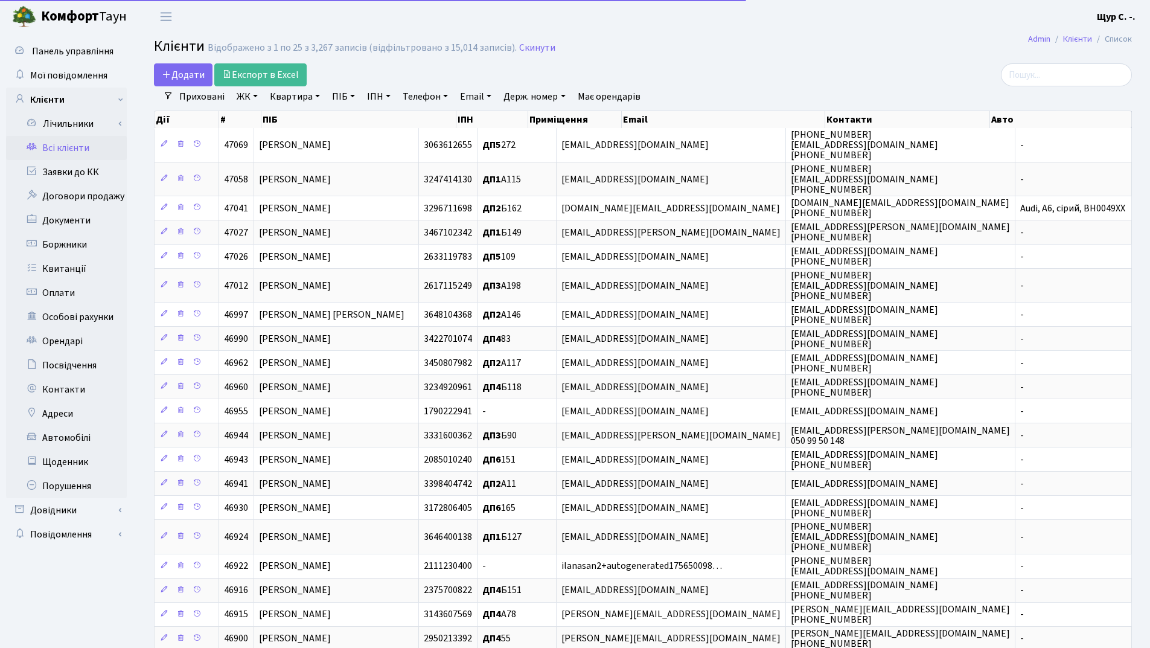
click at [341, 96] on link "ПІБ" at bounding box center [343, 96] width 33 height 21
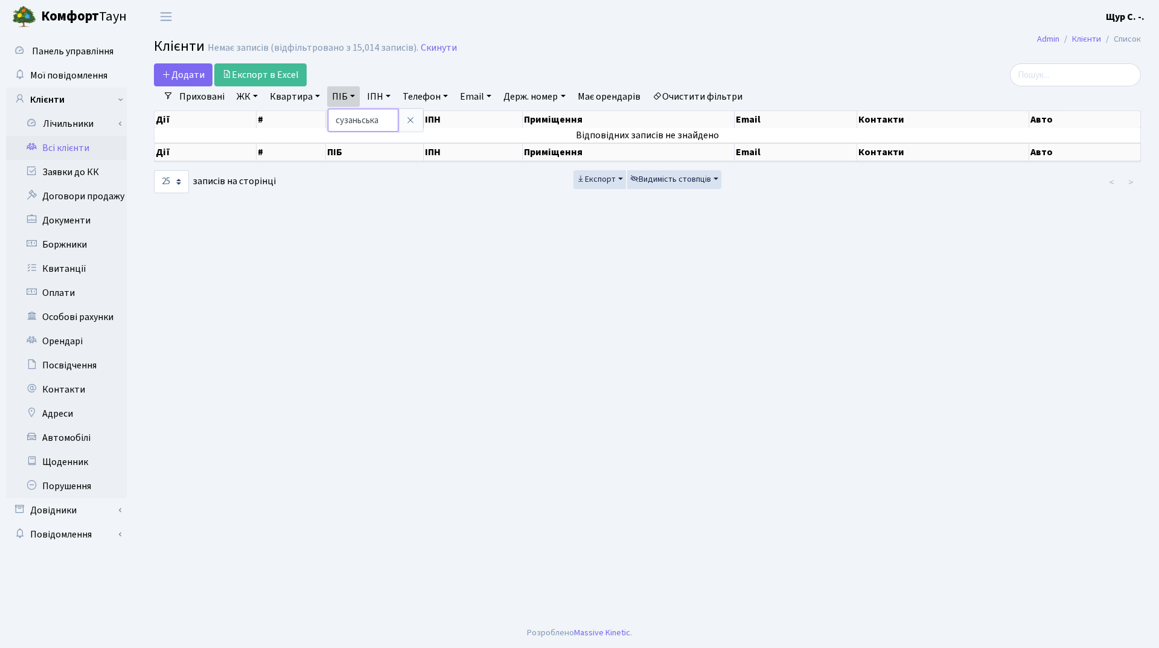
click at [347, 120] on input "сузаньська" at bounding box center [363, 120] width 71 height 23
click at [362, 120] on input "сузаньська" at bounding box center [363, 120] width 71 height 23
type input "[PERSON_NAME]"
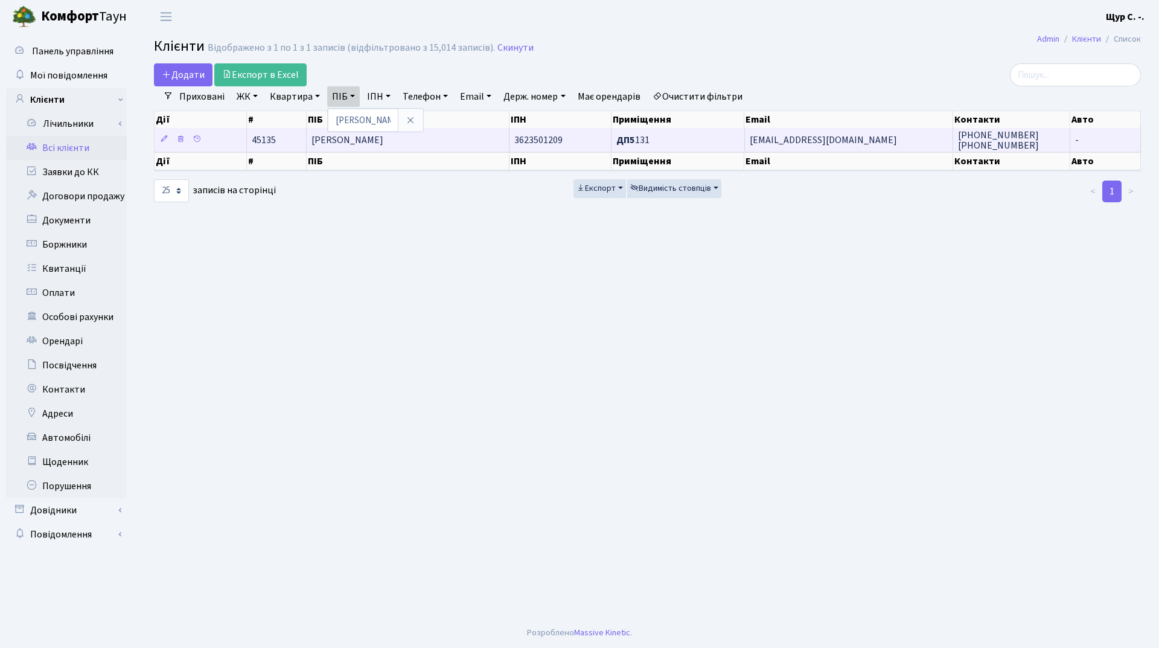
click at [450, 144] on td "[PERSON_NAME]" at bounding box center [408, 140] width 203 height 24
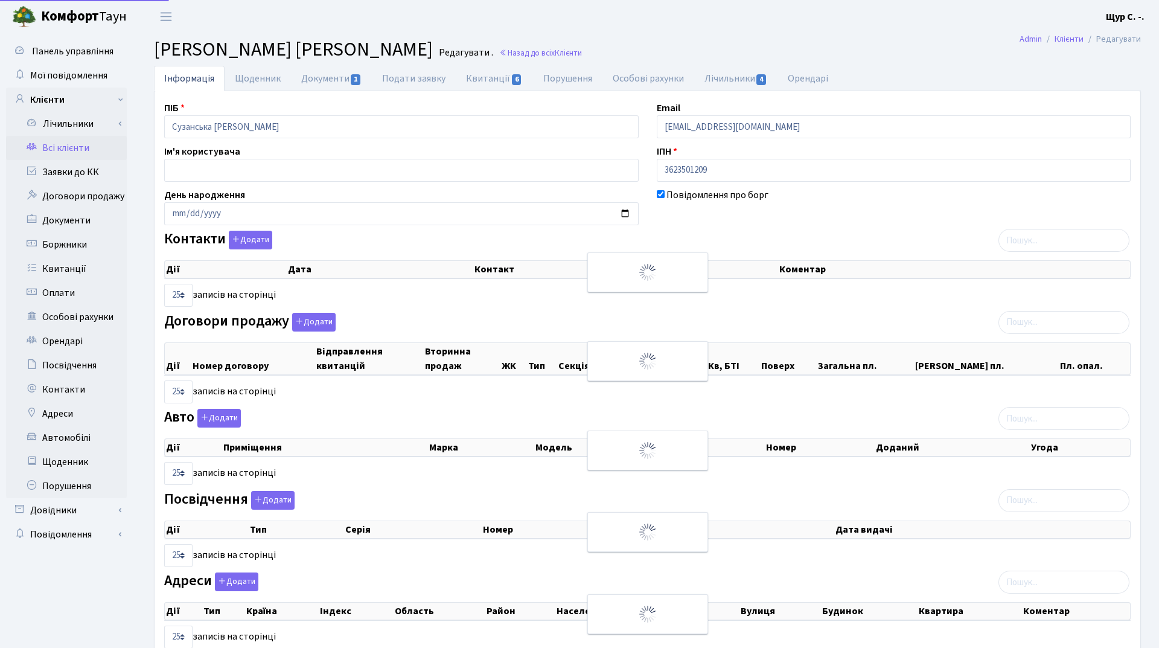
select select "25"
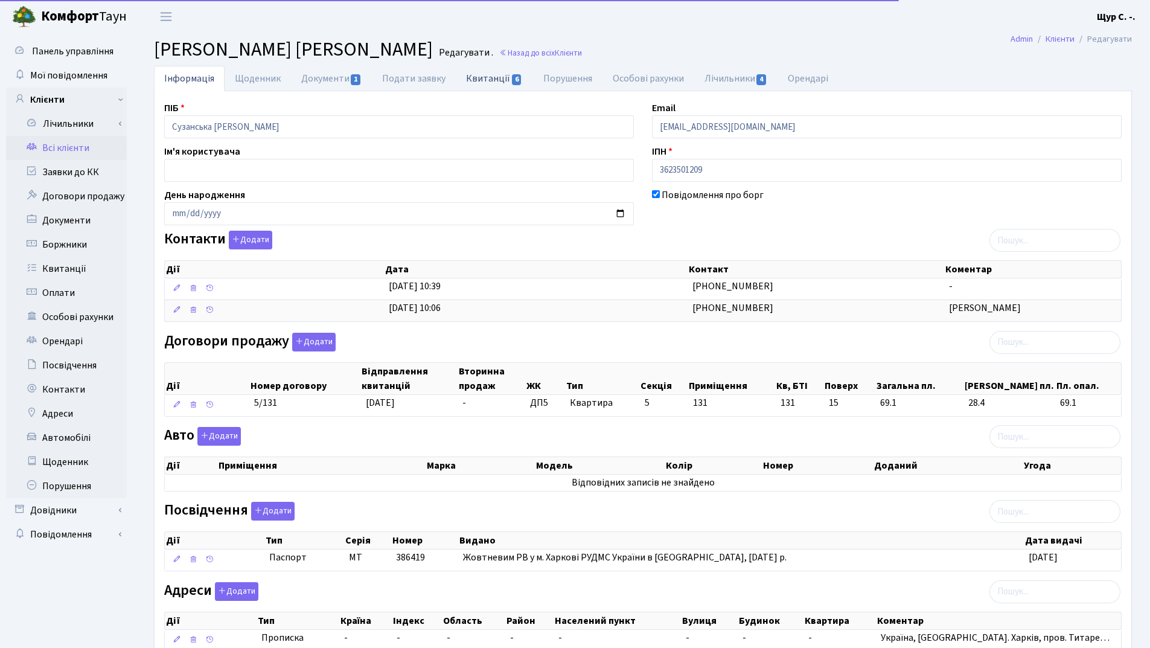
click at [495, 74] on link "Квитанції 6" at bounding box center [494, 78] width 77 height 25
select select "25"
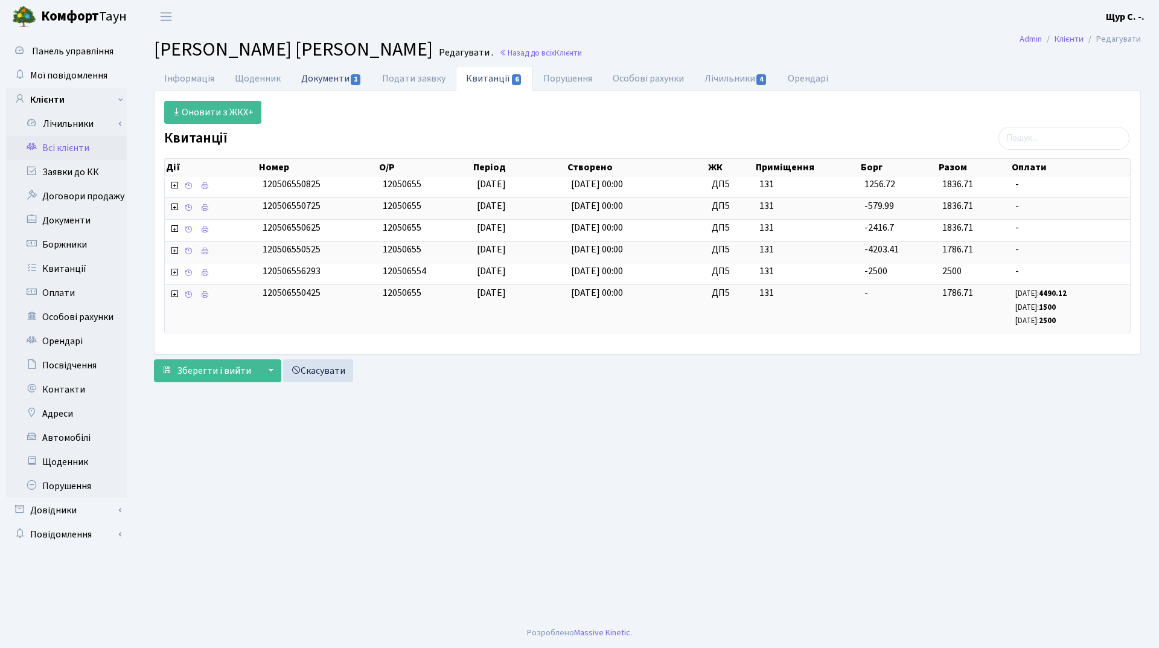
click at [332, 80] on link "Документи 1" at bounding box center [331, 78] width 81 height 25
select select "25"
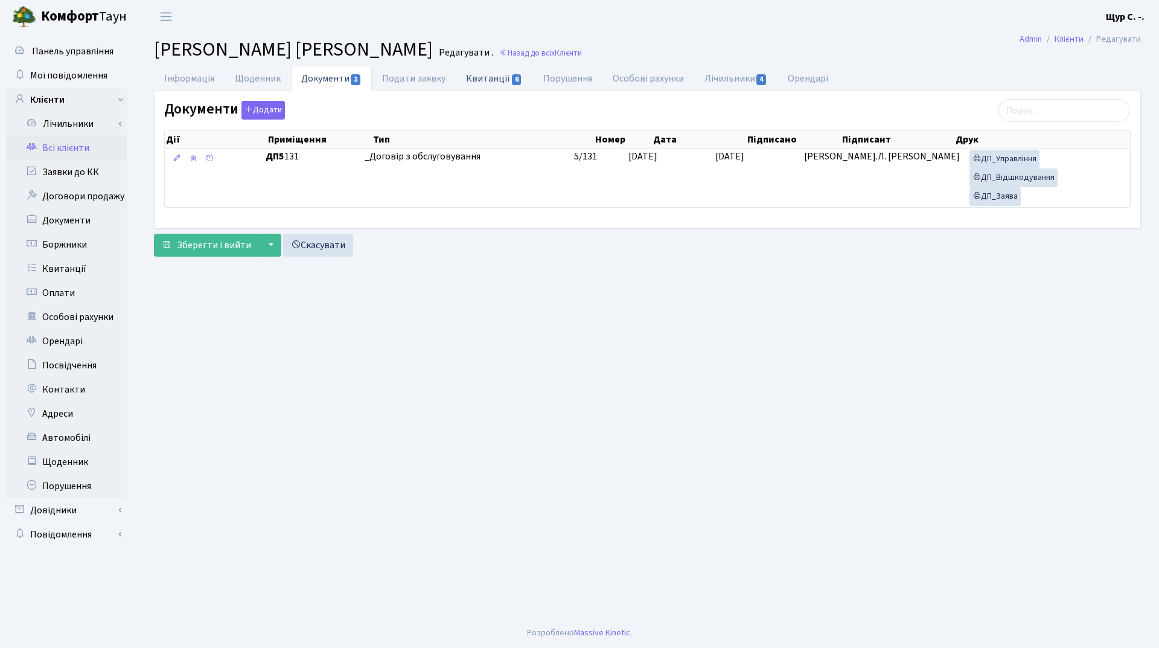
click at [498, 72] on link "Квитанції 6" at bounding box center [494, 78] width 77 height 25
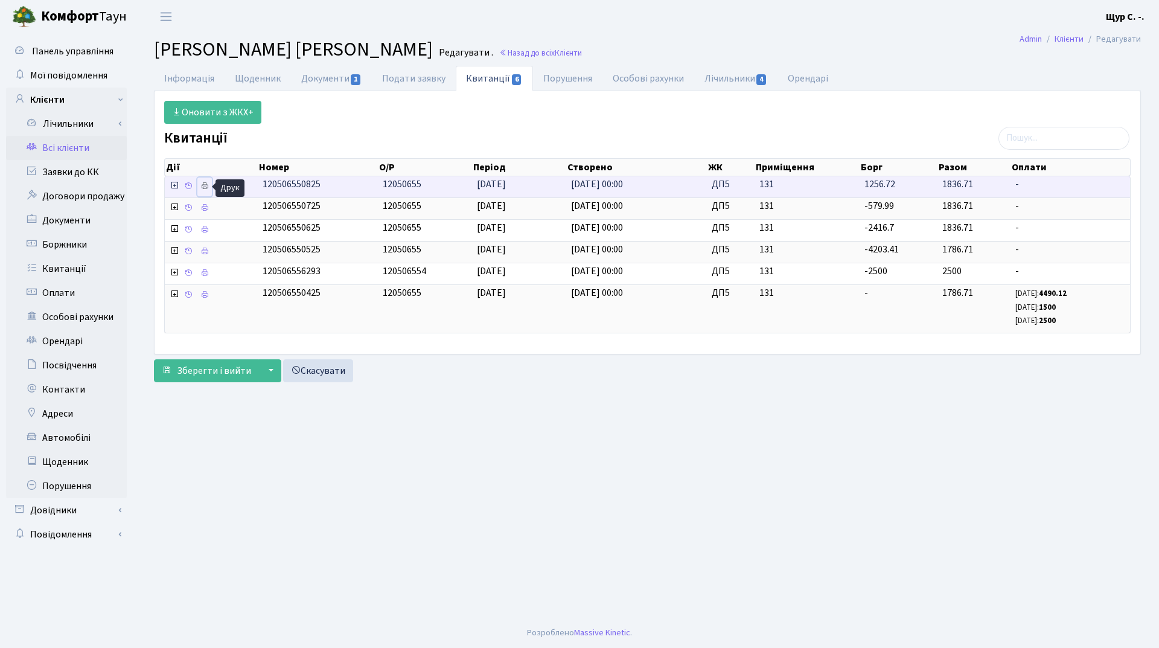
click at [206, 188] on icon at bounding box center [204, 186] width 8 height 8
click at [92, 149] on link "Всі клієнти" at bounding box center [66, 148] width 121 height 24
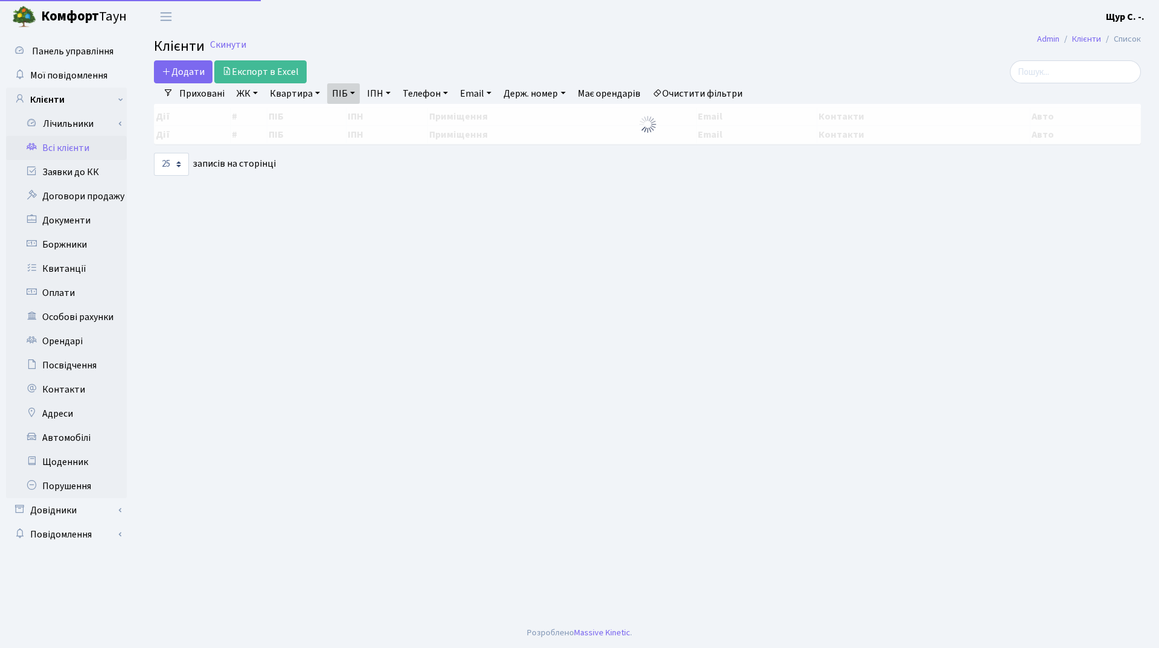
select select "25"
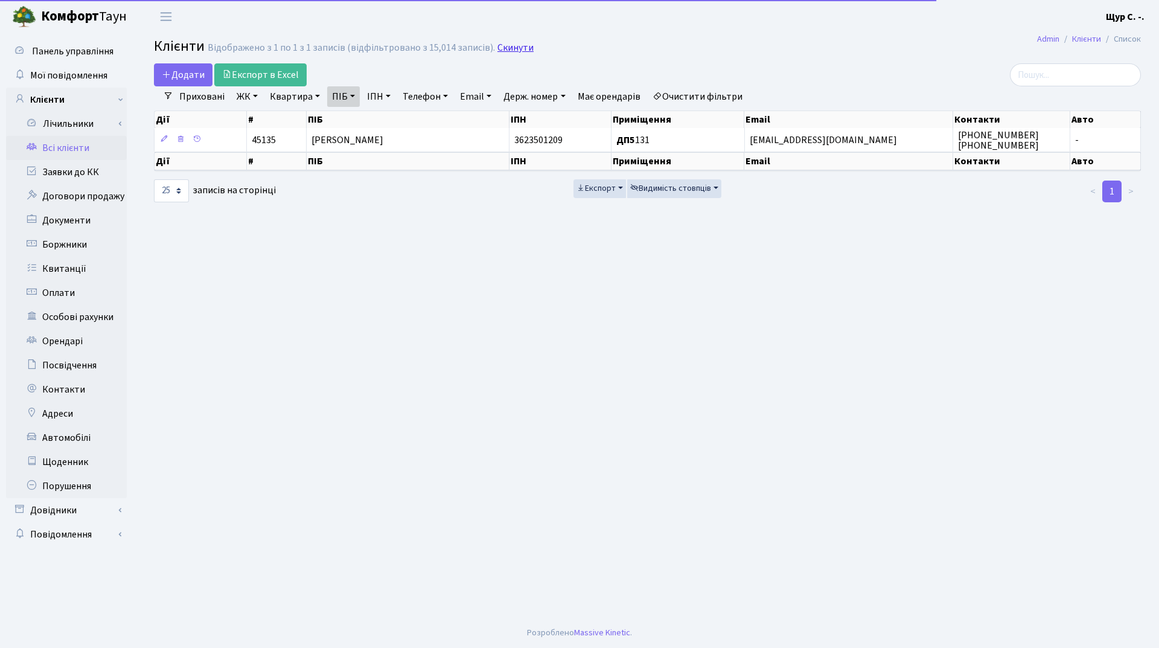
click at [513, 50] on link "Скинути" at bounding box center [516, 47] width 36 height 11
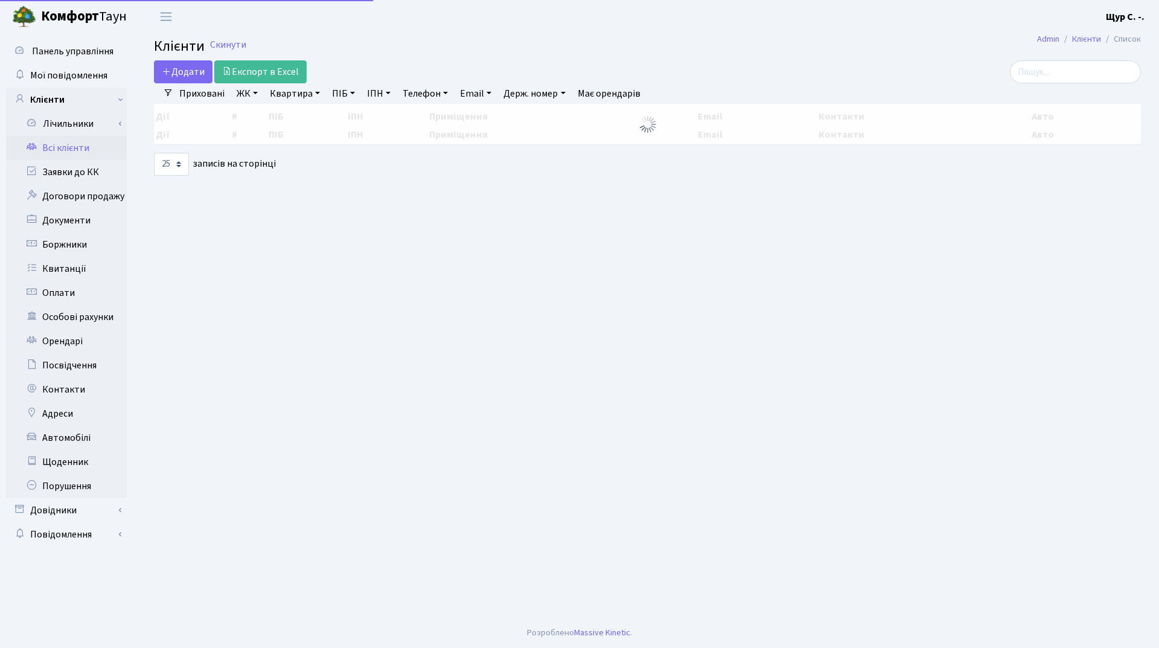
select select "25"
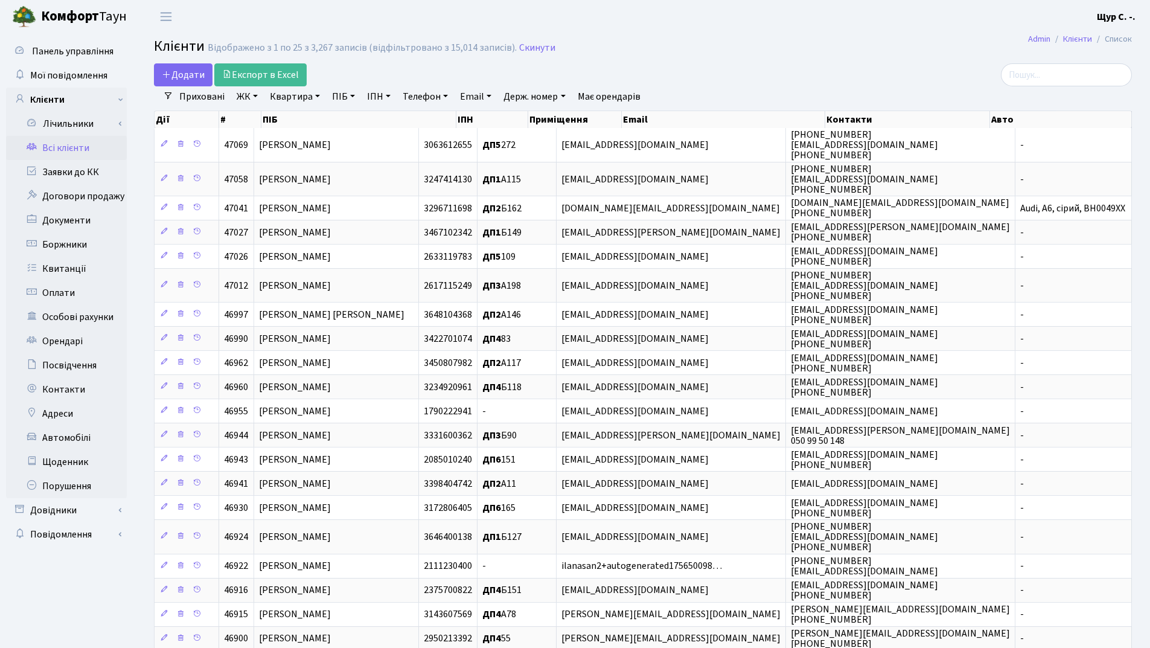
click at [295, 99] on link "Квартира" at bounding box center [295, 96] width 60 height 21
type input "283"
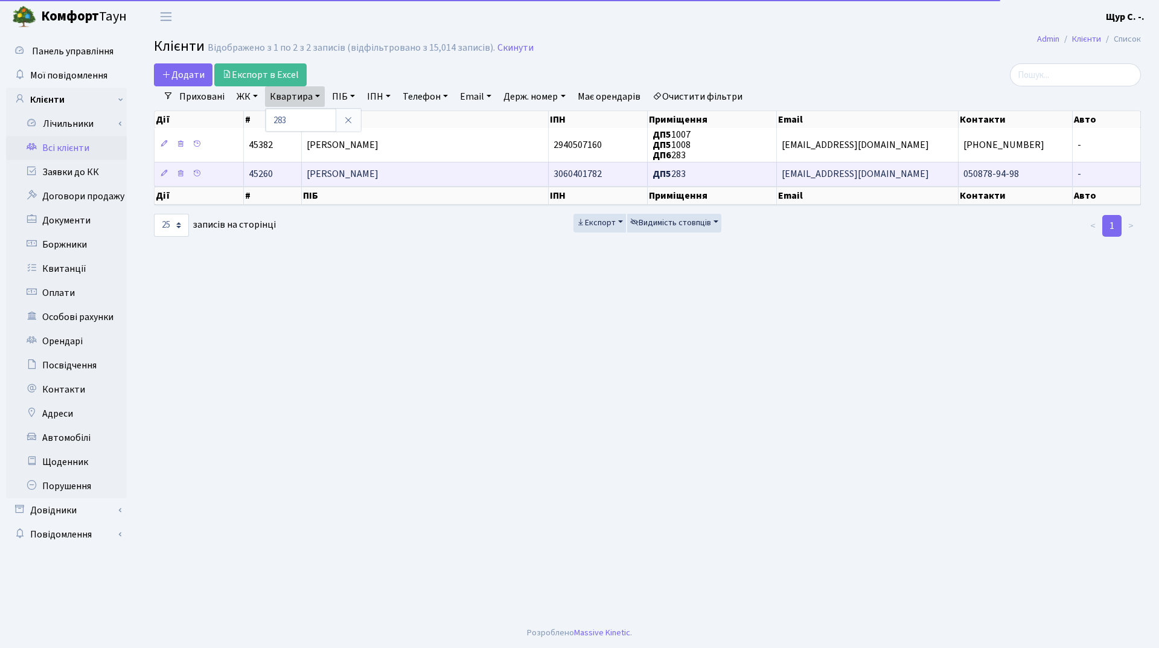
click at [379, 184] on td "Синицька Марина Сергіївна" at bounding box center [425, 174] width 247 height 24
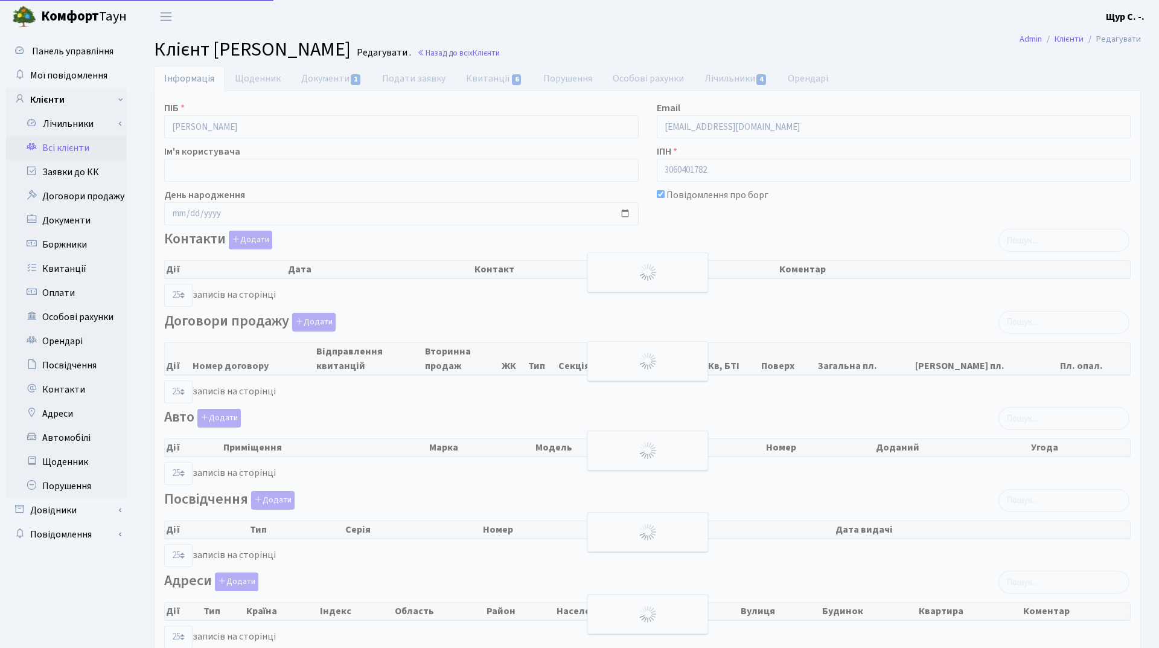
select select "25"
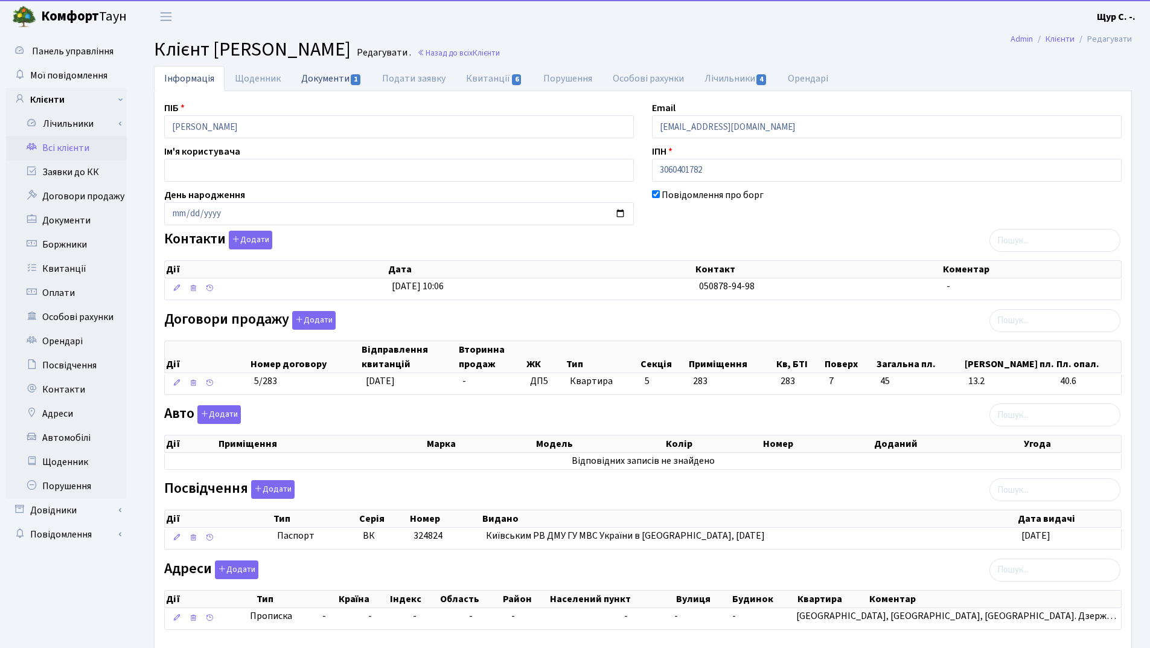
click at [322, 71] on link "Документи 1" at bounding box center [331, 78] width 81 height 25
select select "25"
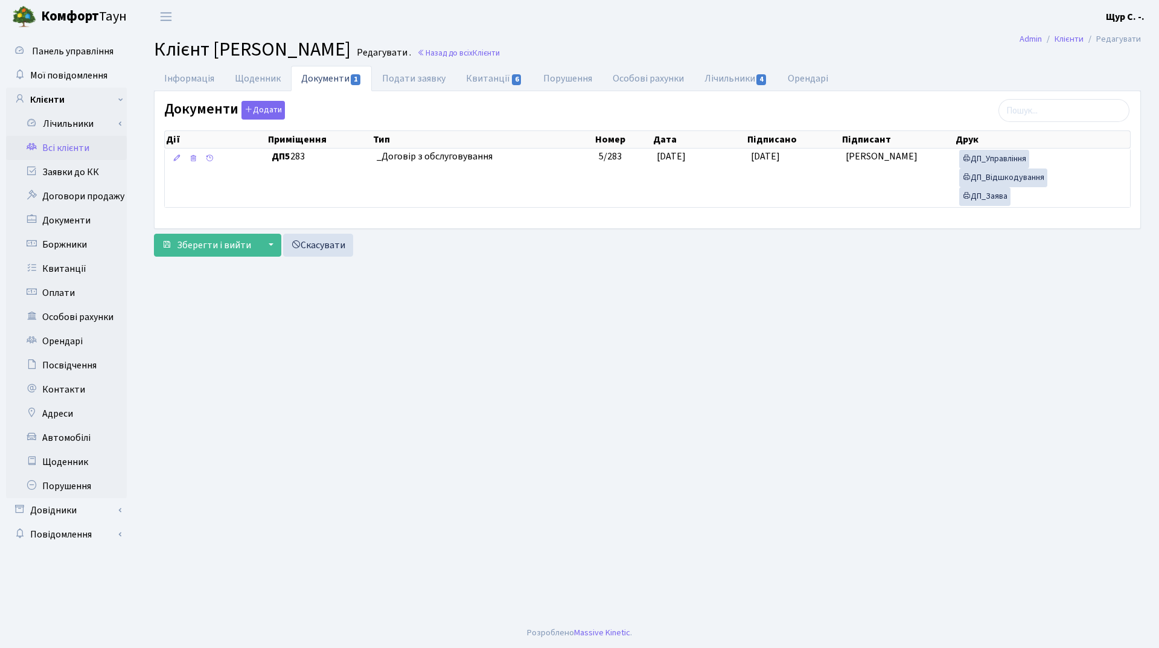
click at [78, 147] on link "Всі клієнти" at bounding box center [66, 148] width 121 height 24
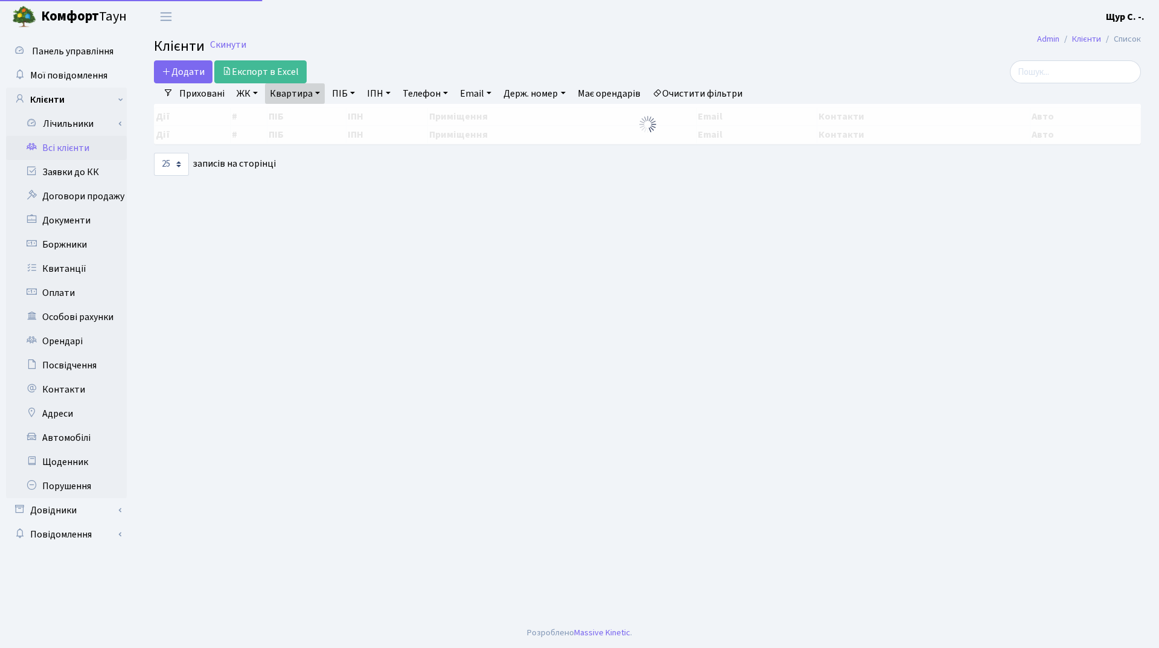
select select "25"
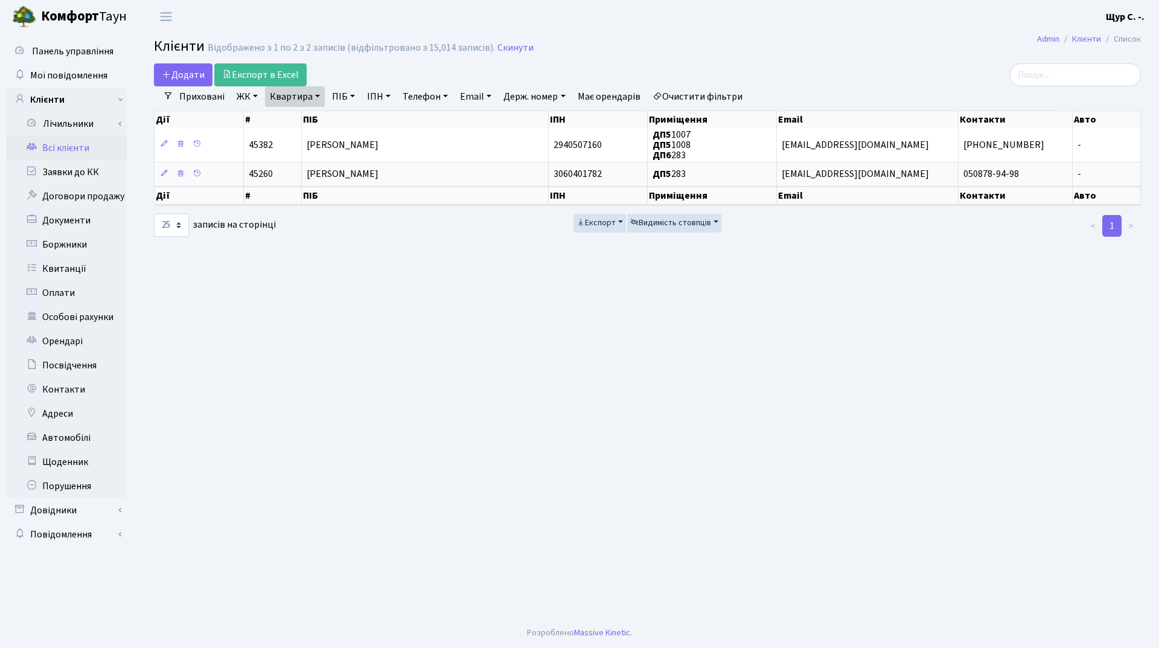
click at [315, 94] on link "Квартира" at bounding box center [295, 96] width 60 height 21
click at [296, 123] on input "283" at bounding box center [301, 120] width 71 height 23
type input "2"
type input "б84"
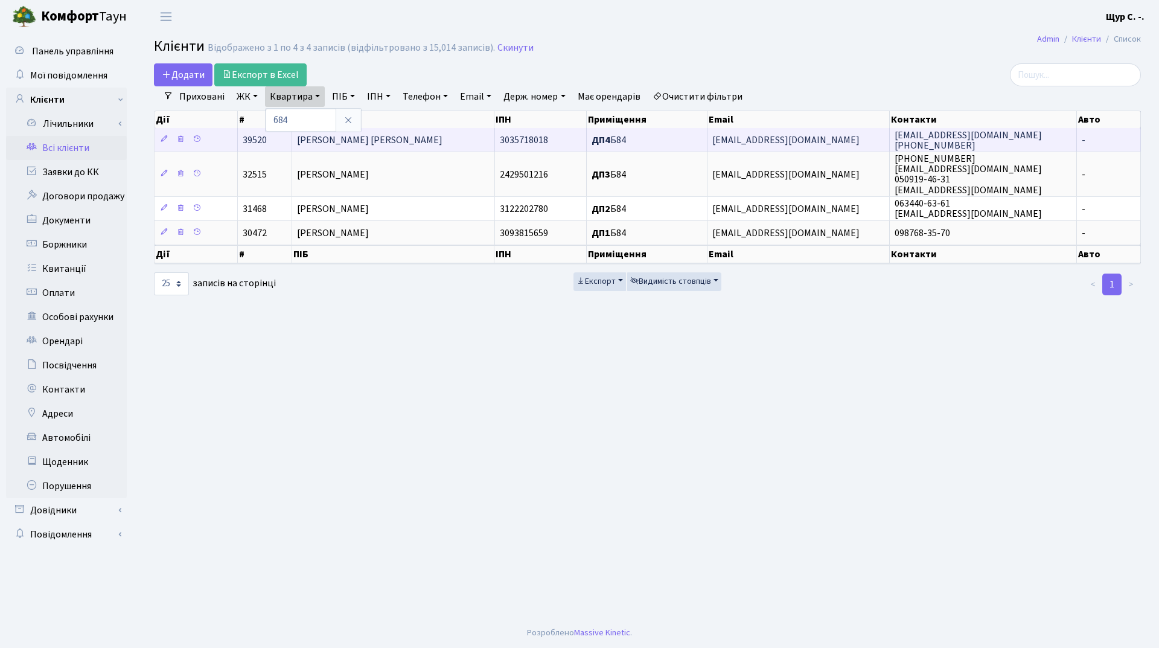
click at [405, 133] on td "Дітков Олексій Олегович" at bounding box center [393, 140] width 203 height 24
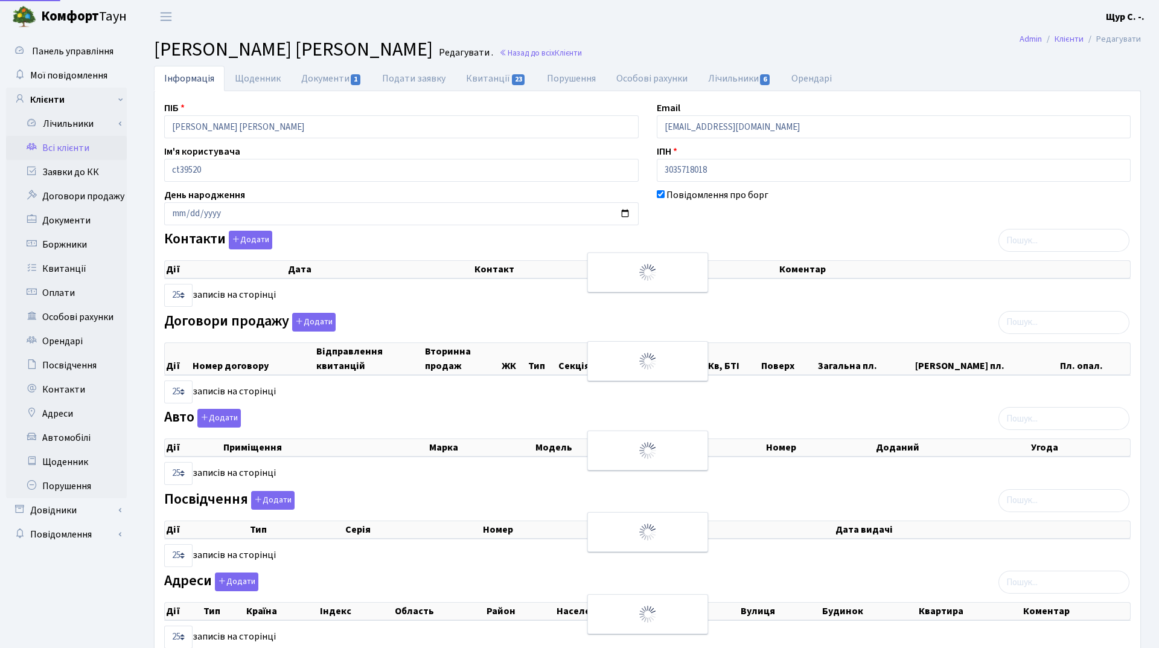
select select "25"
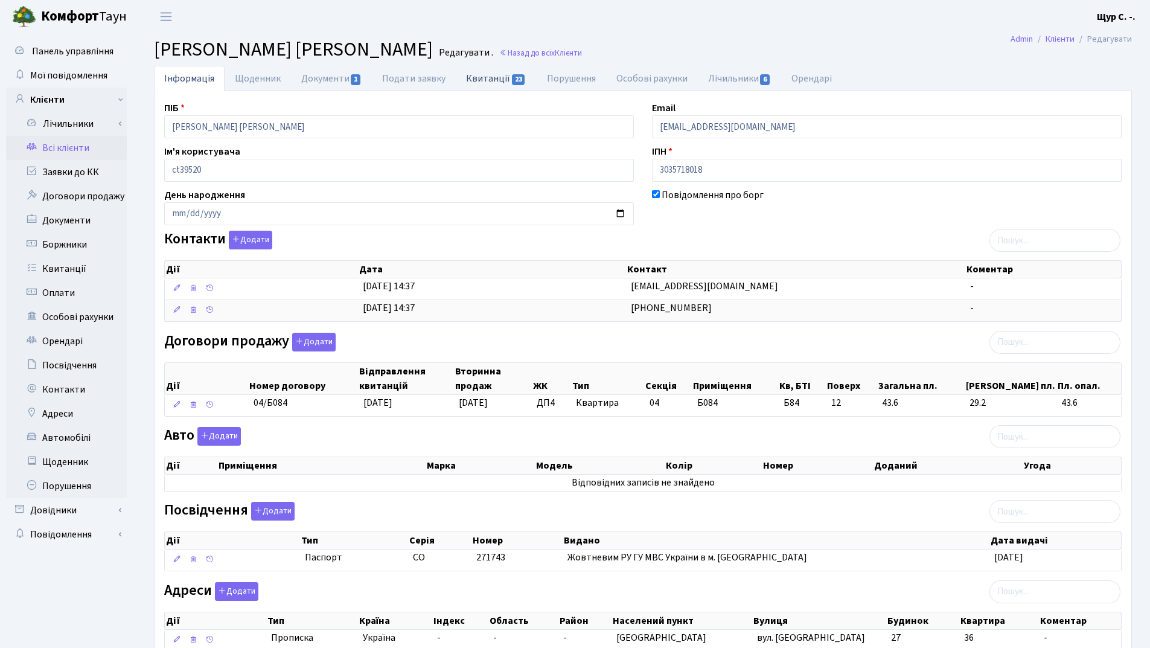
click at [489, 79] on link "Квитанції 23" at bounding box center [496, 78] width 80 height 25
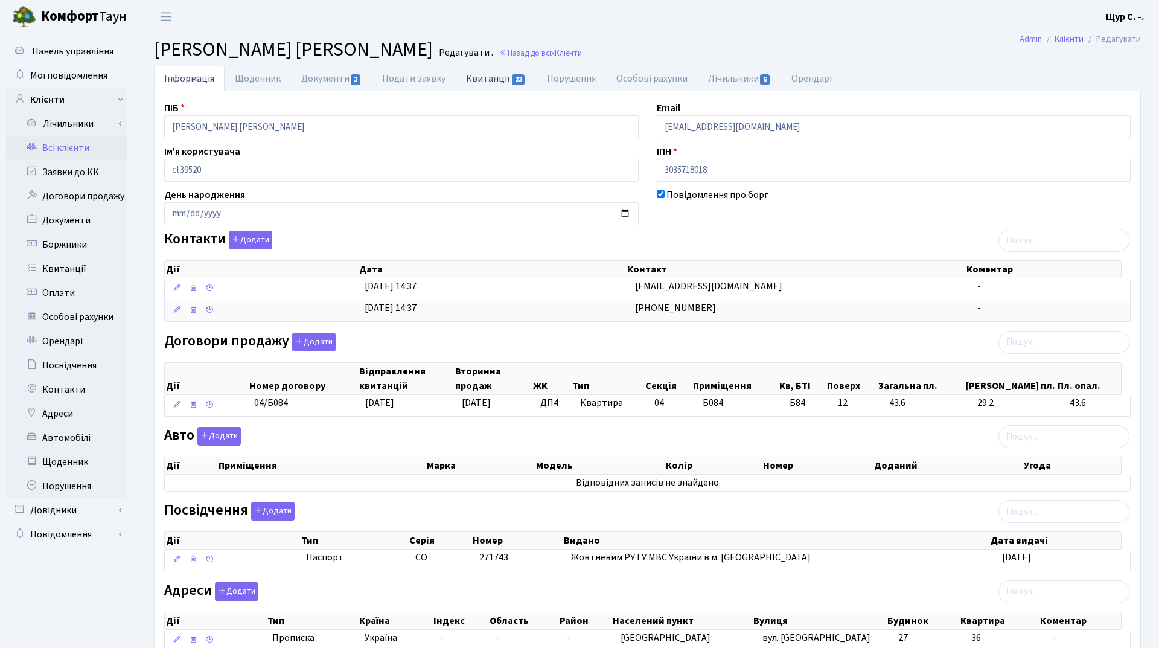
select select "25"
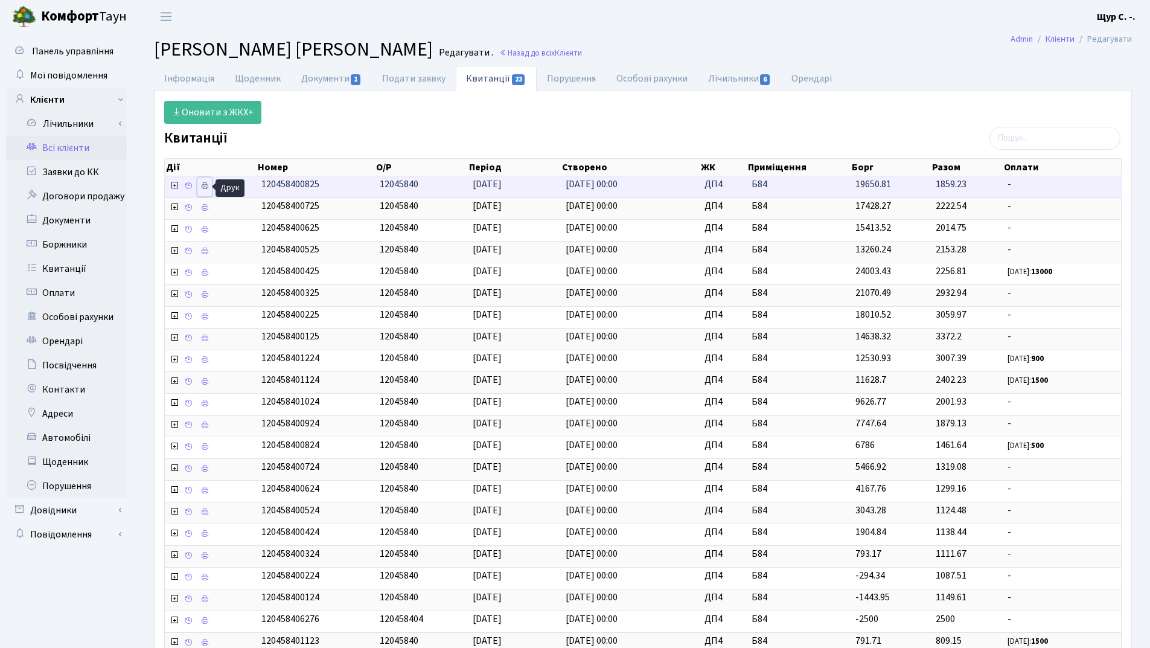
click at [202, 187] on icon at bounding box center [204, 186] width 8 height 8
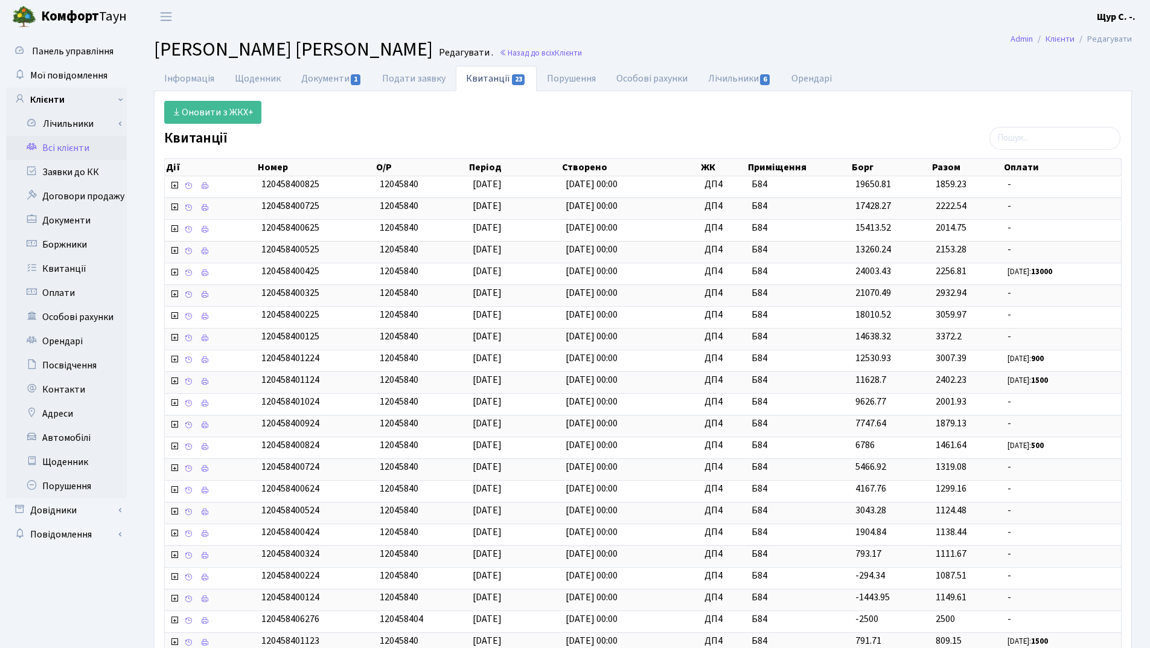
click at [71, 150] on link "Всі клієнти" at bounding box center [66, 148] width 121 height 24
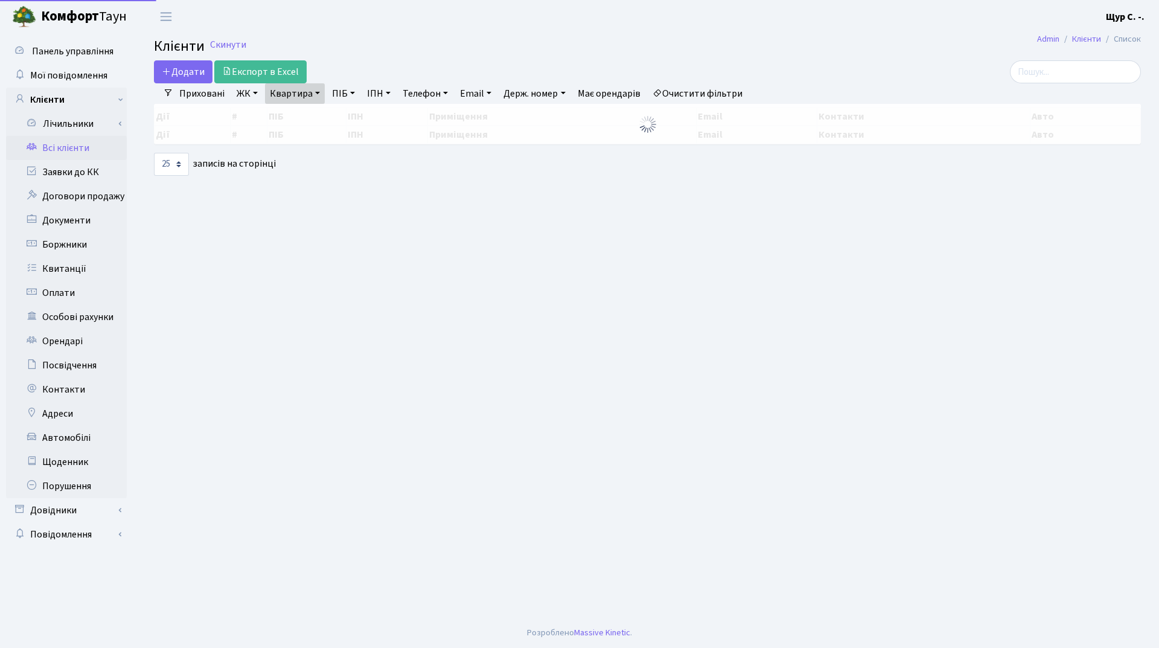
select select "25"
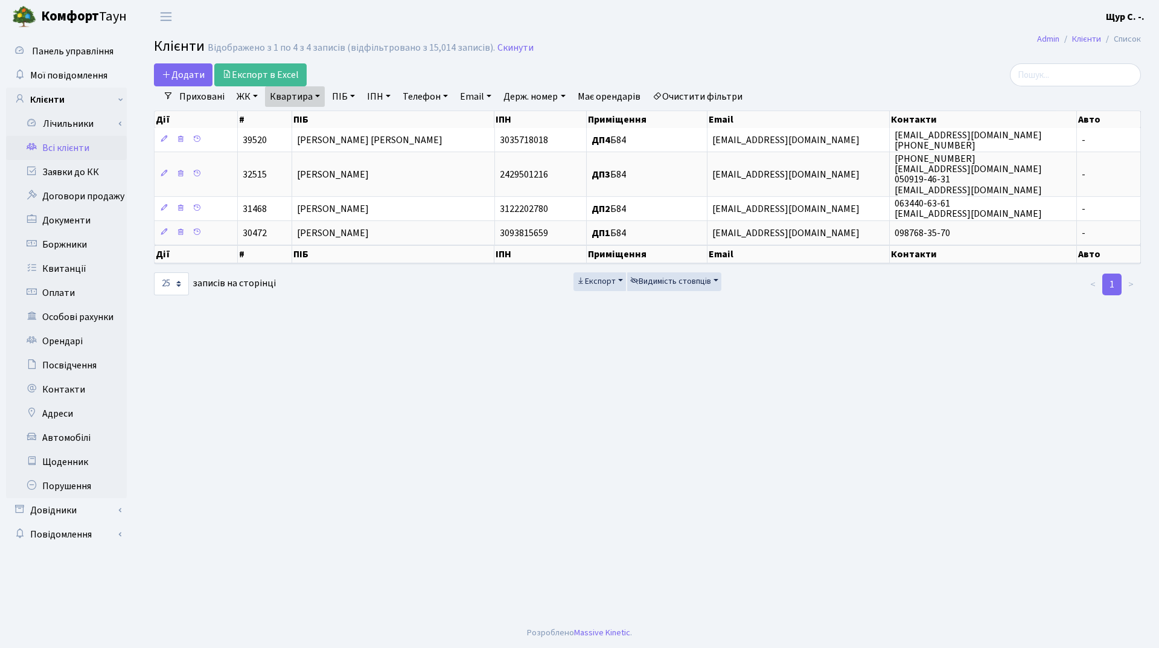
click at [324, 100] on link "Квартира" at bounding box center [295, 96] width 60 height 21
click at [312, 127] on input "б84" at bounding box center [301, 120] width 71 height 23
type input "б"
type input "283"
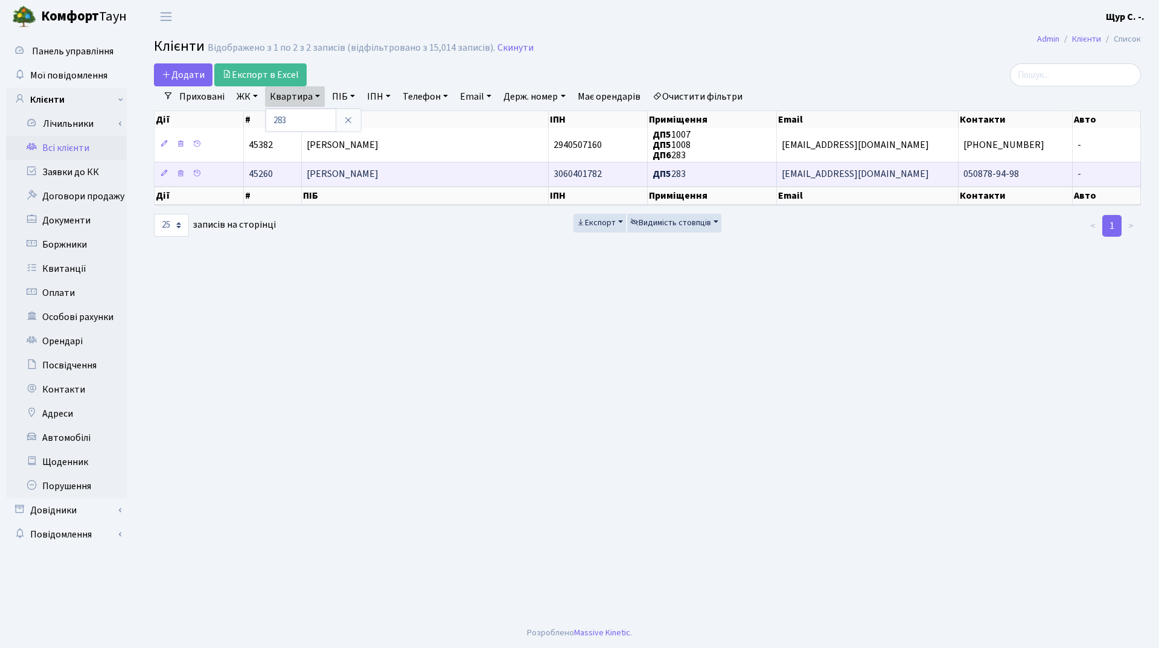
click at [350, 178] on span "[PERSON_NAME]" at bounding box center [343, 174] width 72 height 13
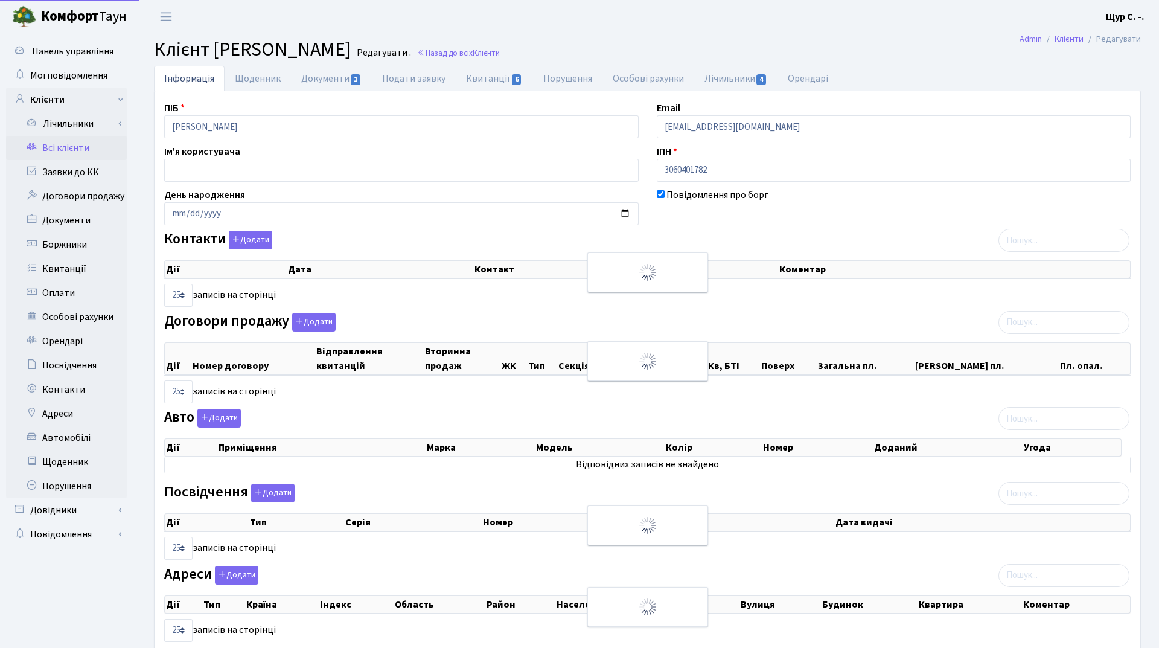
select select "25"
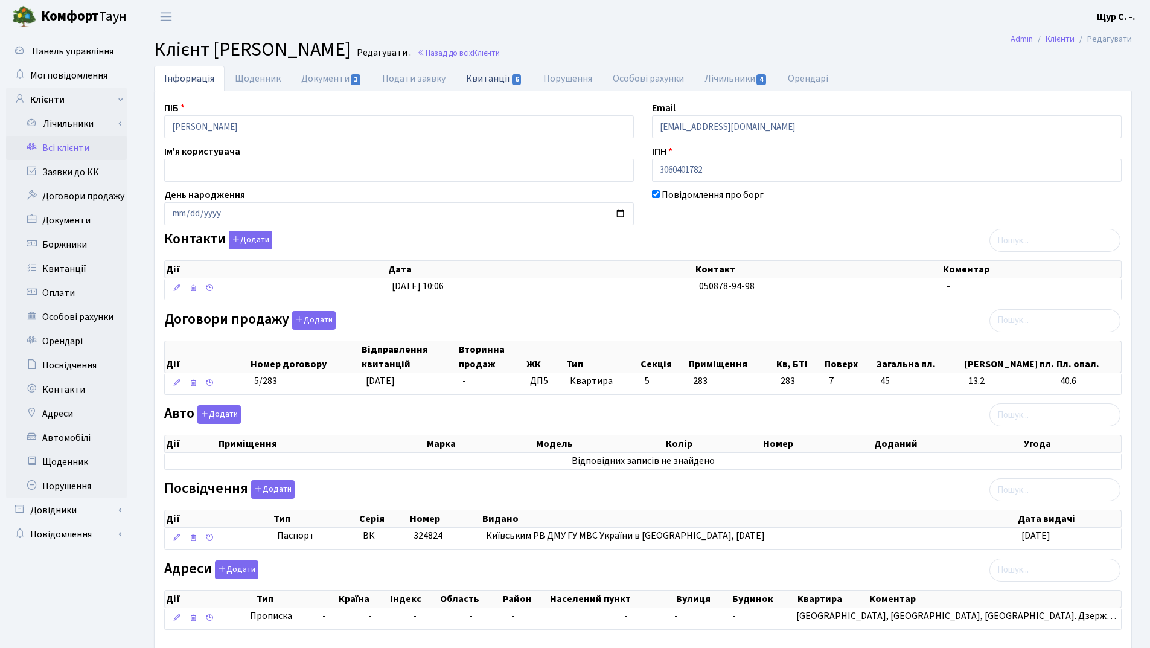
click at [494, 68] on link "Квитанції 6" at bounding box center [494, 78] width 77 height 25
select select "25"
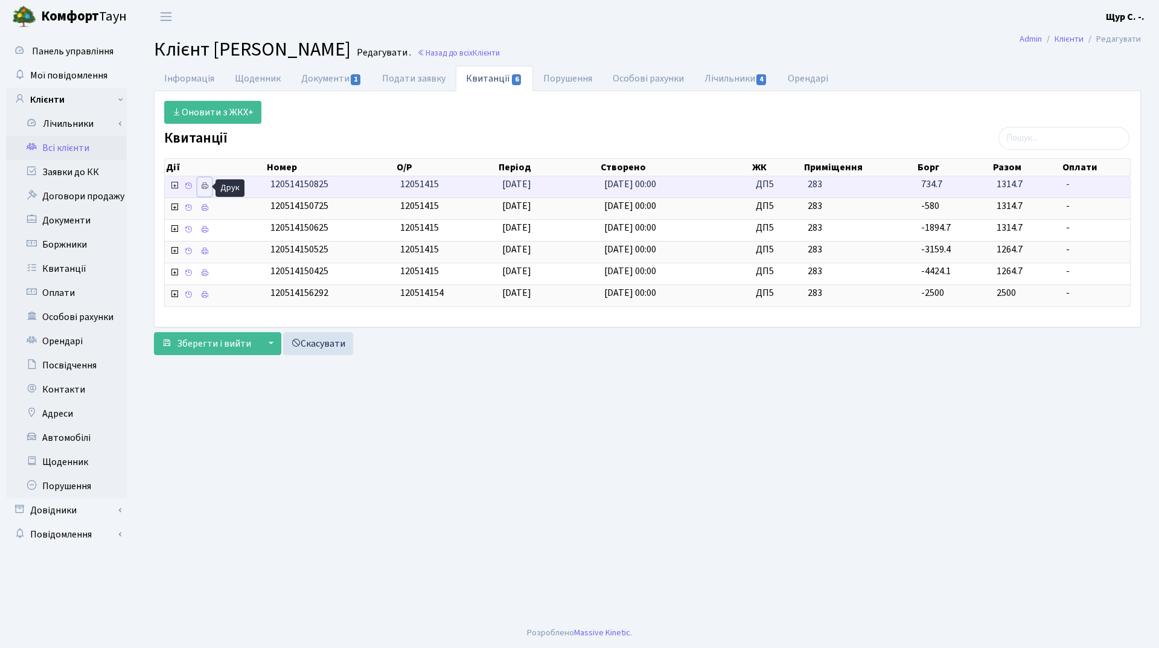
click at [204, 186] on icon at bounding box center [204, 186] width 8 height 8
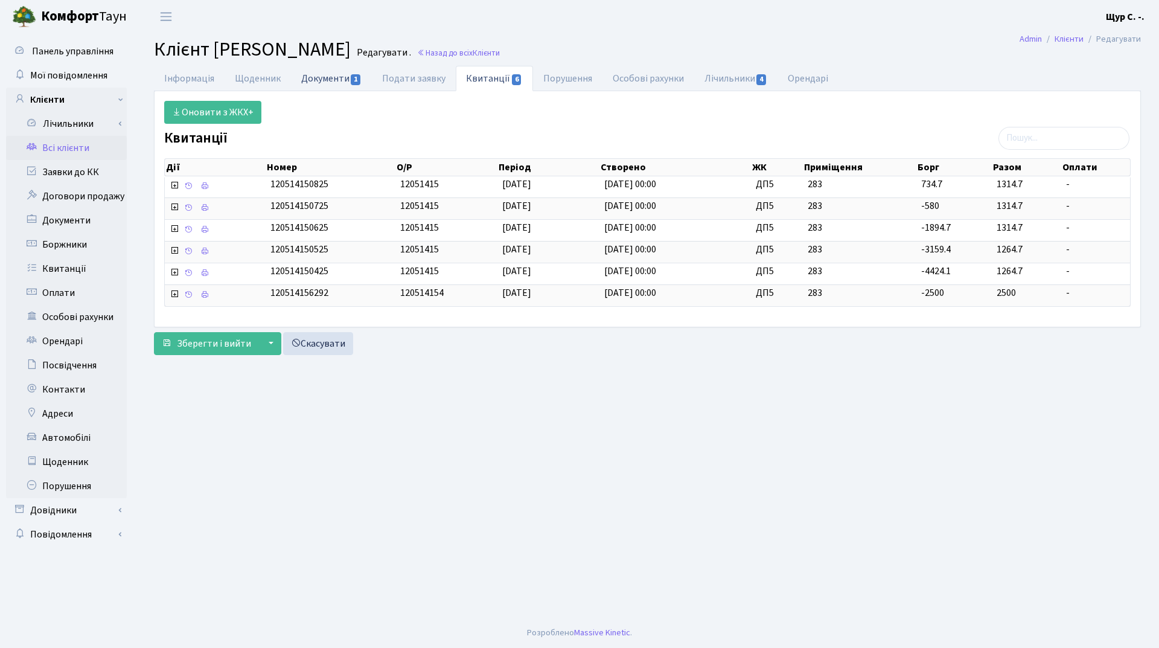
click at [334, 83] on link "Документи 1" at bounding box center [331, 78] width 81 height 25
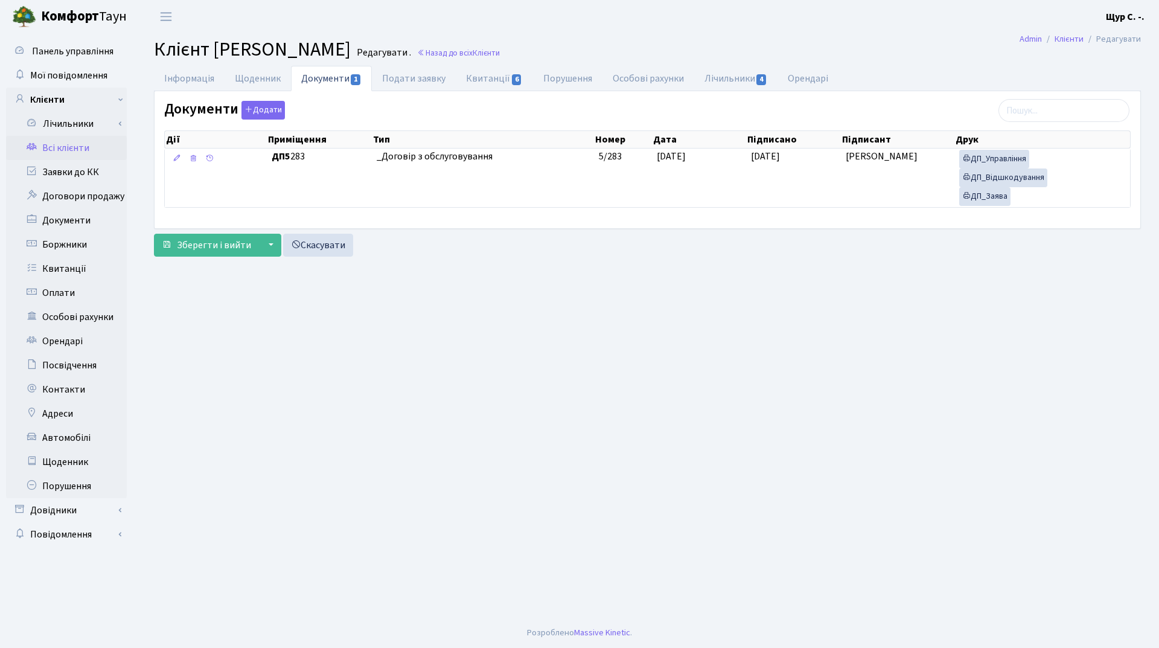
click at [75, 150] on link "Всі клієнти" at bounding box center [66, 148] width 121 height 24
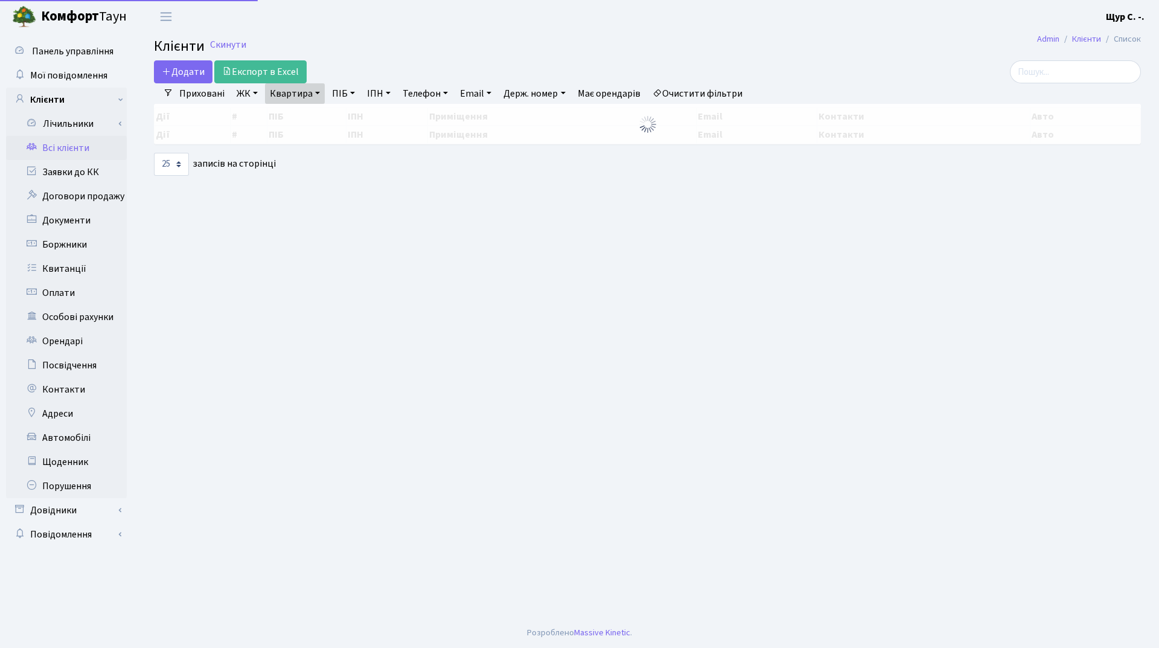
select select "25"
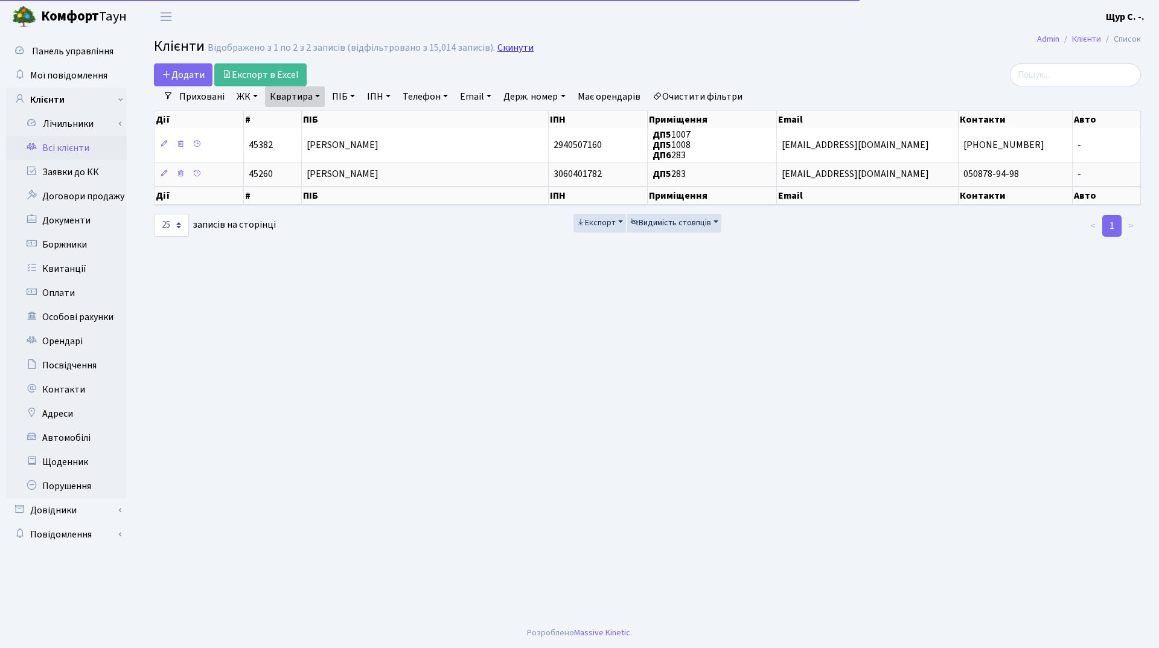
click at [512, 49] on link "Скинути" at bounding box center [516, 47] width 36 height 11
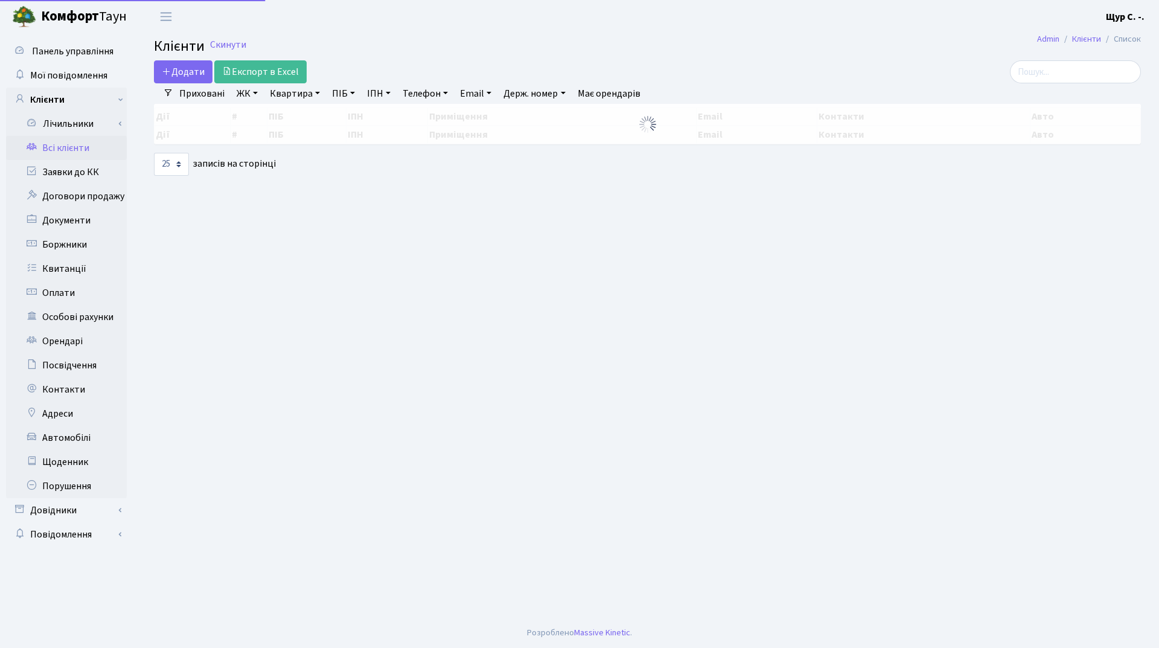
select select "25"
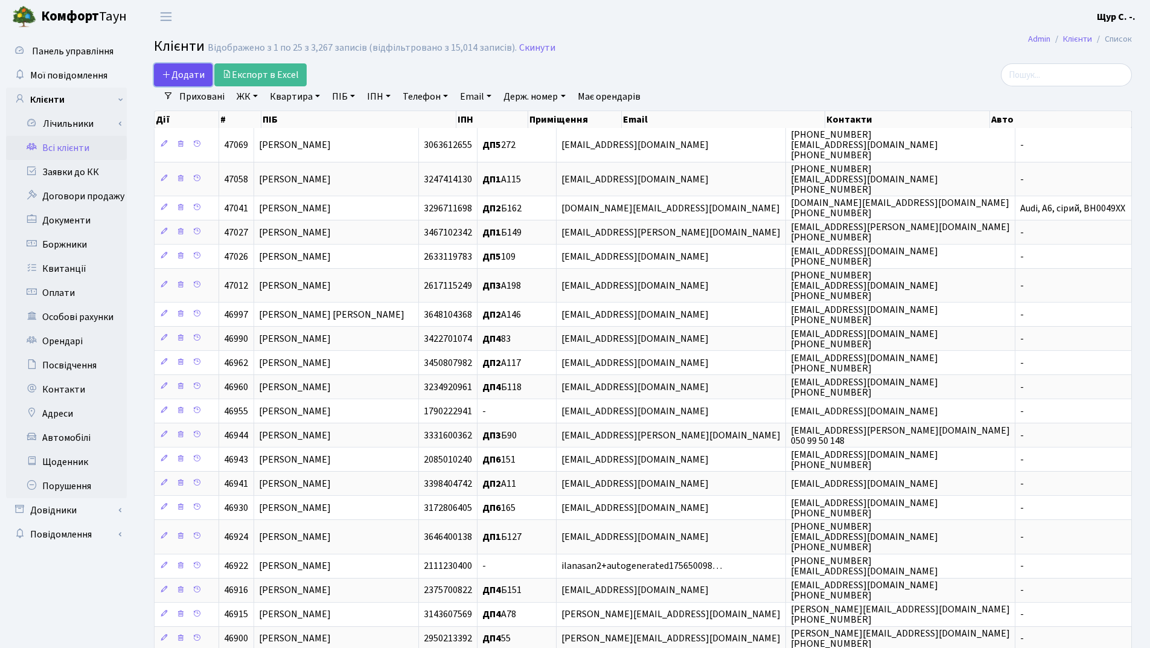
click at [174, 70] on span "Додати" at bounding box center [183, 74] width 43 height 13
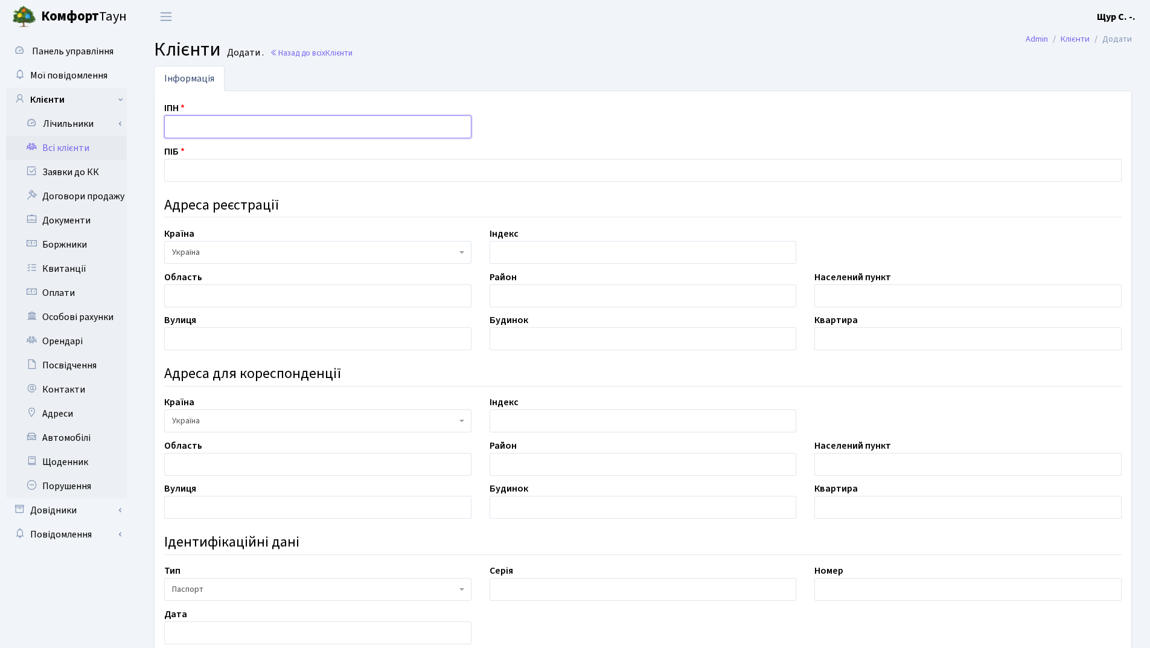
click at [192, 129] on input "text" at bounding box center [317, 126] width 307 height 23
type input "2628313840"
click at [198, 168] on input "text" at bounding box center [643, 170] width 958 height 23
type input "[PERSON_NAME]"
click at [841, 295] on input "text" at bounding box center [968, 295] width 307 height 23
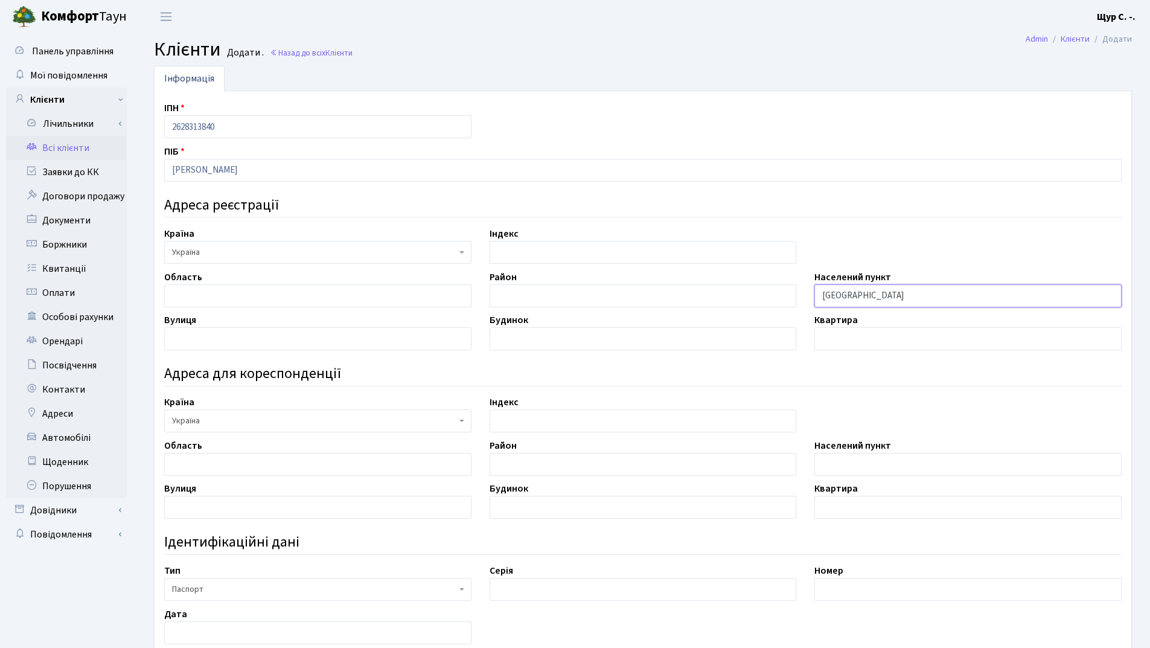
type input "[GEOGRAPHIC_DATA]"
click at [211, 339] on input "text" at bounding box center [317, 338] width 307 height 23
type input "Почайнинська"
click at [510, 341] on input "text" at bounding box center [643, 338] width 307 height 23
type input "57/59"
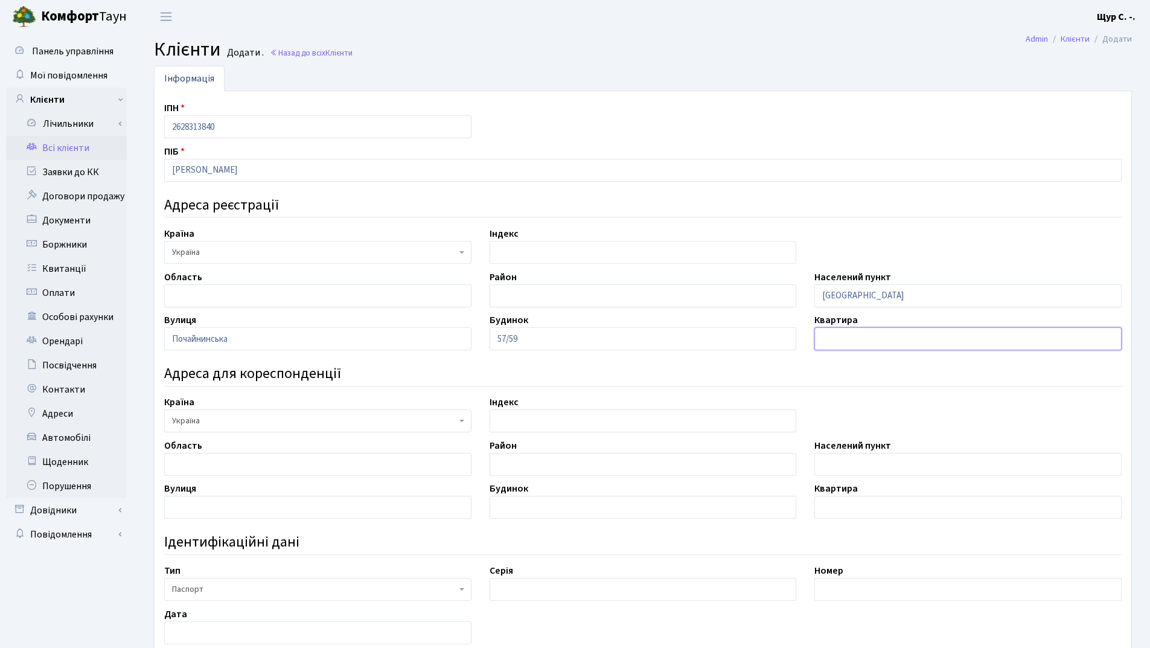
click at [865, 335] on input "text" at bounding box center [968, 338] width 307 height 23
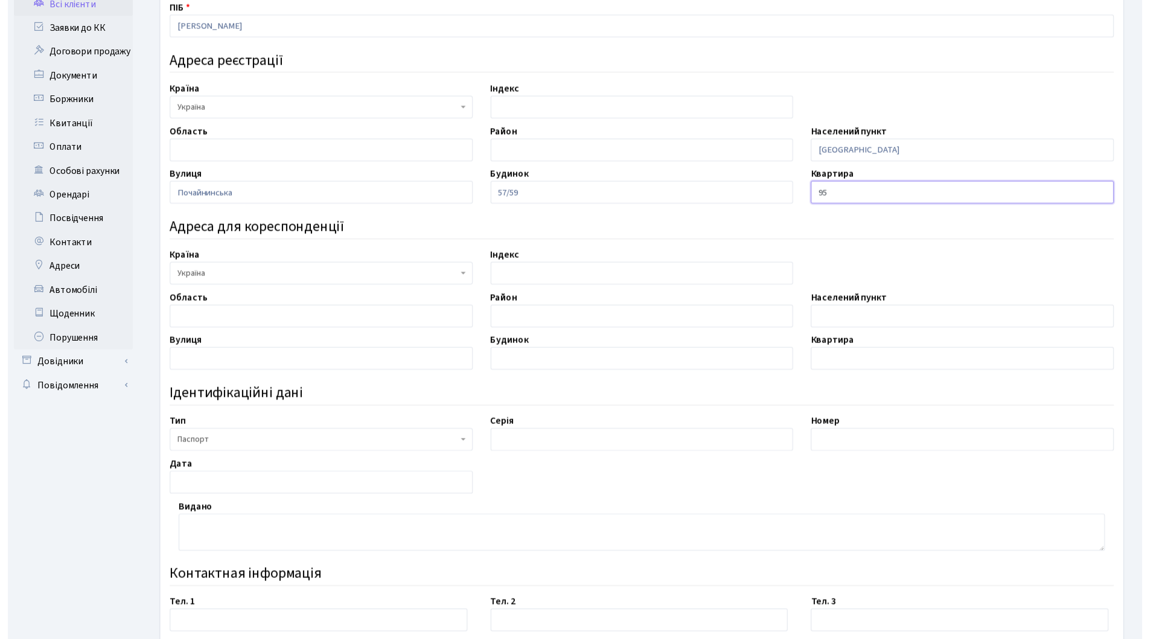
scroll to position [181, 0]
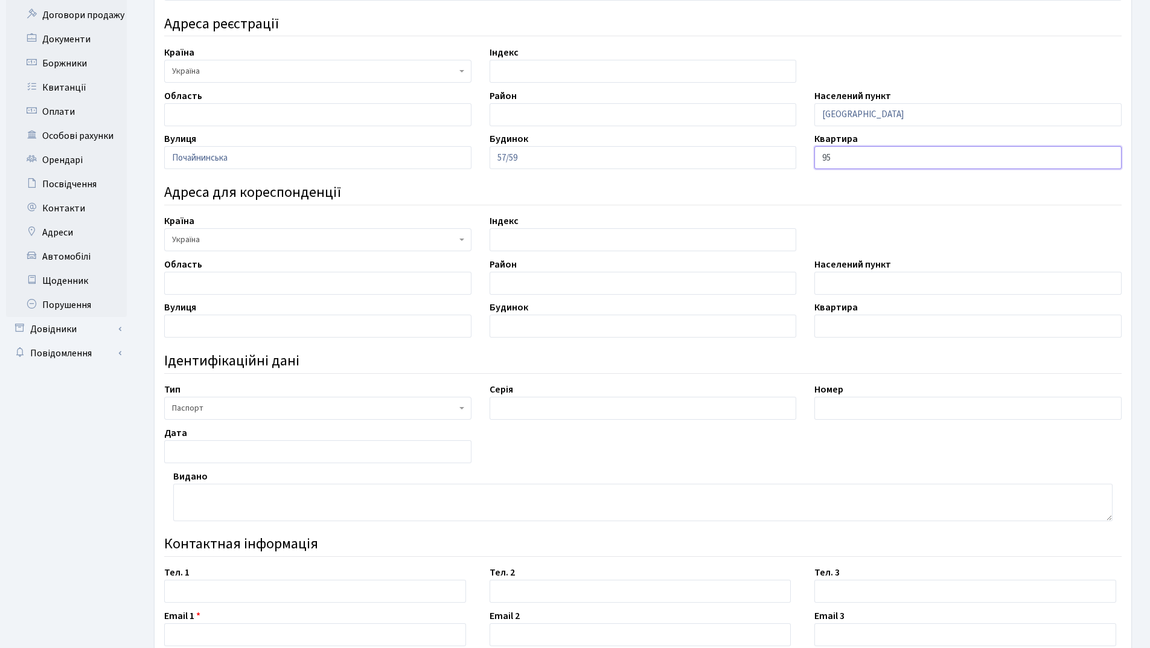
type input "95"
click at [356, 409] on span "Паспорт" at bounding box center [314, 408] width 284 height 12
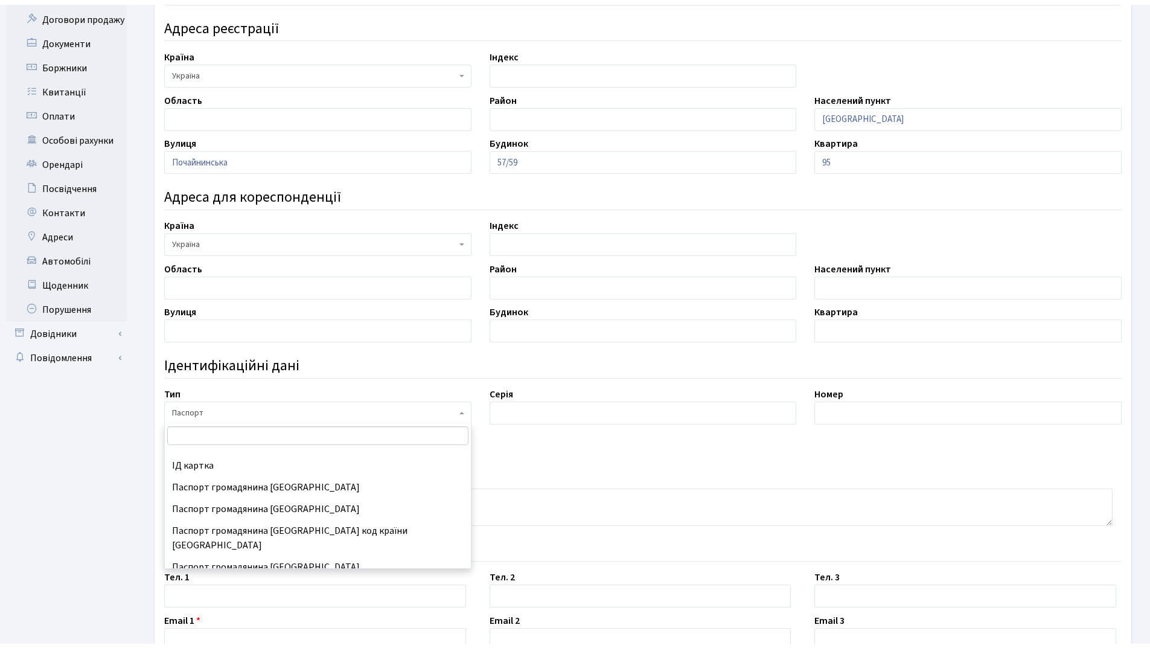
scroll to position [159, 0]
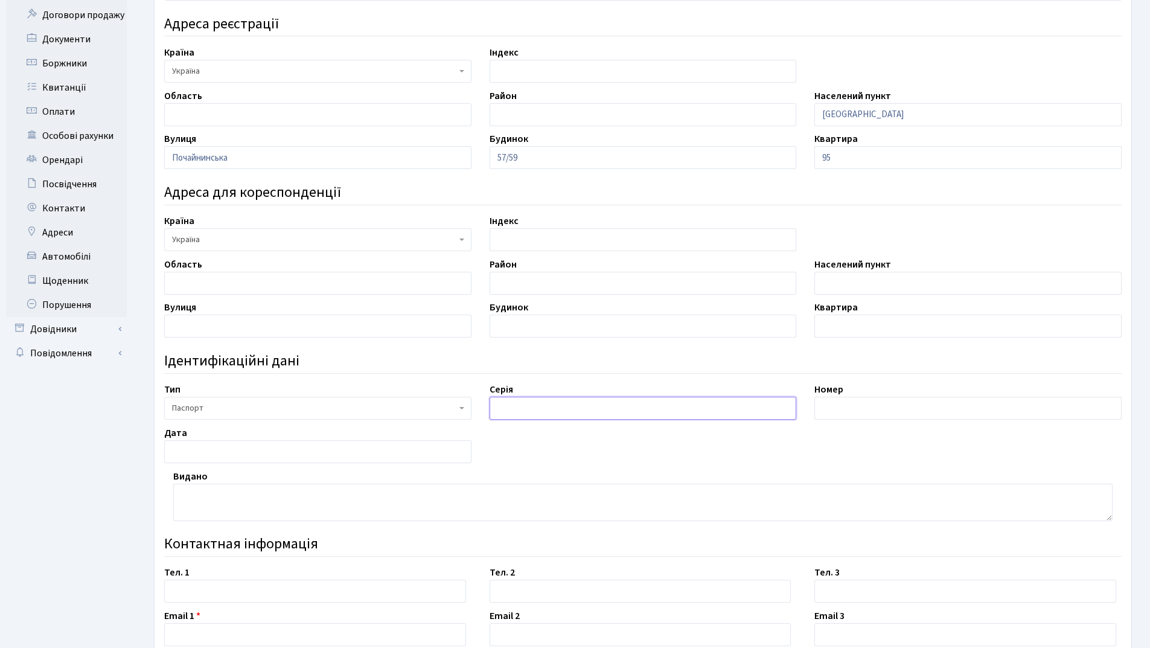
click at [521, 409] on input "text" at bounding box center [643, 408] width 307 height 23
type input "СН"
click at [842, 407] on input "text" at bounding box center [968, 408] width 307 height 23
type input "500241"
click at [254, 451] on input "text" at bounding box center [317, 451] width 307 height 23
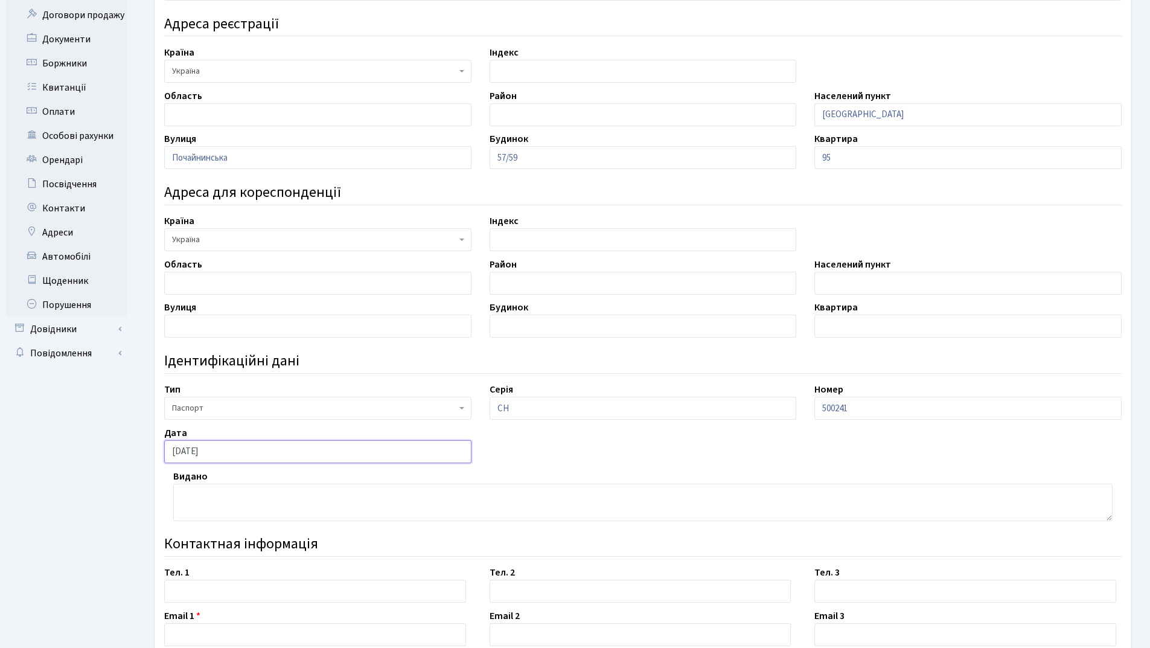
type input "03.06.1997"
click at [217, 501] on textarea at bounding box center [643, 502] width 940 height 37
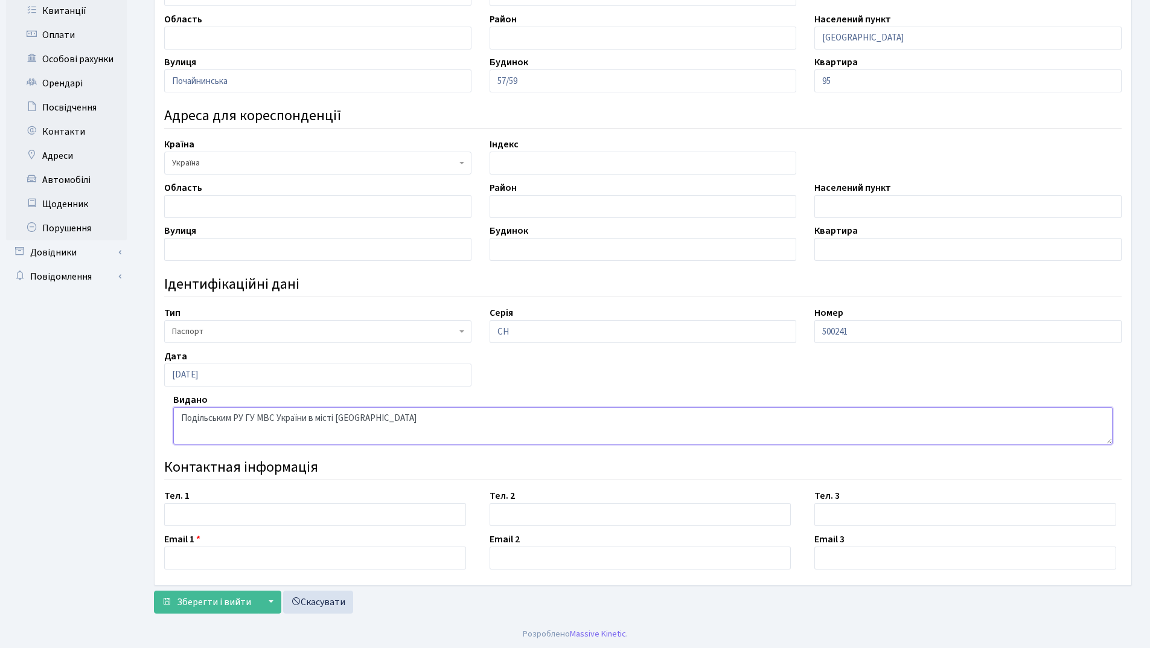
scroll to position [259, 0]
type textarea "Подільським РУ ГУ МВС України в місті Києві"
click at [218, 517] on input "text" at bounding box center [315, 513] width 302 height 23
type input "[PHONE_NUMBER]"
click at [200, 549] on input "text" at bounding box center [315, 556] width 302 height 23
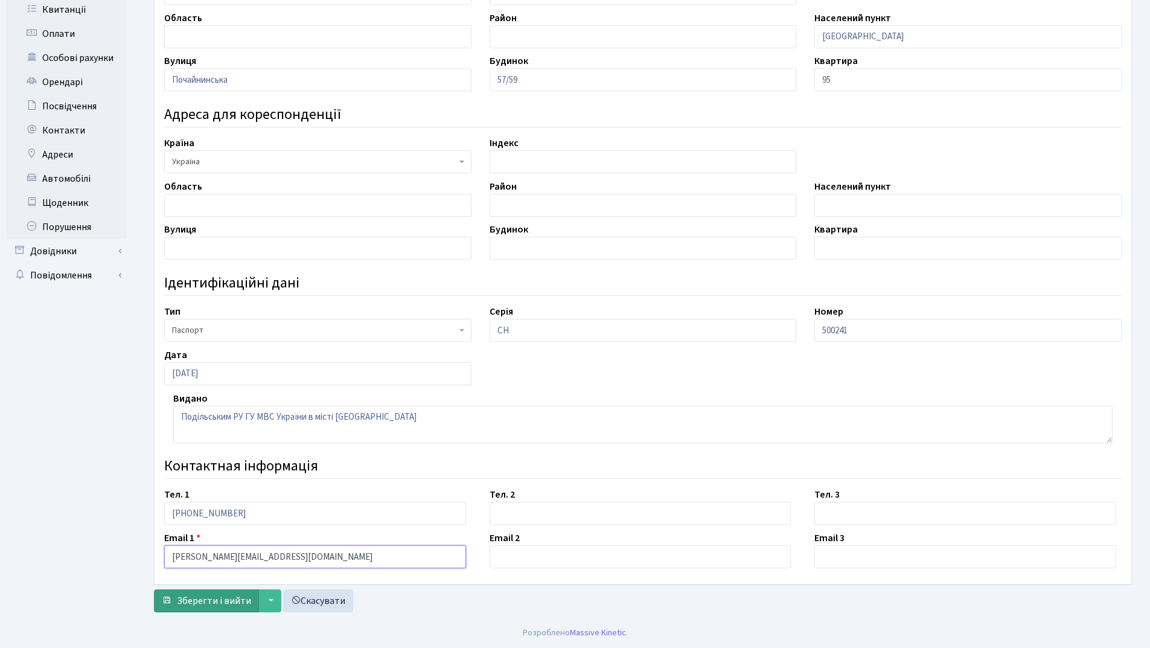
type input "[PERSON_NAME][EMAIL_ADDRESS][DOMAIN_NAME]"
click at [197, 599] on span "Зберегти і вийти" at bounding box center [214, 600] width 74 height 13
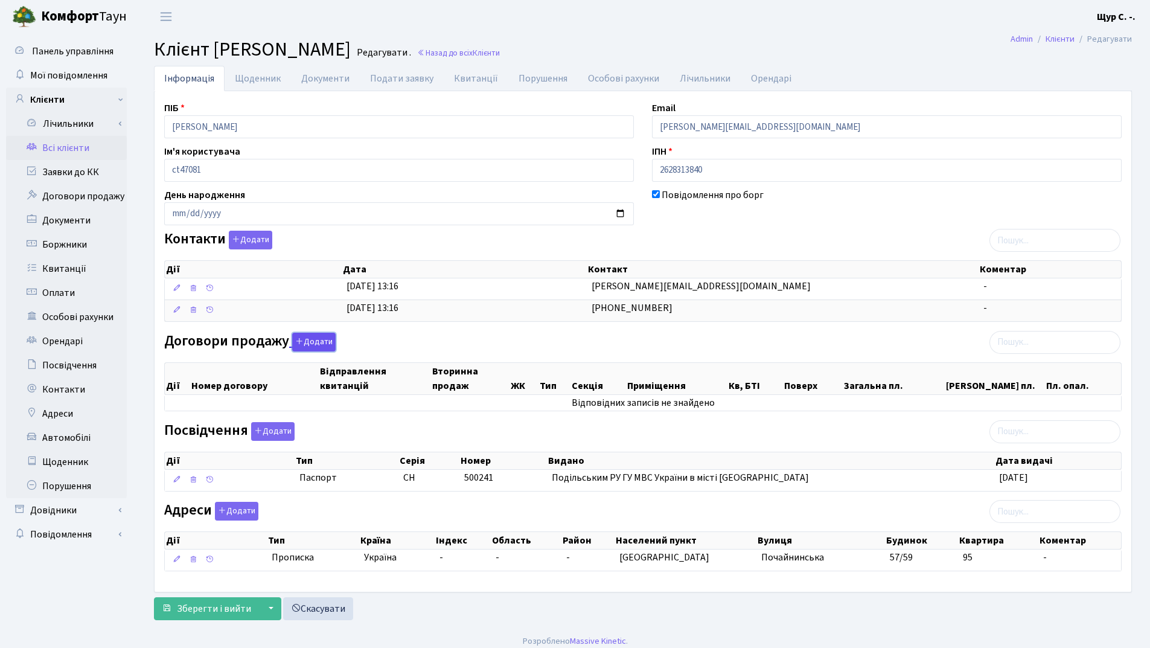
click at [317, 346] on button "Додати" at bounding box center [313, 342] width 43 height 19
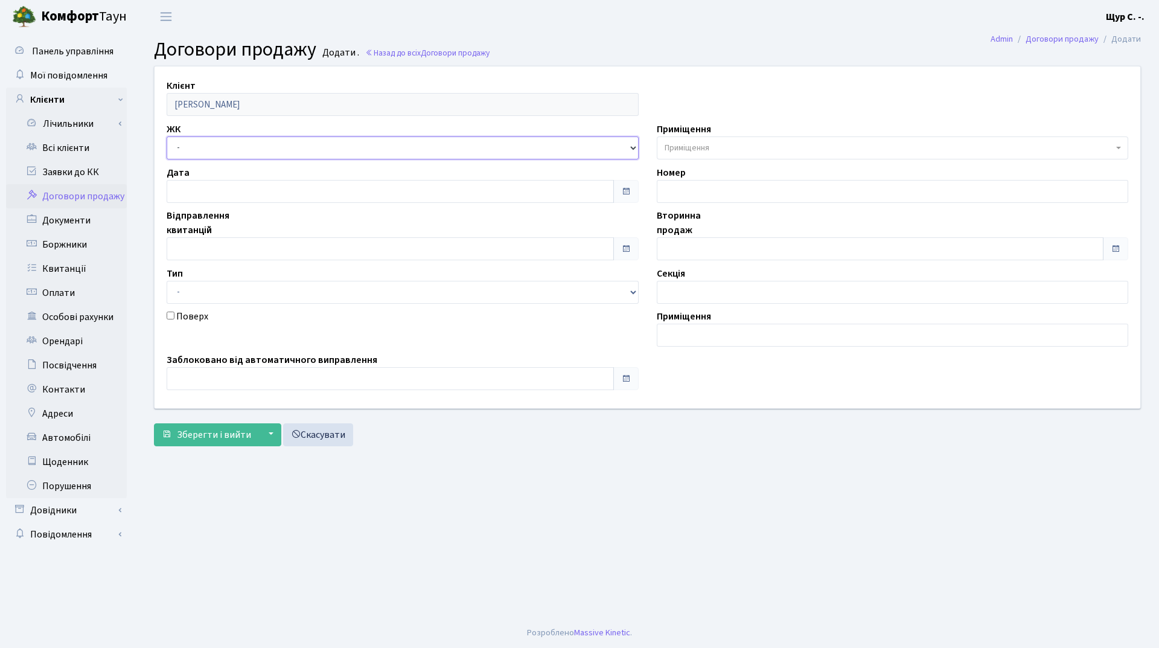
click at [275, 148] on select "- ДП1, вул. [PERSON_NAME][STREET_ADDRESS]. [PERSON_NAME][STREET_ADDRESS]. [PERS…" at bounding box center [403, 147] width 472 height 23
select select "338"
click at [167, 136] on select "- ДП1, вул. [PERSON_NAME][STREET_ADDRESS]. [PERSON_NAME][STREET_ADDRESS]. [PERS…" at bounding box center [403, 147] width 472 height 23
select select
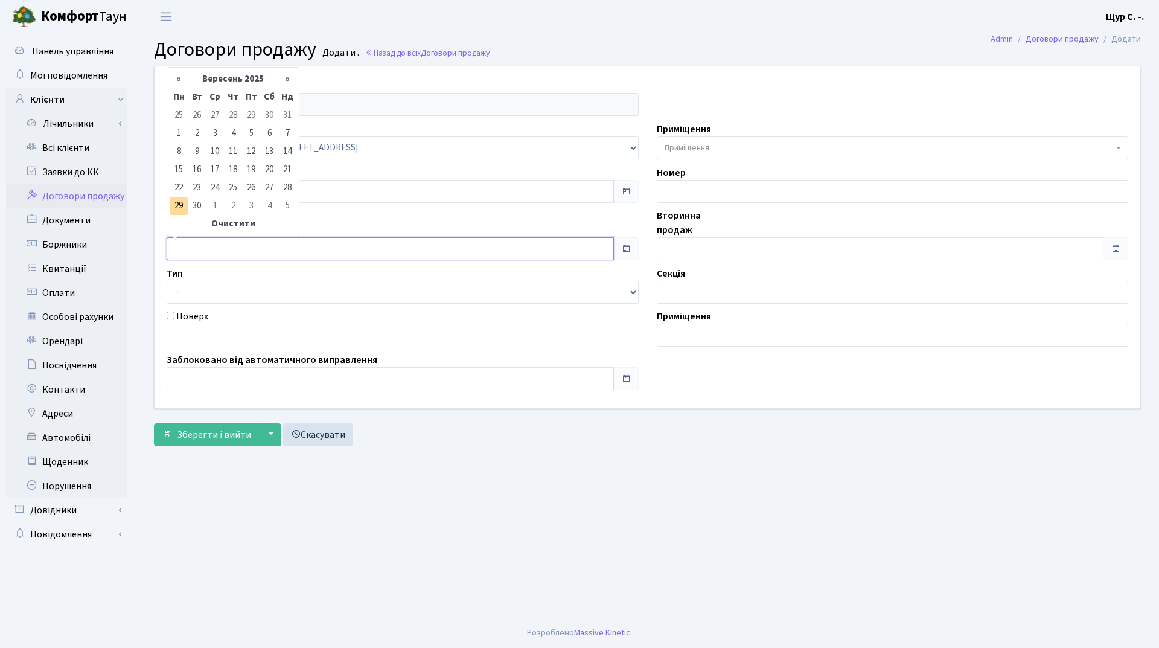
click at [222, 253] on input "text" at bounding box center [390, 248] width 447 height 23
click at [242, 79] on th "Вересень 2025" at bounding box center [233, 79] width 91 height 18
click at [276, 127] on span "Кві" at bounding box center [277, 127] width 28 height 33
click at [196, 114] on td "1" at bounding box center [197, 115] width 18 height 18
type input "[DATE]"
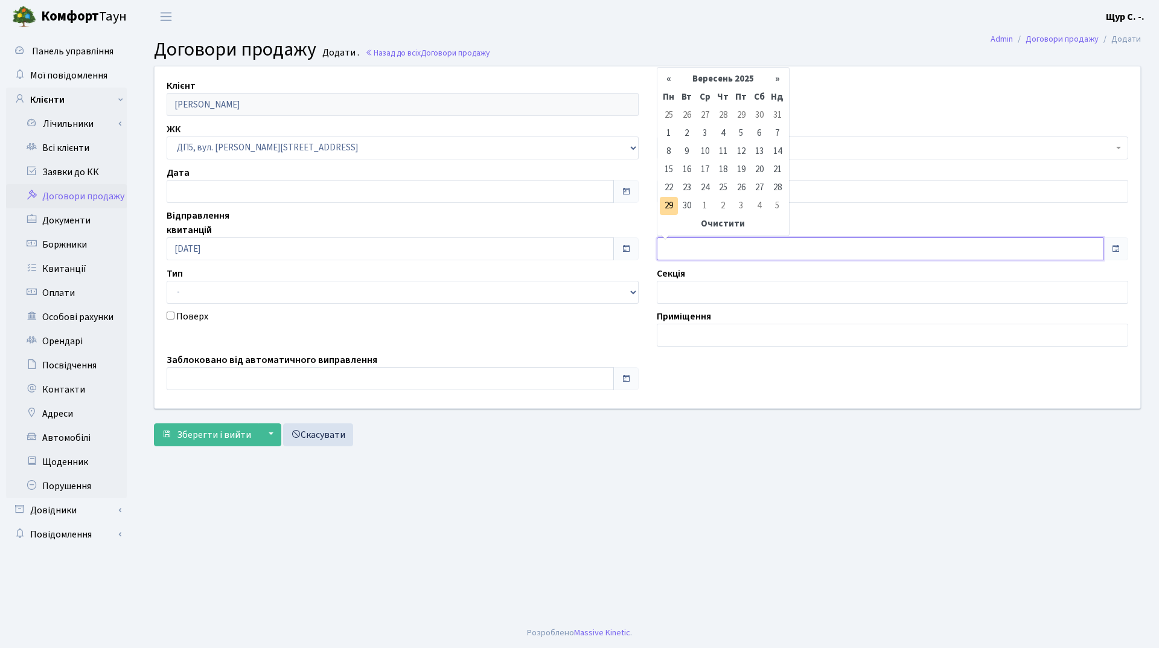
click at [706, 254] on input "text" at bounding box center [880, 248] width 447 height 23
click at [670, 204] on td "29" at bounding box center [669, 206] width 18 height 18
type input "[DATE]"
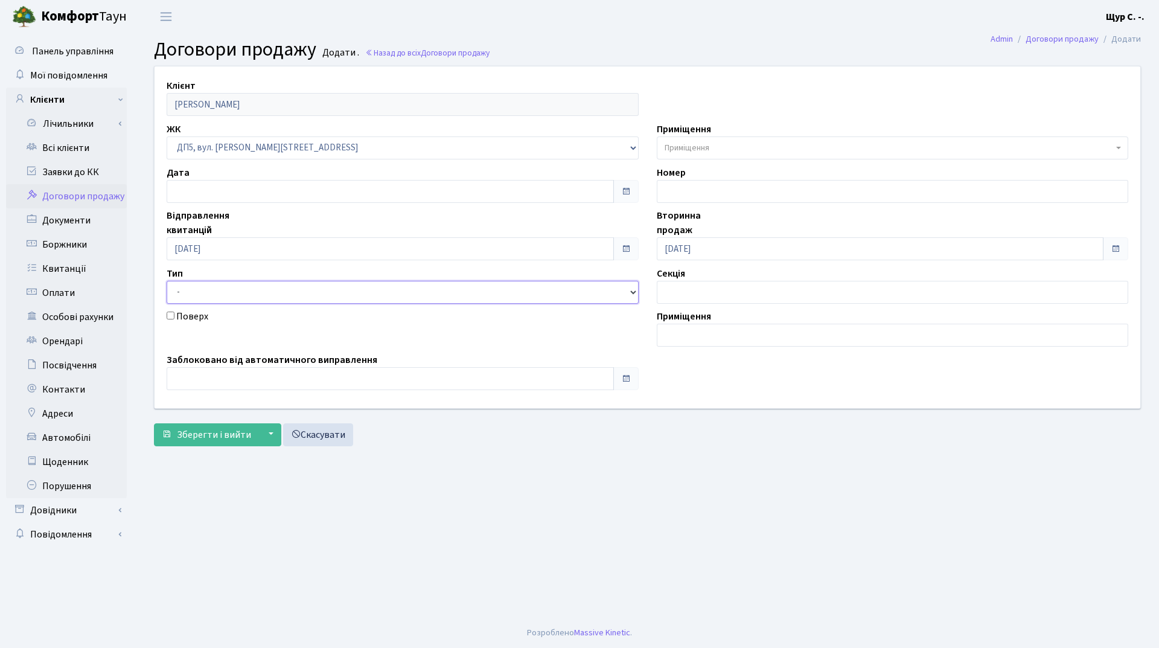
click at [542, 292] on select "- Квартира Комерція Нежитлове Паркінг П1001" at bounding box center [403, 292] width 472 height 23
select select "269"
click at [167, 281] on select "- Квартира Комерція Нежитлове Паркінг П1001" at bounding box center [403, 292] width 472 height 23
click at [715, 143] on span "Приміщення" at bounding box center [889, 148] width 449 height 12
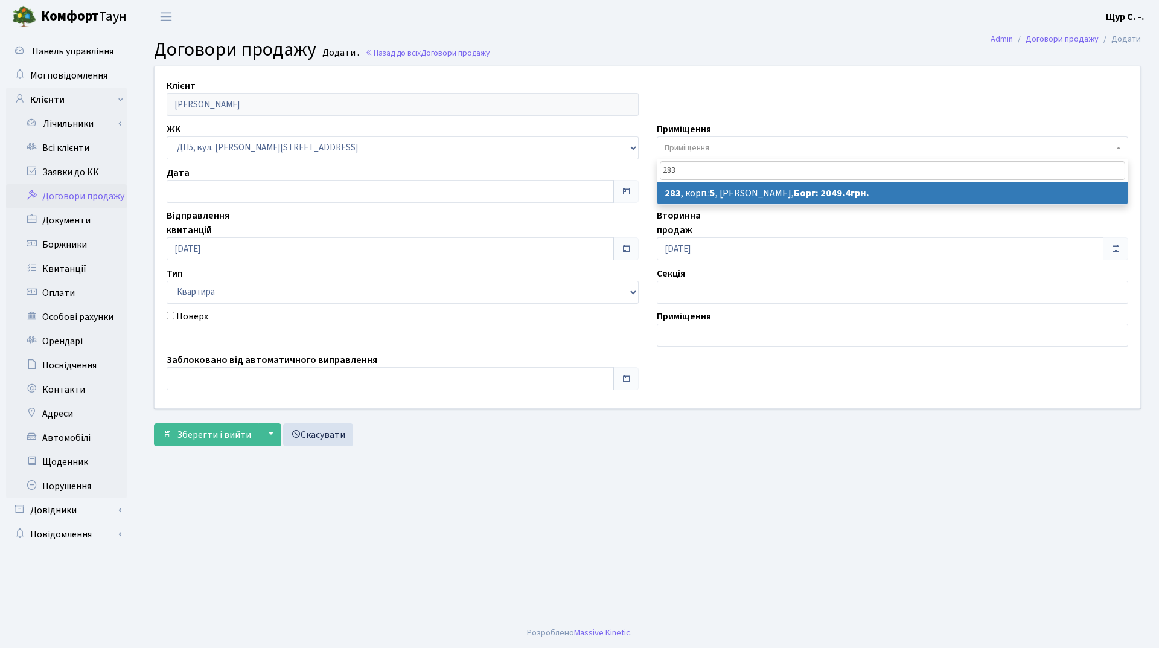
type input "283"
select select "45881"
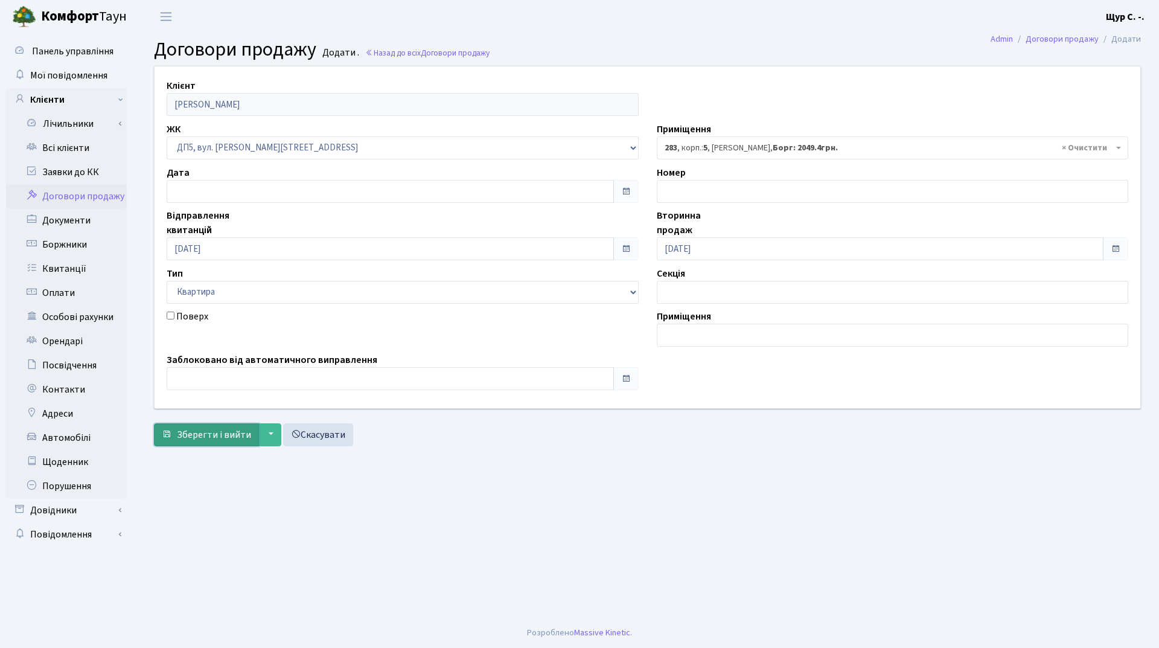
click at [193, 437] on span "Зберегти і вийти" at bounding box center [214, 434] width 74 height 13
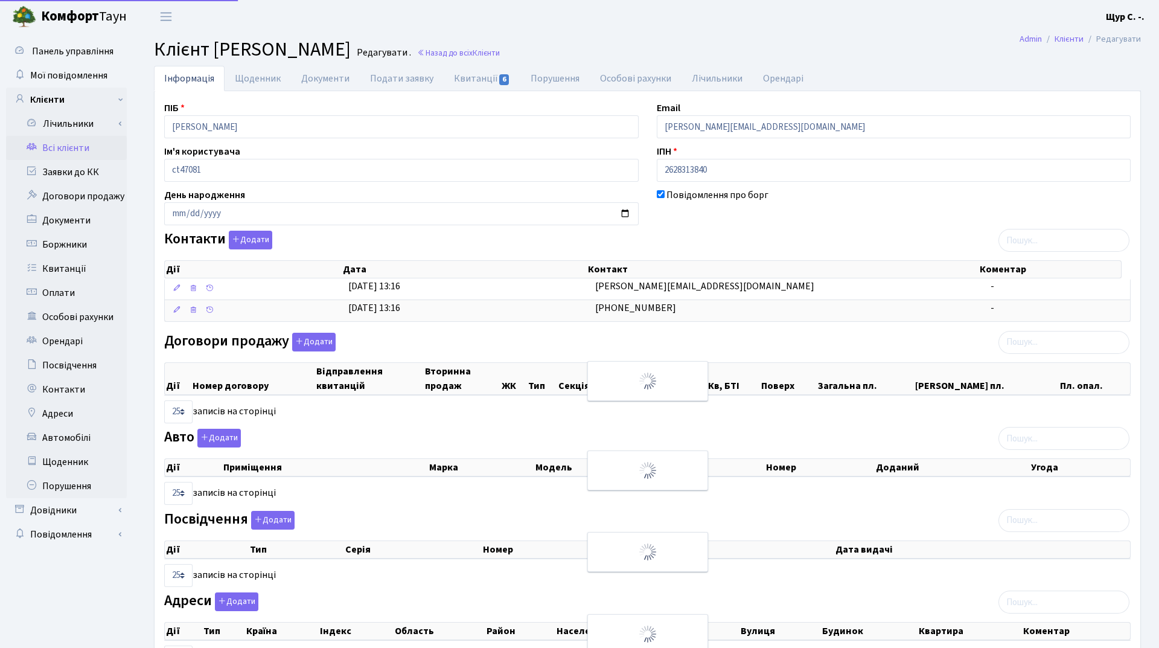
select select "25"
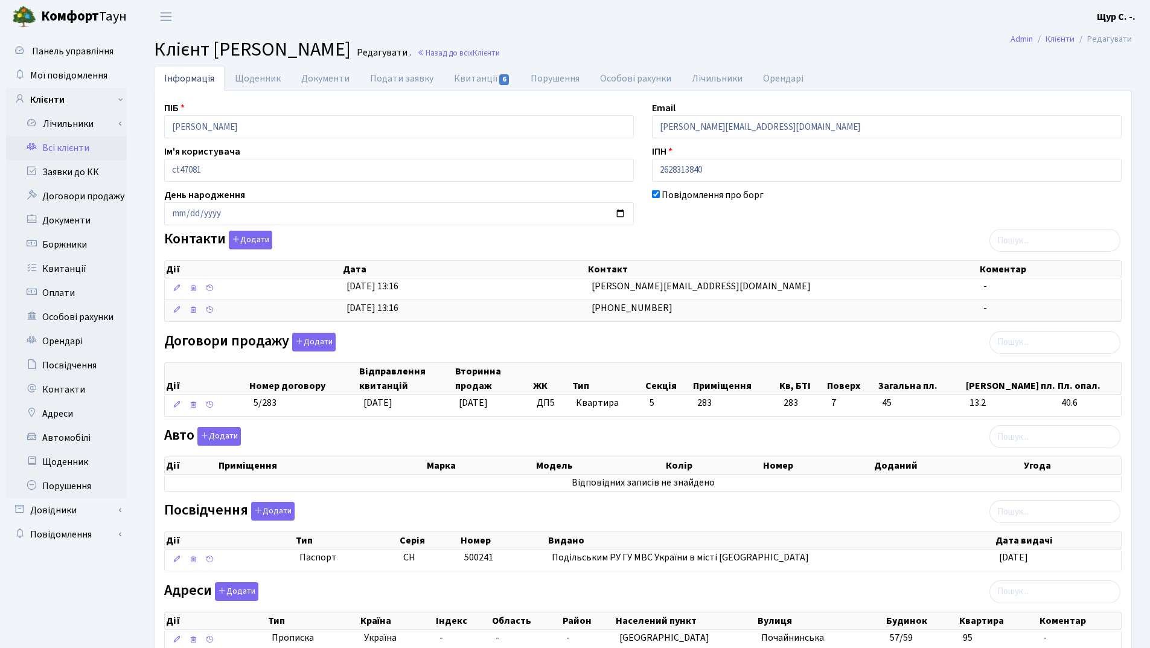
click at [77, 142] on link "Всі клієнти" at bounding box center [66, 148] width 121 height 24
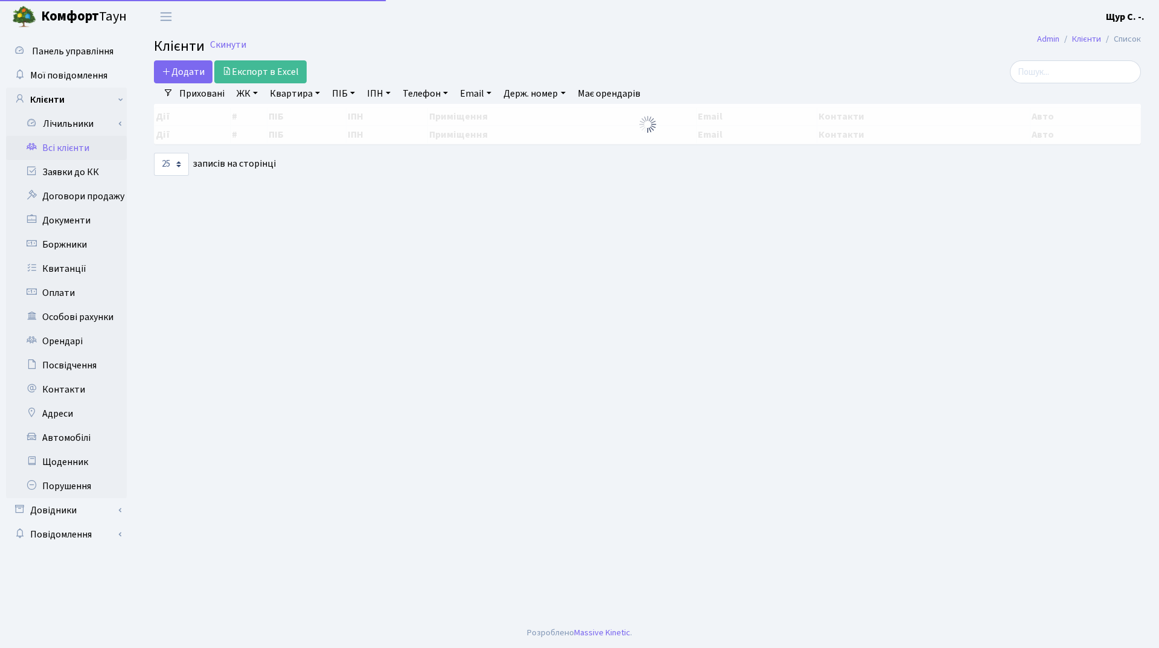
select select "25"
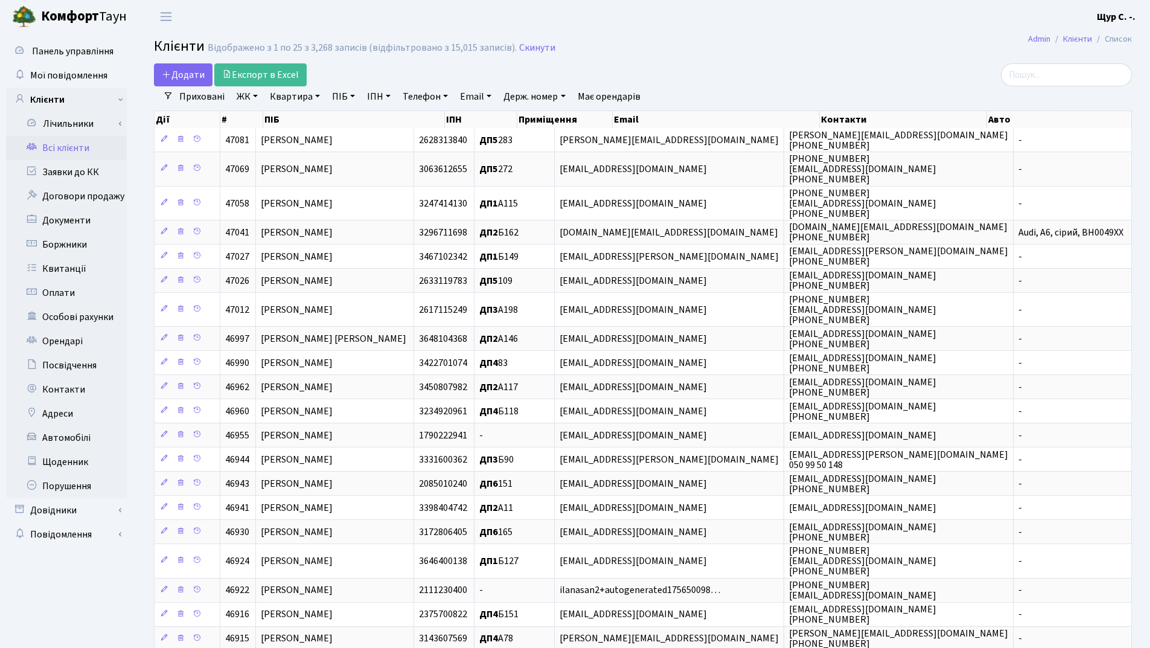
click at [293, 95] on link "Квартира" at bounding box center [295, 96] width 60 height 21
type input "283"
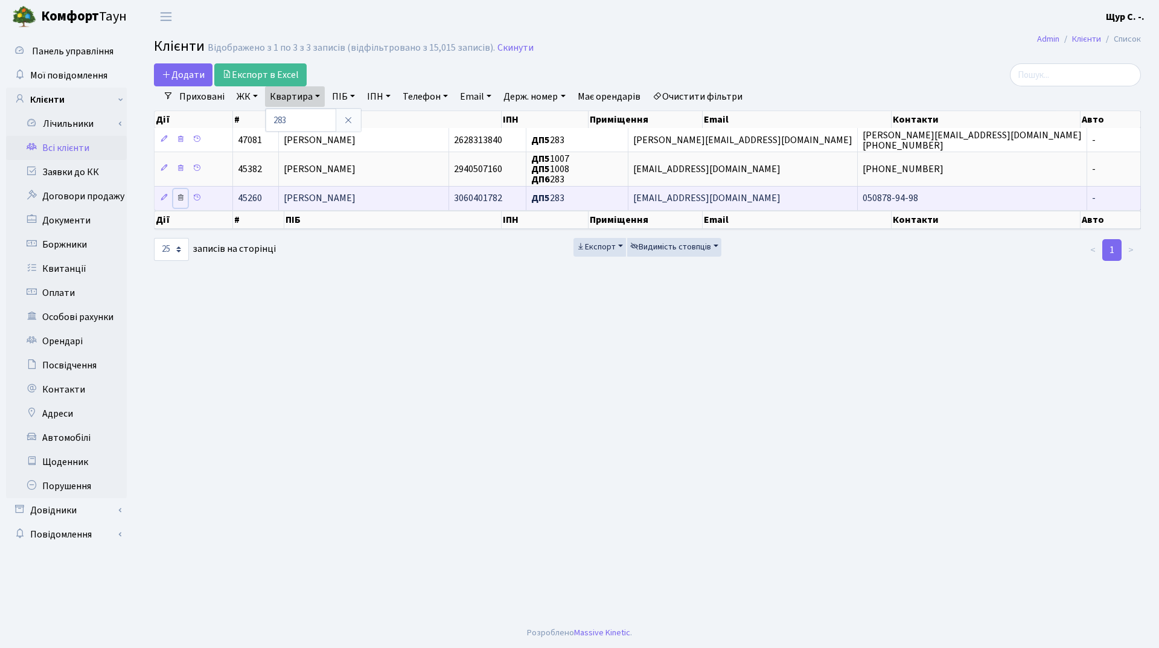
click at [177, 199] on icon at bounding box center [180, 197] width 8 height 8
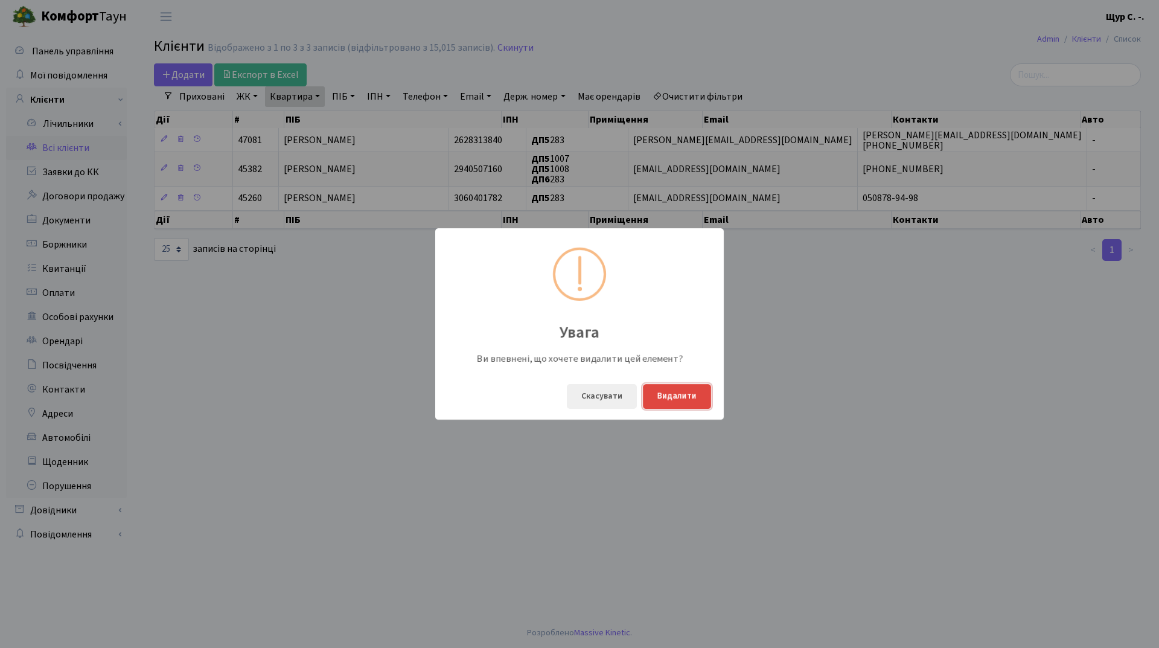
click at [694, 395] on button "Видалити" at bounding box center [677, 396] width 68 height 25
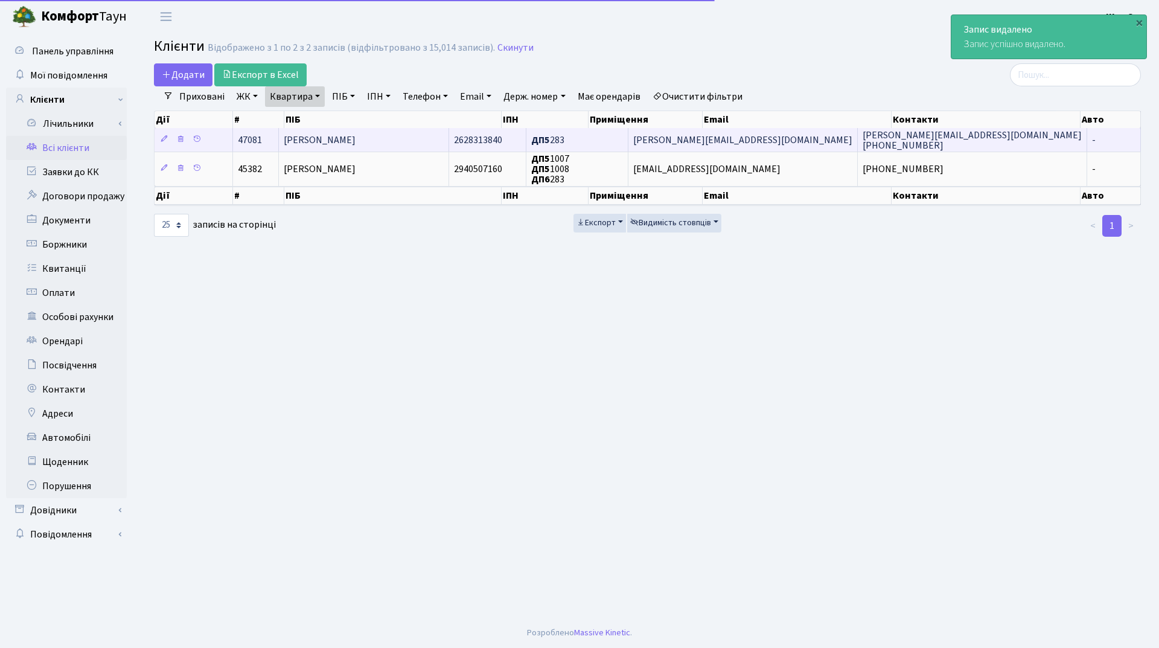
click at [426, 142] on td "[PERSON_NAME]" at bounding box center [364, 140] width 171 height 24
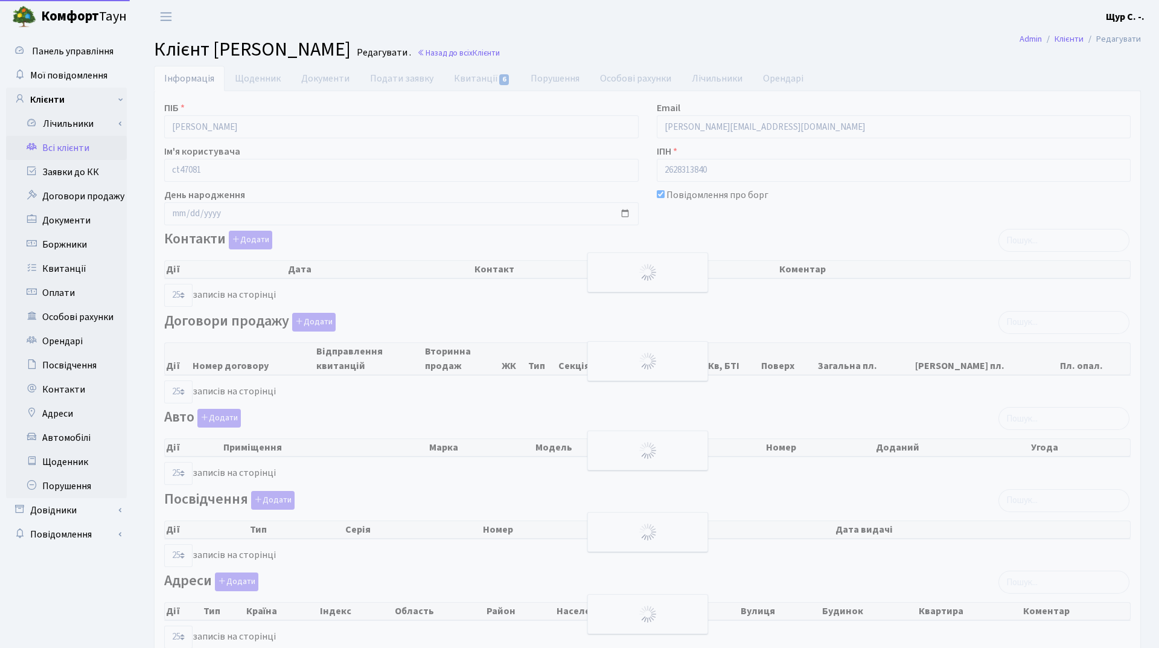
select select "25"
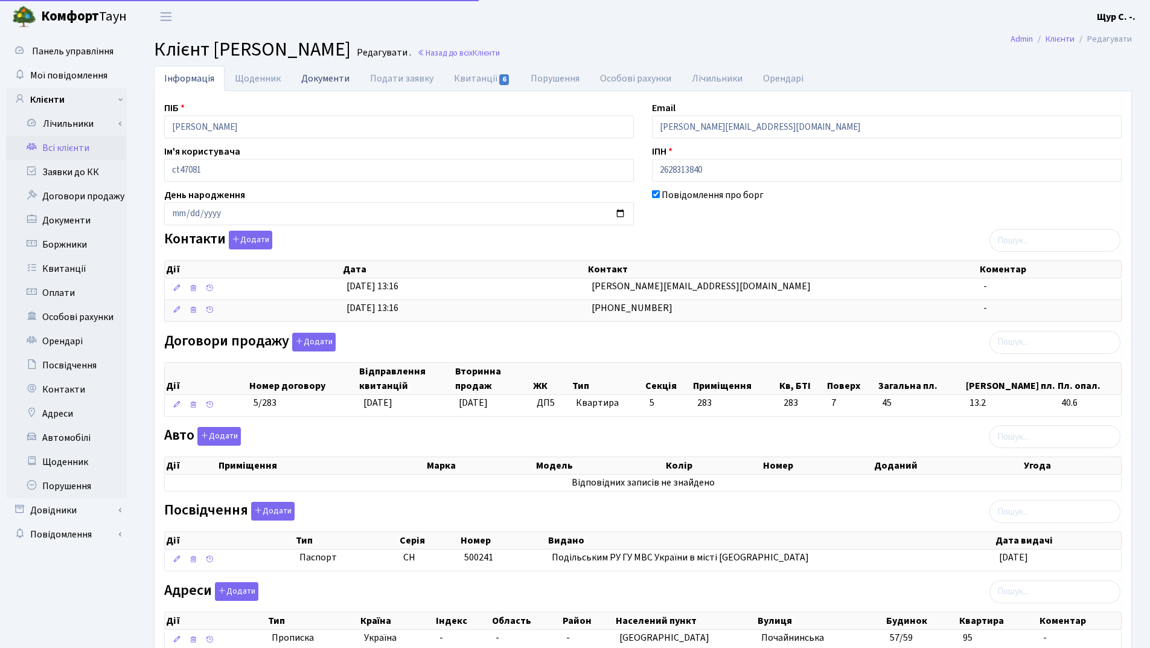
click at [326, 82] on link "Документи" at bounding box center [325, 78] width 69 height 25
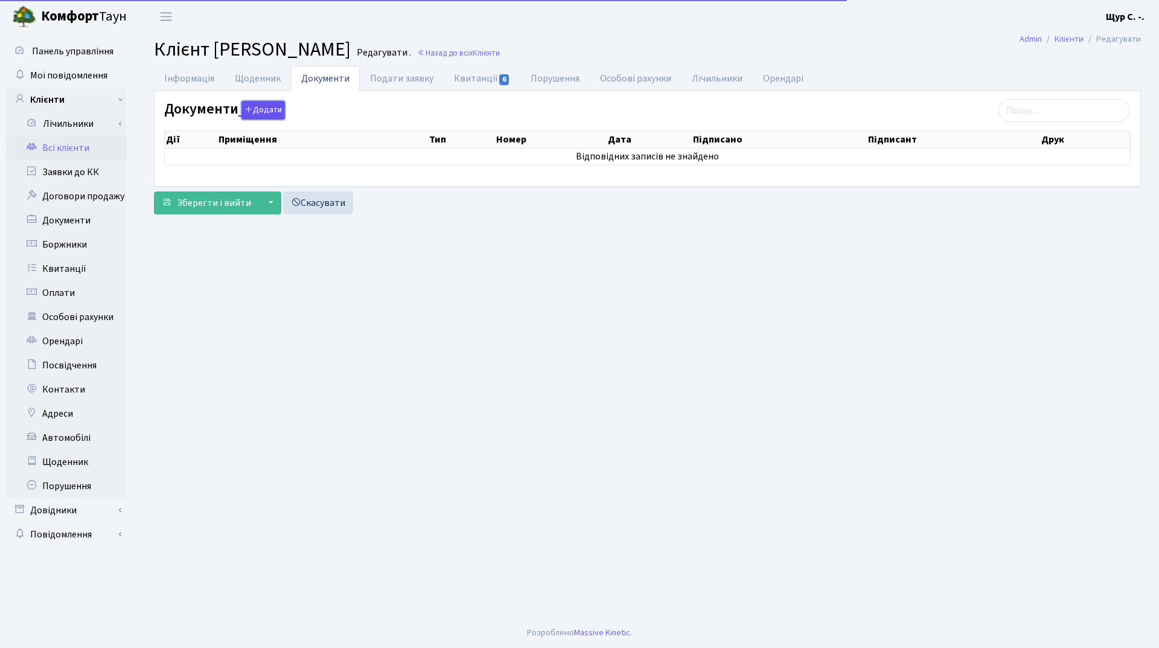
click at [272, 108] on button "Додати" at bounding box center [263, 110] width 43 height 19
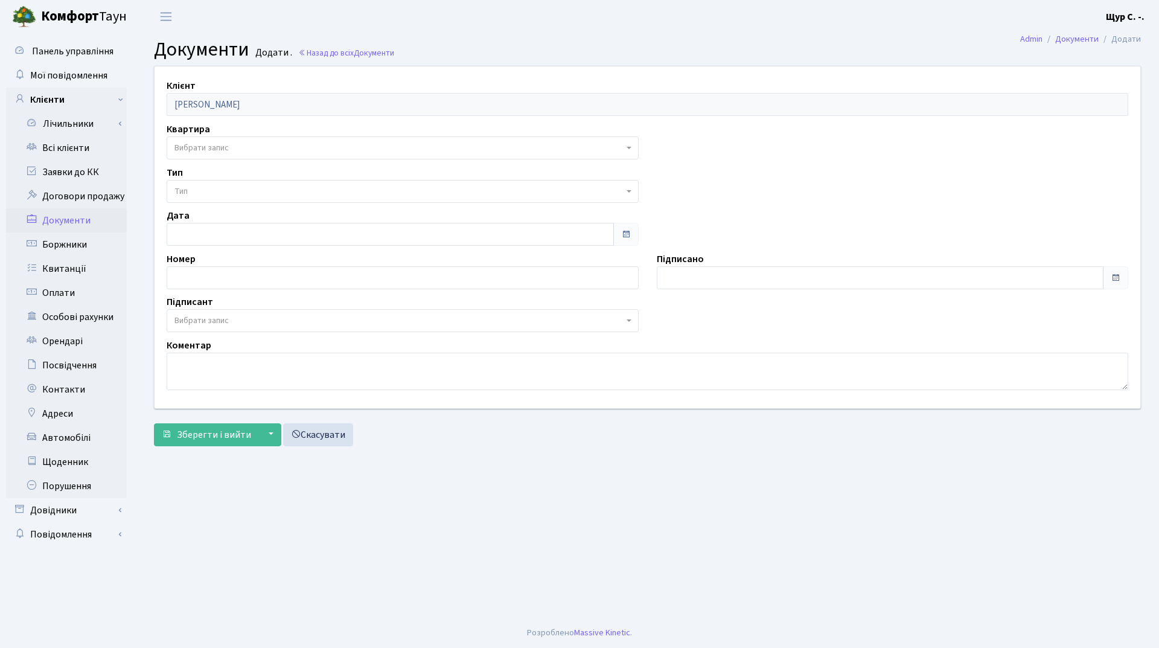
click at [248, 147] on span "Вибрати запис" at bounding box center [399, 148] width 449 height 12
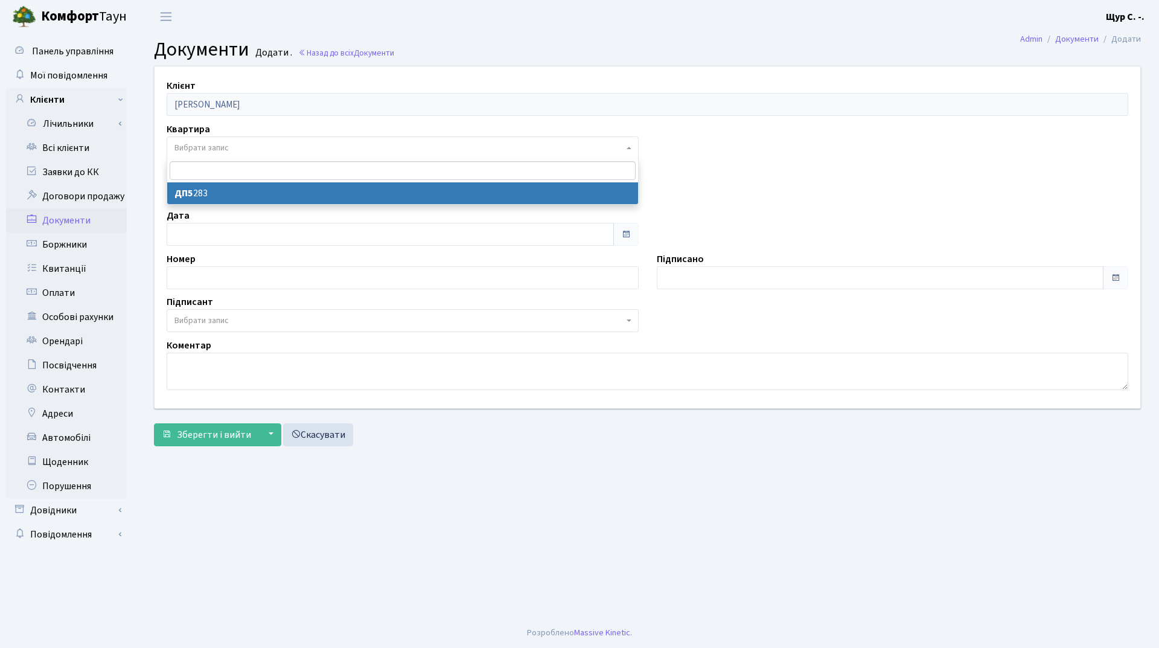
select select "178739"
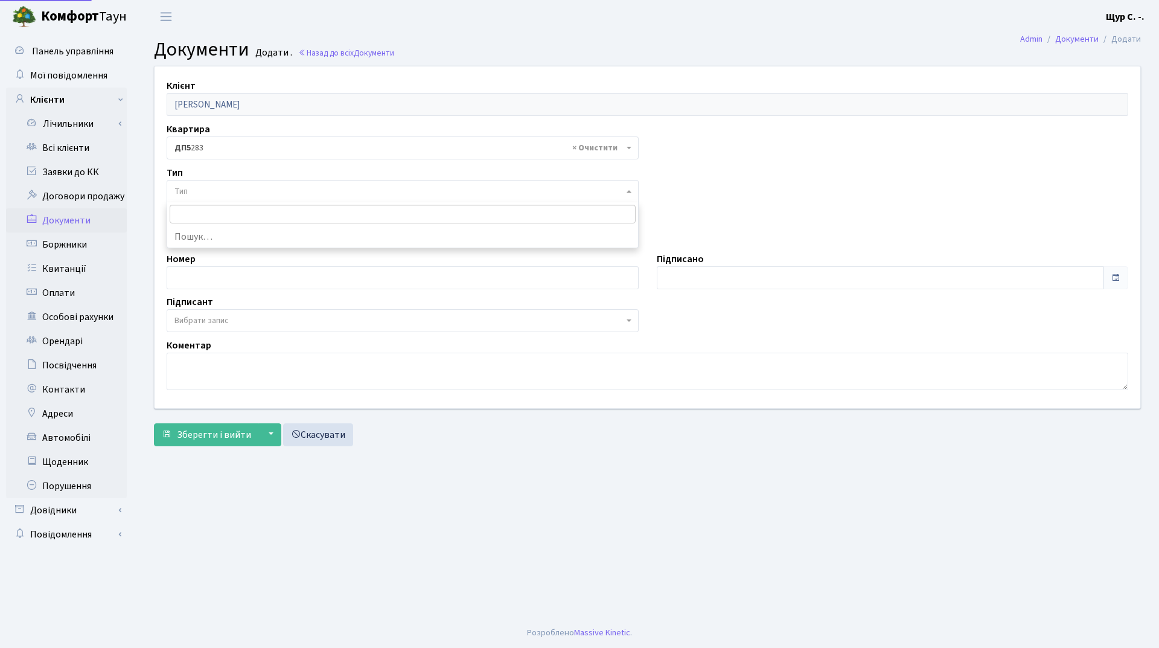
click at [250, 191] on span "Тип" at bounding box center [399, 191] width 449 height 12
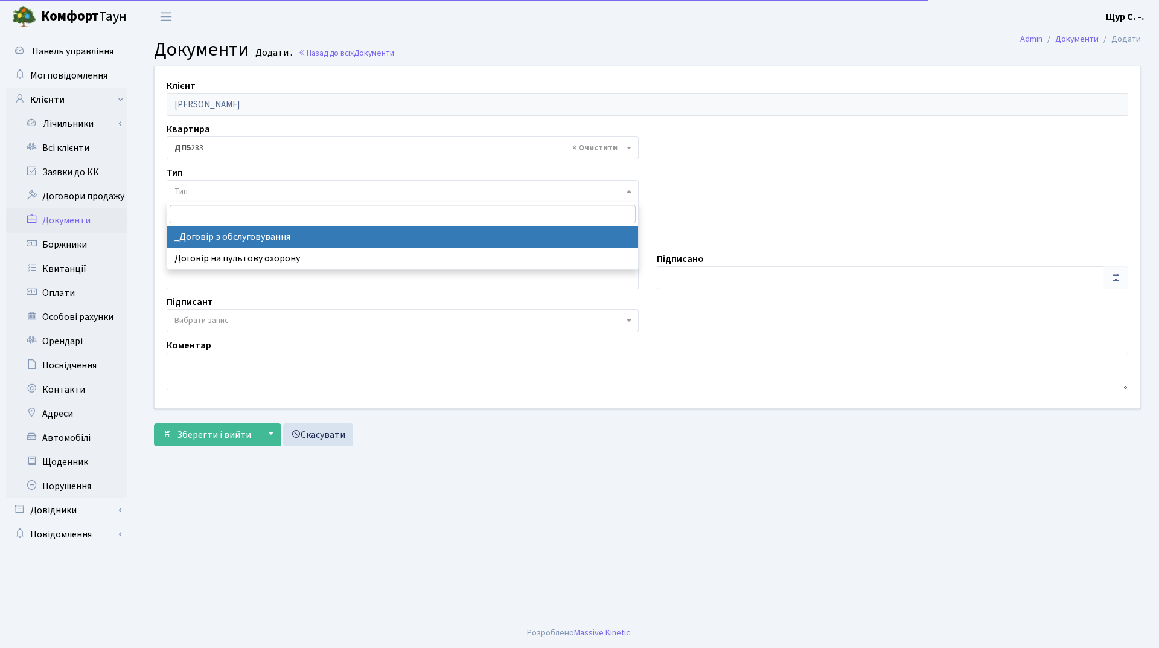
select select "289"
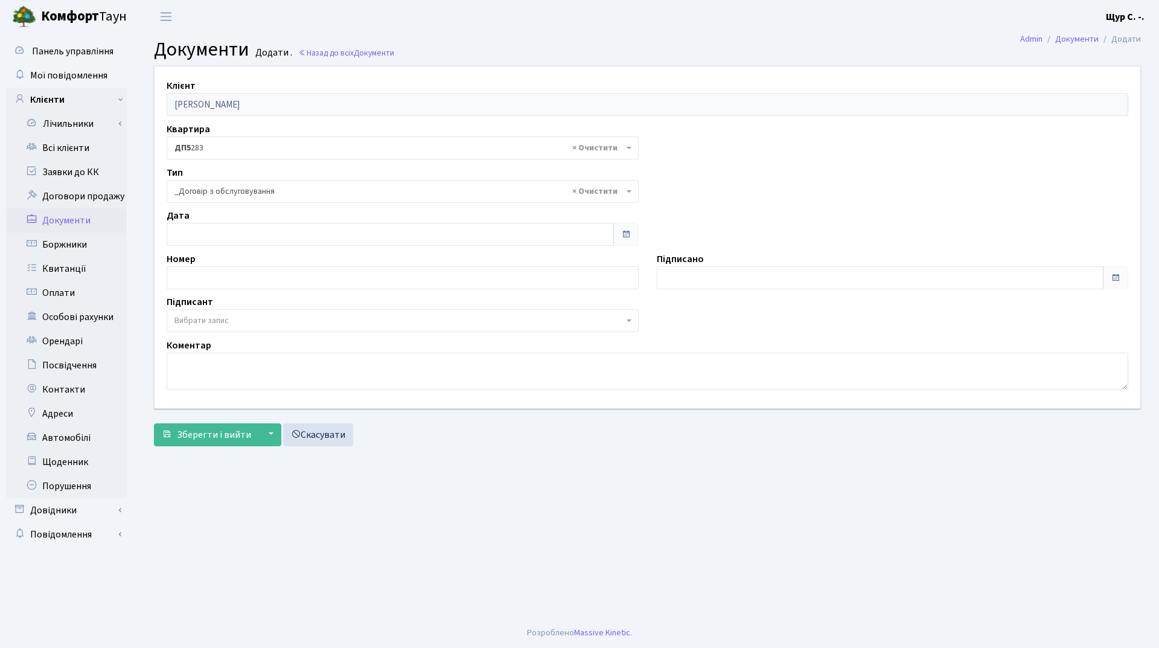
click at [240, 318] on span "Вибрати запис" at bounding box center [399, 321] width 449 height 12
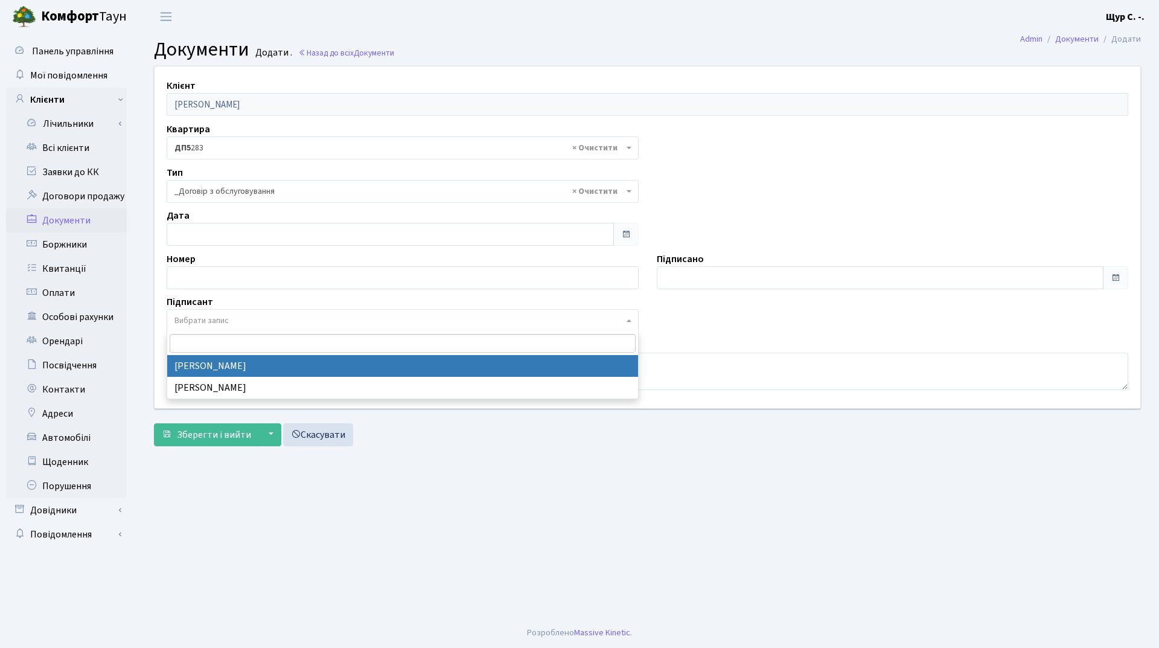
select select "74"
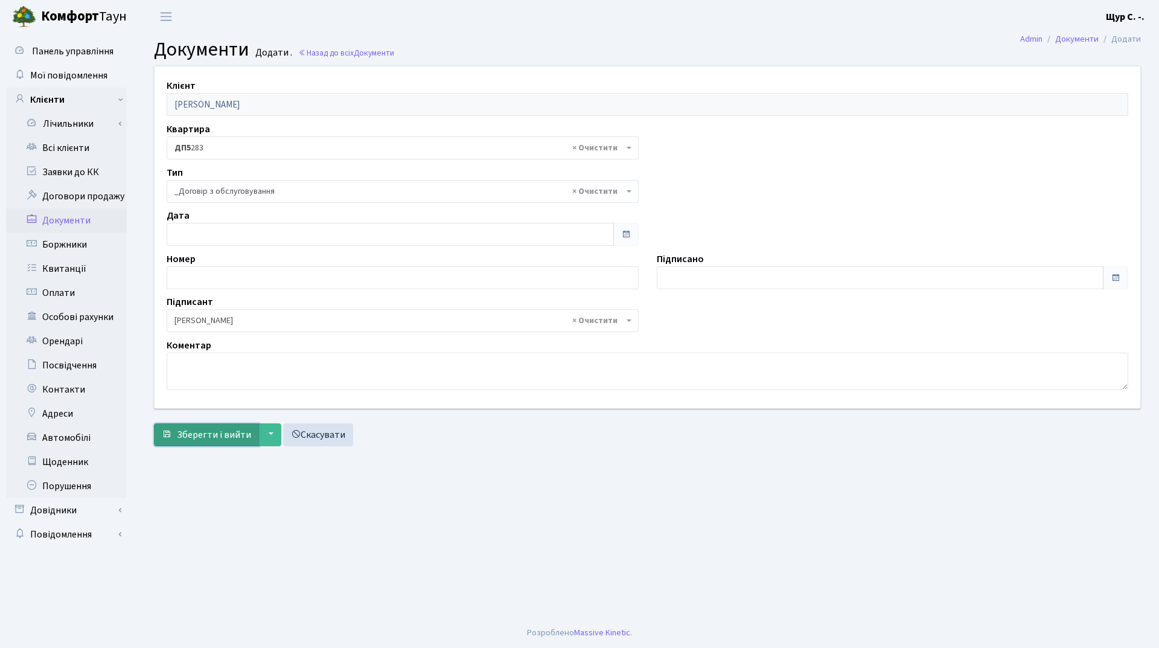
click at [196, 434] on span "Зберегти і вийти" at bounding box center [214, 434] width 74 height 13
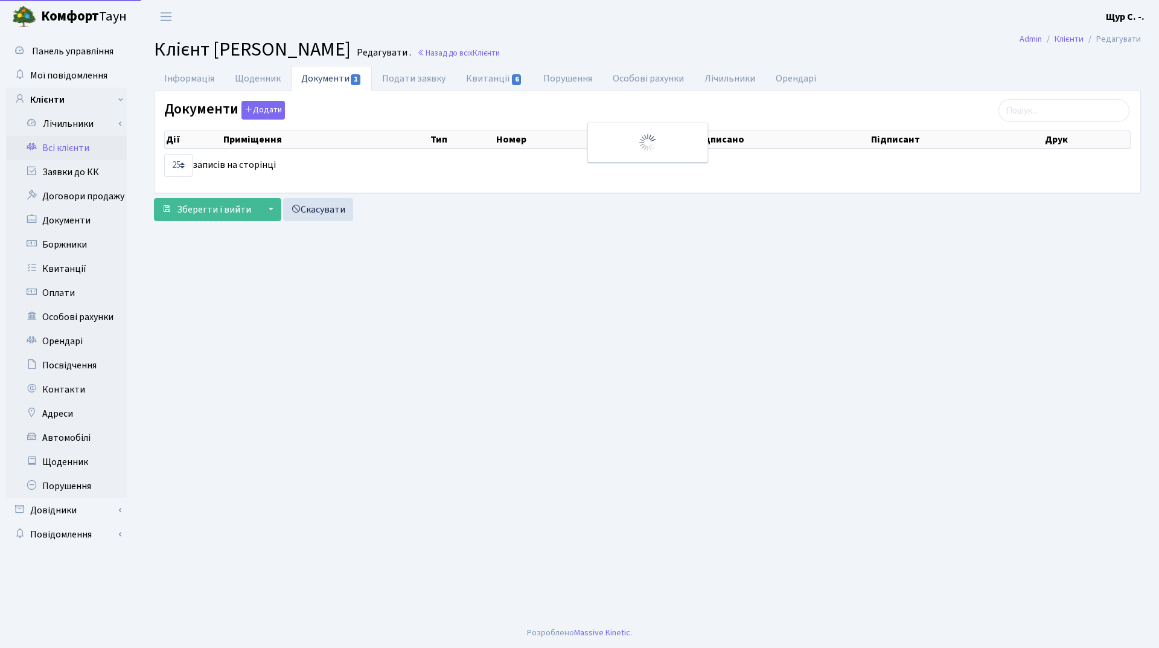
select select "25"
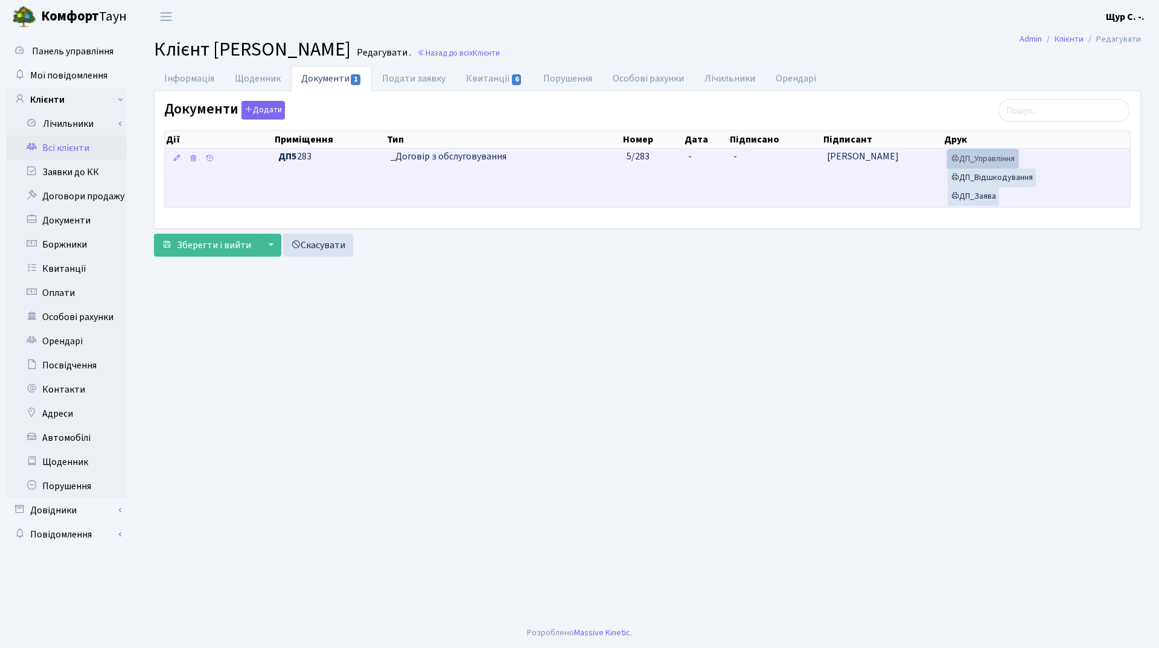
click at [983, 153] on link "ДП_Управління" at bounding box center [983, 159] width 70 height 19
click at [1014, 177] on link "ДП_Відшкодування" at bounding box center [992, 177] width 88 height 19
click at [976, 196] on link "ДП_Заява" at bounding box center [973, 196] width 51 height 19
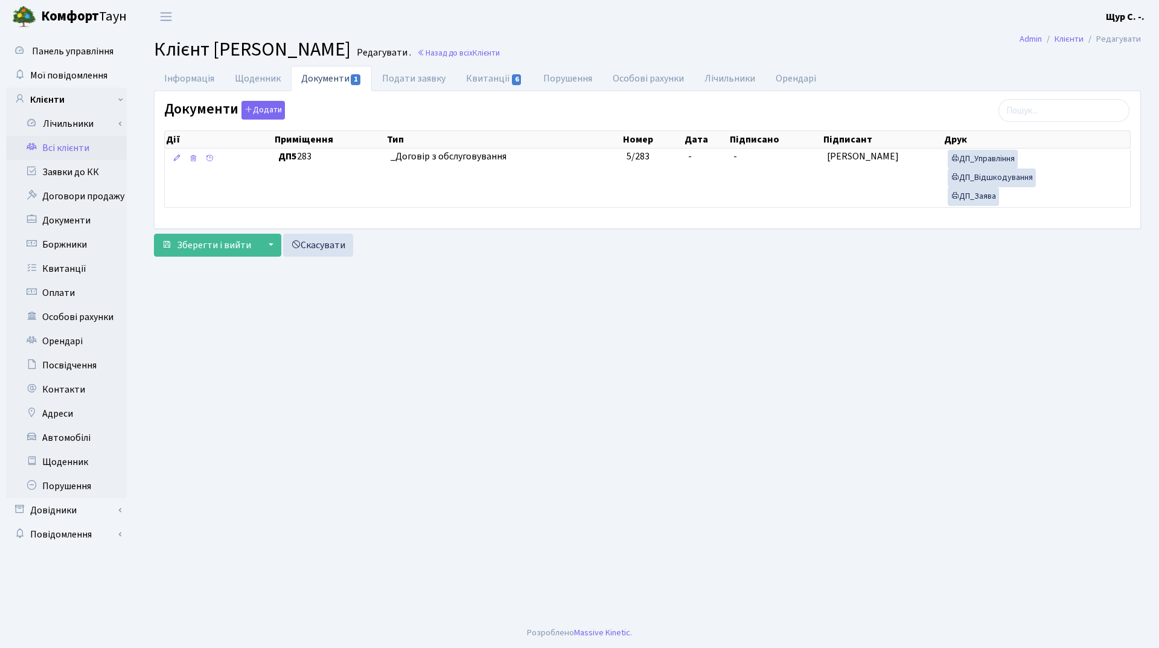
click at [85, 152] on link "Всі клієнти" at bounding box center [66, 148] width 121 height 24
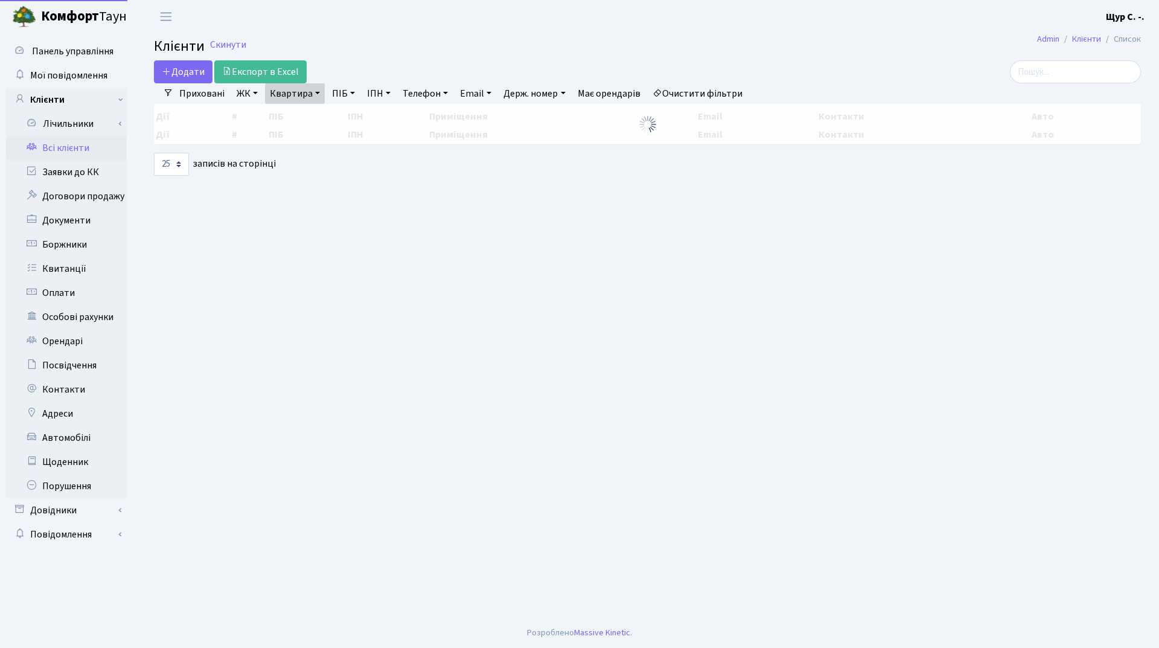
select select "25"
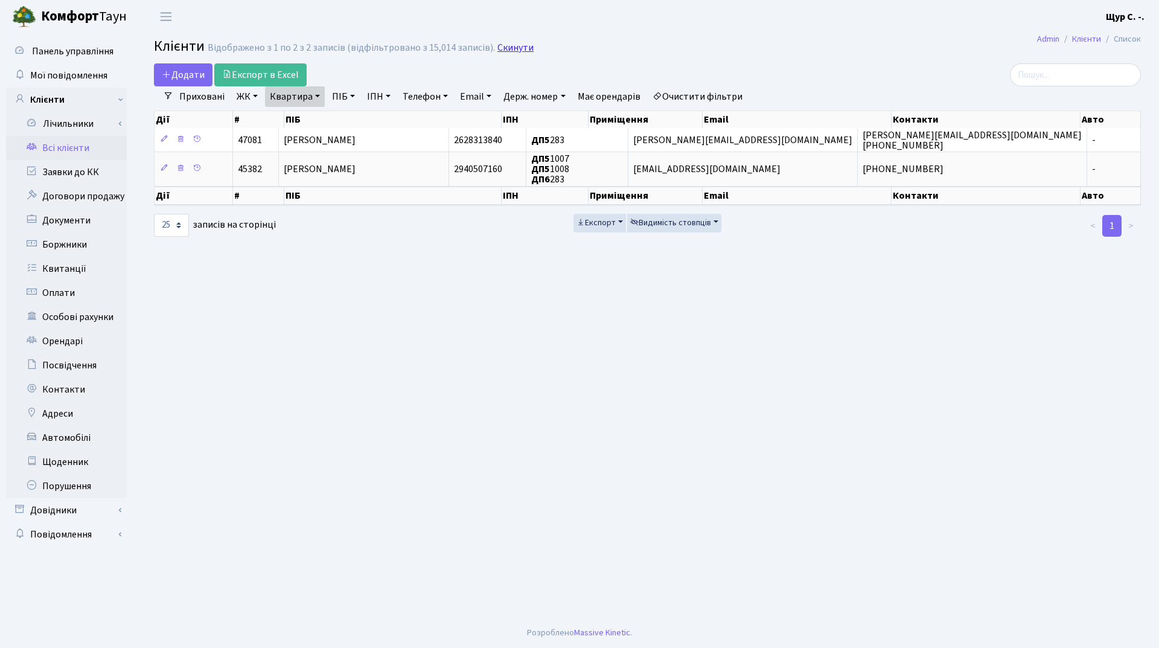
click at [503, 46] on link "Скинути" at bounding box center [516, 47] width 36 height 11
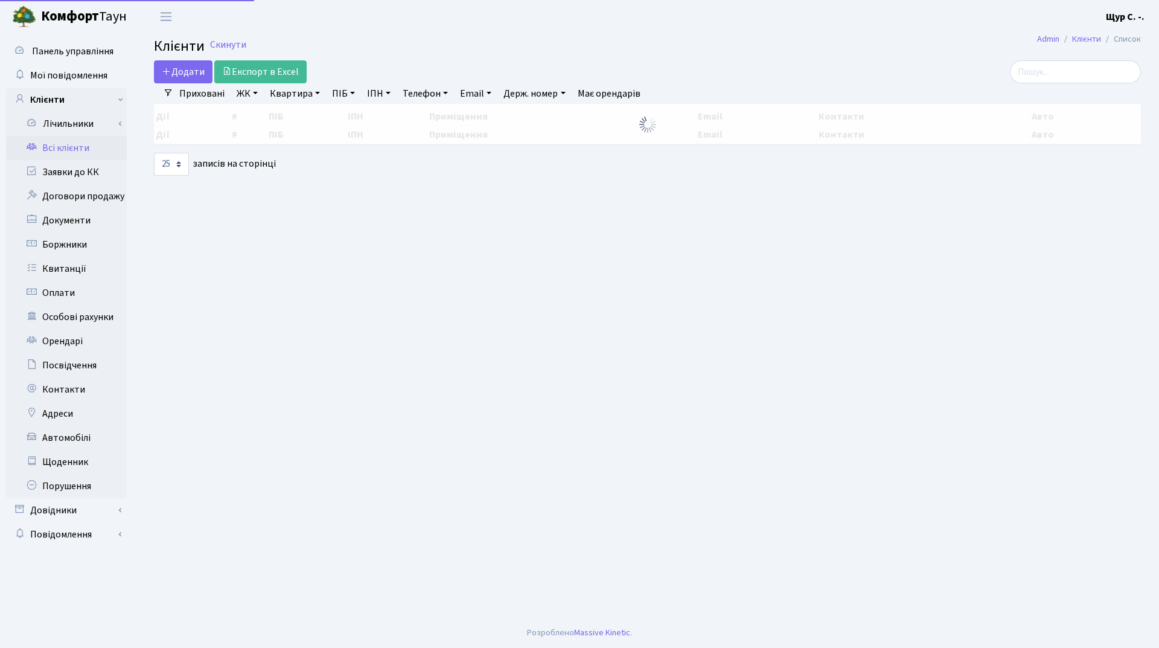
select select "25"
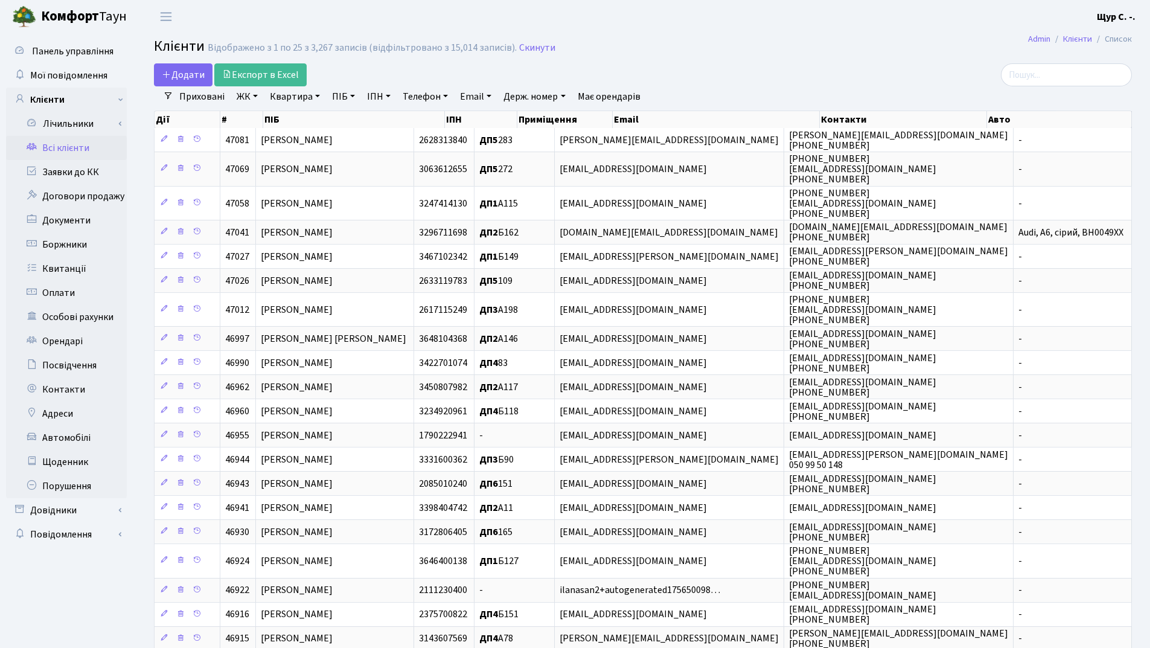
click at [55, 150] on link "Всі клієнти" at bounding box center [66, 148] width 121 height 24
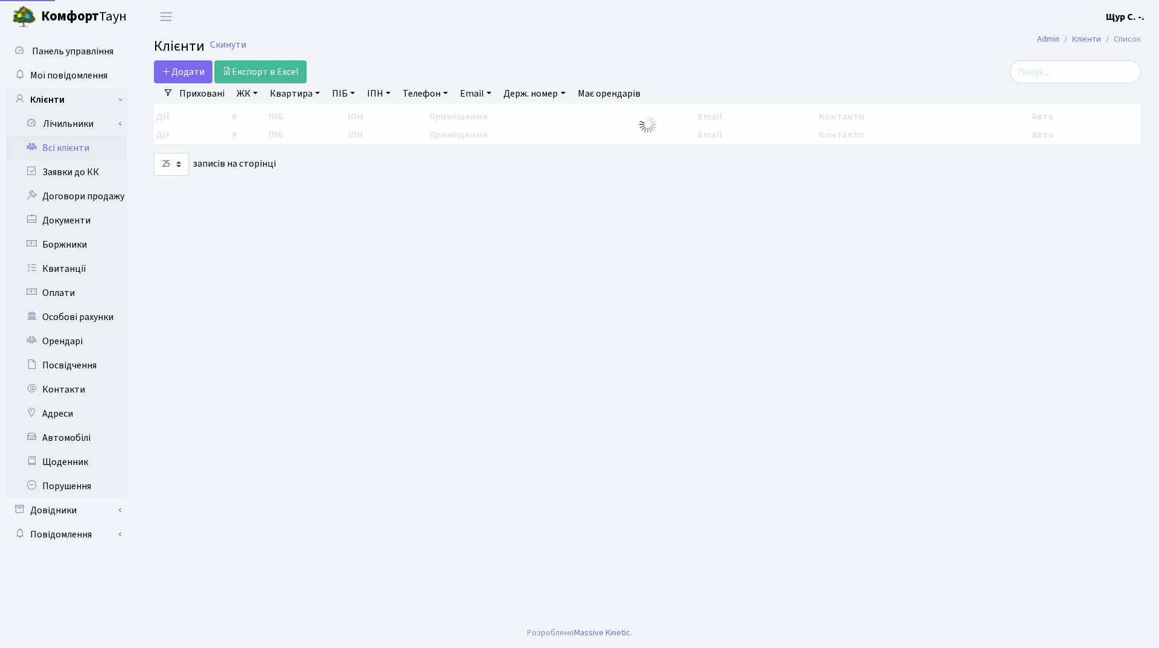
select select "25"
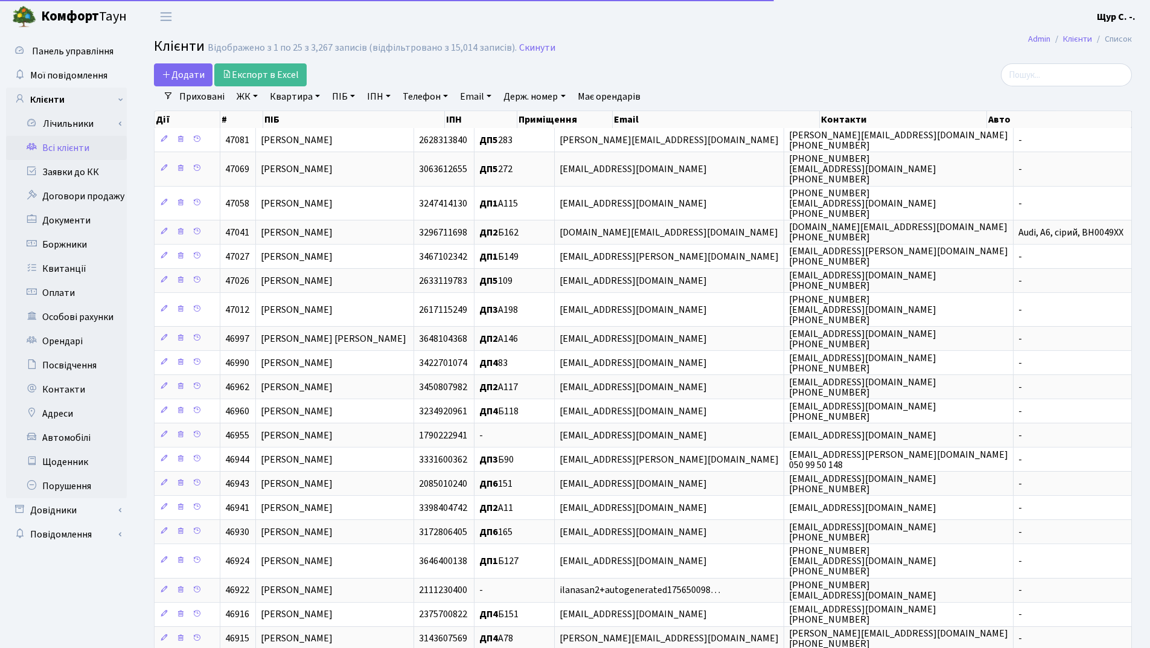
click at [283, 96] on link "Квартира" at bounding box center [295, 96] width 60 height 21
type input "251"
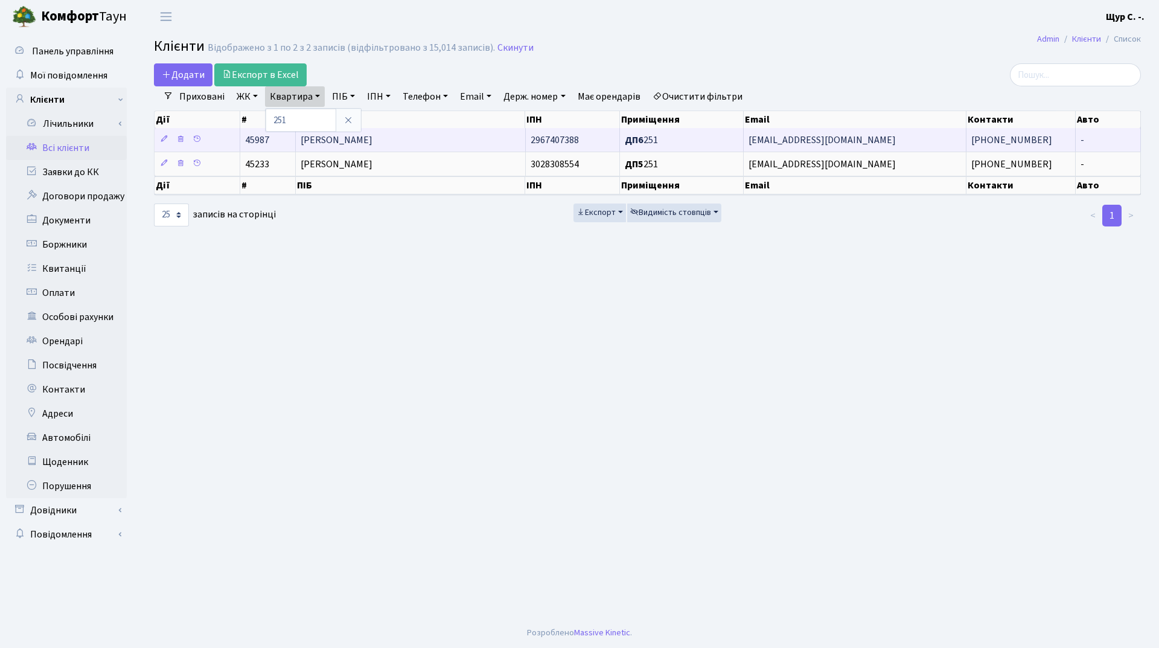
click at [373, 147] on span "[PERSON_NAME]" at bounding box center [337, 139] width 72 height 13
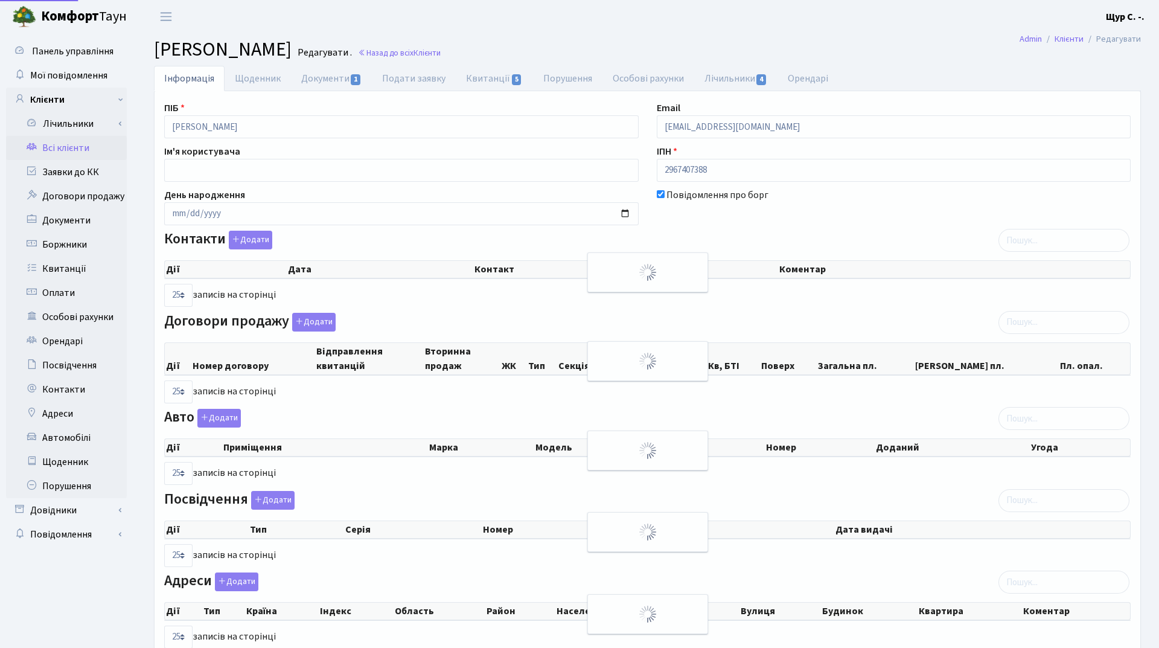
select select "25"
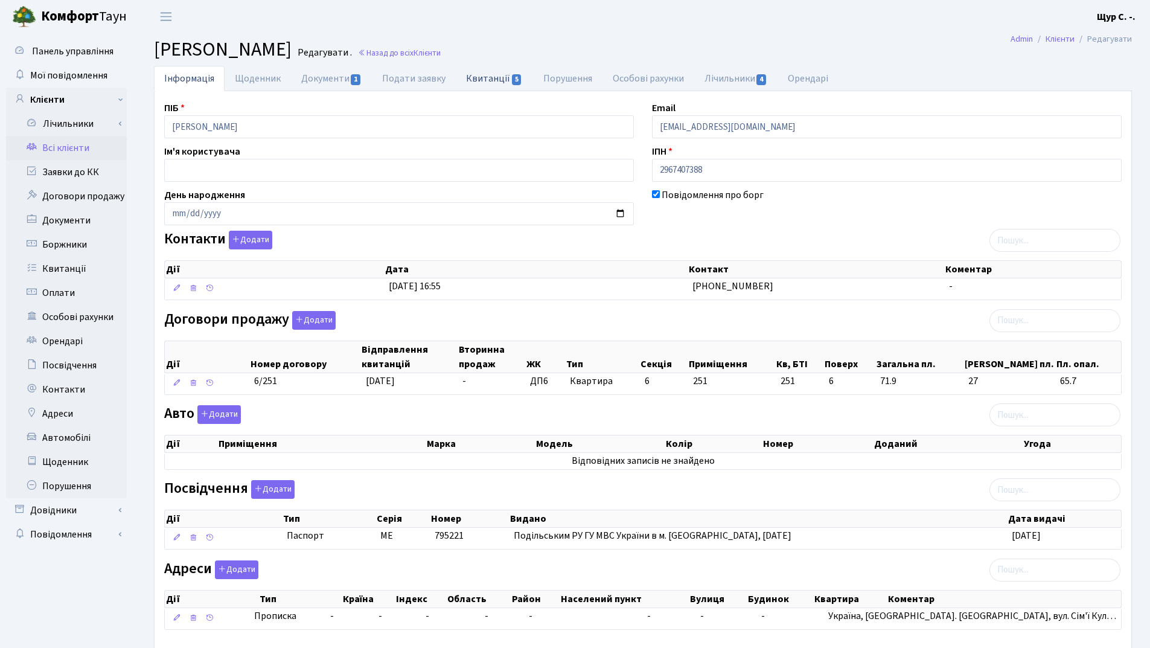
click at [495, 80] on link "Квитанції 5" at bounding box center [494, 78] width 77 height 25
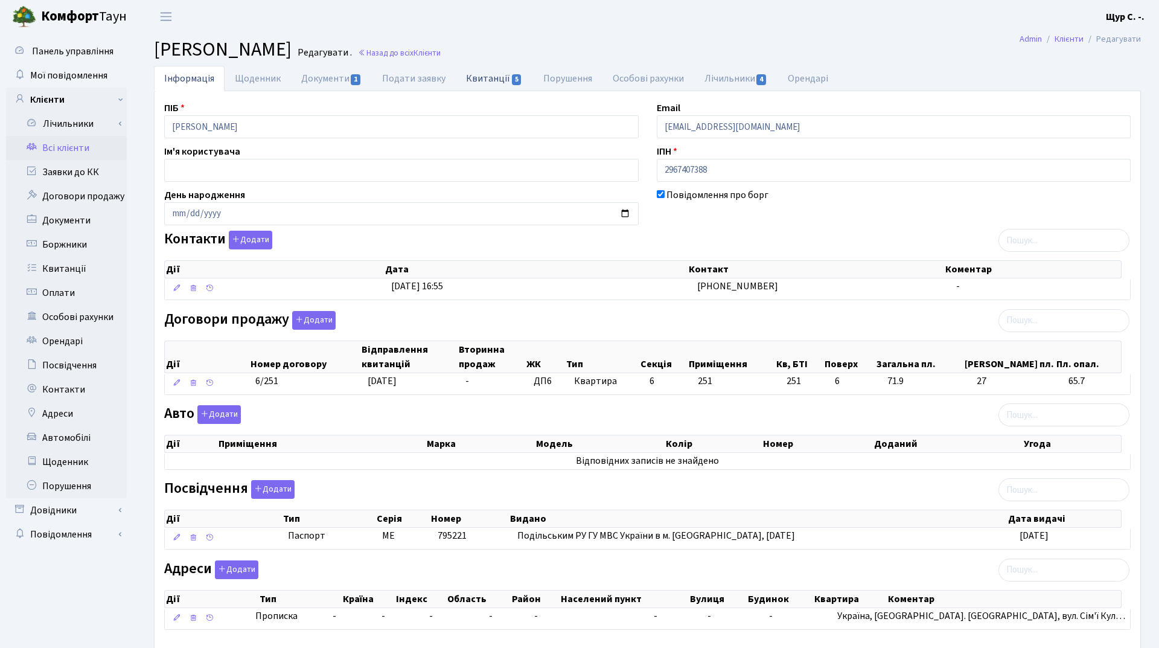
select select "25"
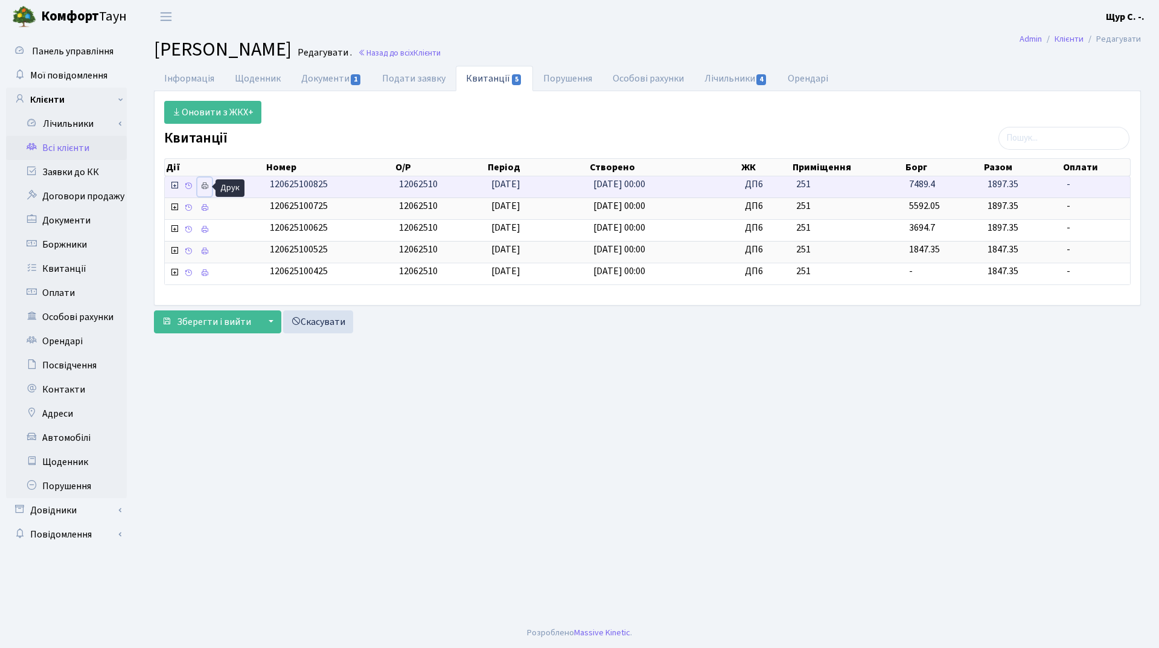
click at [200, 187] on link at bounding box center [204, 187] width 14 height 19
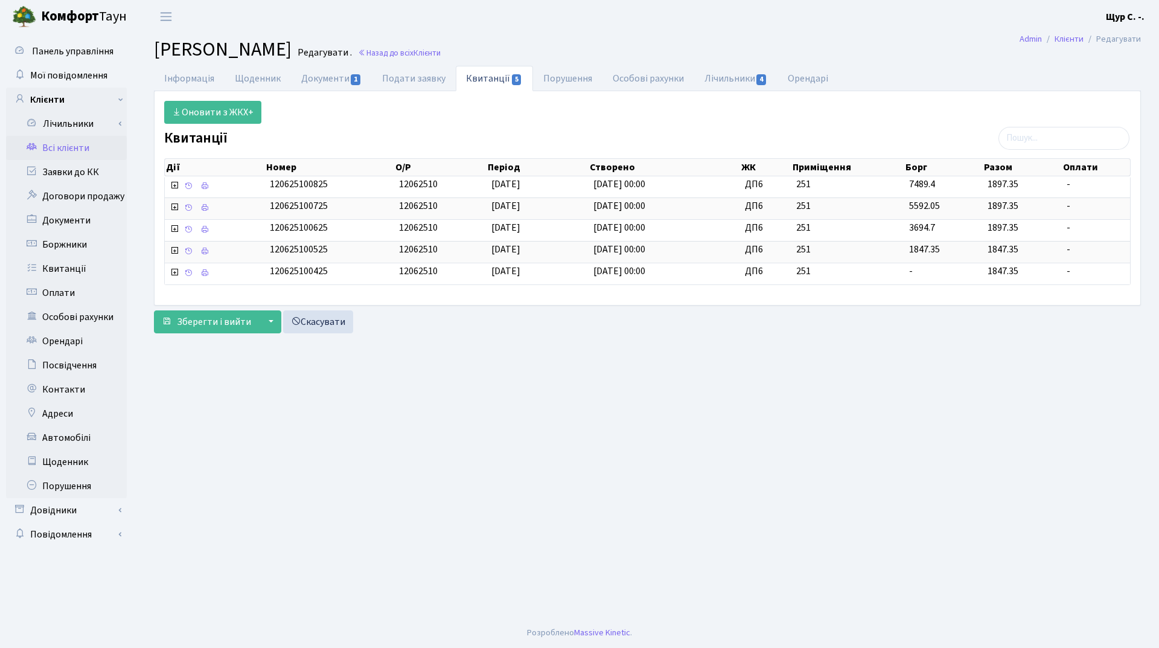
click at [86, 147] on link "Всі клієнти" at bounding box center [66, 148] width 121 height 24
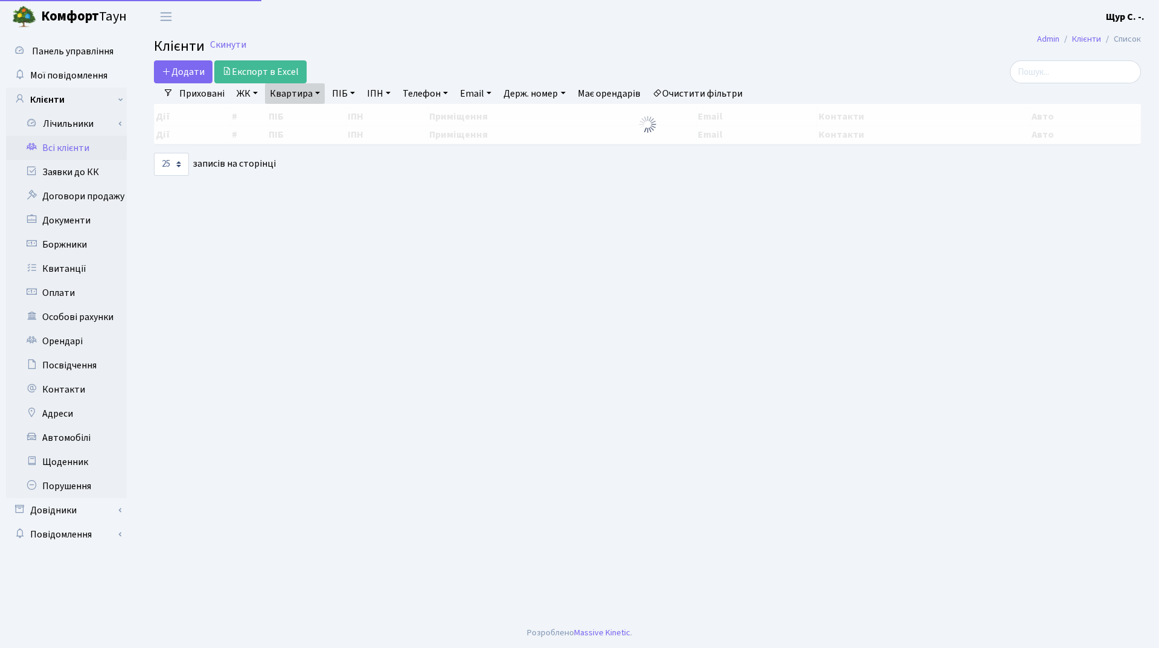
select select "25"
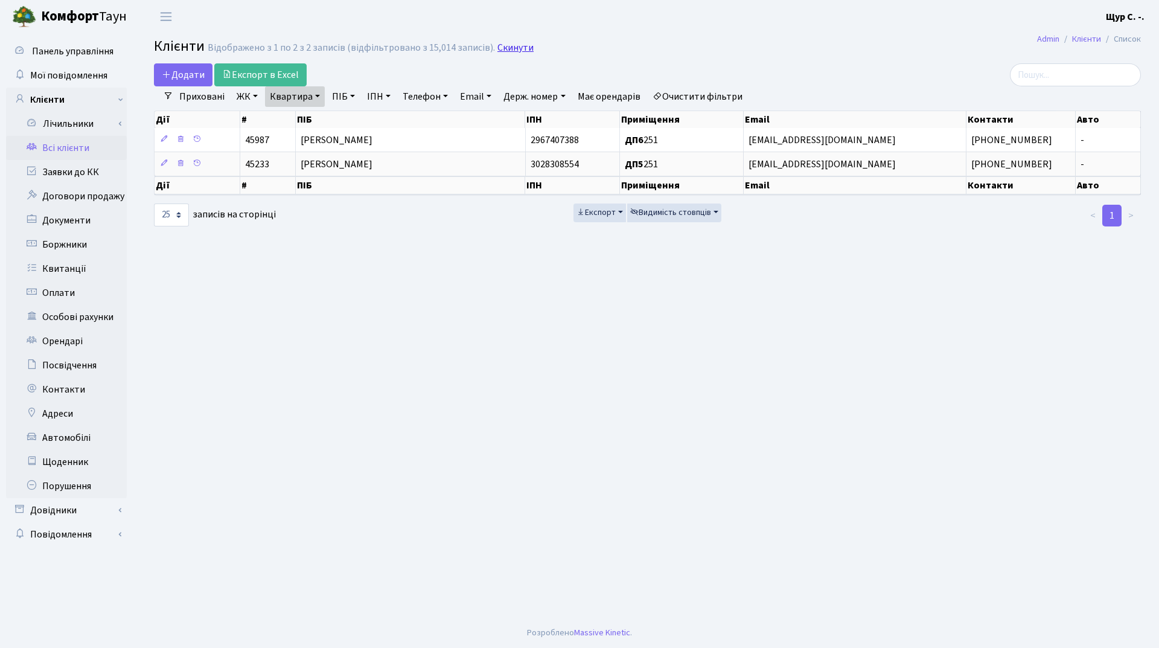
click at [509, 45] on link "Скинути" at bounding box center [516, 47] width 36 height 11
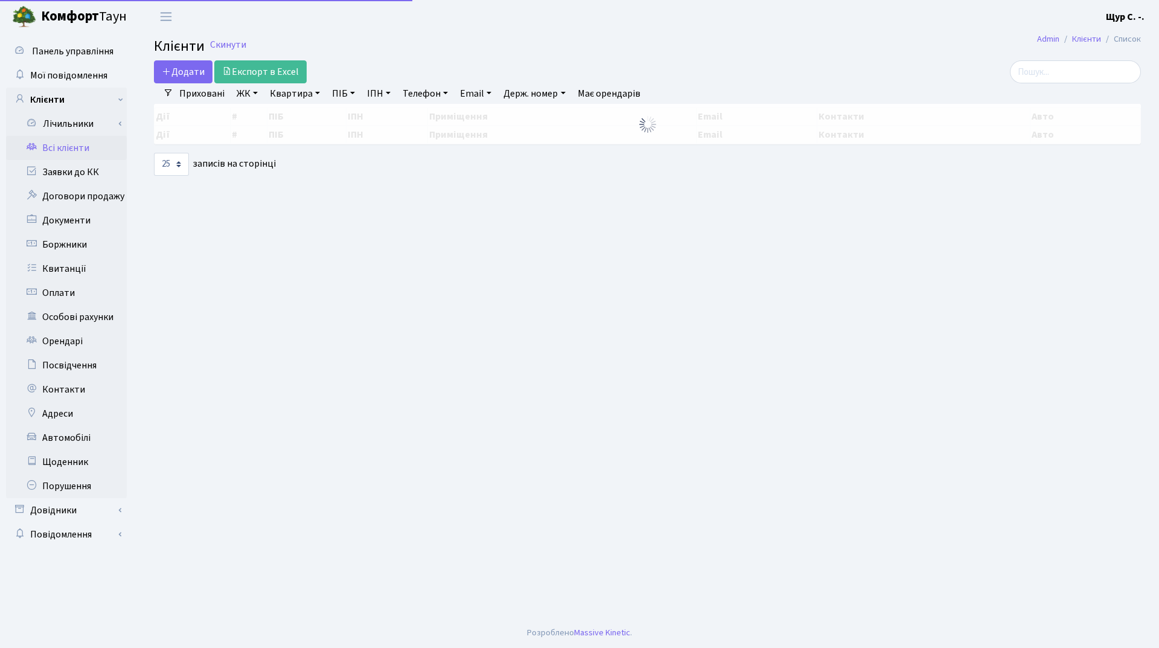
select select "25"
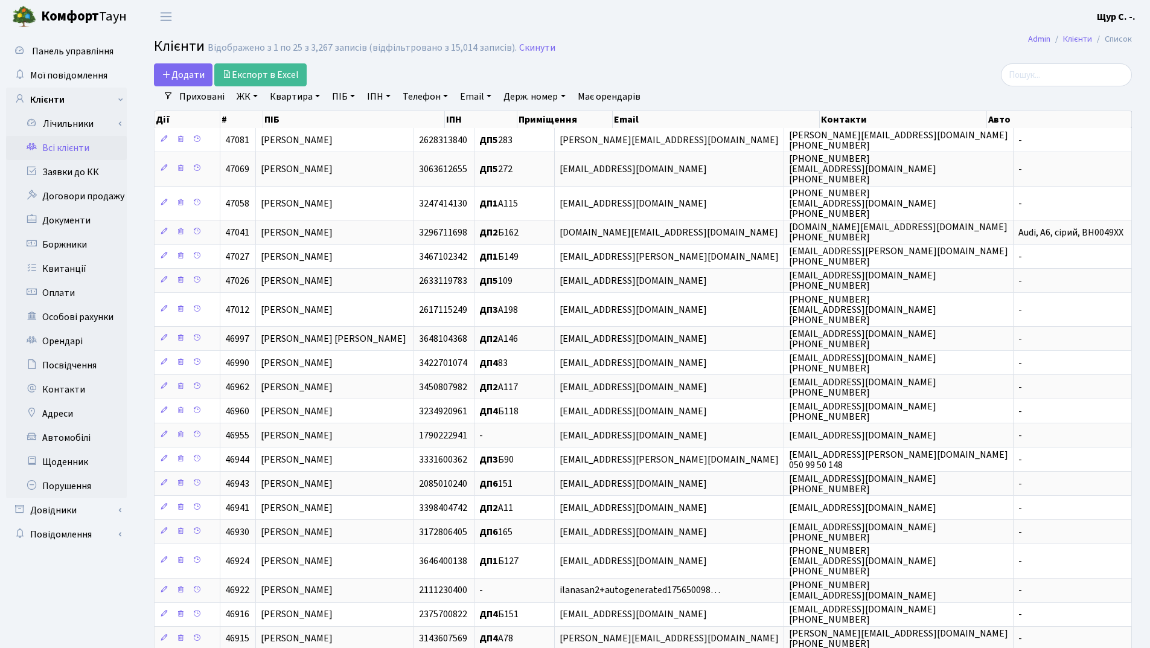
click at [303, 102] on link "Квартира" at bounding box center [295, 96] width 60 height 21
type input "251"
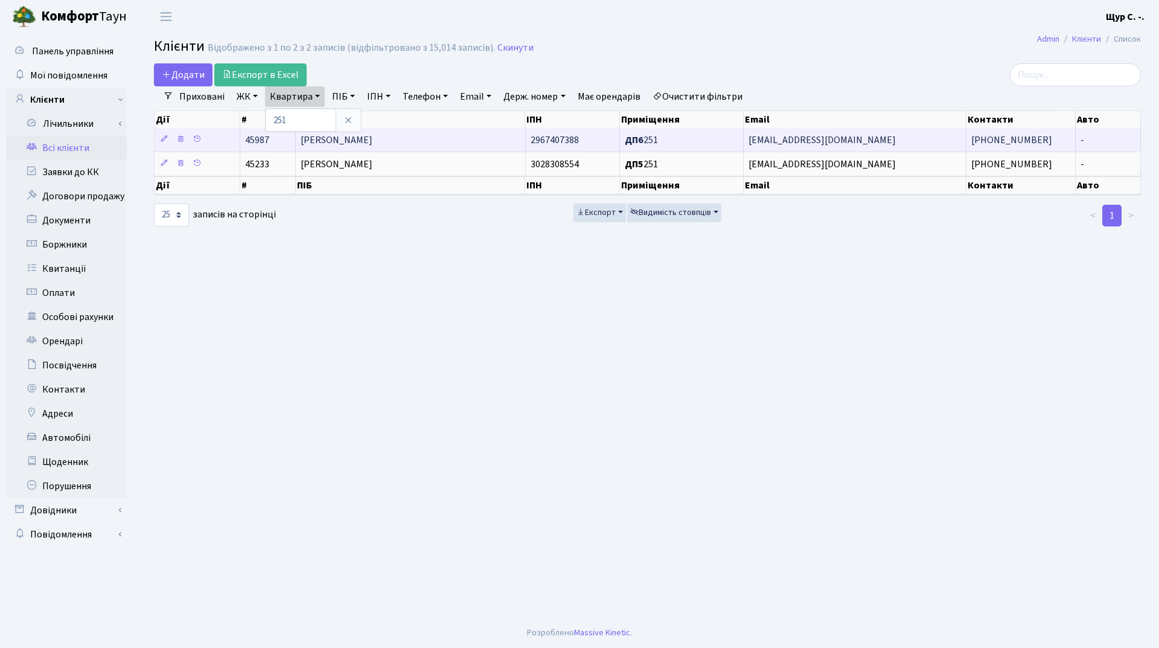
click at [373, 139] on span "[PERSON_NAME]" at bounding box center [337, 139] width 72 height 13
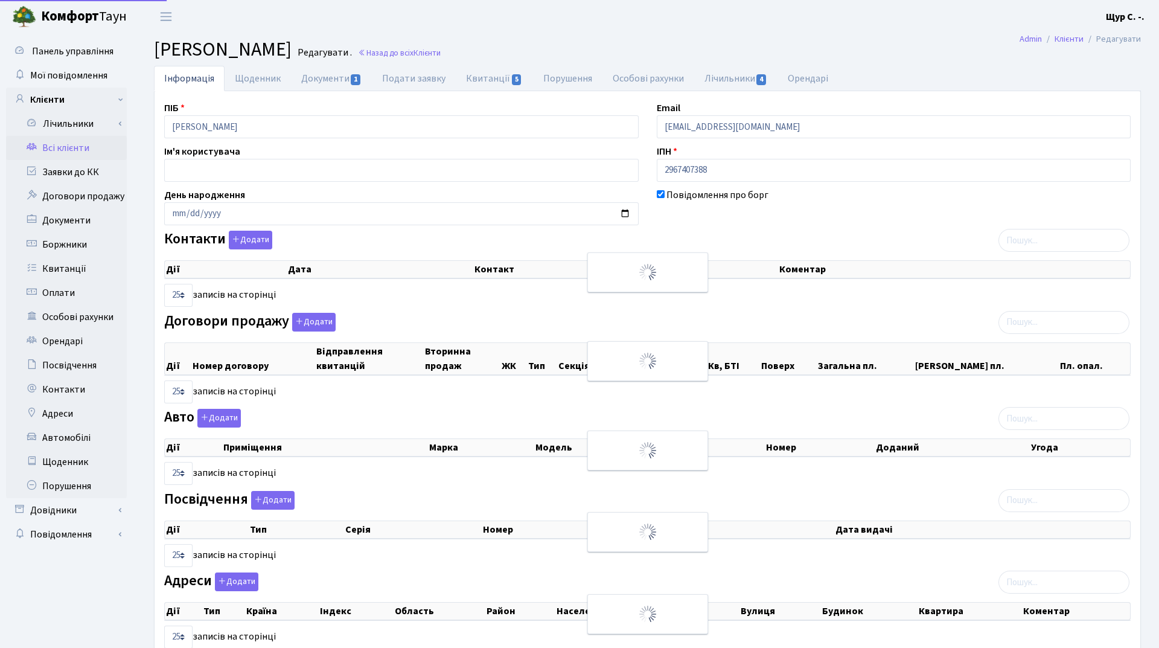
select select "25"
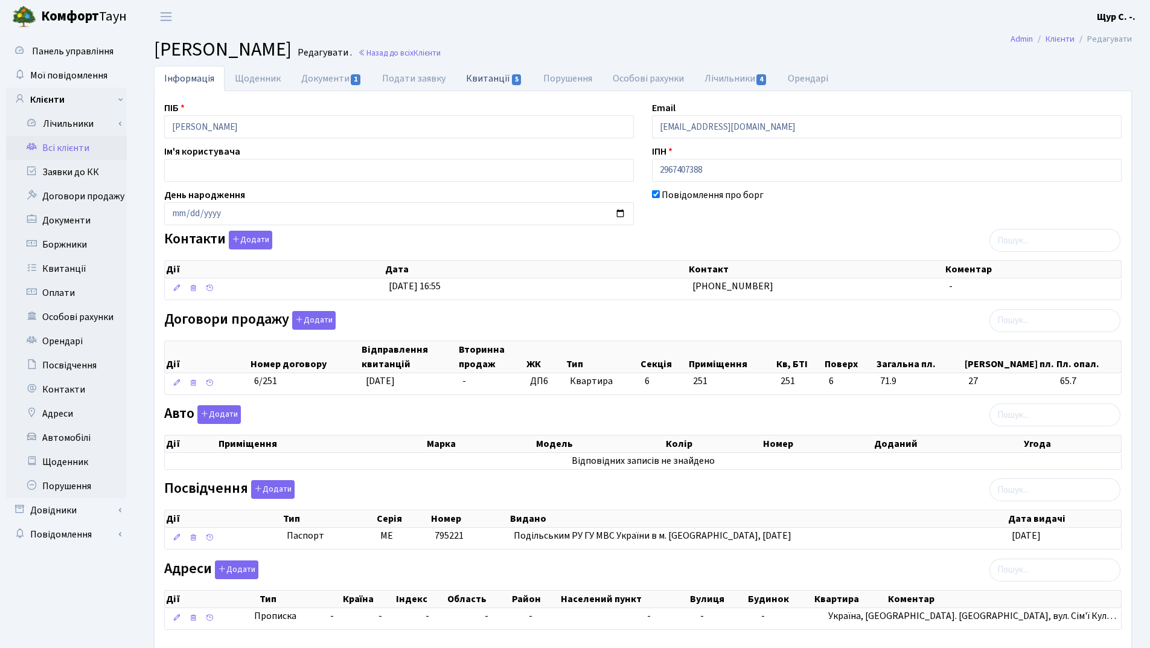
click at [465, 75] on link "Квитанції 5" at bounding box center [494, 78] width 77 height 25
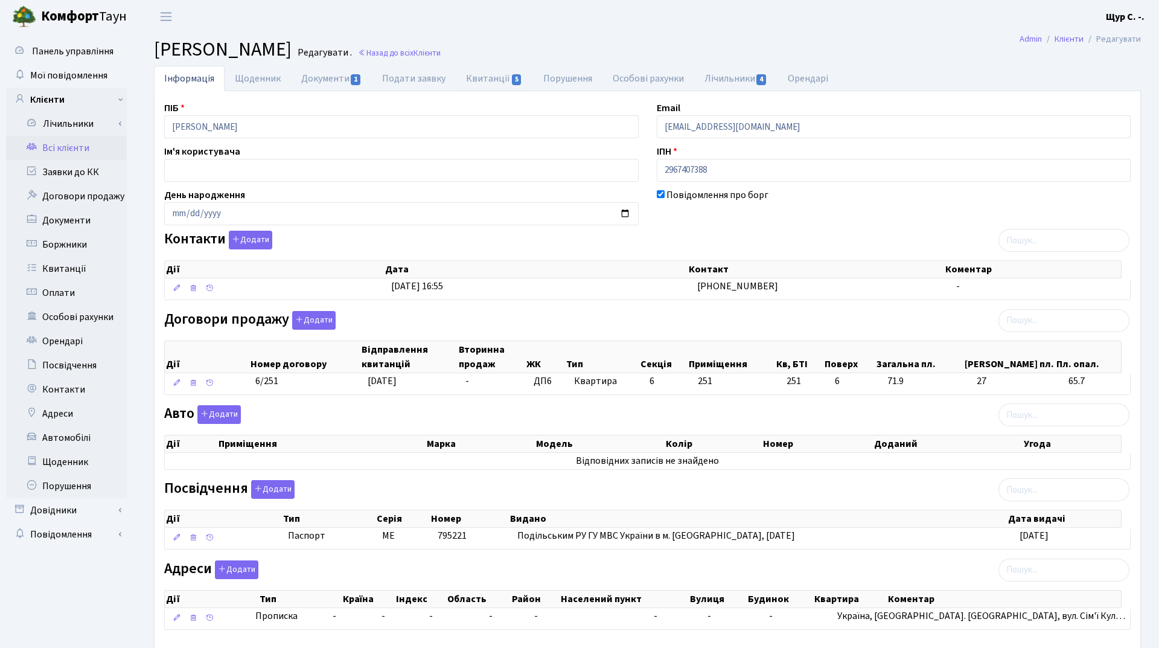
select select "25"
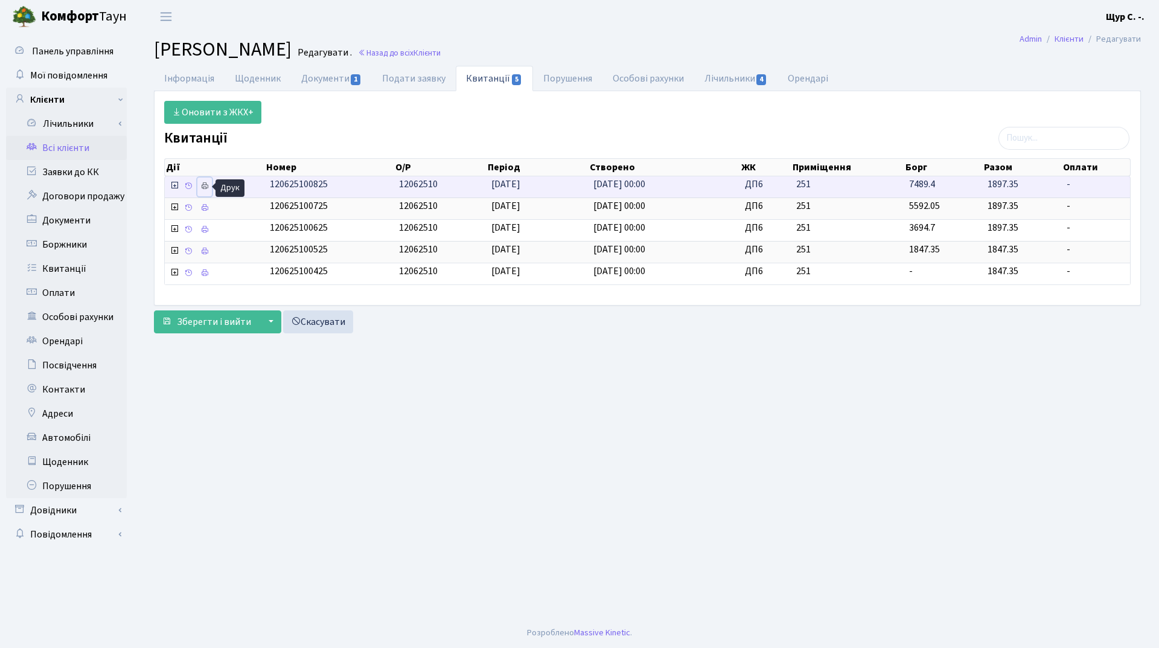
click at [205, 184] on icon at bounding box center [204, 186] width 8 height 8
click at [78, 153] on link "Всі клієнти" at bounding box center [66, 148] width 121 height 24
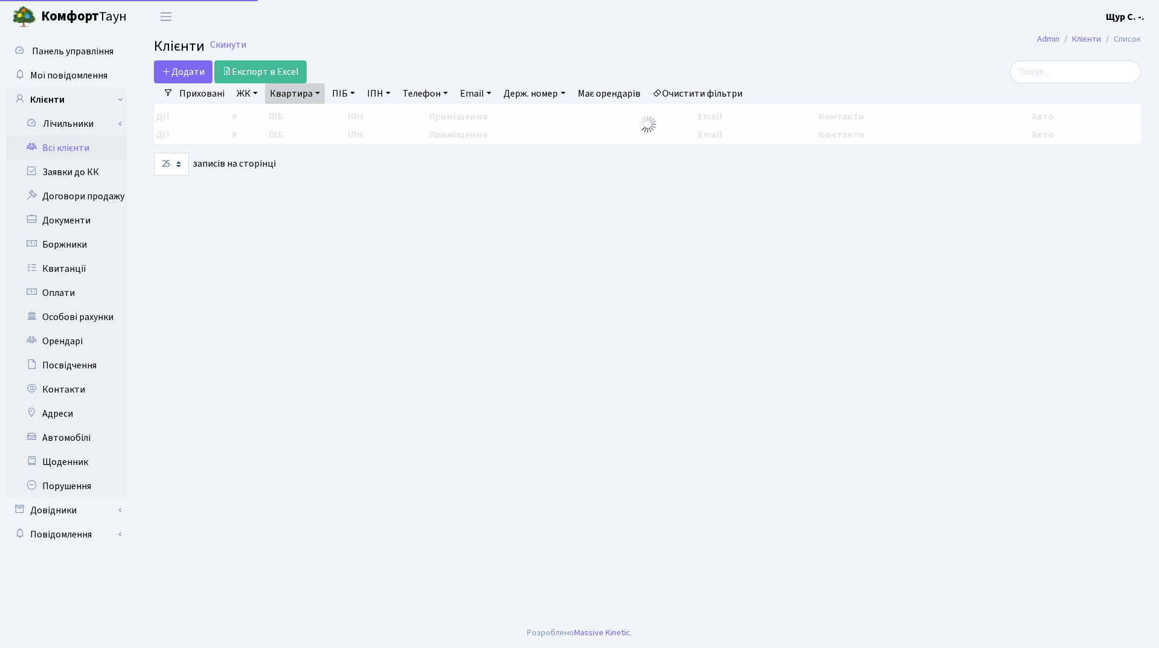
select select "25"
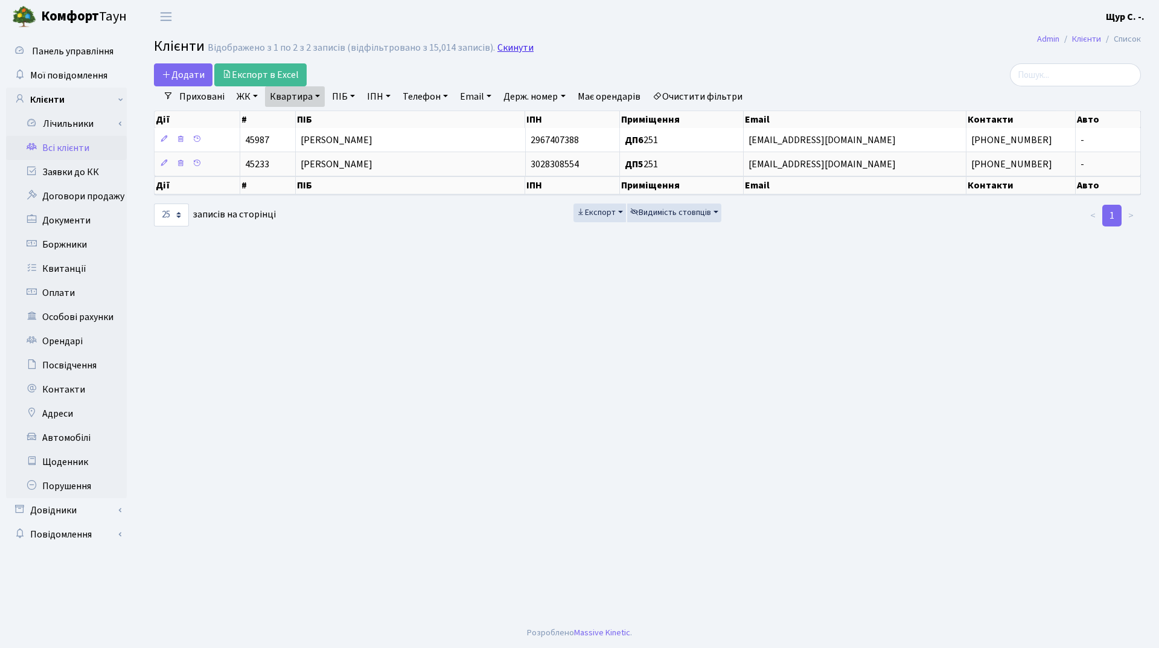
click at [507, 49] on link "Скинути" at bounding box center [516, 47] width 36 height 11
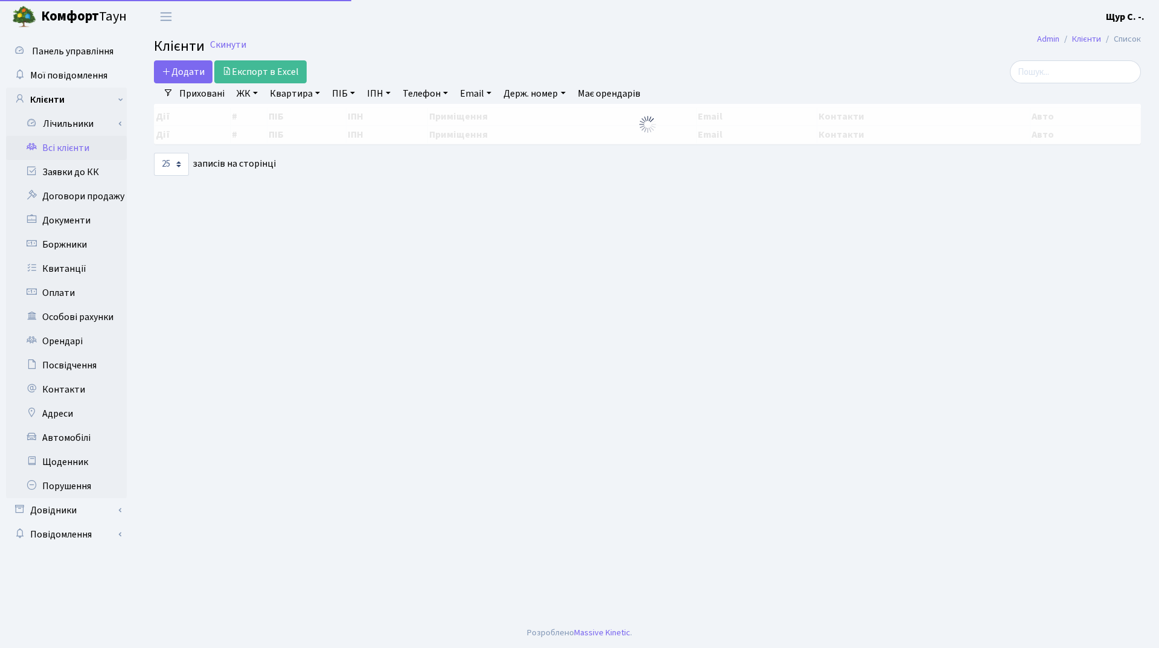
select select "25"
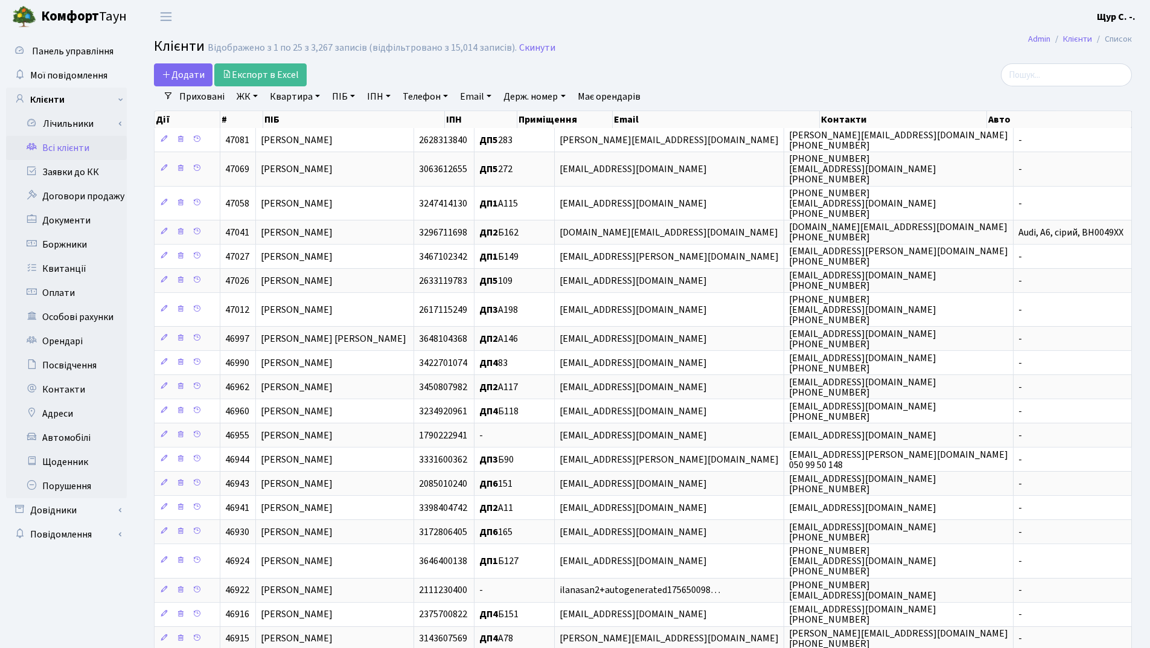
click at [296, 100] on link "Квартира" at bounding box center [295, 96] width 60 height 21
click at [353, 124] on icon at bounding box center [349, 120] width 10 height 10
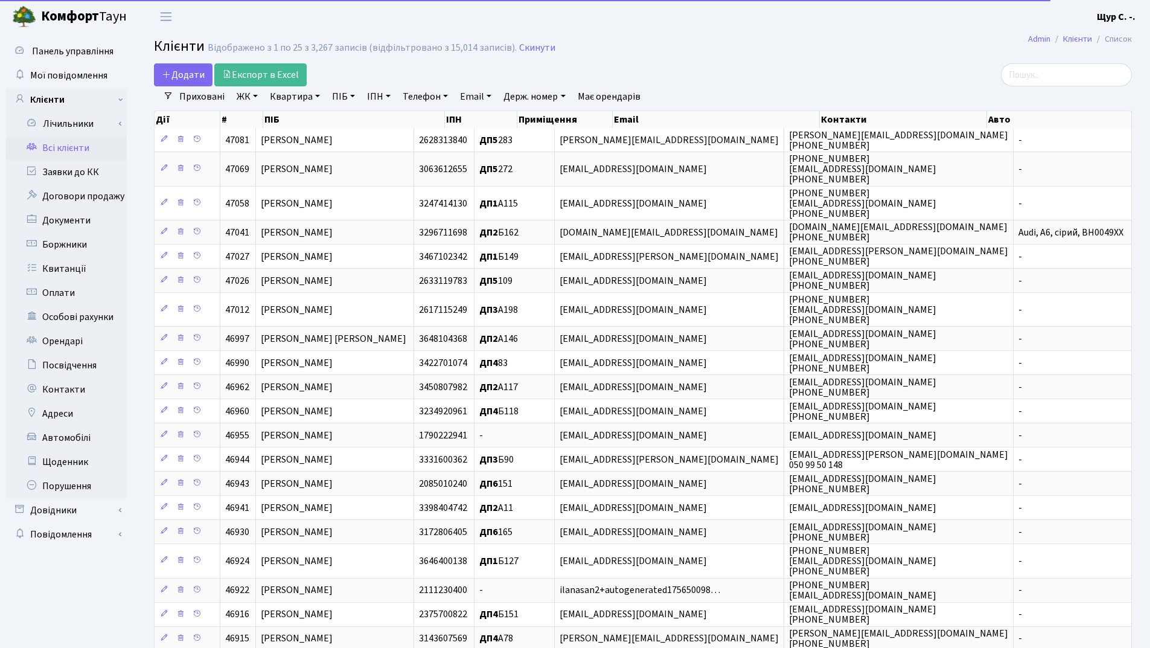
click at [293, 97] on link "Квартира" at bounding box center [295, 96] width 60 height 21
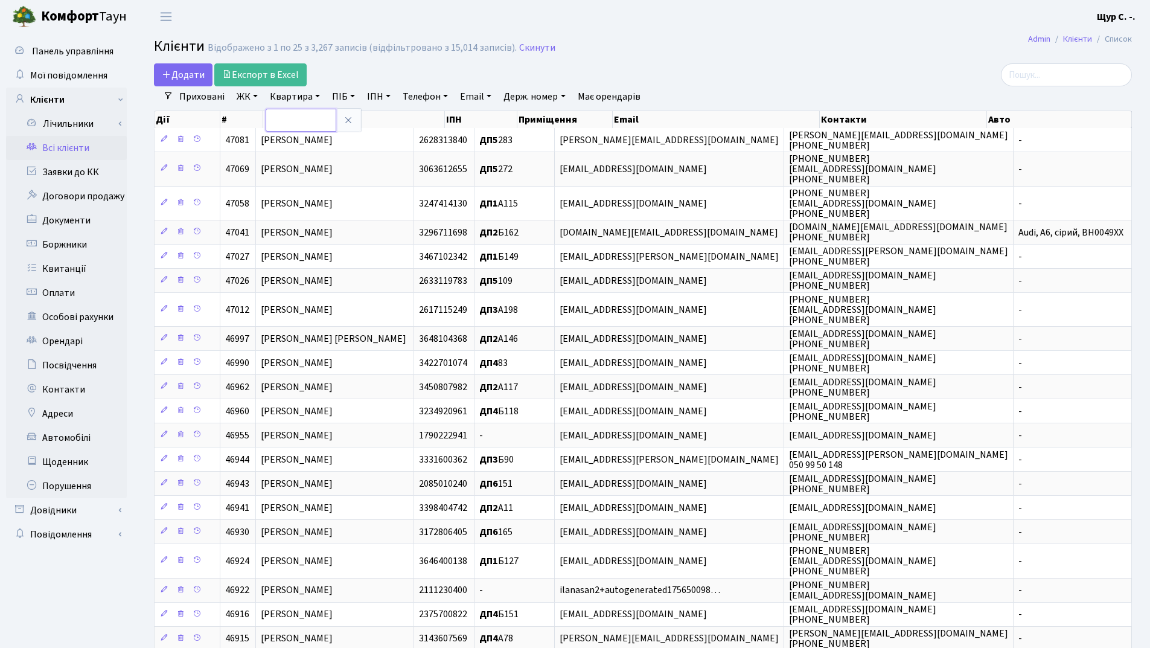
click at [296, 121] on input "text" at bounding box center [301, 120] width 71 height 23
click at [352, 121] on icon at bounding box center [349, 120] width 10 height 10
click at [292, 98] on link "Квартира" at bounding box center [295, 96] width 60 height 21
click at [283, 117] on input "text" at bounding box center [301, 120] width 71 height 23
click at [531, 48] on link "Скинути" at bounding box center [537, 47] width 36 height 11
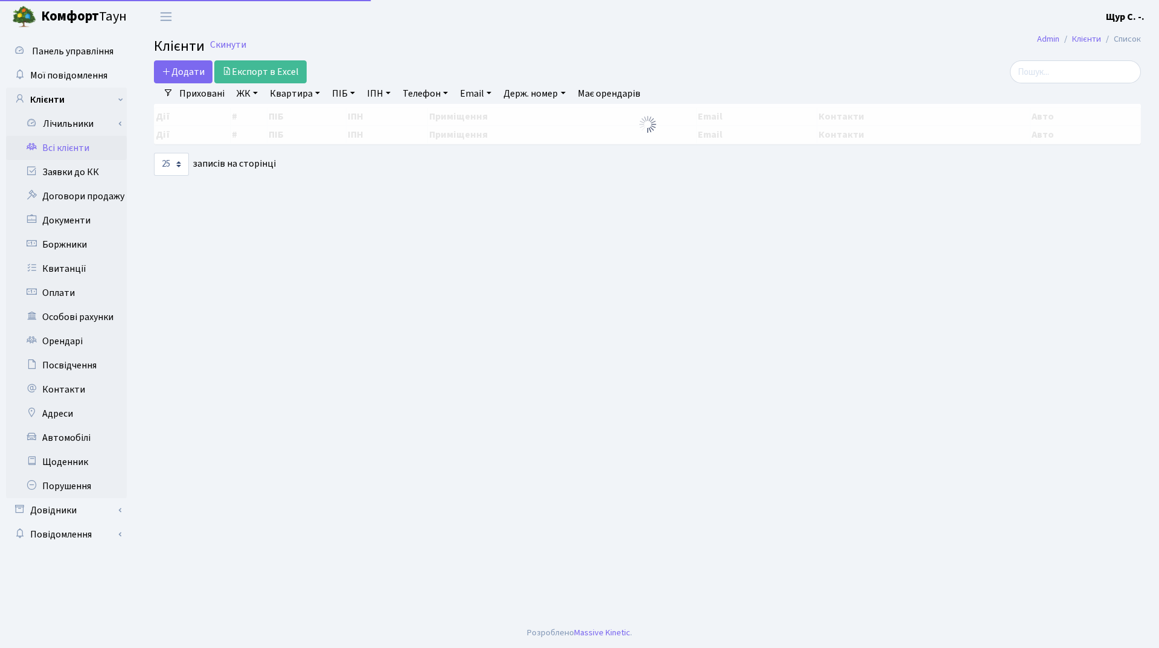
select select "25"
